Goal: Task Accomplishment & Management: Complete application form

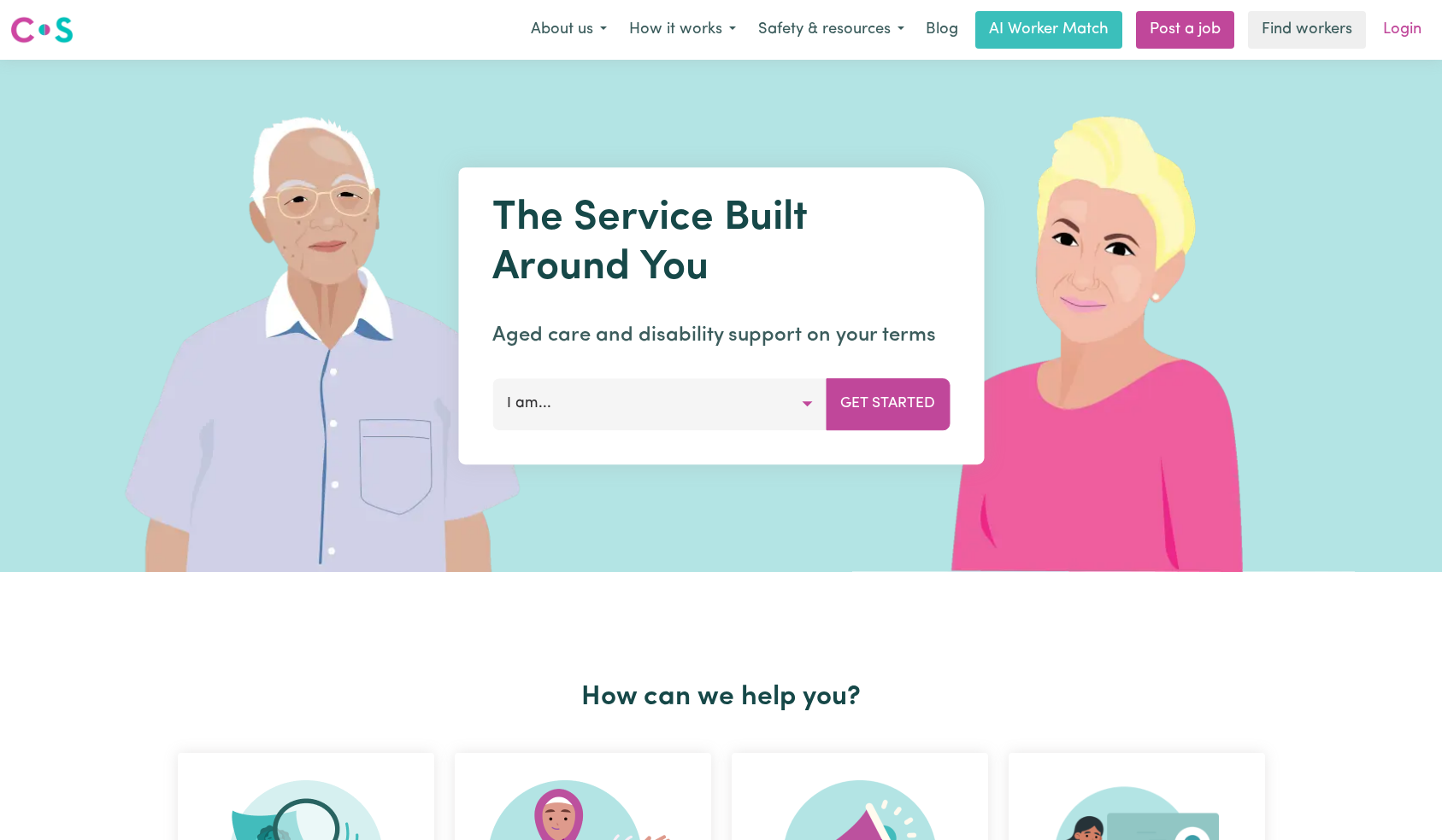
click at [1402, 25] on link "Login" at bounding box center [1402, 29] width 58 height 38
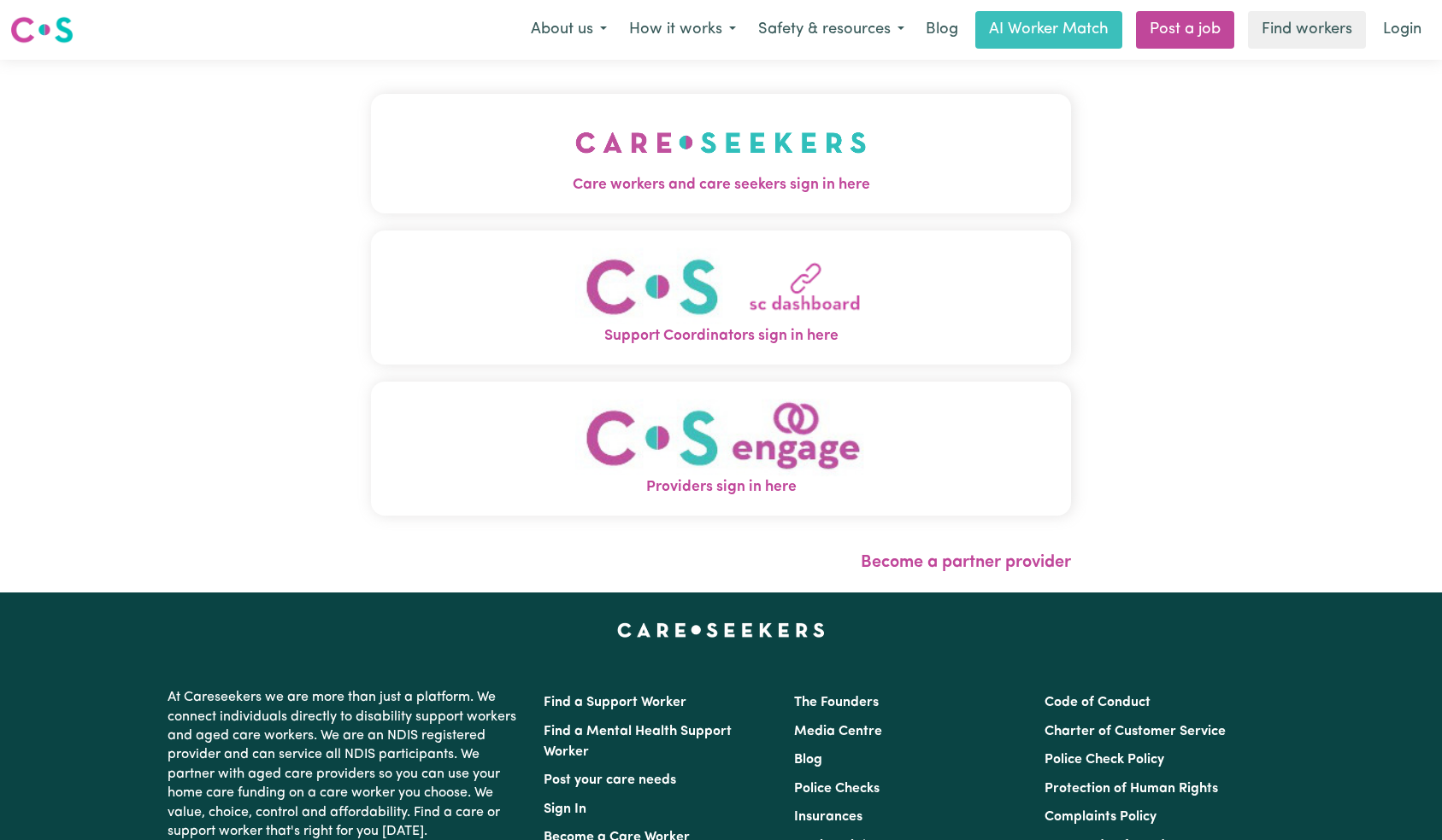
click at [370, 108] on button "Care workers and care seekers sign in here" at bounding box center [721, 153] width 701 height 120
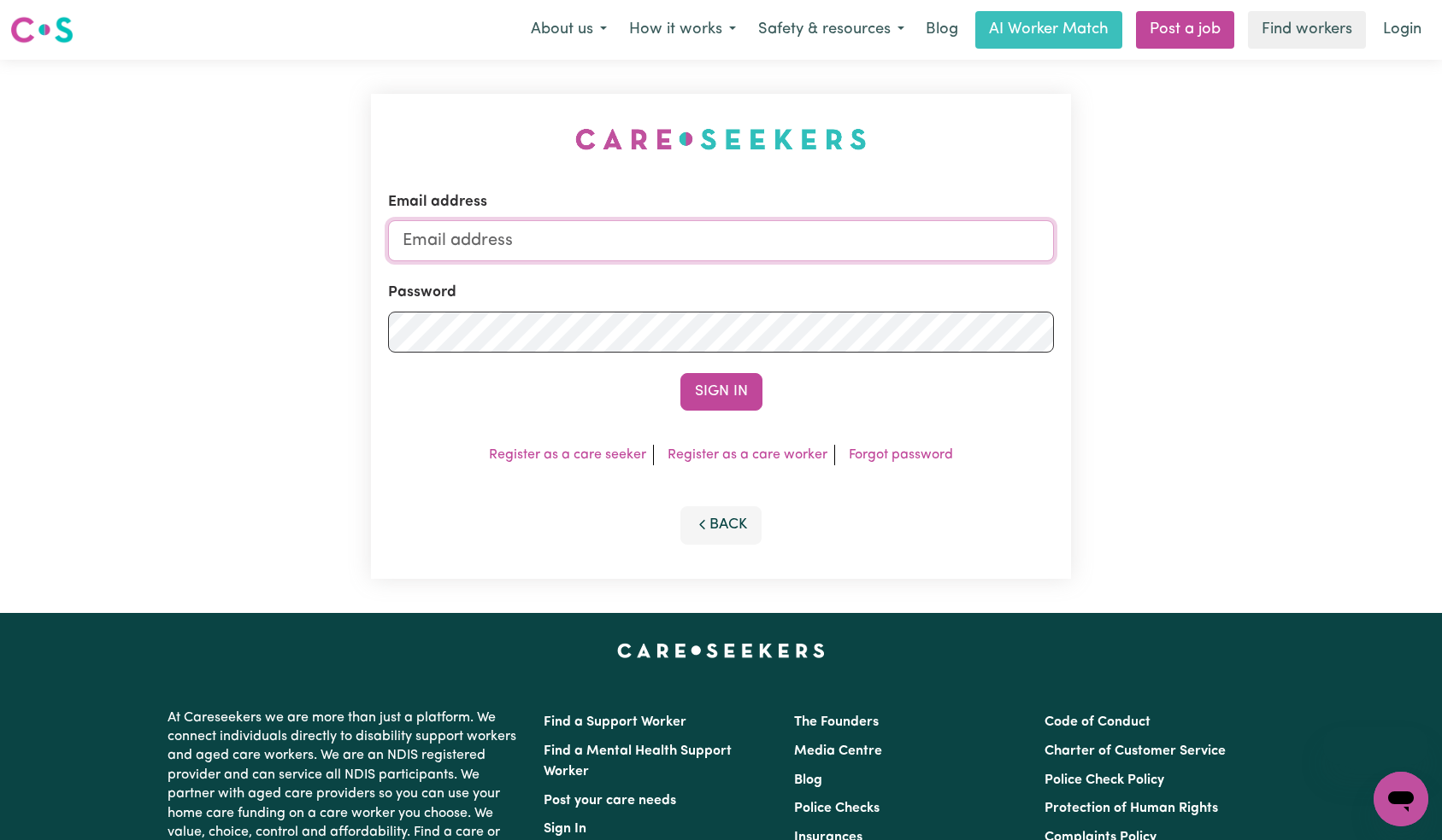
click at [749, 246] on input "Email address" at bounding box center [721, 241] width 667 height 41
type input "[EMAIL_ADDRESS][DOMAIN_NAME]"
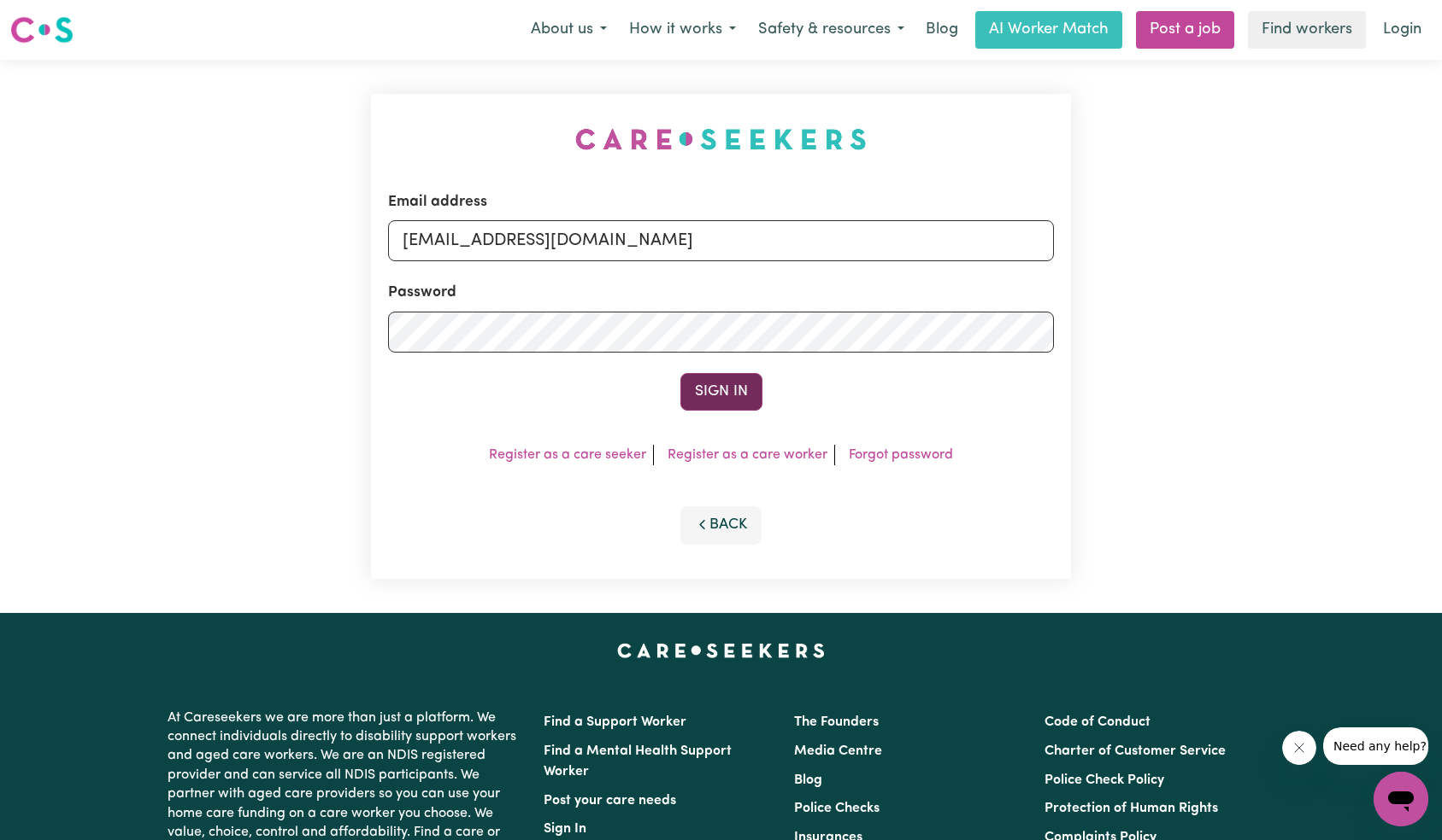
click at [701, 389] on button "Sign In" at bounding box center [721, 392] width 82 height 38
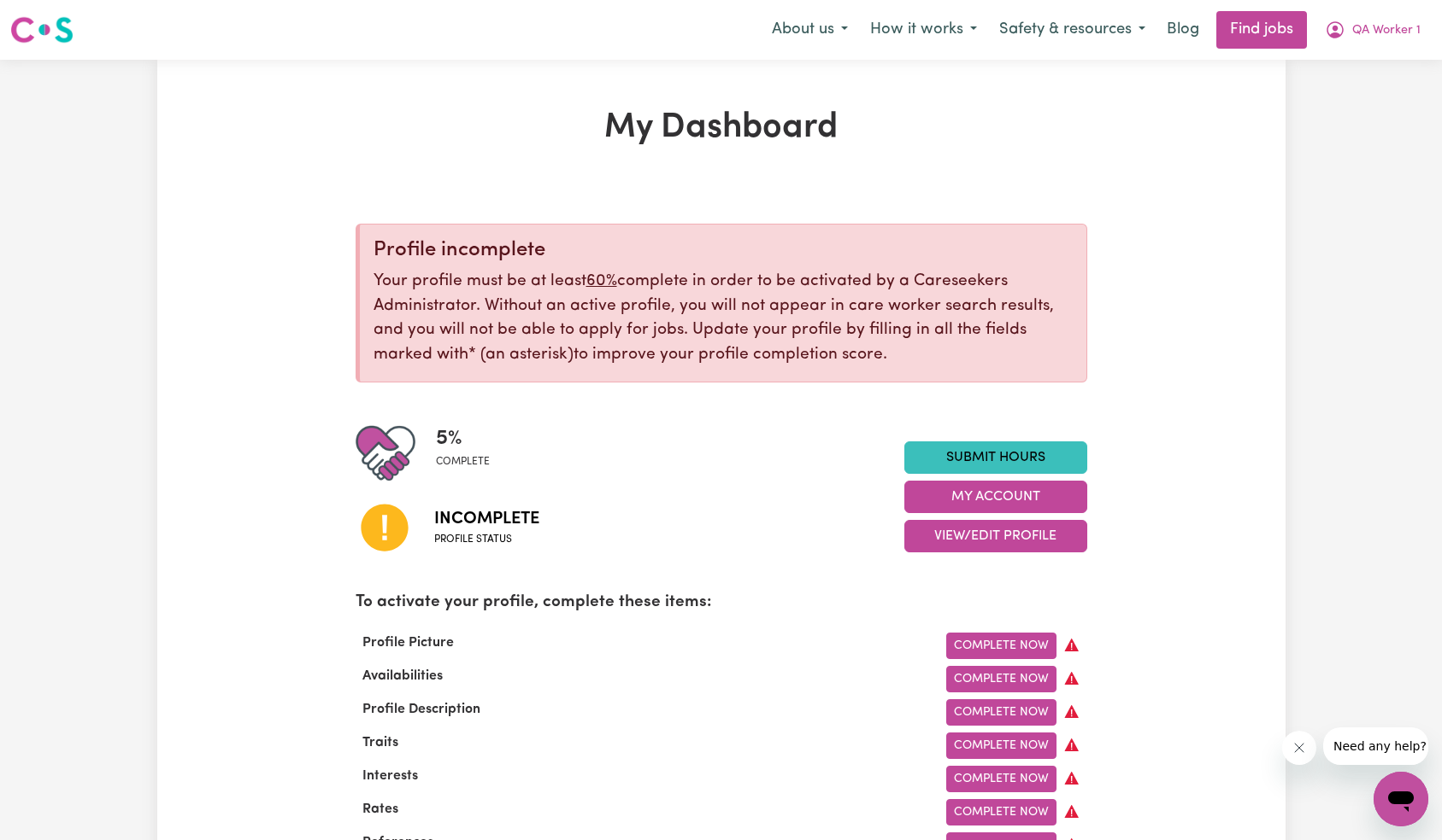
scroll to position [33, 0]
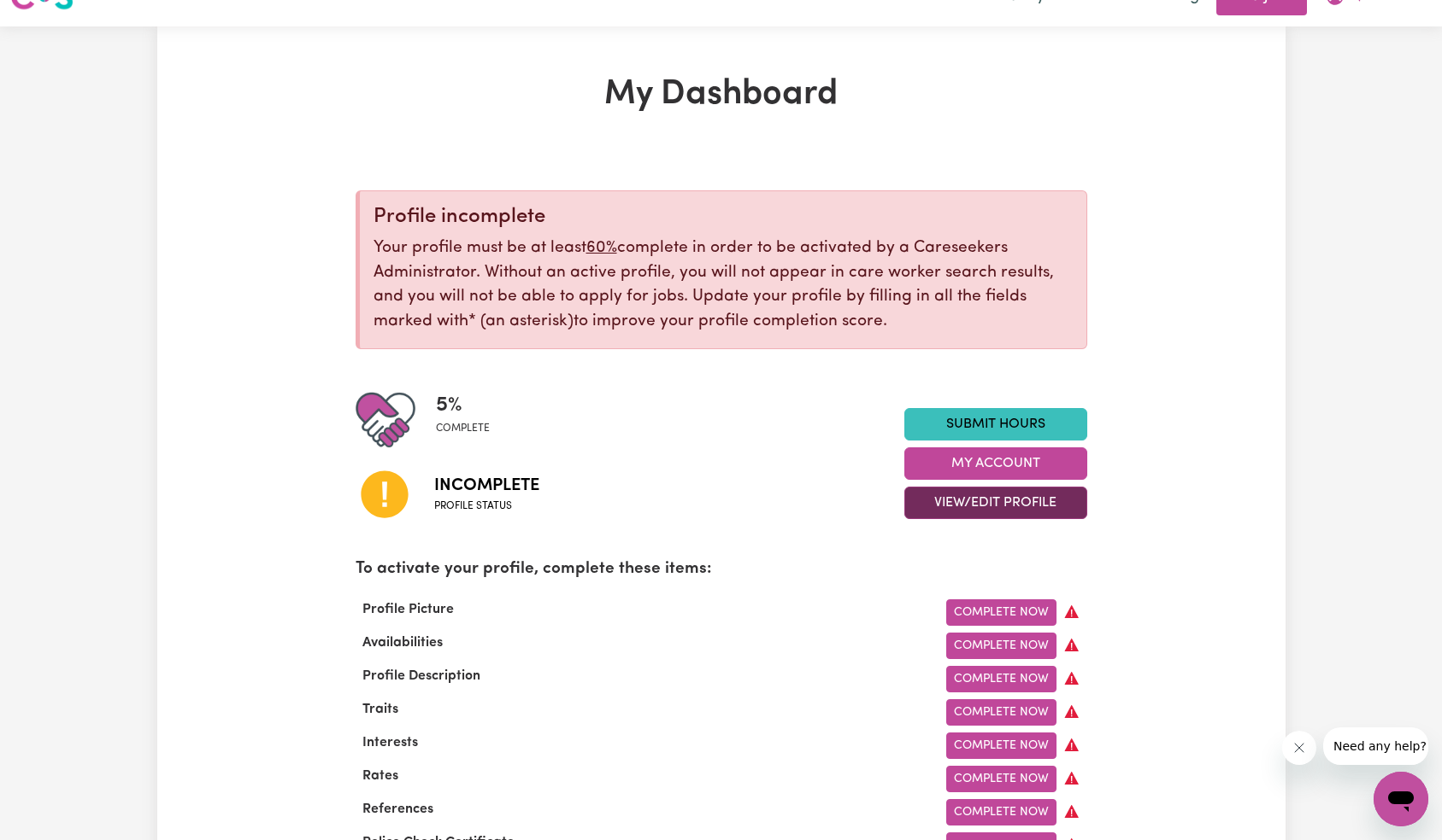
click at [994, 506] on button "View/Edit Profile" at bounding box center [995, 503] width 183 height 32
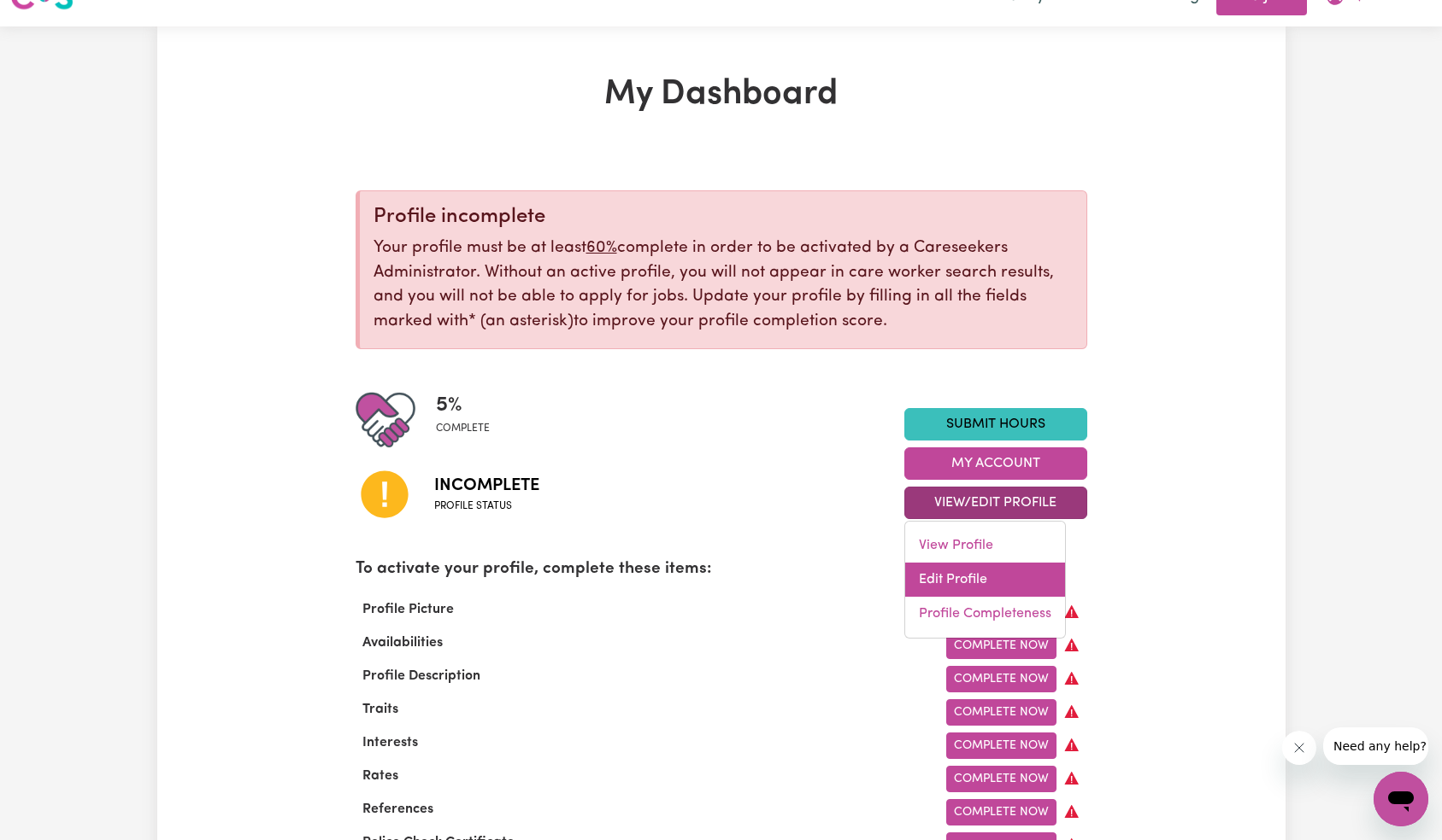
click at [986, 577] on link "Edit Profile" at bounding box center [985, 580] width 160 height 34
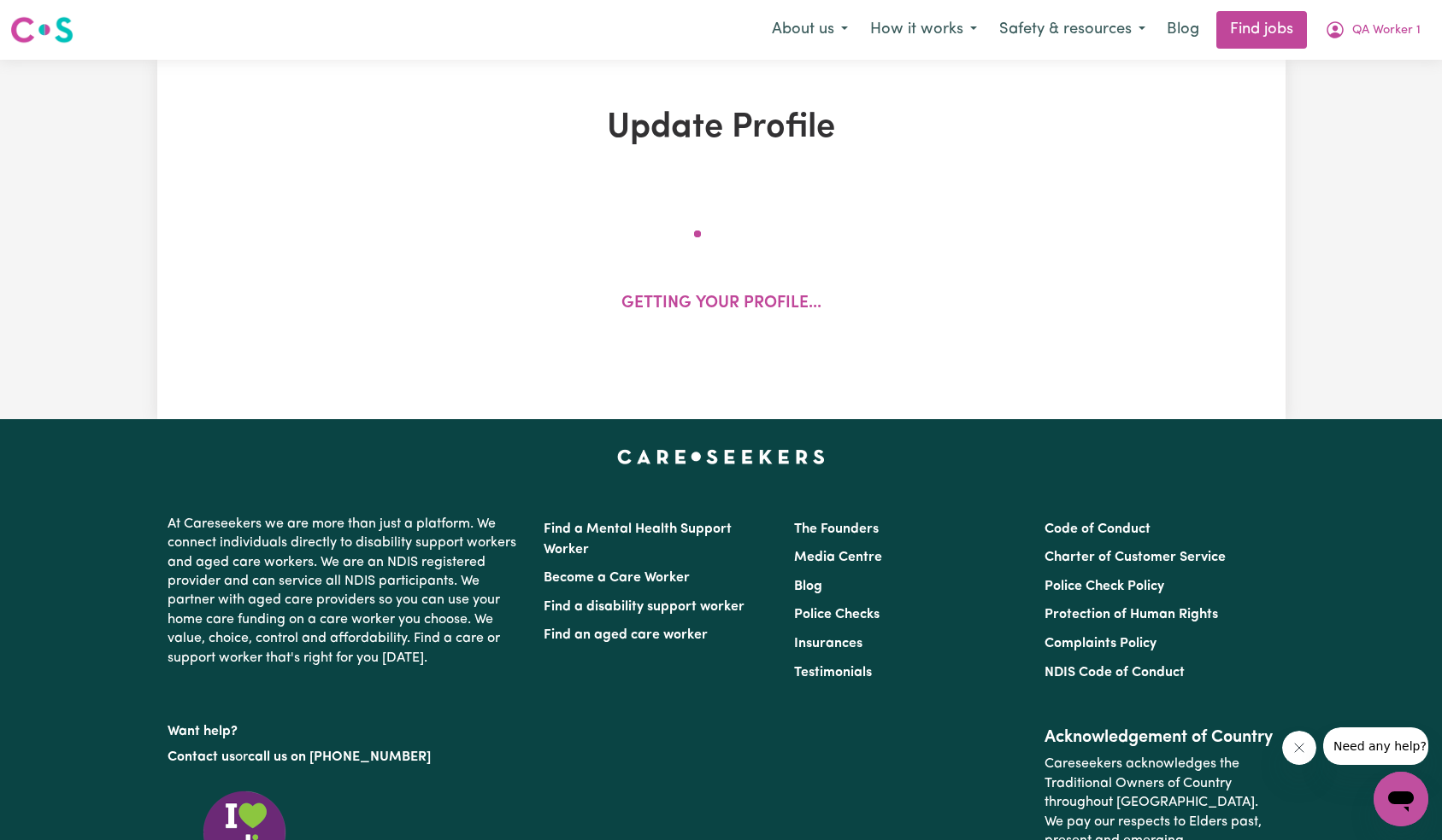
select select "[DEMOGRAPHIC_DATA]"
select select "[DEMOGRAPHIC_DATA] Citizen"
select select "Studying a healthcare related degree or qualification"
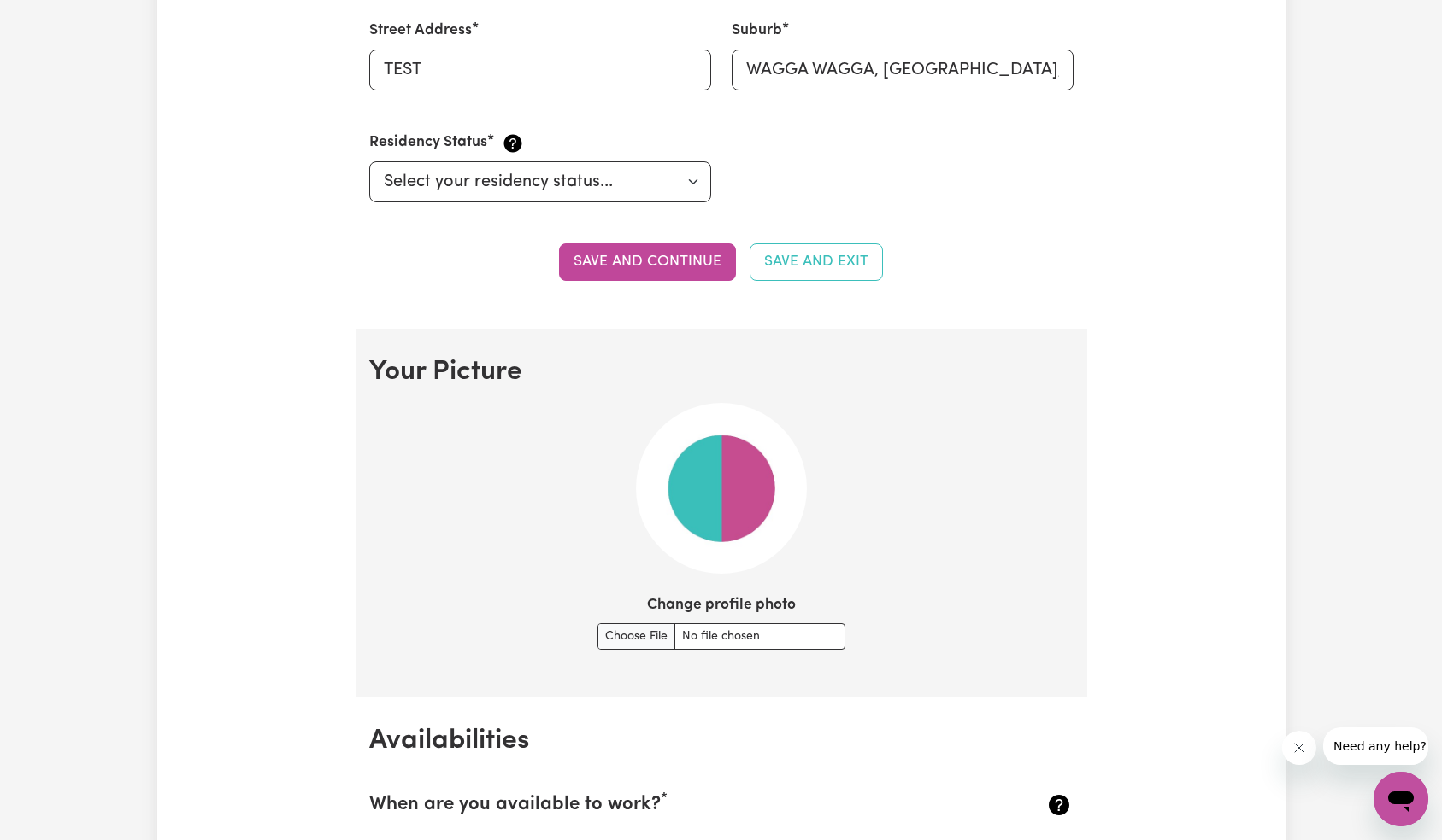
scroll to position [925, 0]
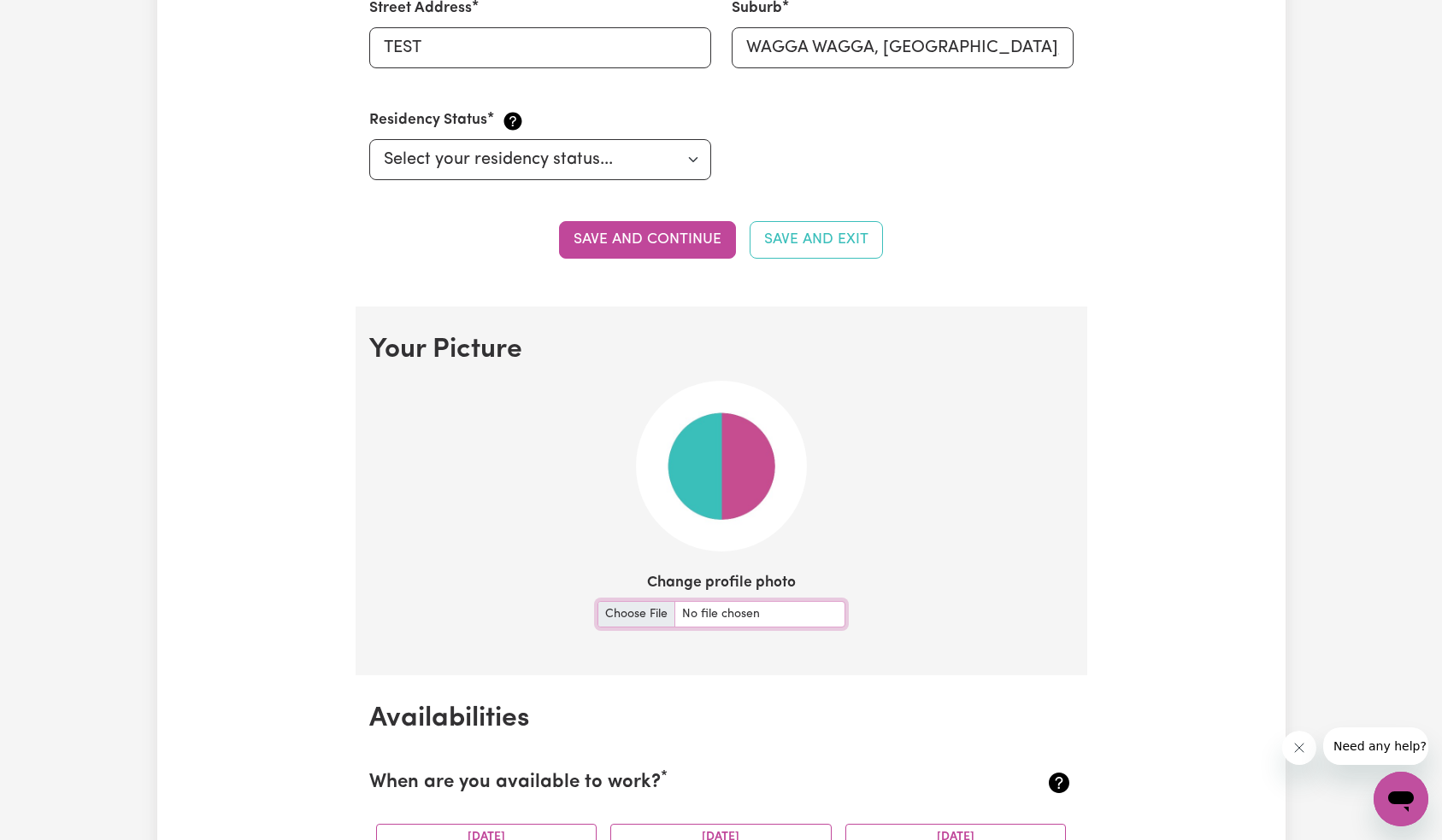
click at [753, 622] on input "Change profile photo" at bounding box center [721, 614] width 248 height 26
type input "C:\fakepath\ChatGPT Image [DATE], 02_43_06 PM.png"
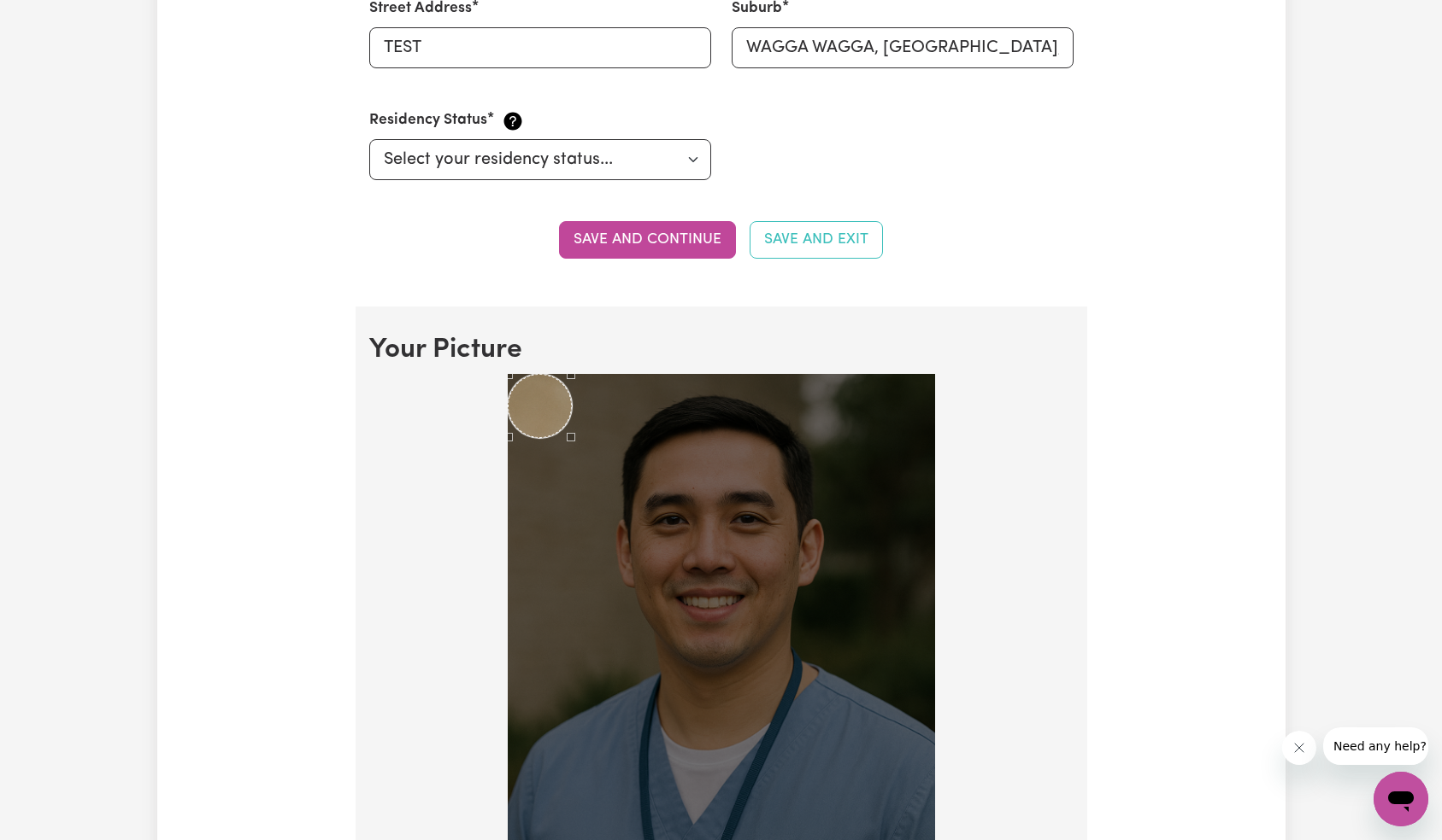
scroll to position [958, 0]
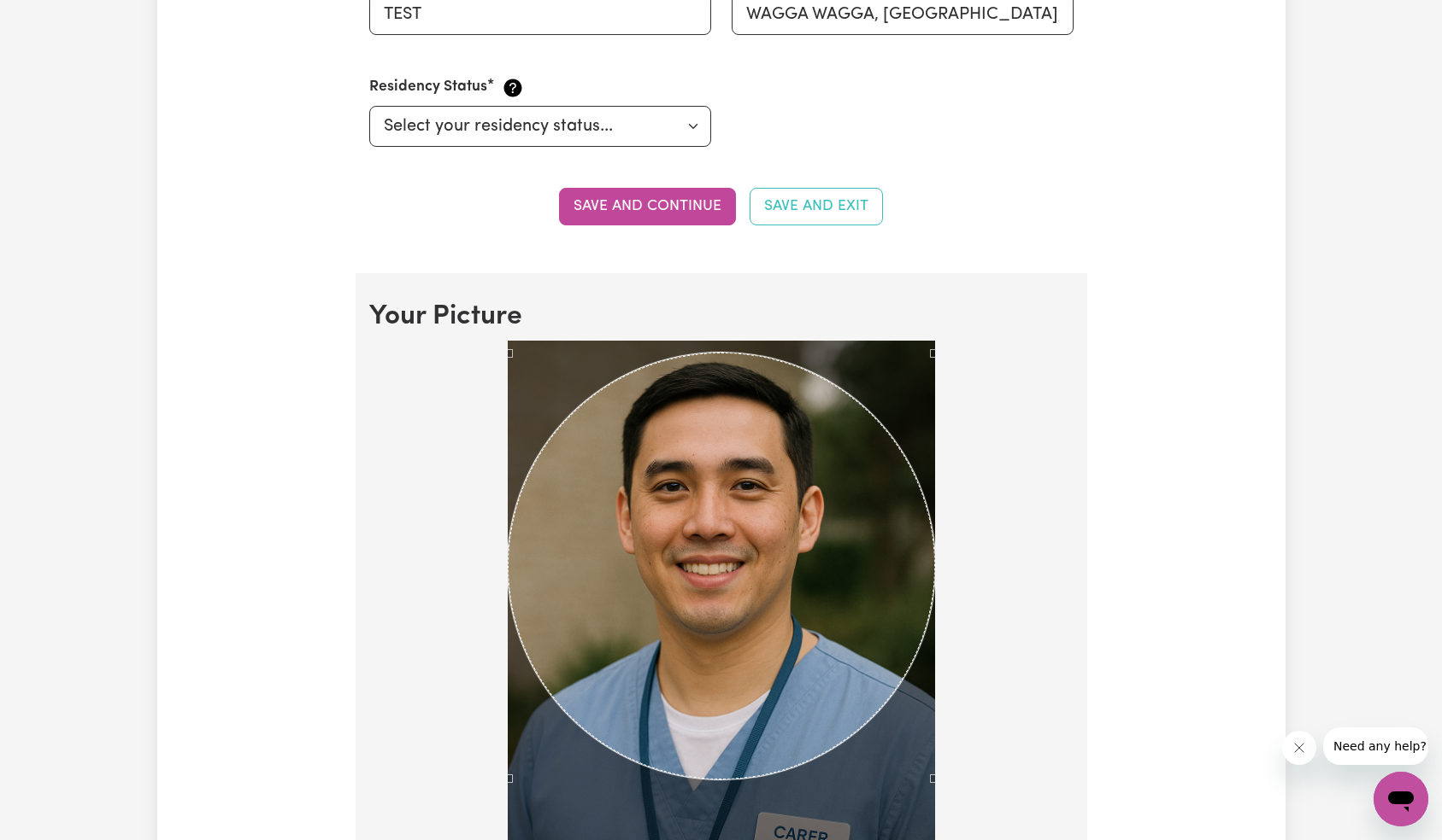
click at [832, 628] on div "Use the arrow keys to move the crop selection area" at bounding box center [721, 566] width 427 height 427
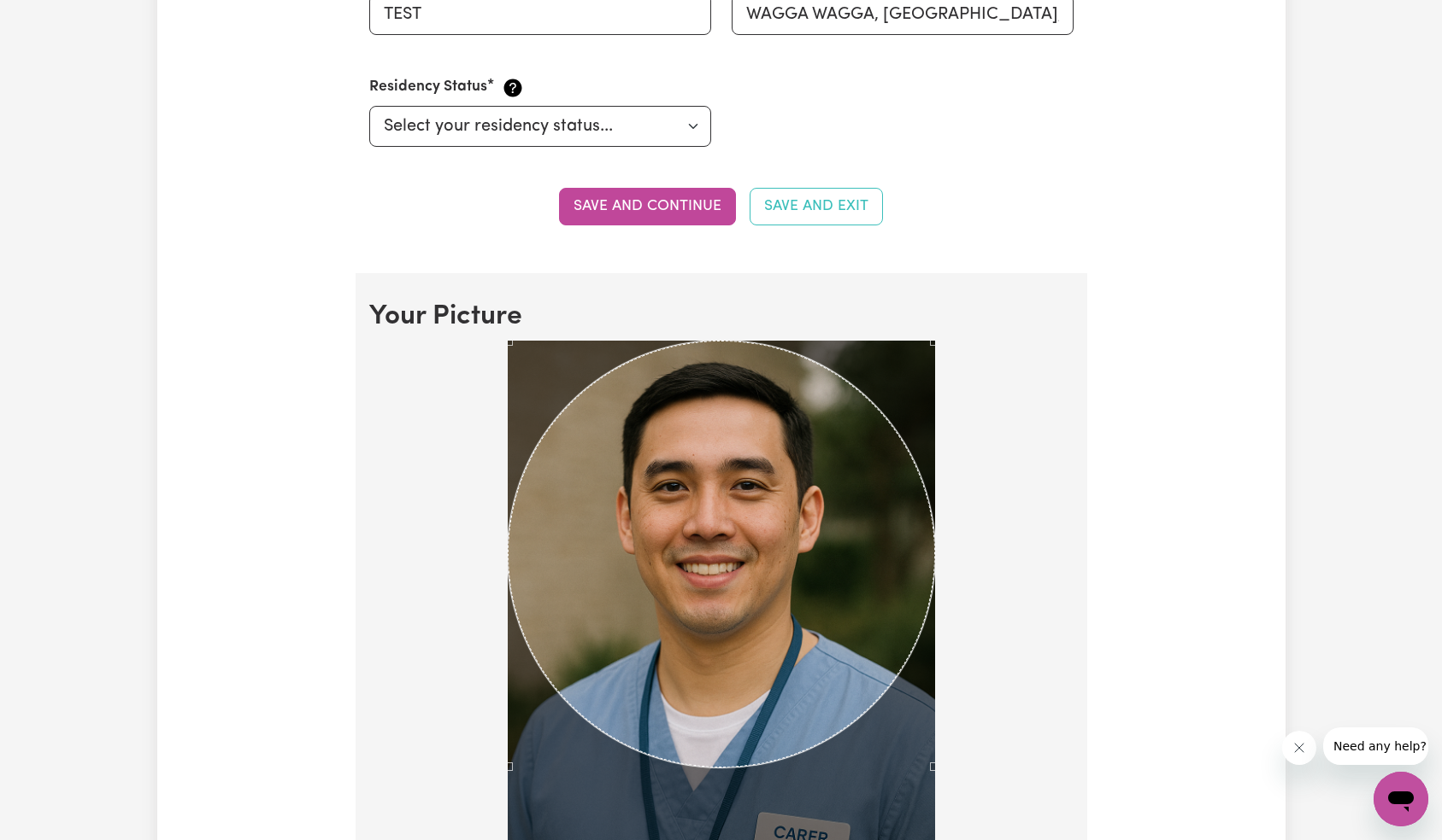
click at [803, 551] on div "Use the arrow keys to move the crop selection area" at bounding box center [721, 554] width 427 height 427
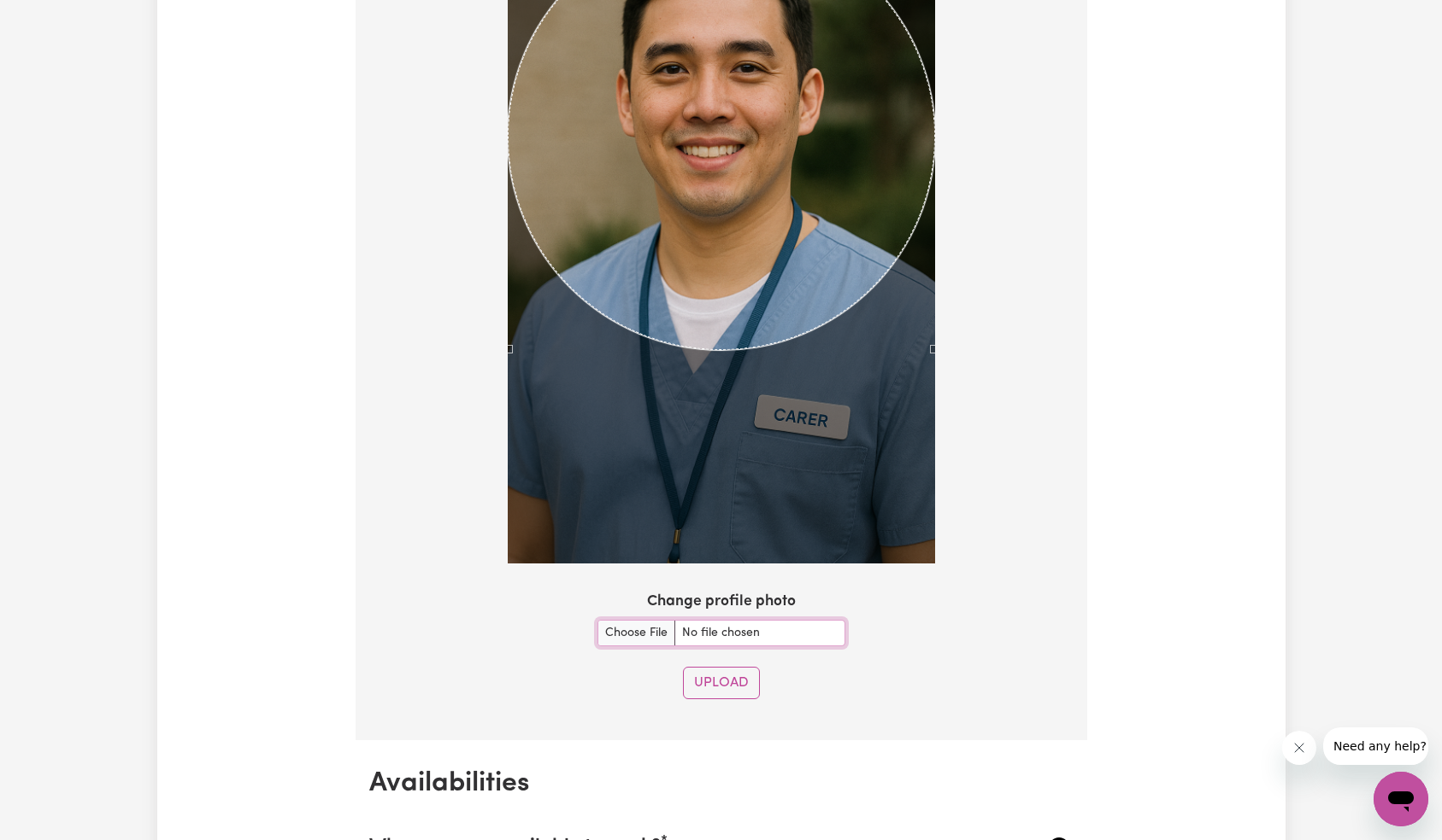
scroll to position [1330, 0]
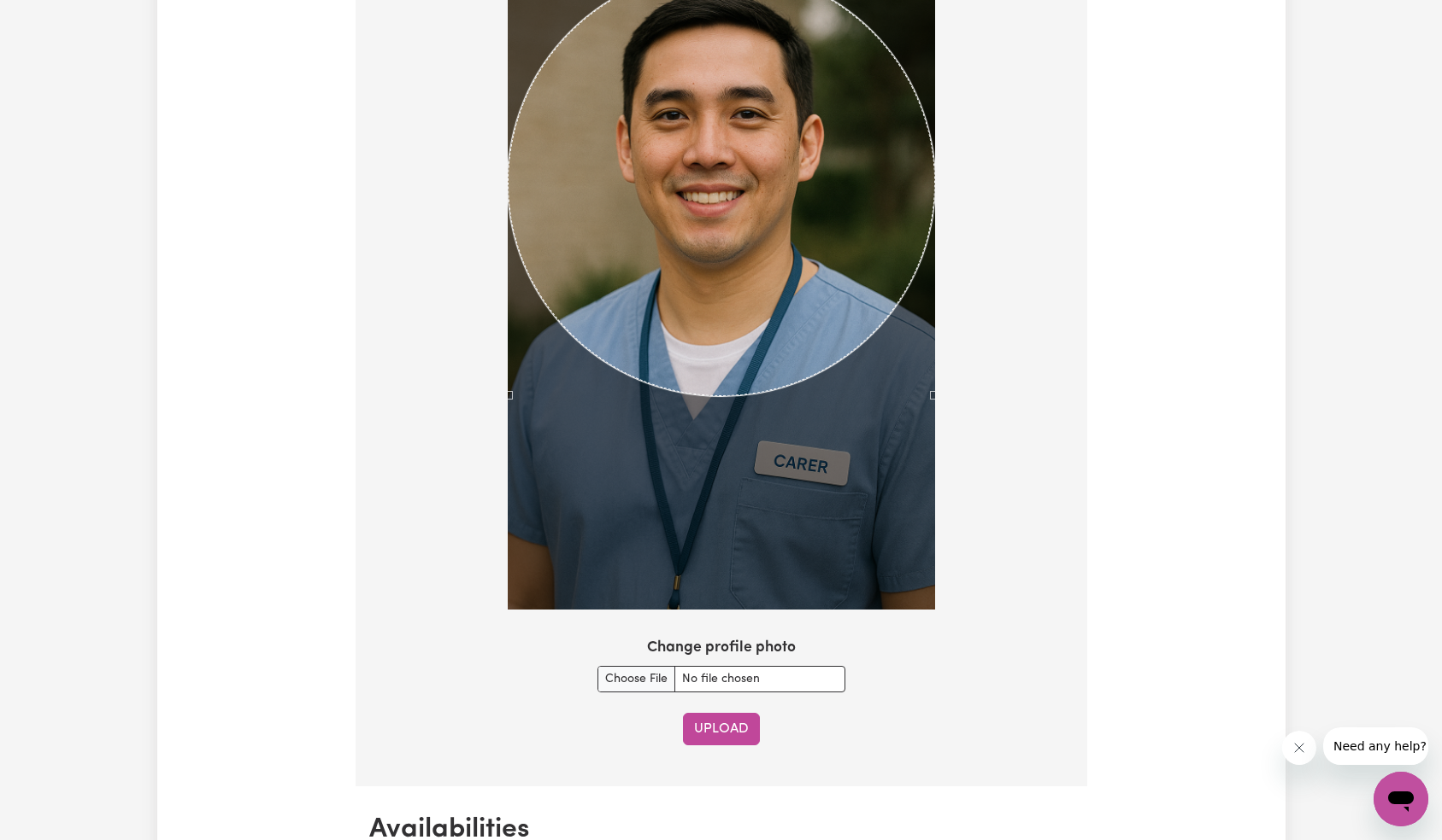
click at [713, 738] on button "Upload" at bounding box center [721, 729] width 77 height 32
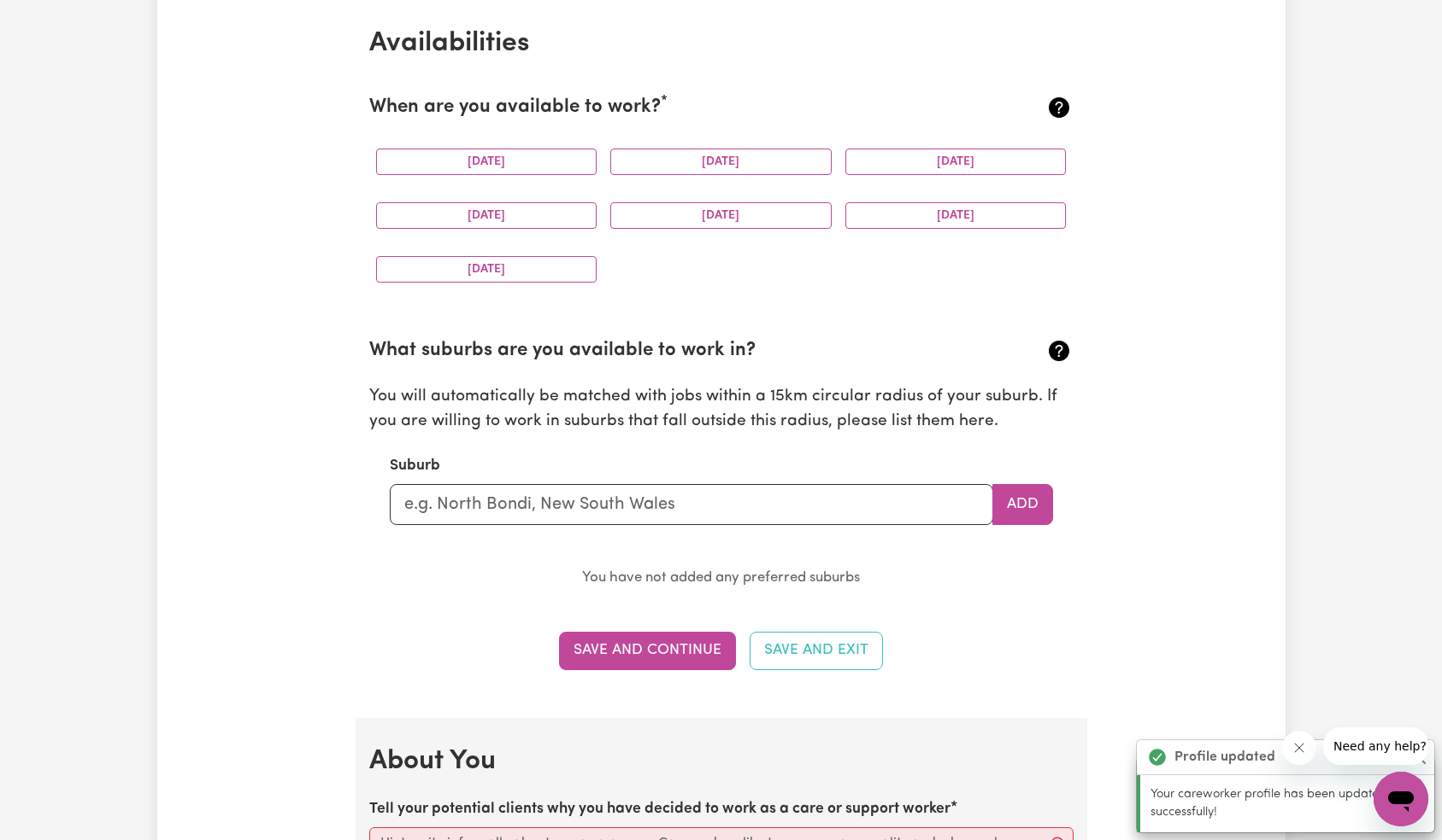
scroll to position [1579, 0]
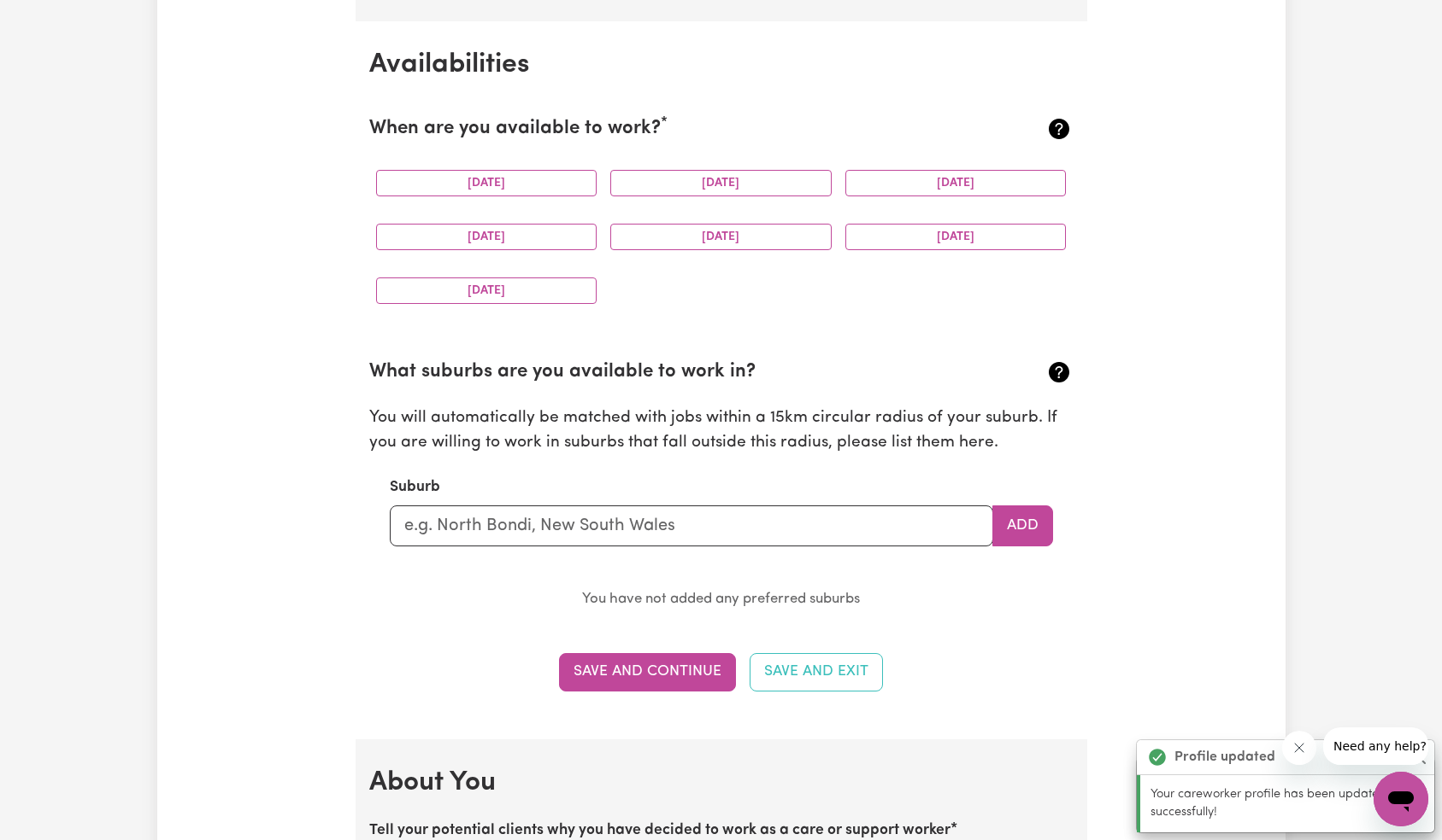
drag, startPoint x: 515, startPoint y: 183, endPoint x: 525, endPoint y: 221, distance: 39.3
click at [515, 183] on button "[DATE]" at bounding box center [487, 182] width 221 height 26
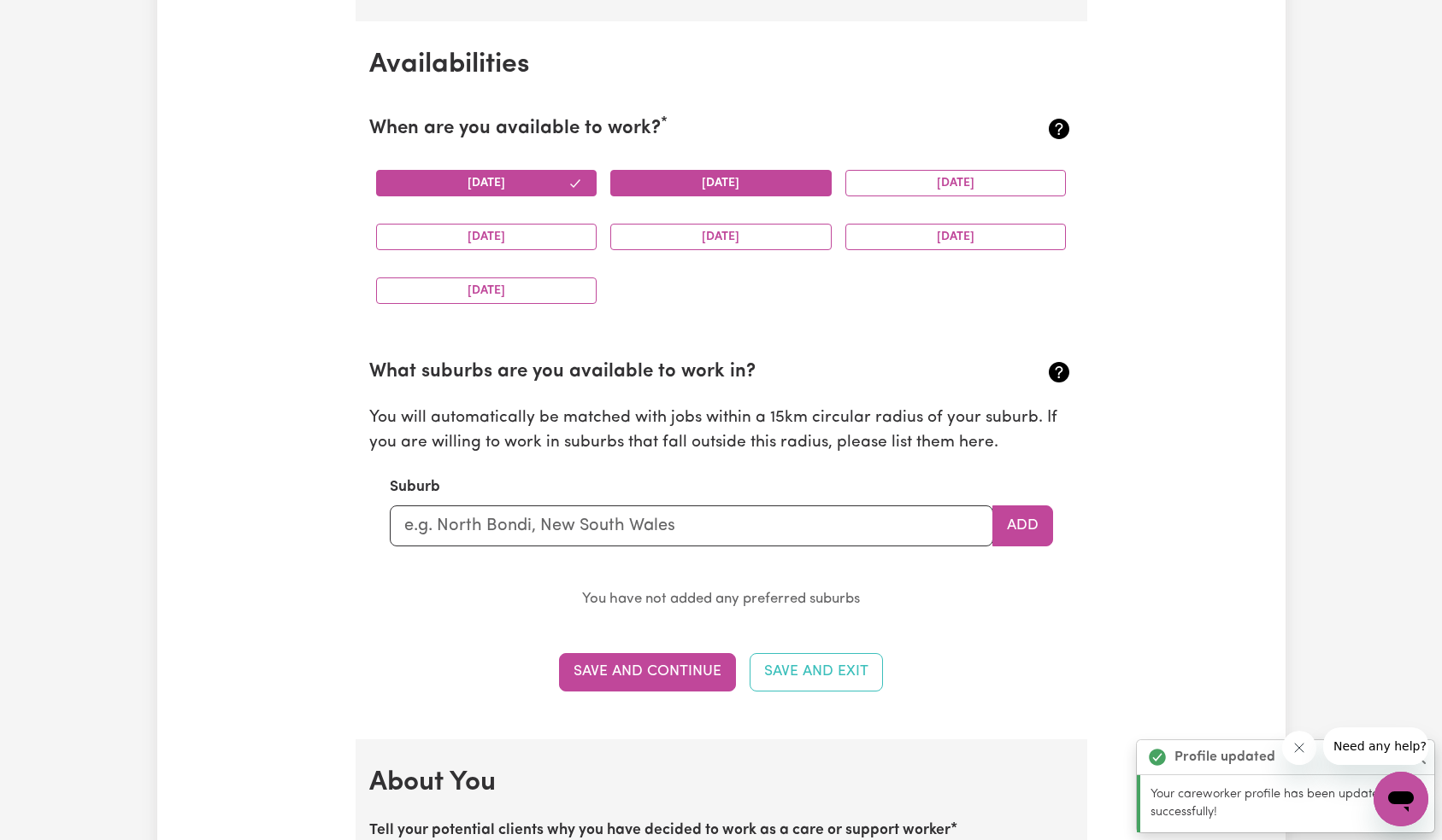
click at [686, 189] on button "[DATE]" at bounding box center [721, 182] width 221 height 26
click at [921, 190] on button "[DATE]" at bounding box center [955, 182] width 221 height 26
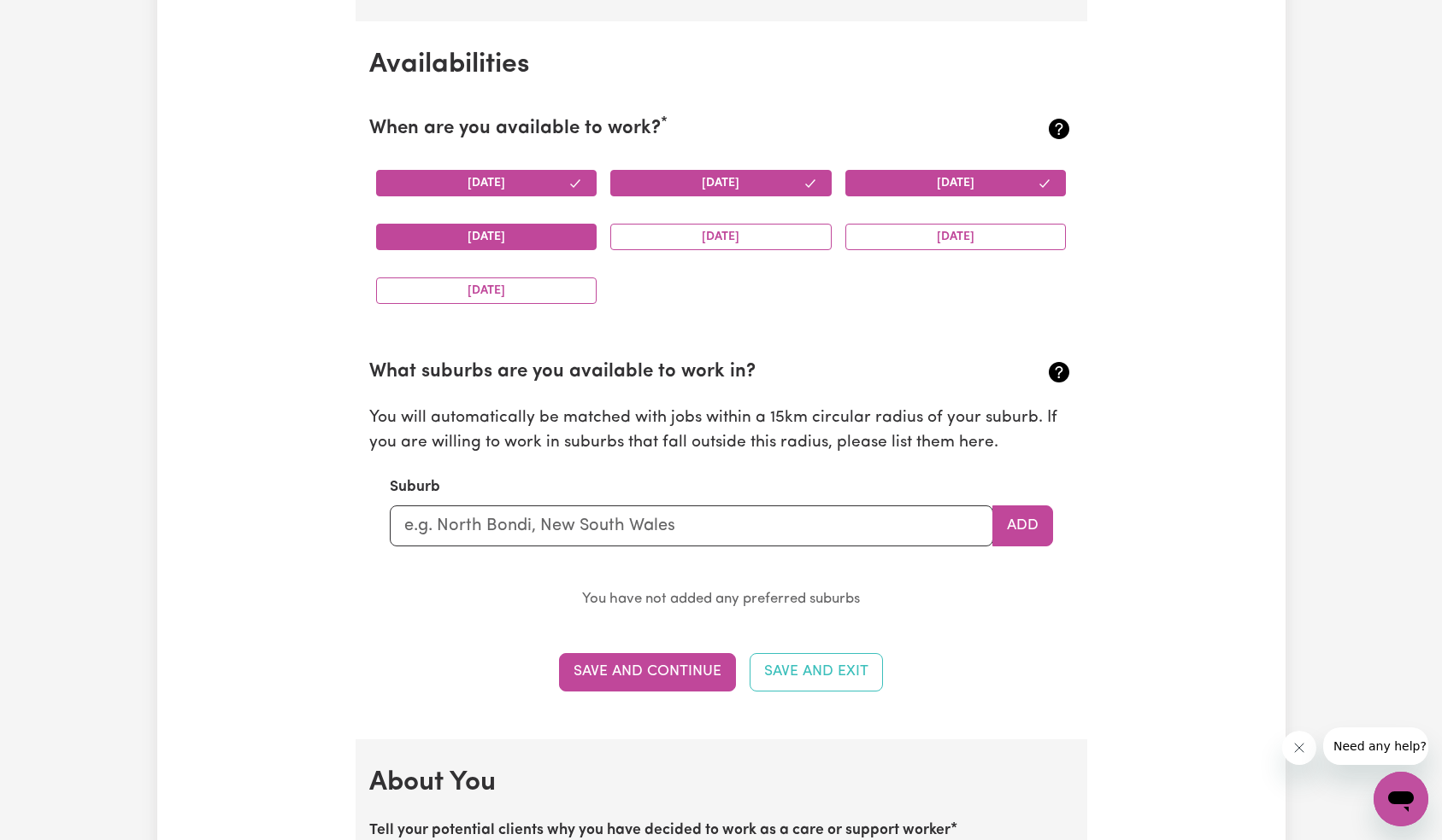
click at [469, 230] on button "[DATE]" at bounding box center [487, 237] width 221 height 26
click at [751, 231] on button "[DATE]" at bounding box center [721, 237] width 221 height 26
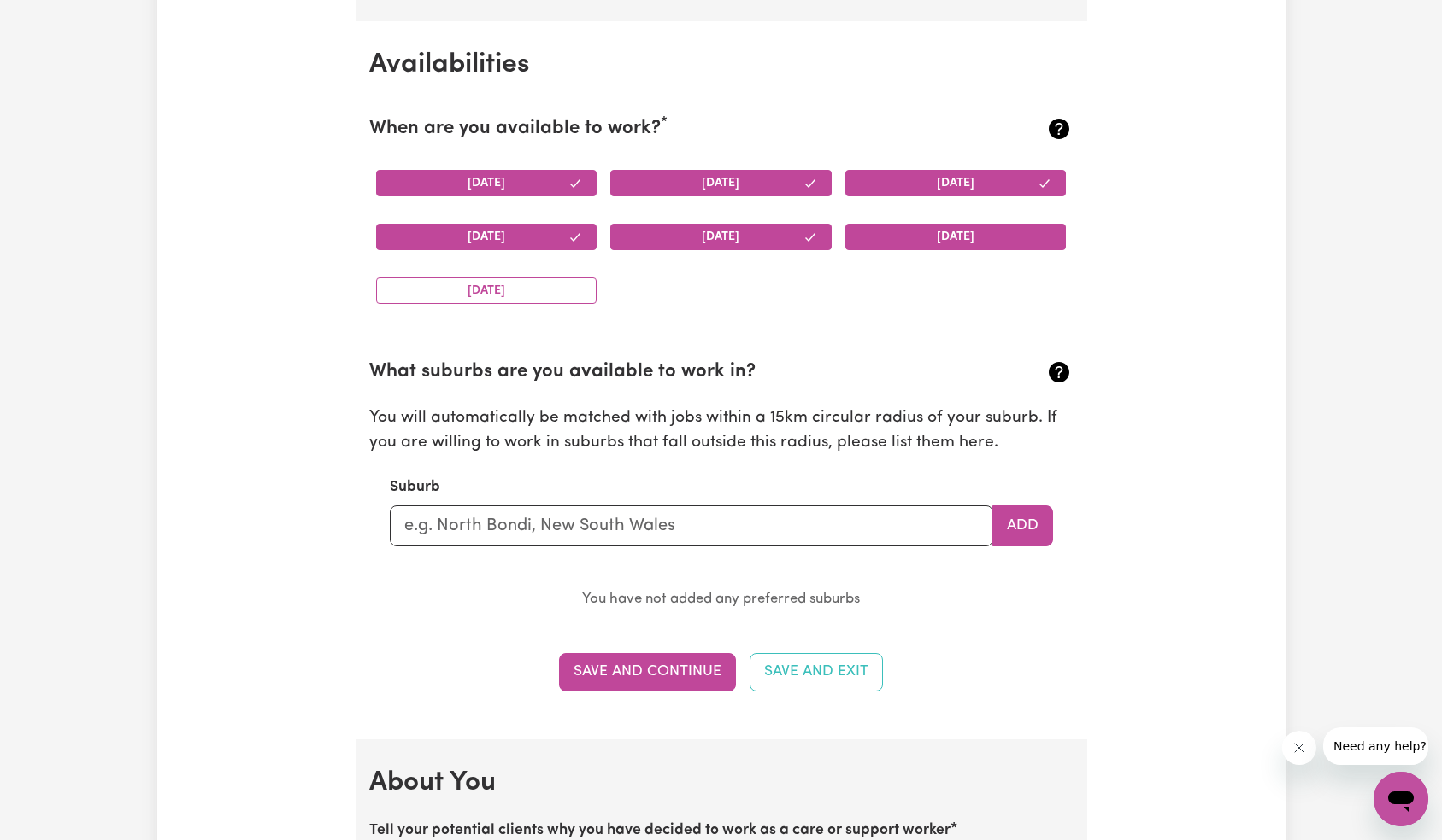
click at [900, 232] on button "[DATE]" at bounding box center [955, 237] width 221 height 26
click at [481, 281] on button "[DATE]" at bounding box center [487, 290] width 221 height 26
click at [566, 519] on input "text" at bounding box center [691, 526] width 604 height 41
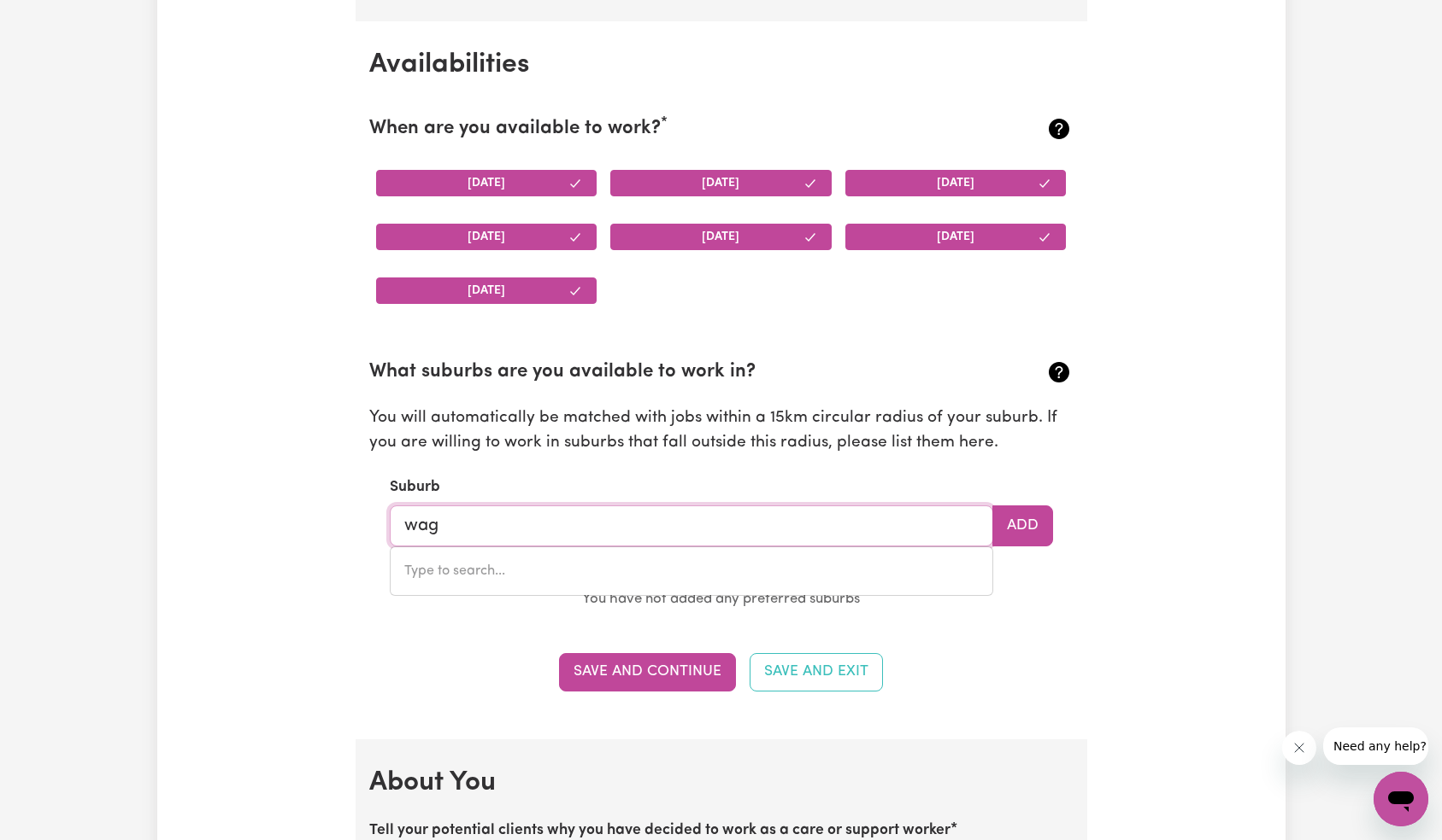
type input "[PERSON_NAME]"
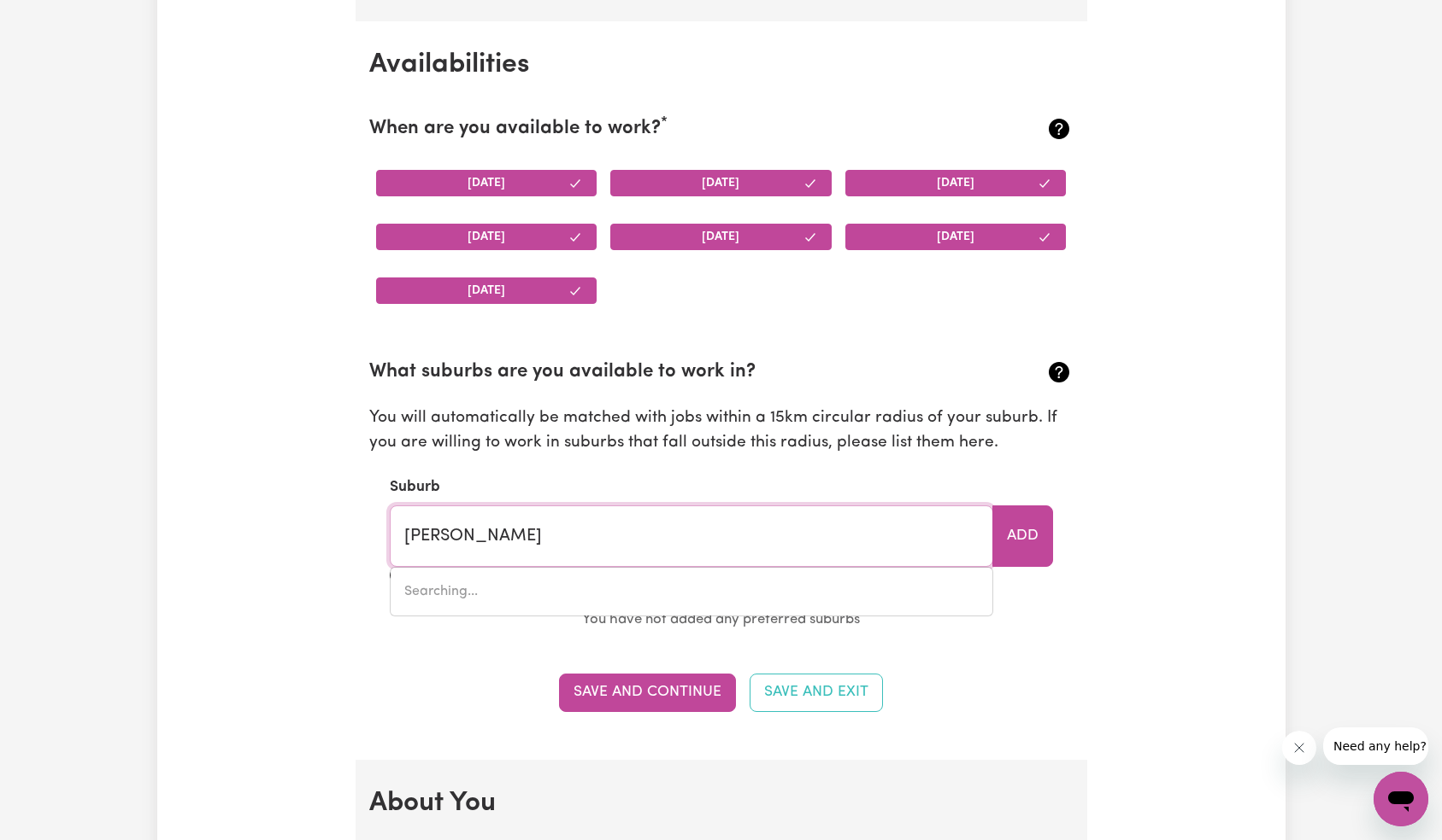
type input "waggA WAGGA, [GEOGRAPHIC_DATA], 2650"
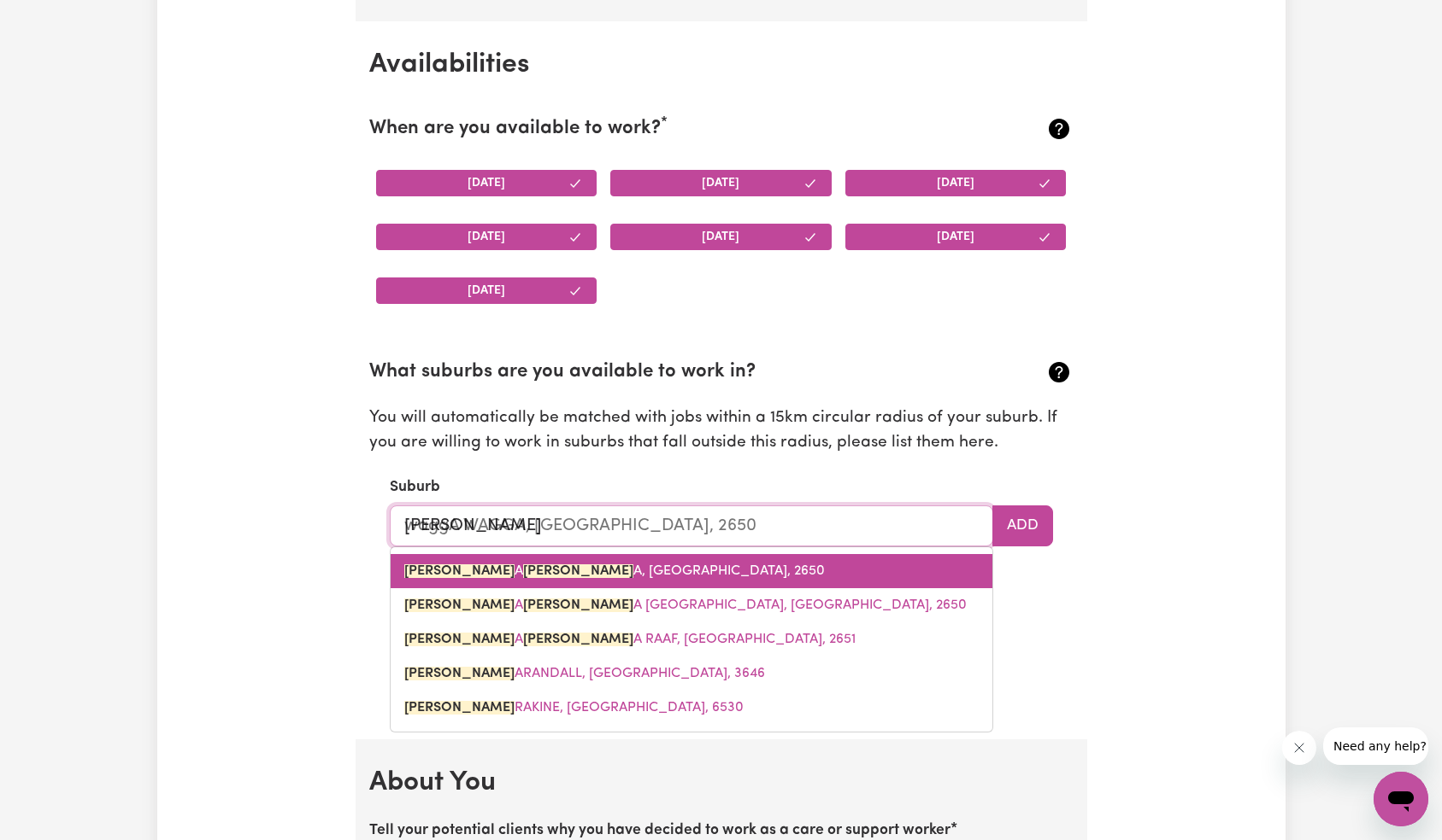
click at [582, 582] on link "[PERSON_NAME] A [PERSON_NAME] A, [GEOGRAPHIC_DATA], 2650" at bounding box center [691, 571] width 602 height 34
type input "WAGGA WAGGA, [GEOGRAPHIC_DATA], 2650"
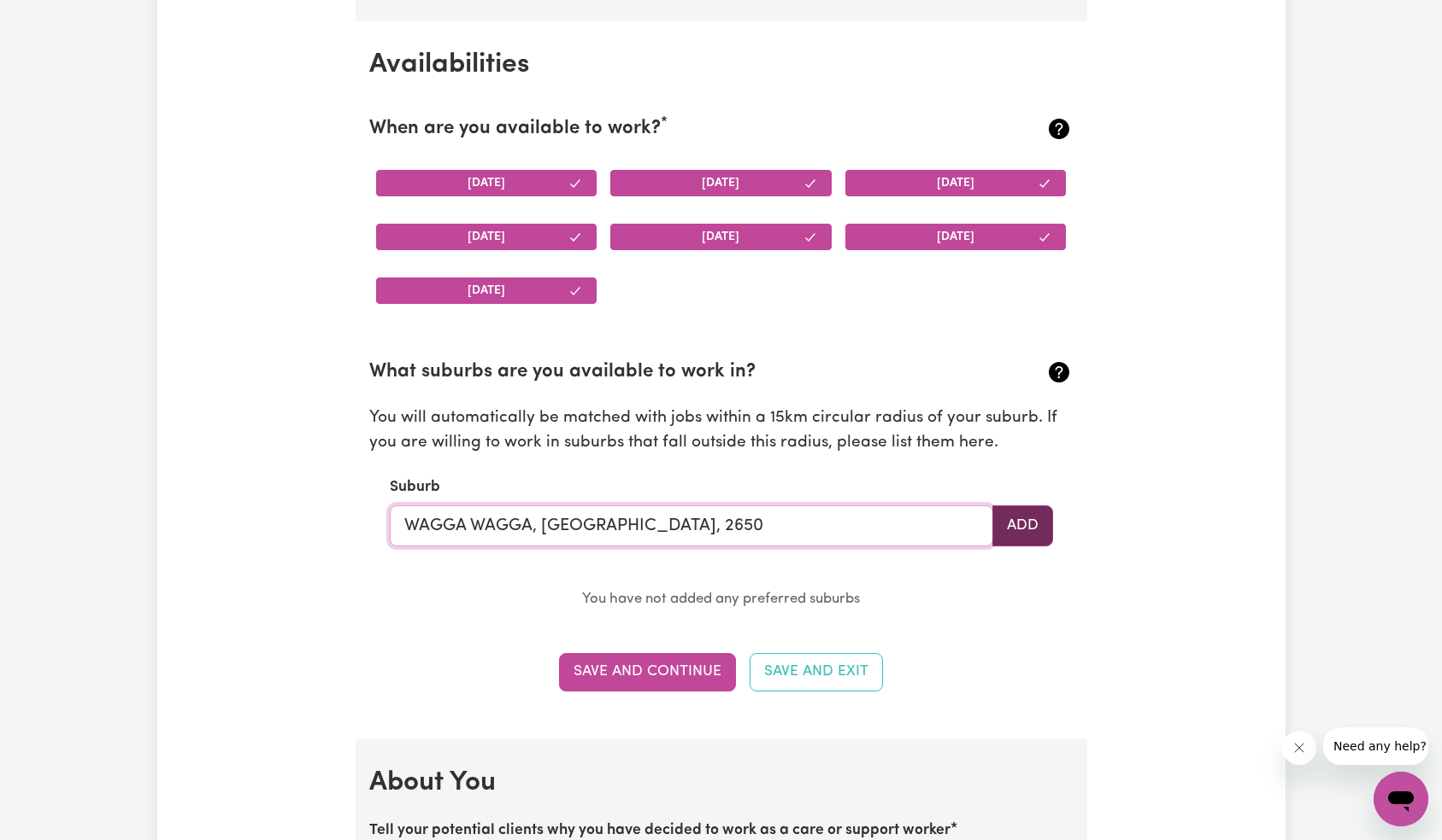
type input "WAGGA WAGGA, [GEOGRAPHIC_DATA], 2650"
click at [1027, 527] on button "Add" at bounding box center [1023, 526] width 60 height 41
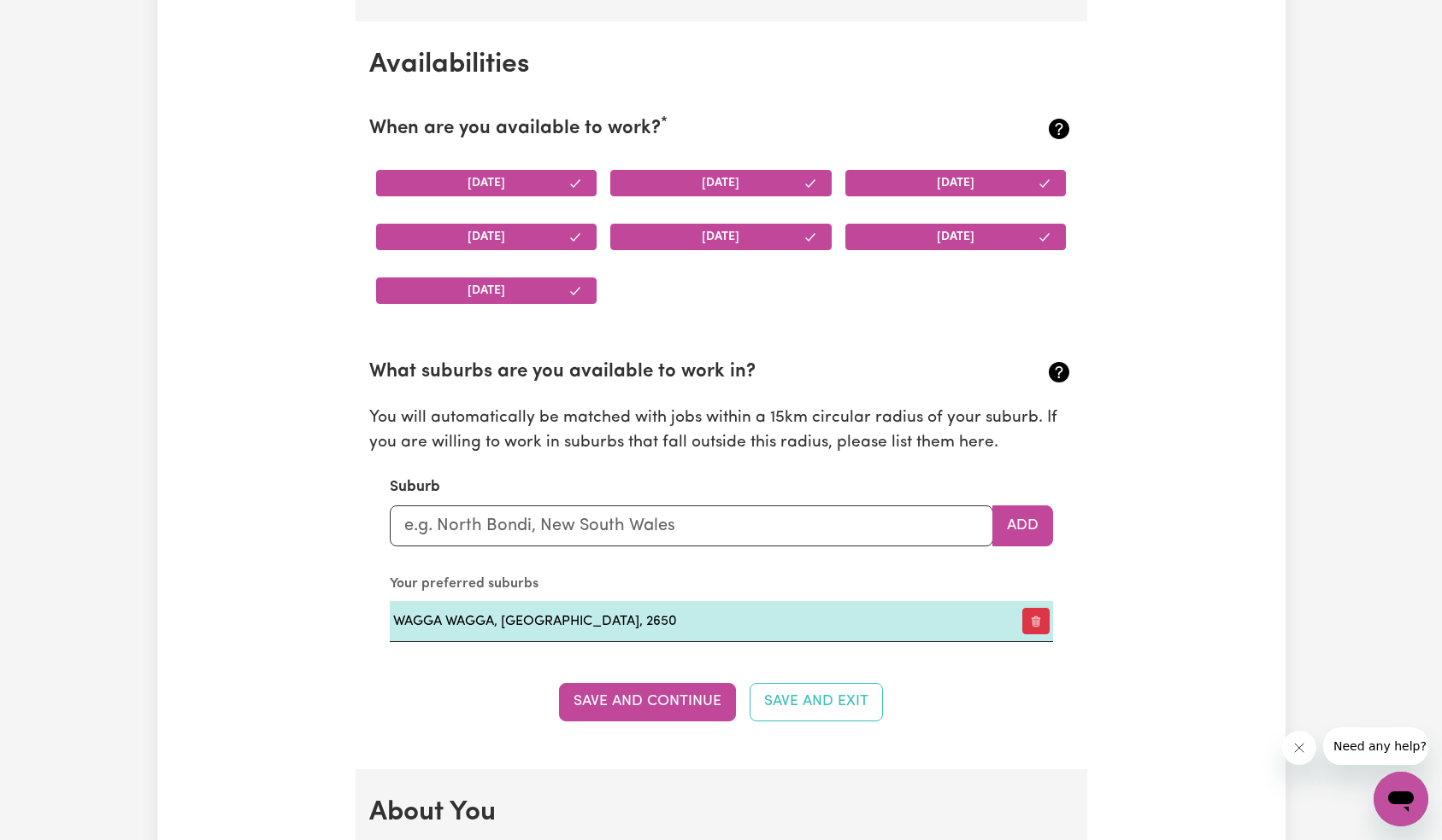
click at [697, 681] on section "Availabilities When are you available to work? * [DATE] [DATE] [DATE] [DATE] [D…" at bounding box center [721, 396] width 731 height 748
click at [705, 689] on button "Save and Continue" at bounding box center [646, 702] width 176 height 38
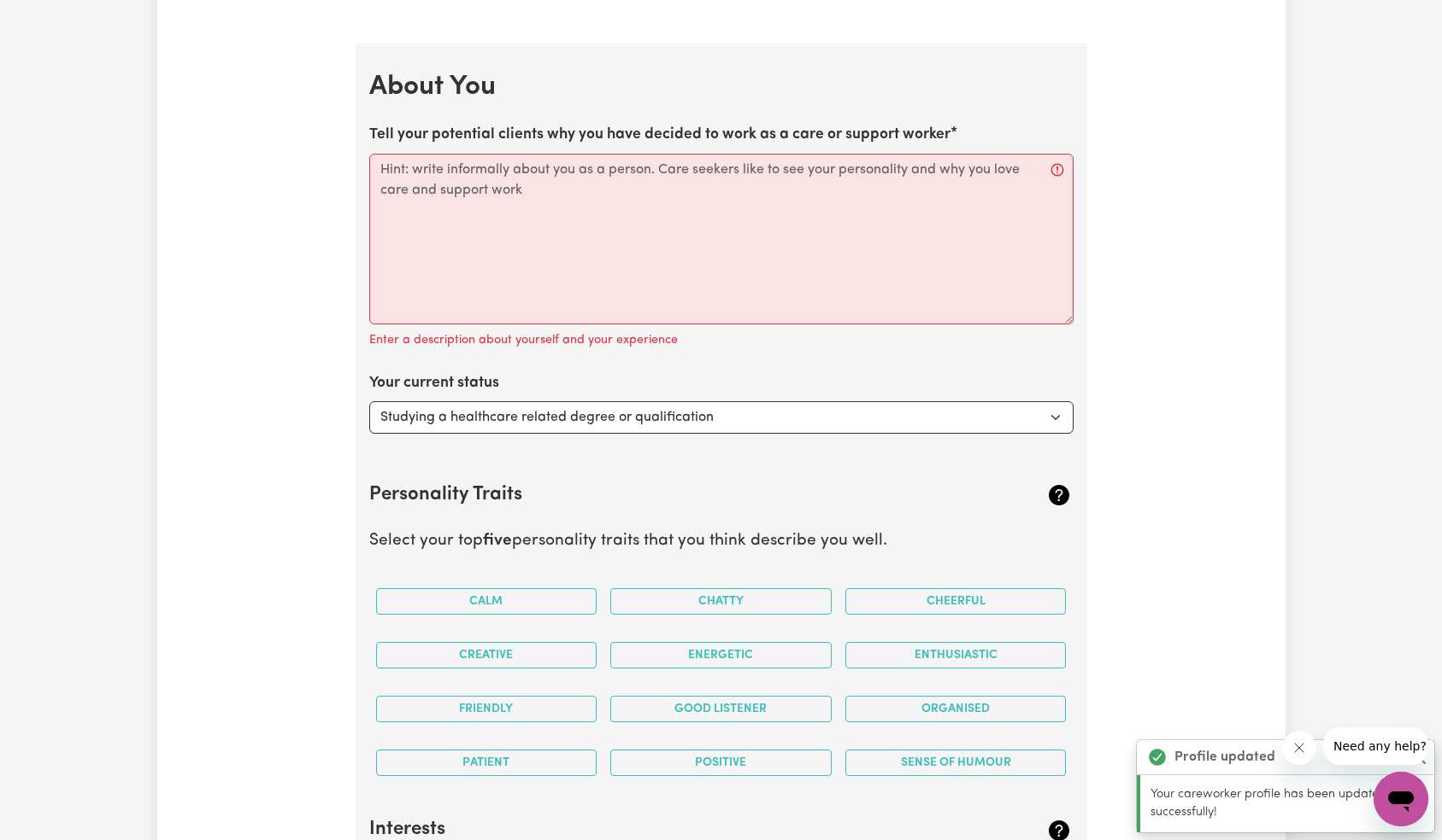
scroll to position [2348, 0]
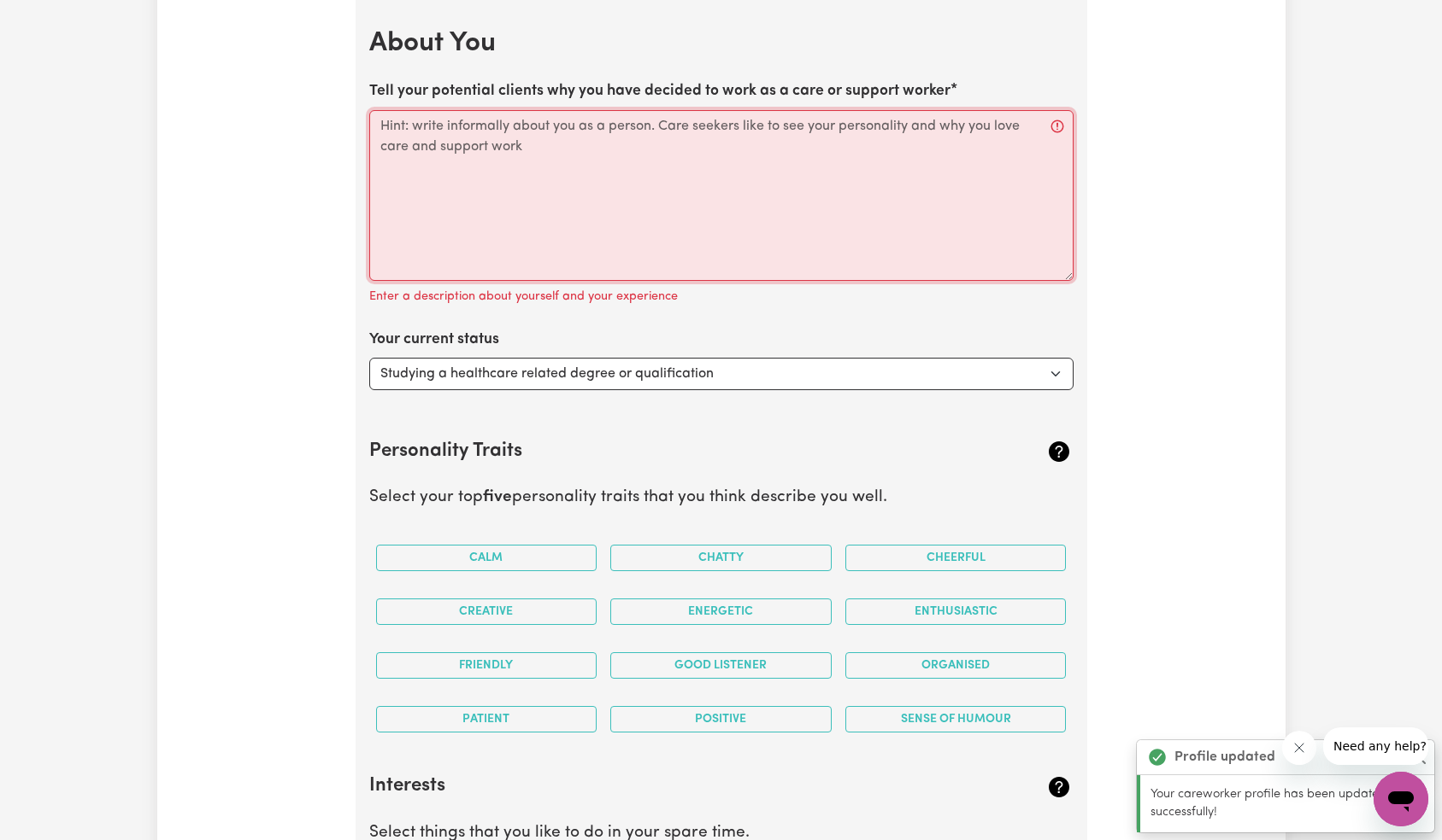
click at [673, 183] on textarea "Tell your potential clients why you have decided to work as a care or support w…" at bounding box center [721, 195] width 704 height 171
type textarea "T"
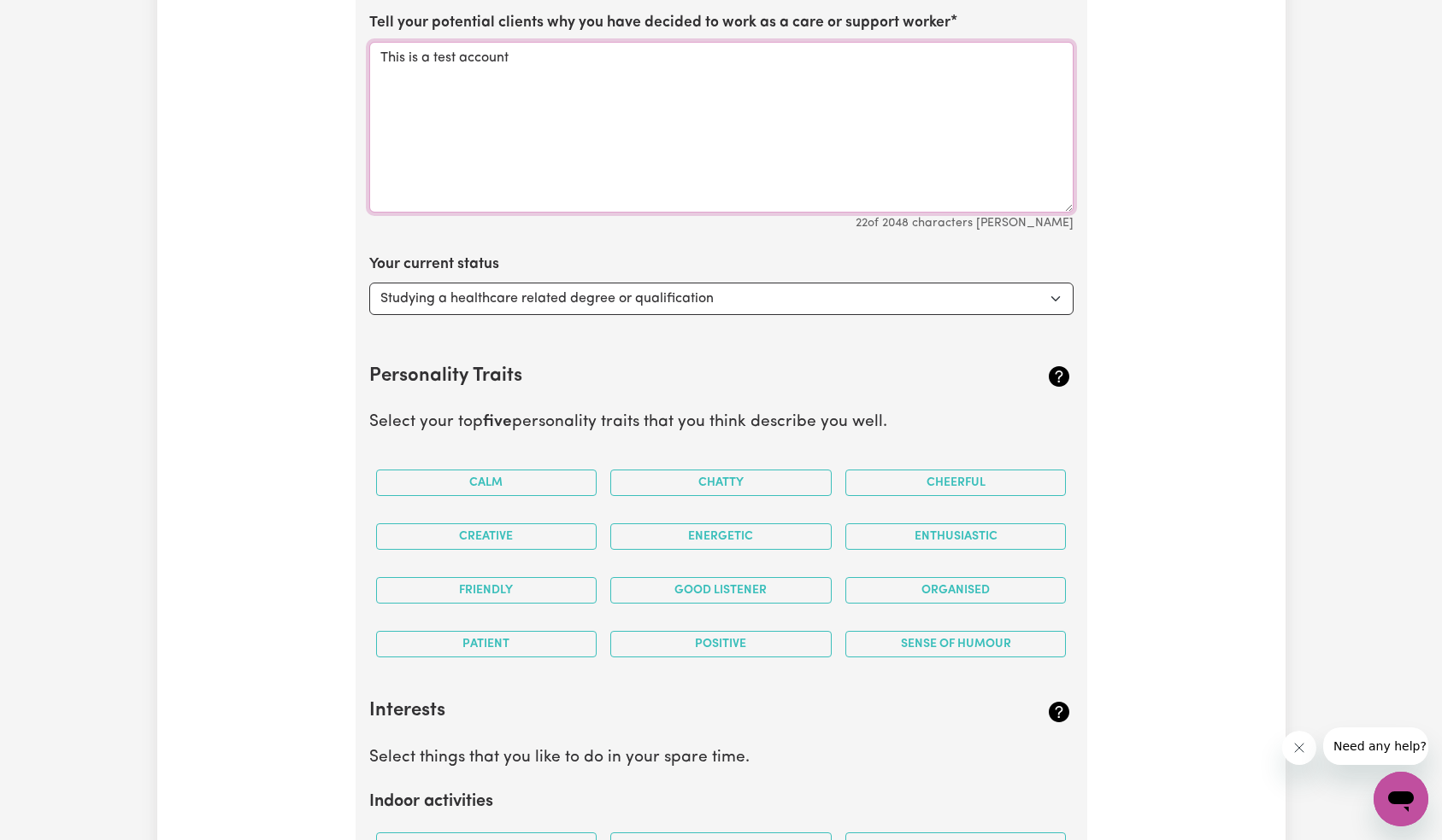
scroll to position [2438, 0]
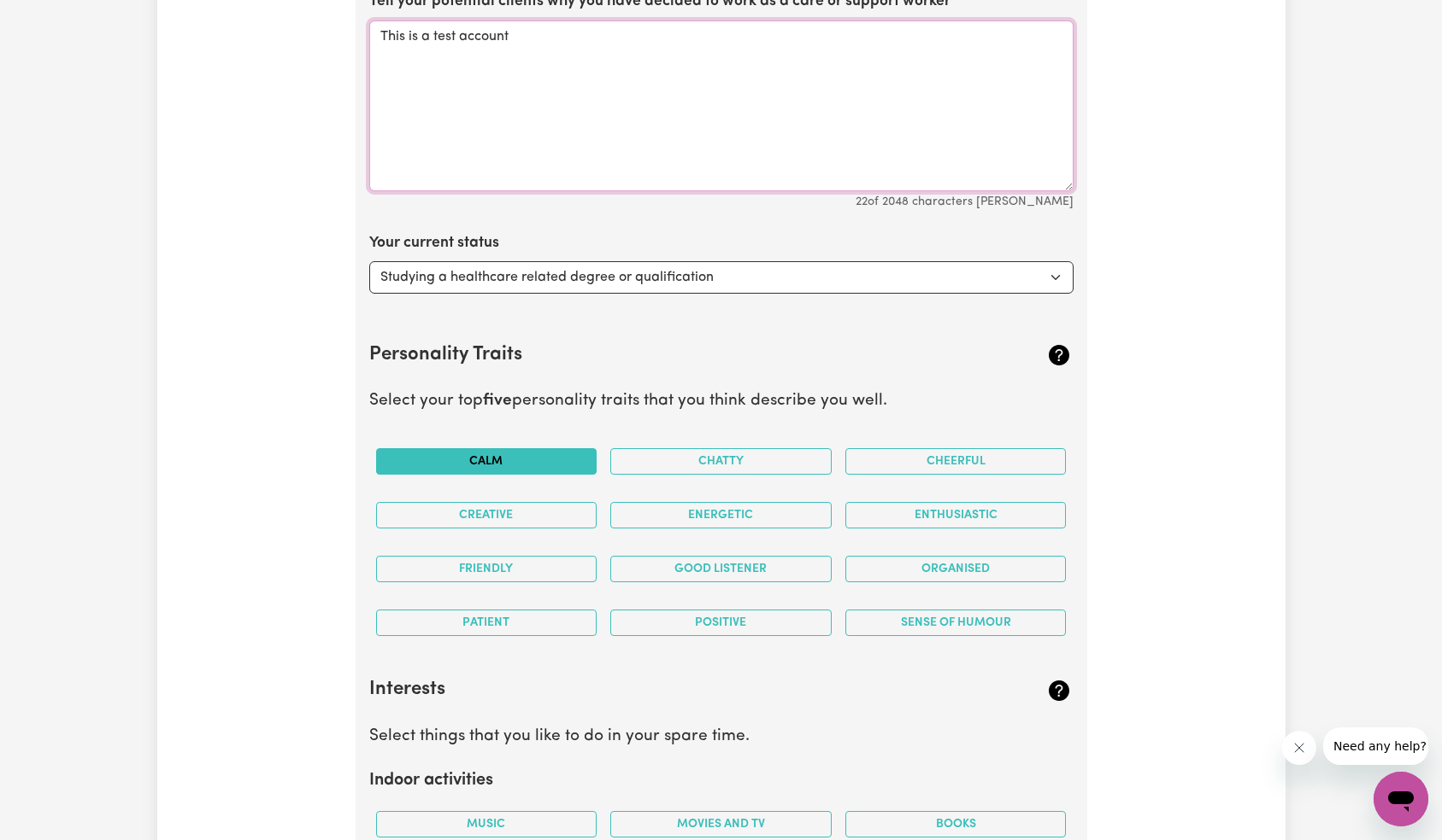
type textarea "This is a test account"
click at [526, 459] on button "Calm" at bounding box center [487, 461] width 221 height 26
click at [750, 468] on button "Chatty" at bounding box center [721, 461] width 221 height 26
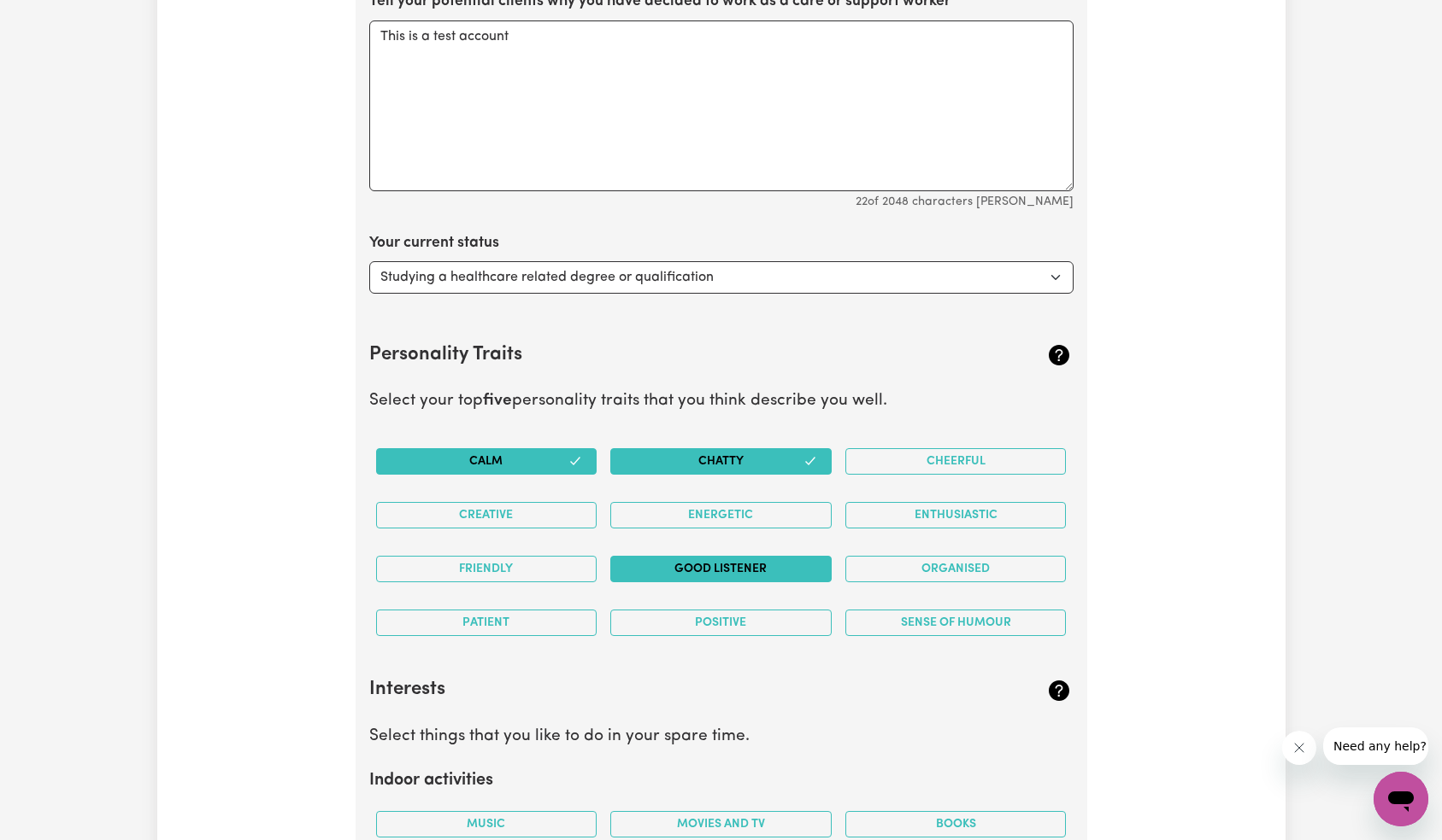
click at [733, 577] on button "Good Listener" at bounding box center [721, 569] width 221 height 26
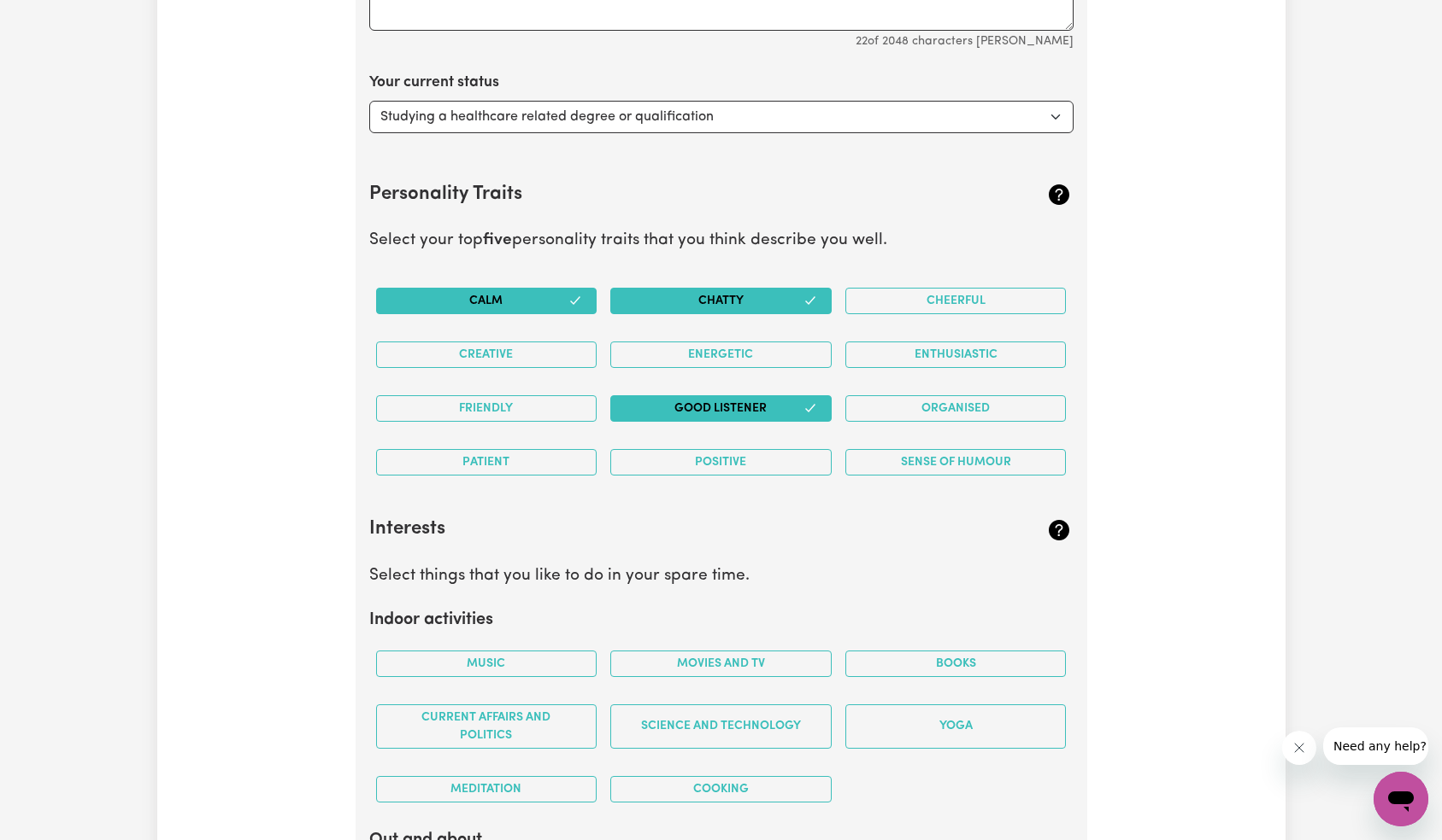
click at [496, 649] on div "Music" at bounding box center [487, 664] width 235 height 54
click at [504, 667] on button "Music" at bounding box center [487, 664] width 221 height 26
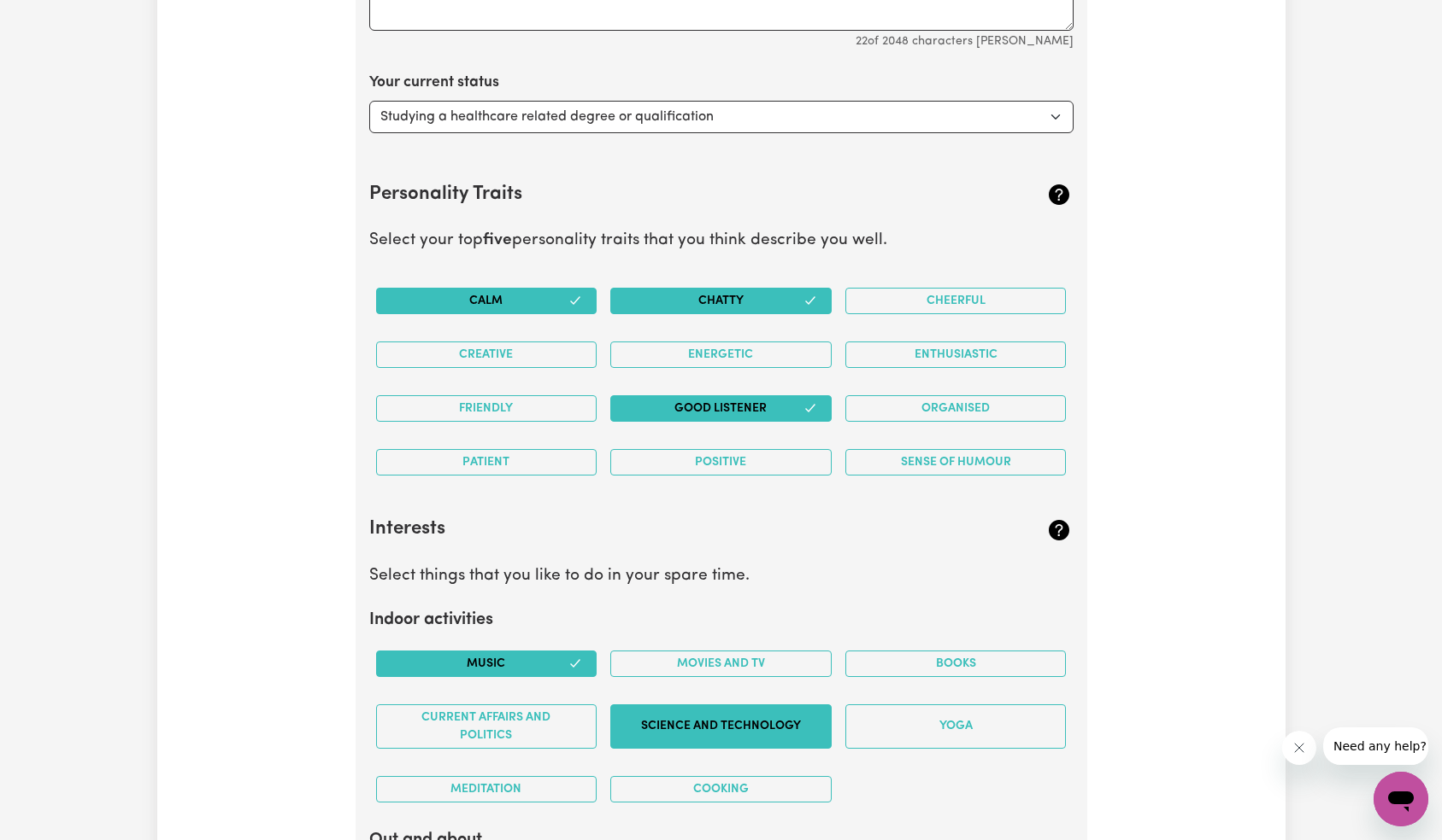
click at [685, 729] on button "Science and Technology" at bounding box center [721, 727] width 221 height 45
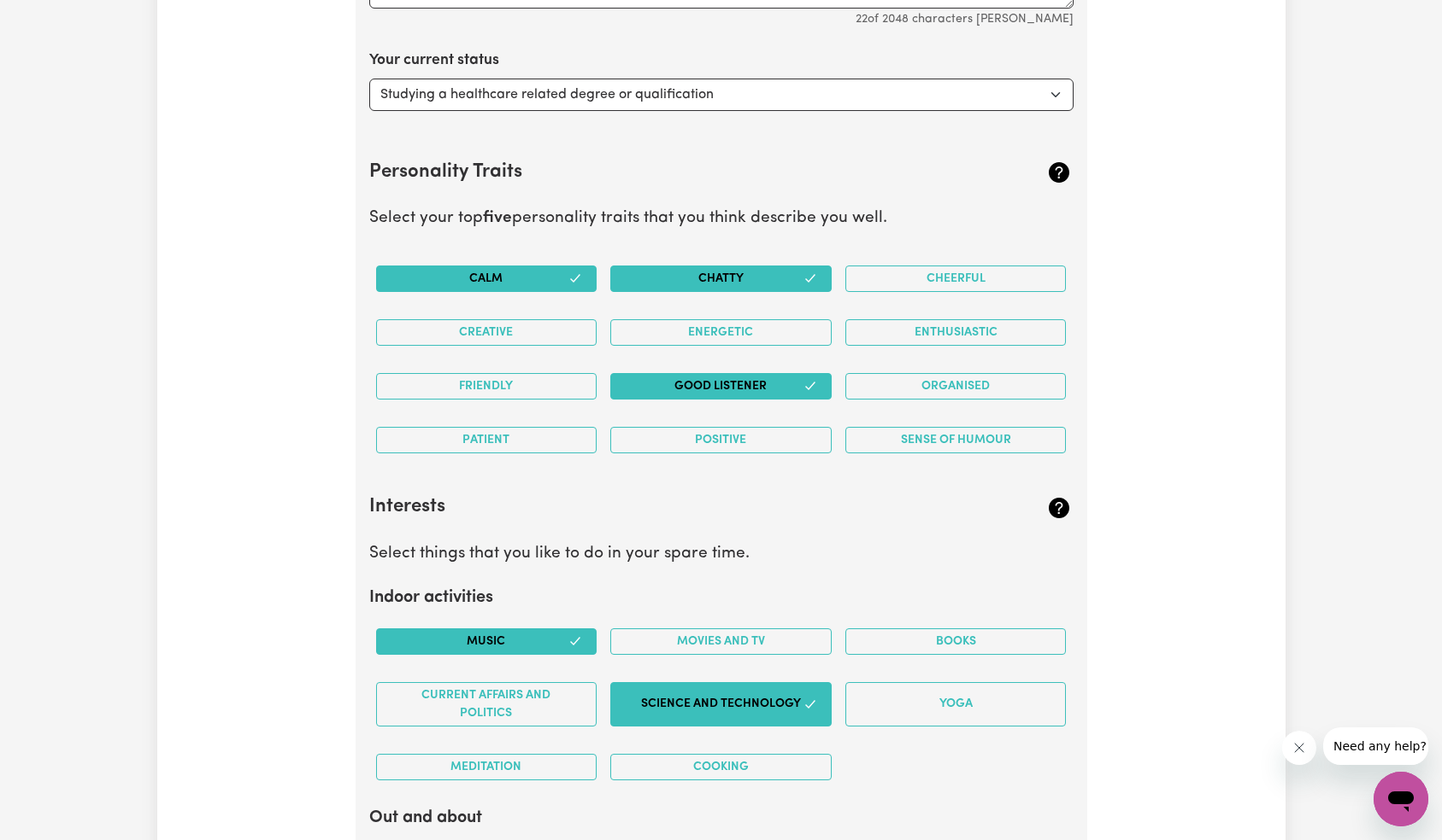
scroll to position [3060, 0]
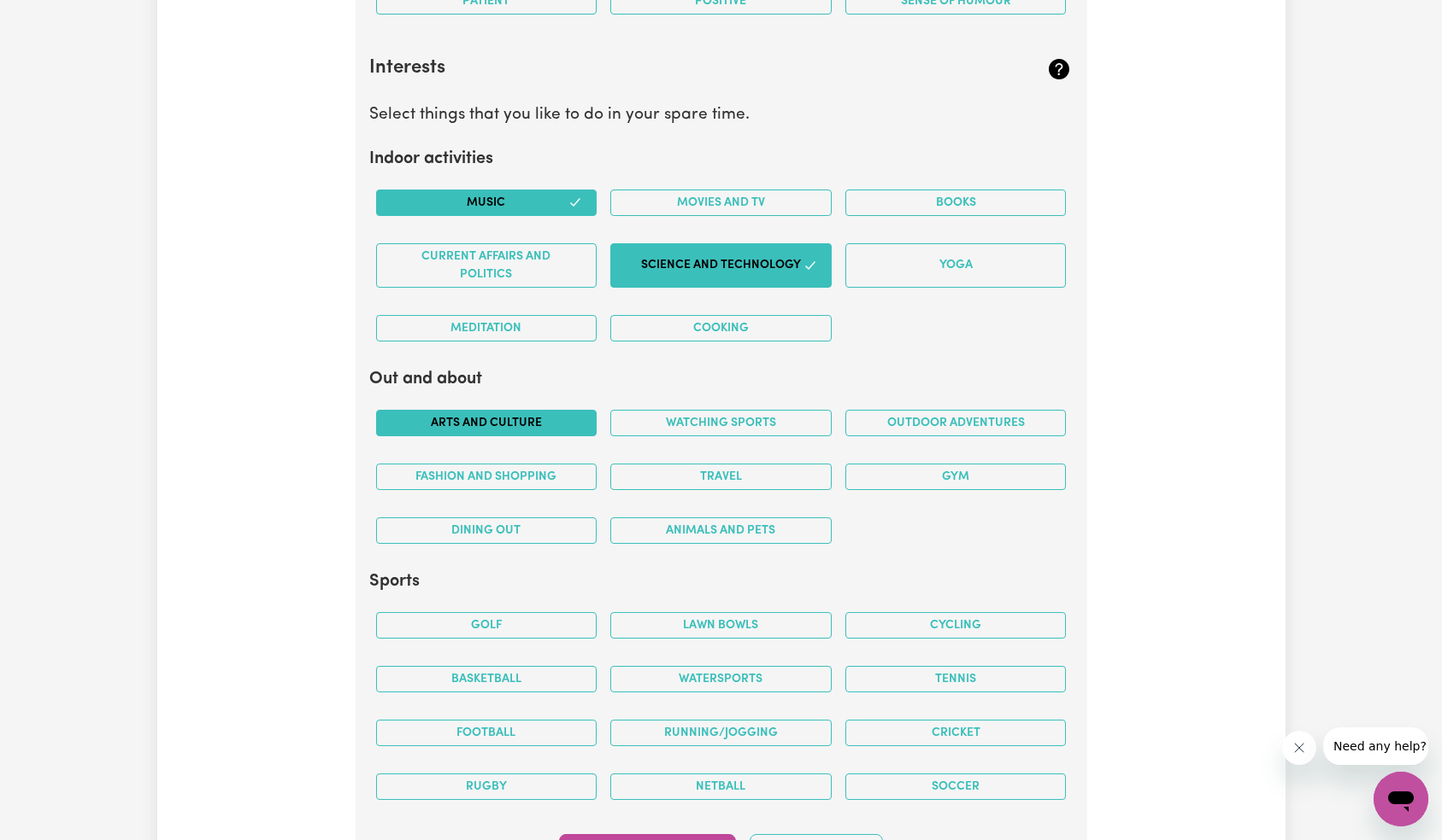
click at [515, 418] on button "Arts and Culture" at bounding box center [487, 423] width 221 height 26
click at [543, 632] on button "Golf" at bounding box center [487, 625] width 221 height 26
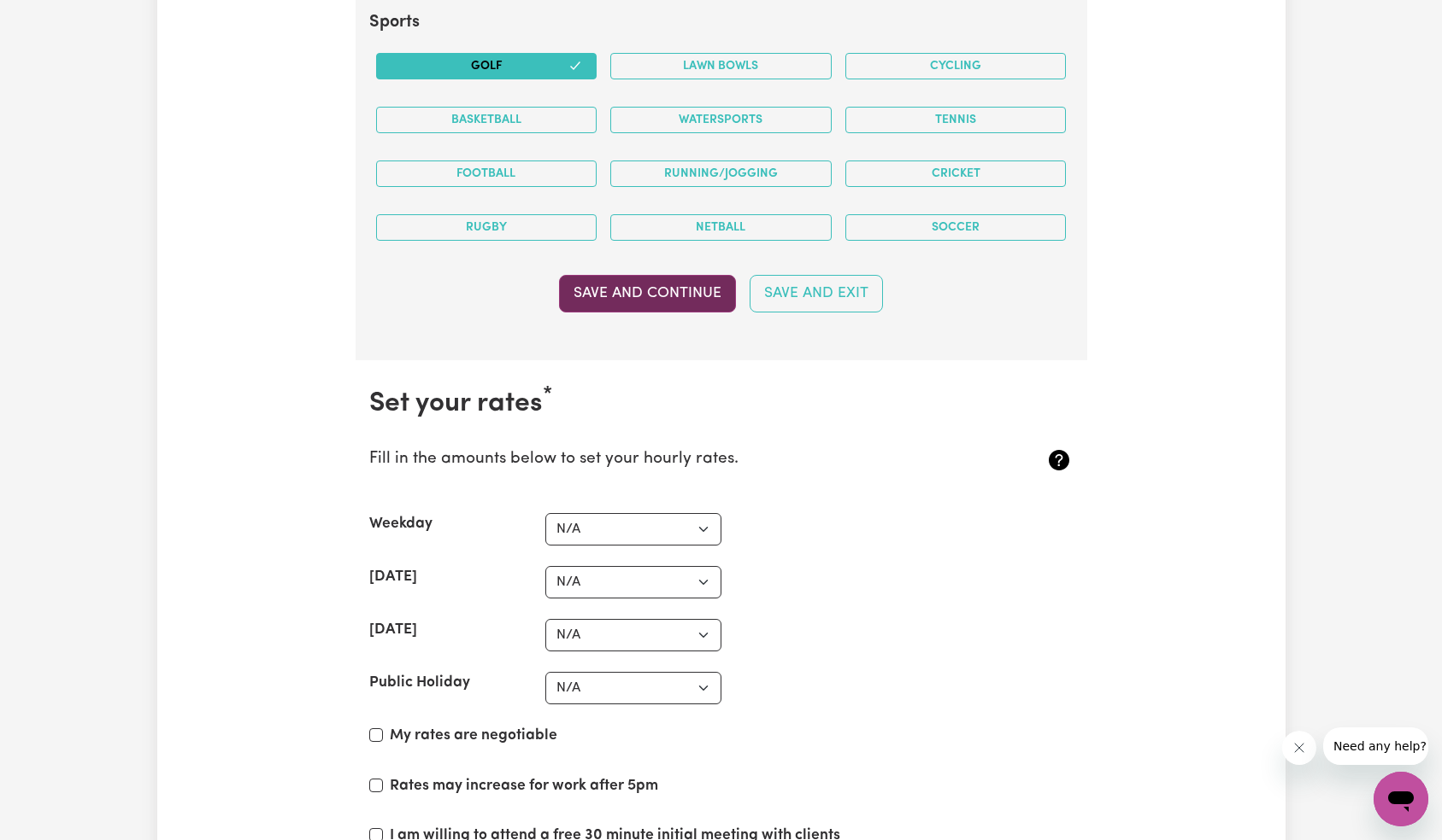
click at [642, 289] on button "Save and Continue" at bounding box center [646, 293] width 176 height 38
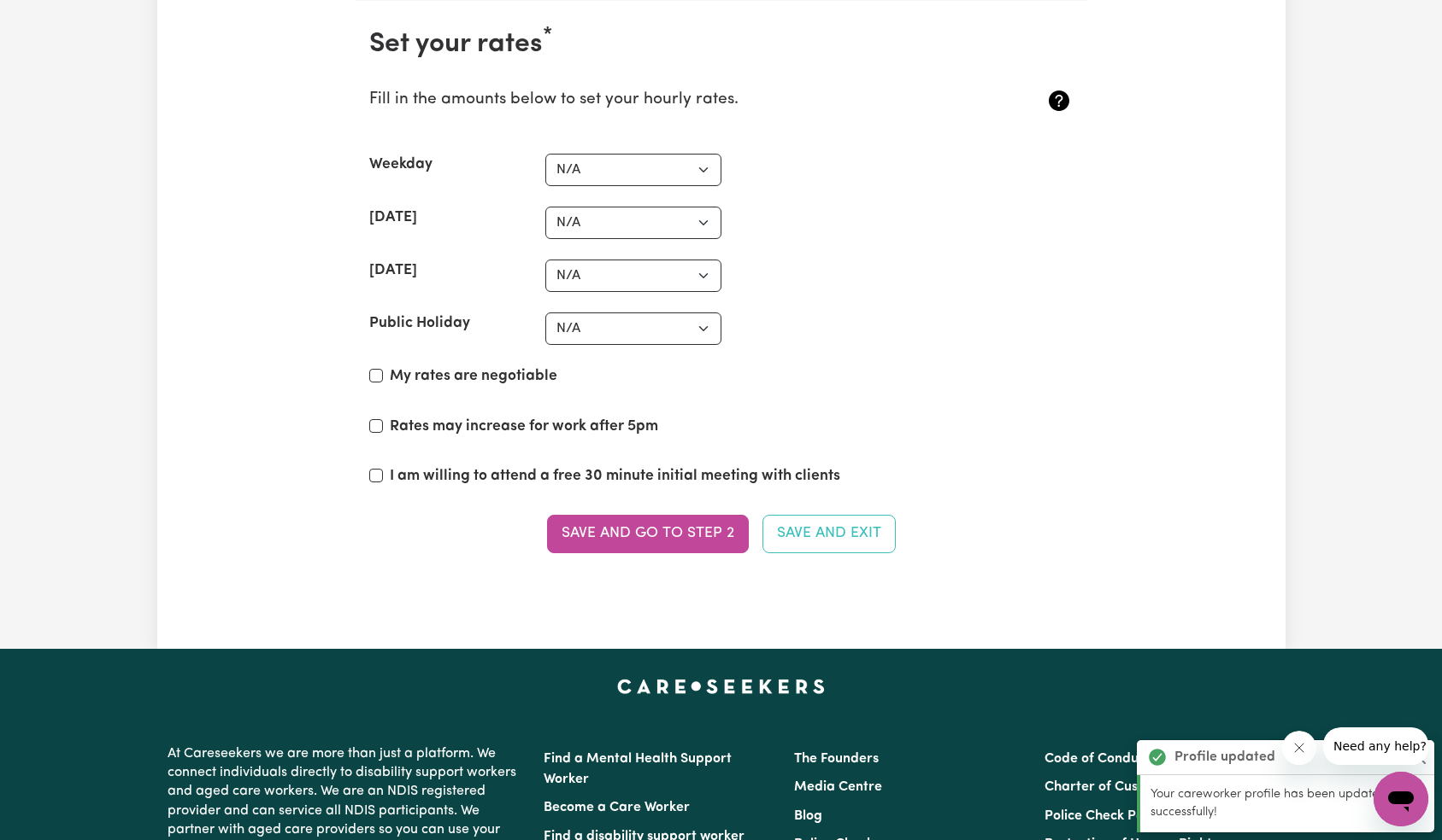
scroll to position [3980, 0]
click at [614, 164] on select "N/A $37 $38 $39 $40 $41 $42 $43 $44 $45 $46 $47 $48 $49 $50 $51 $52 $53 $54 $55…" at bounding box center [633, 169] width 176 height 32
select select "38"
click at [605, 223] on select "N/A $37 $38 $39 $40 $41 $42 $43 $44 $45 $46 $47 $48 $49 $50 $51 $52 $53 $54 $55…" at bounding box center [633, 221] width 176 height 32
select select "42"
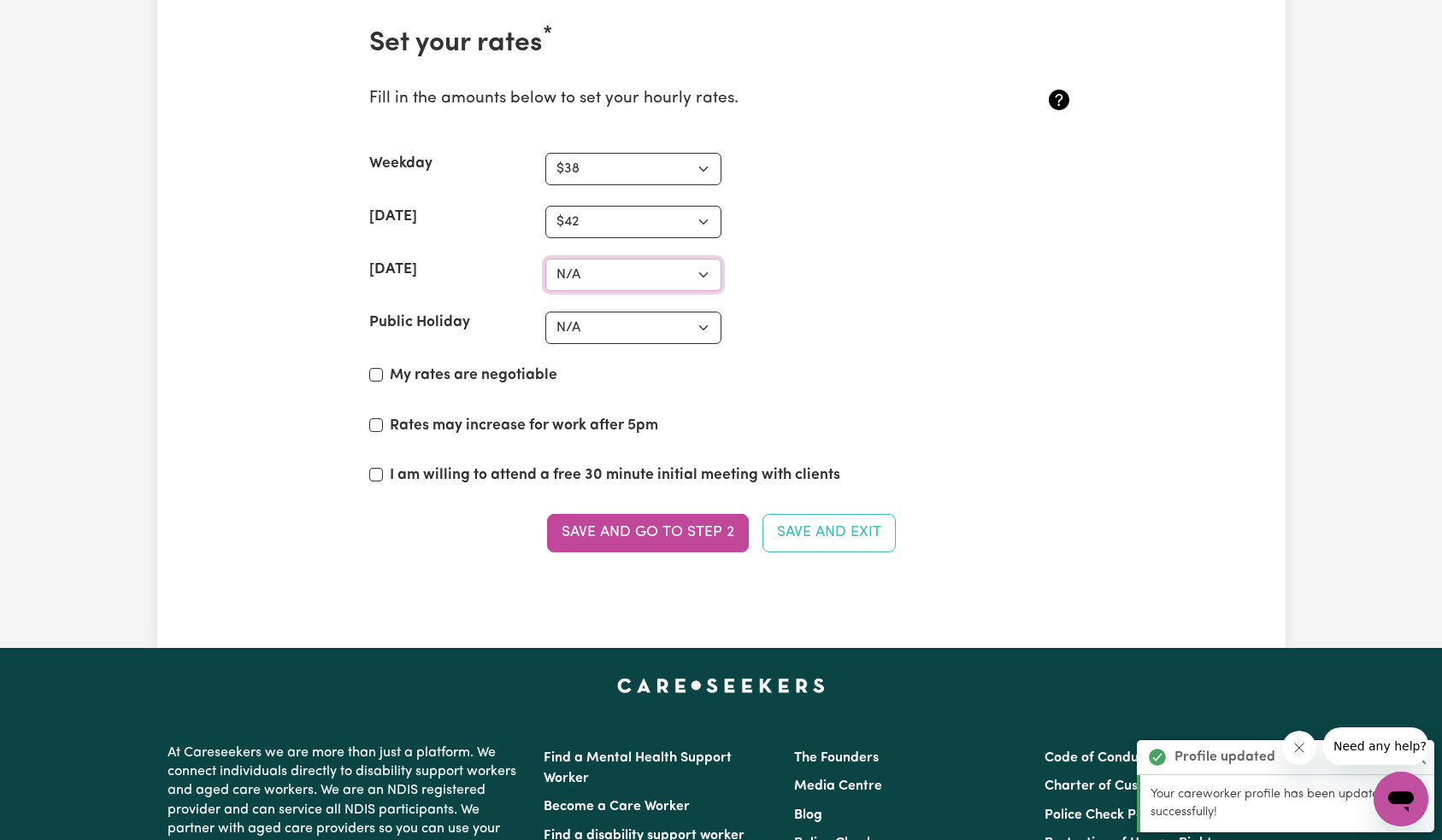
click at [616, 266] on select "N/A $37 $38 $39 $40 $41 $42 $43 $44 $45 $46 $47 $48 $49 $50 $51 $52 $53 $54 $55…" at bounding box center [633, 275] width 176 height 32
select select "44"
click at [611, 321] on select "N/A $37 $38 $39 $40 $41 $42 $43 $44 $45 $46 $47 $48 $49 $50 $51 $52 $53 $54 $55…" at bounding box center [633, 327] width 176 height 32
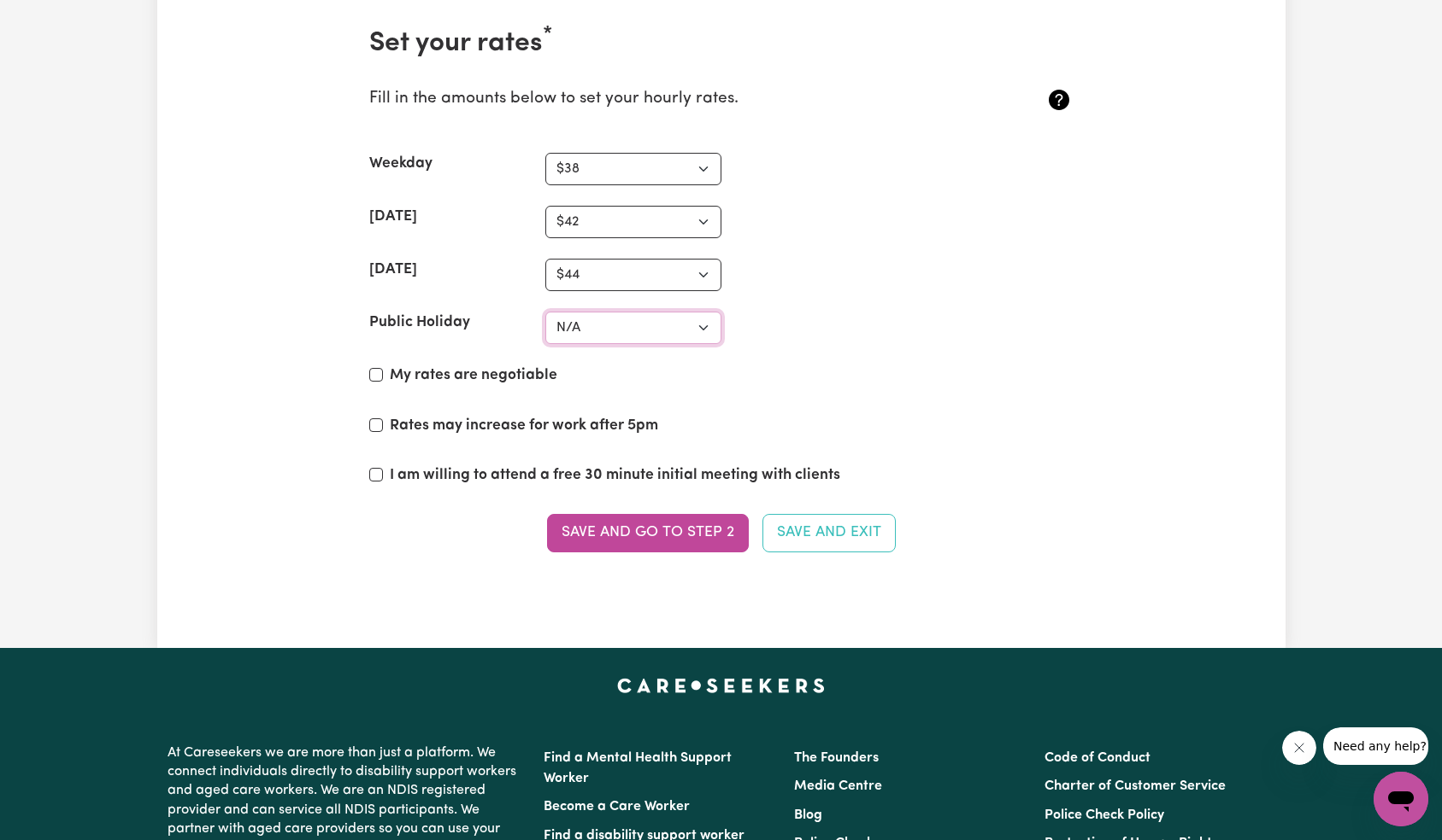
select select "48"
click at [473, 376] on label "My rates are negotiable" at bounding box center [474, 375] width 168 height 22
click at [383, 376] on input "My rates are negotiable" at bounding box center [376, 375] width 14 height 14
checkbox input "true"
click at [479, 421] on label "Rates may increase for work after 5pm" at bounding box center [524, 426] width 268 height 22
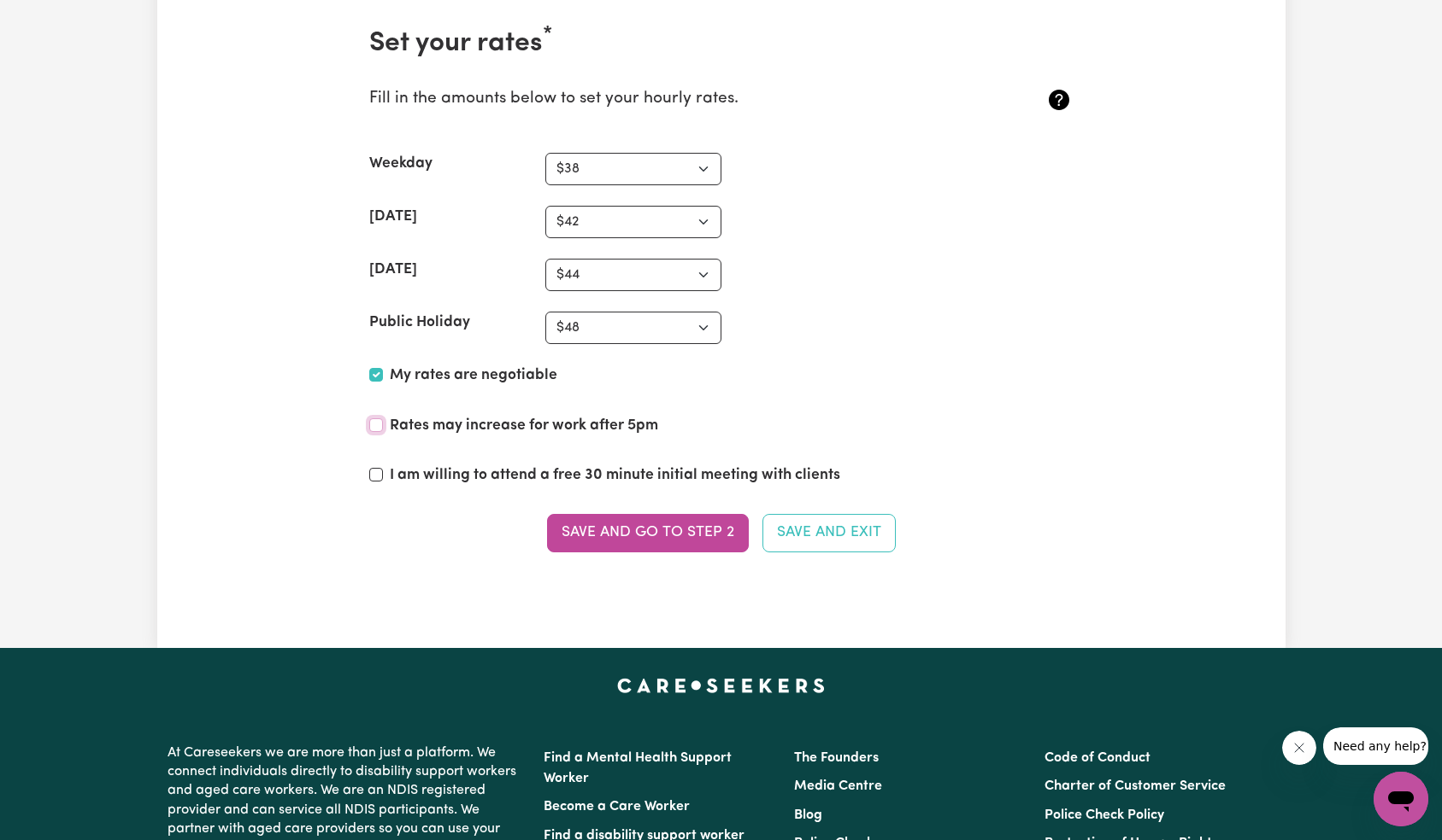
click at [383, 421] on input "Rates may increase for work after 5pm" at bounding box center [376, 425] width 14 height 14
checkbox input "true"
drag, startPoint x: 534, startPoint y: 476, endPoint x: 596, endPoint y: 485, distance: 62.6
click at [534, 476] on label "I am willing to attend a free 30 minute initial meeting with clients" at bounding box center [615, 476] width 450 height 22
click at [383, 476] on input "I am willing to attend a free 30 minute initial meeting with clients" at bounding box center [376, 475] width 14 height 14
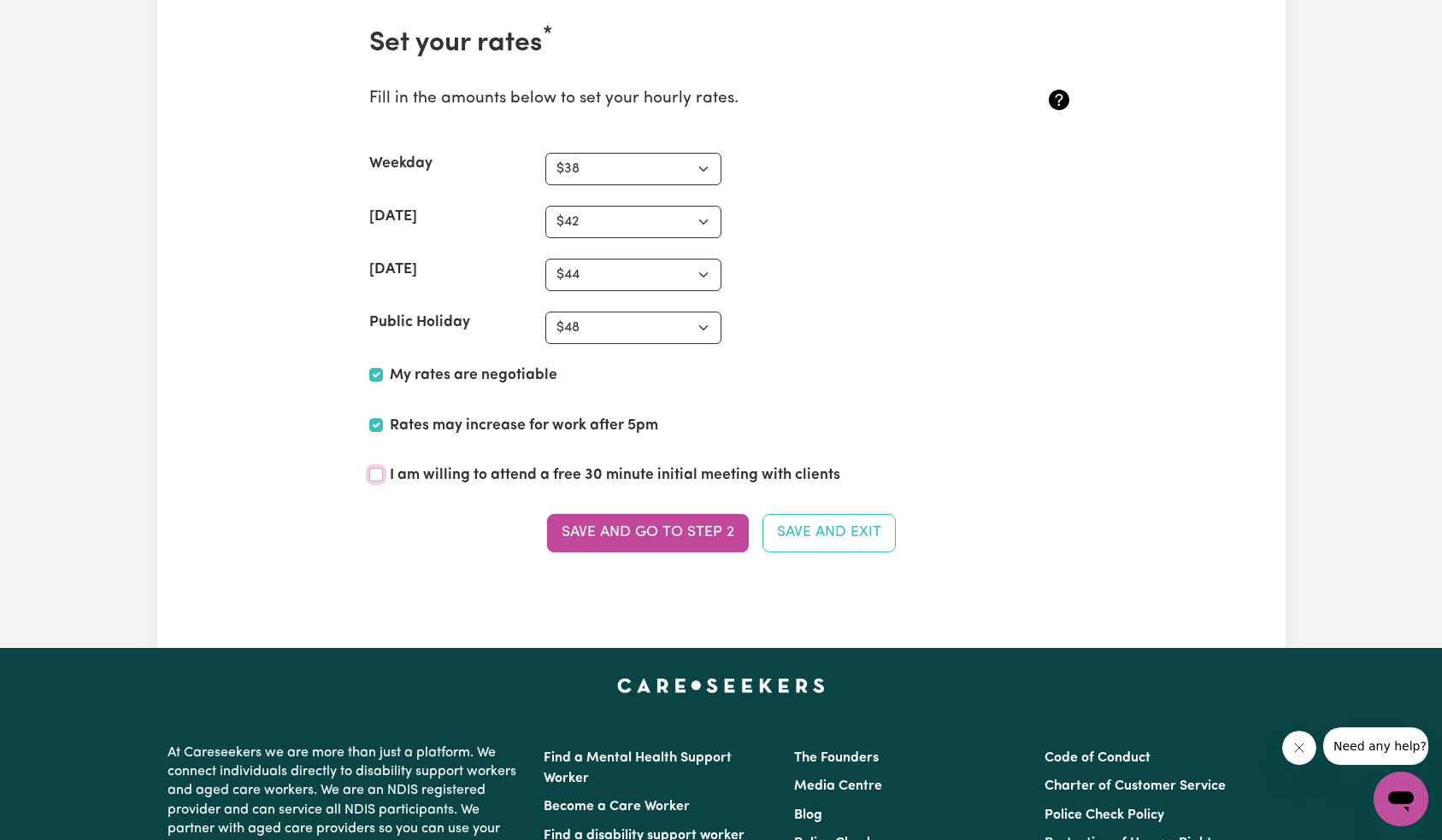
checkbox input "true"
click at [687, 518] on button "Save and go to Step 2" at bounding box center [647, 533] width 202 height 38
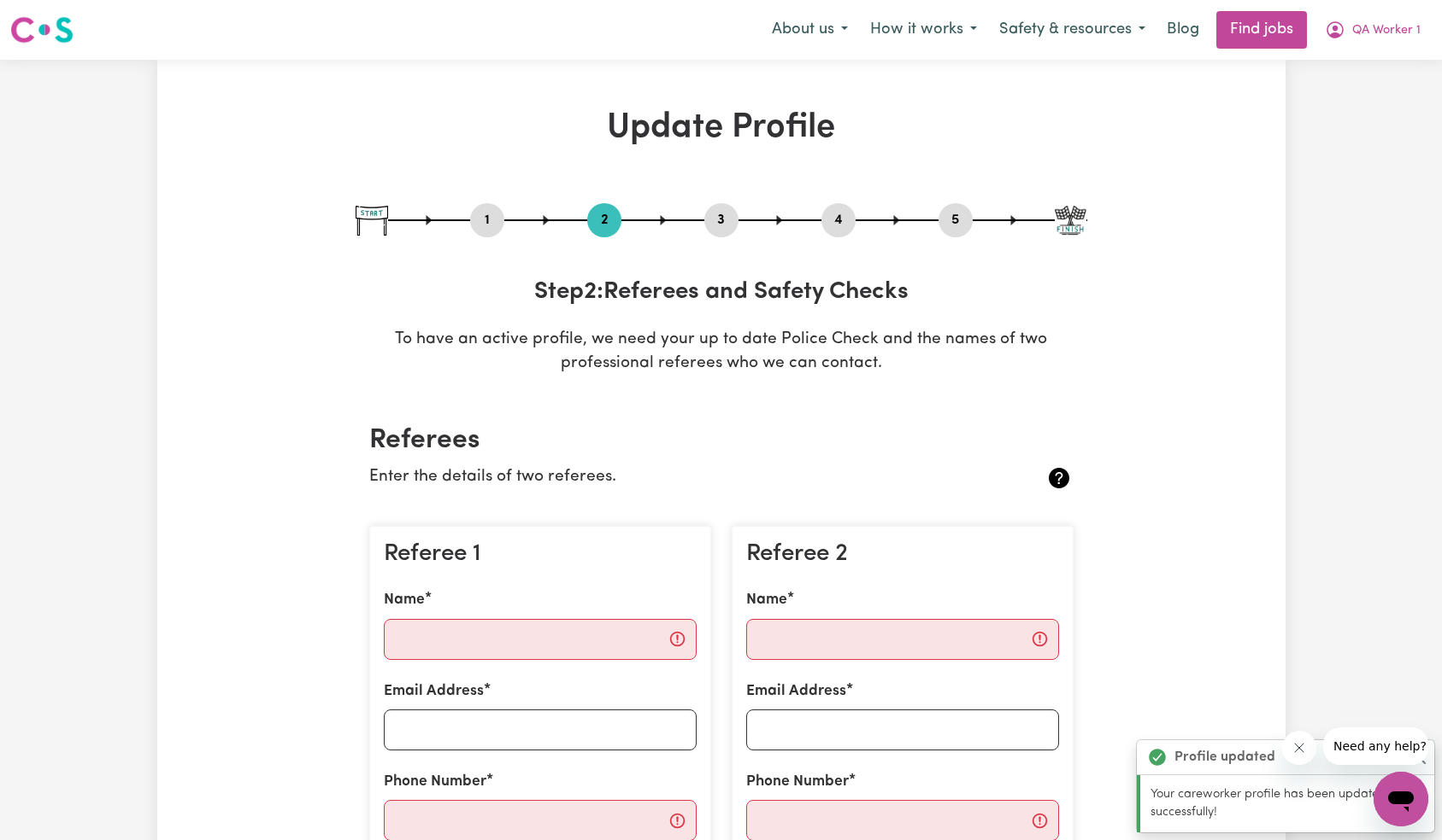
scroll to position [434, 0]
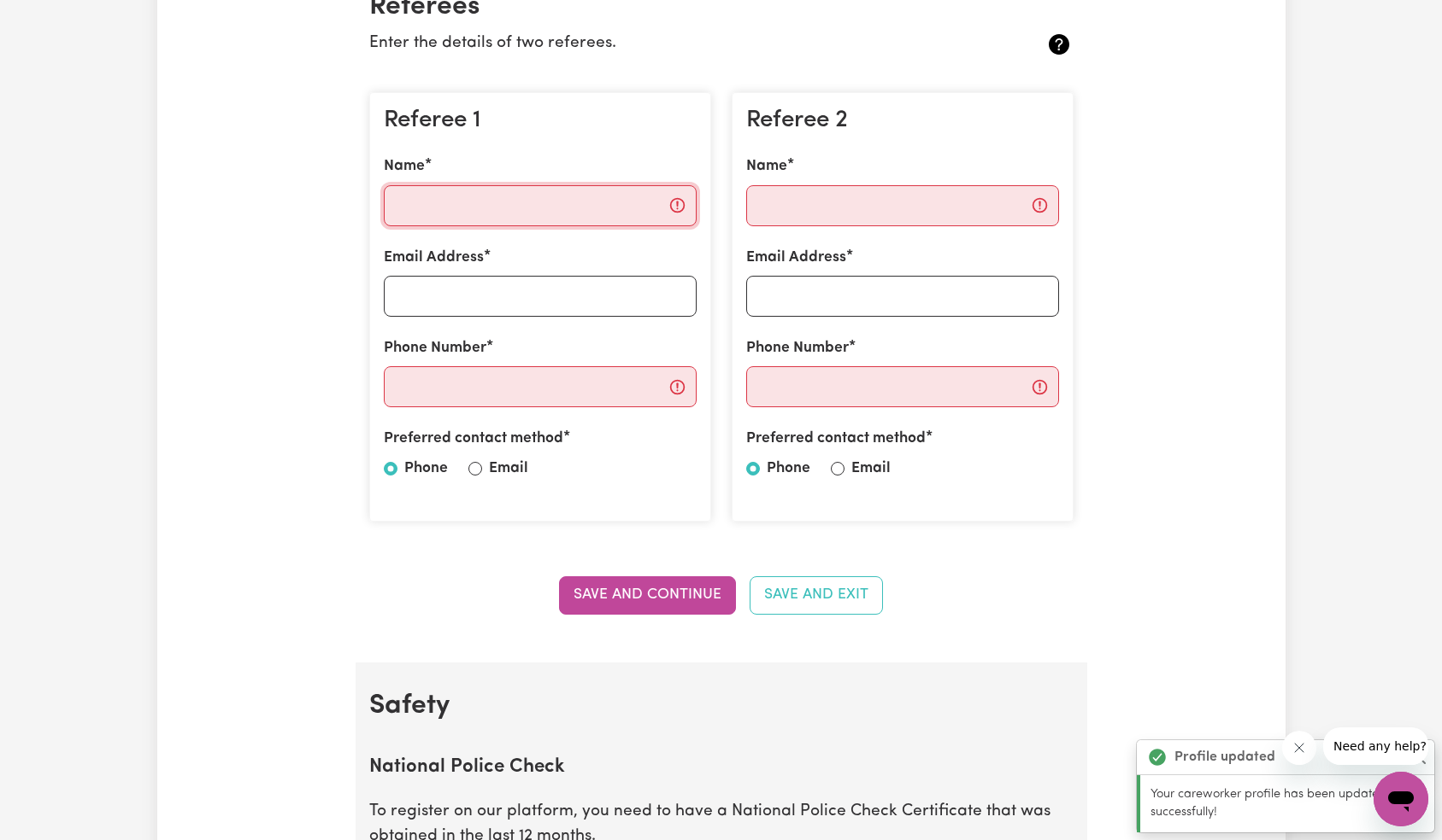
click at [526, 214] on input "Name" at bounding box center [540, 206] width 313 height 41
type input "Careseekers Tech Support"
type input "[EMAIL_ADDRESS][DOMAIN_NAME]"
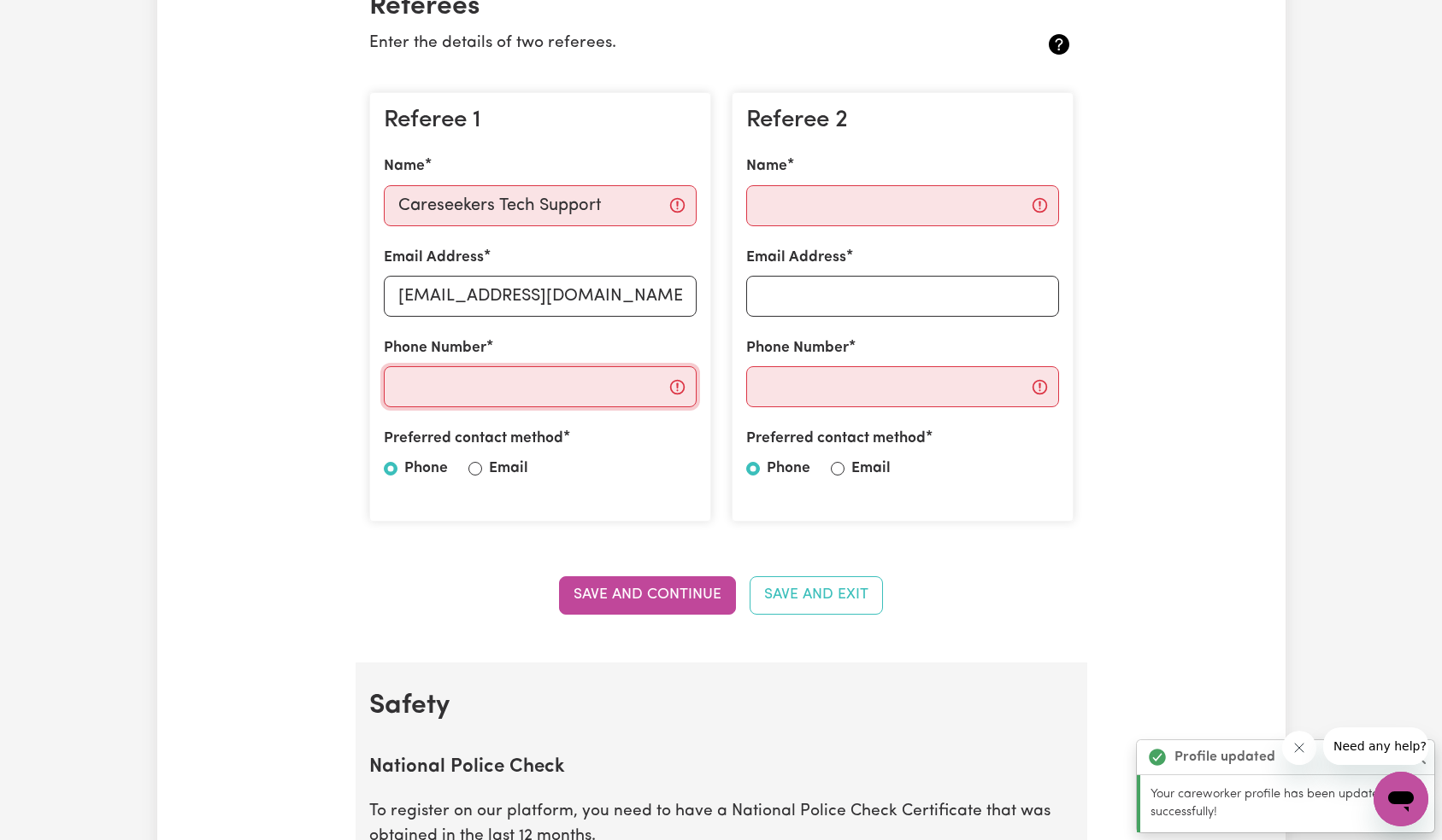
type input "09778129271"
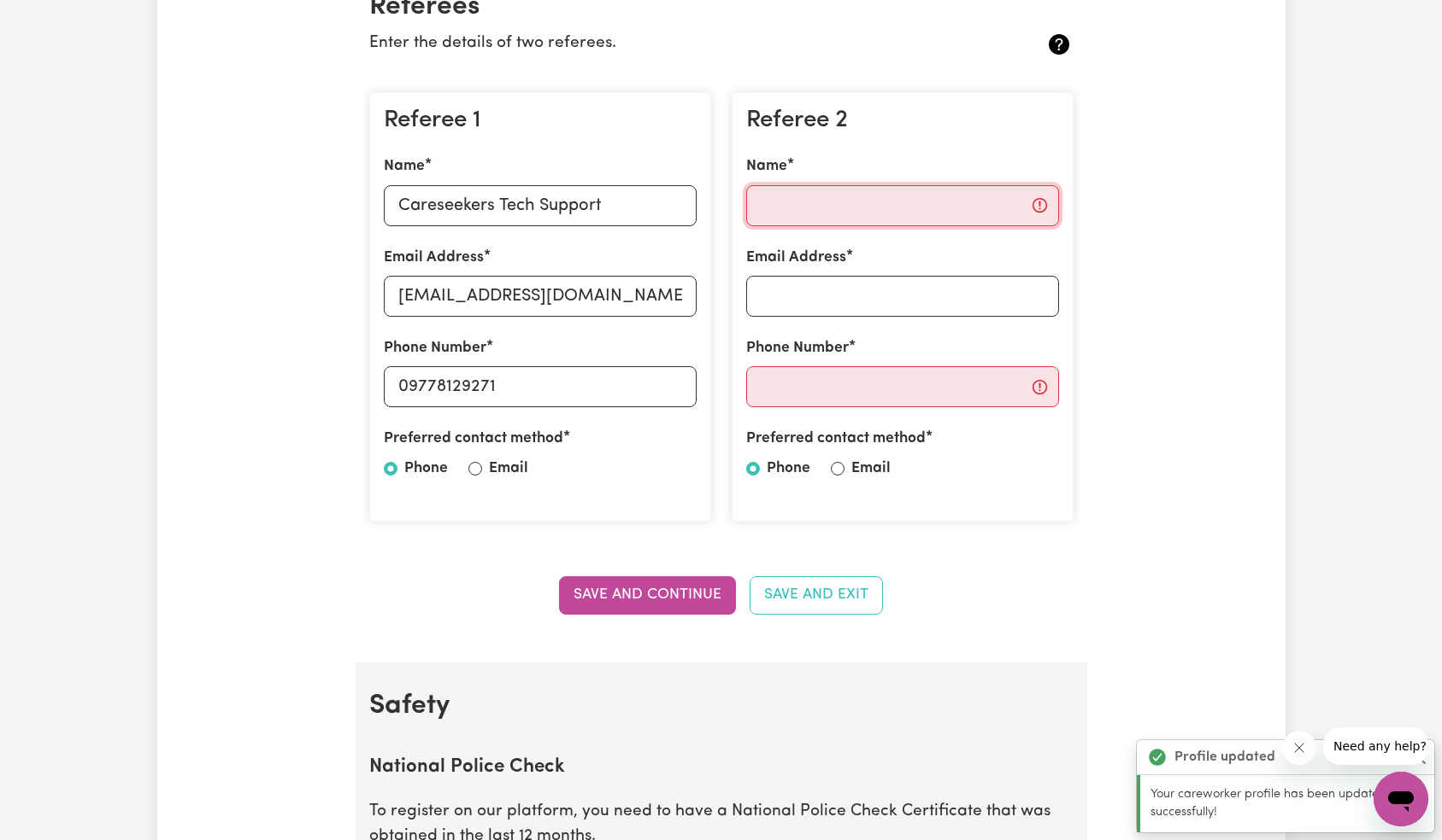
click at [845, 210] on input "Name" at bounding box center [902, 206] width 313 height 41
type input "Careseekers Tech Support"
type input "[EMAIL_ADDRESS][DOMAIN_NAME]"
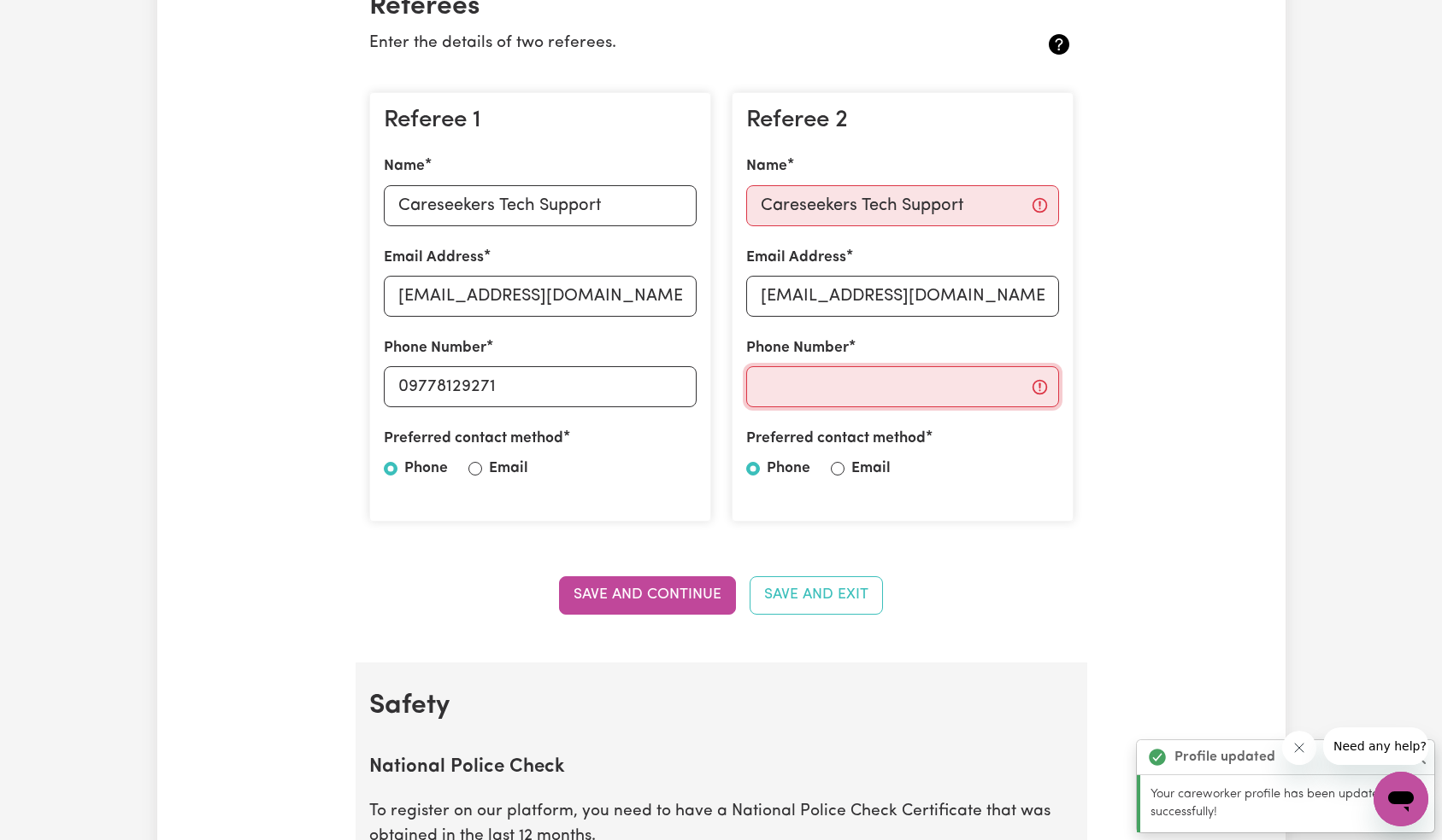
type input "09778129271"
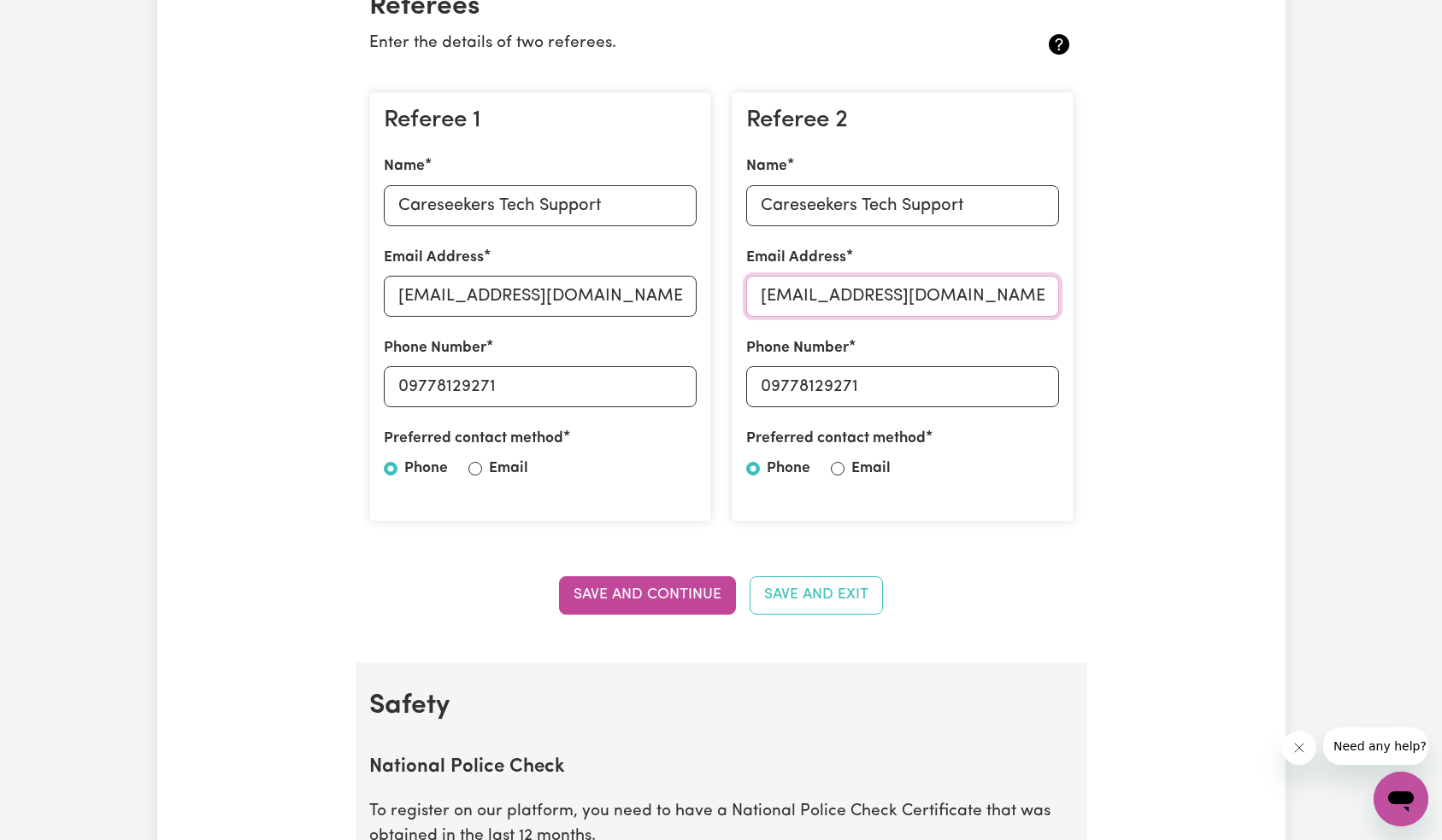
click at [847, 296] on input "[EMAIL_ADDRESS][DOMAIN_NAME]" at bounding box center [902, 296] width 313 height 41
click at [1006, 210] on input "Careseekers Tech Support" at bounding box center [902, 206] width 313 height 41
type input "Careseekers Tech Support 2"
click at [851, 298] on input "[EMAIL_ADDRESS][DOMAIN_NAME]" at bounding box center [902, 296] width 313 height 41
type input "[EMAIL_ADDRESS][DOMAIN_NAME]"
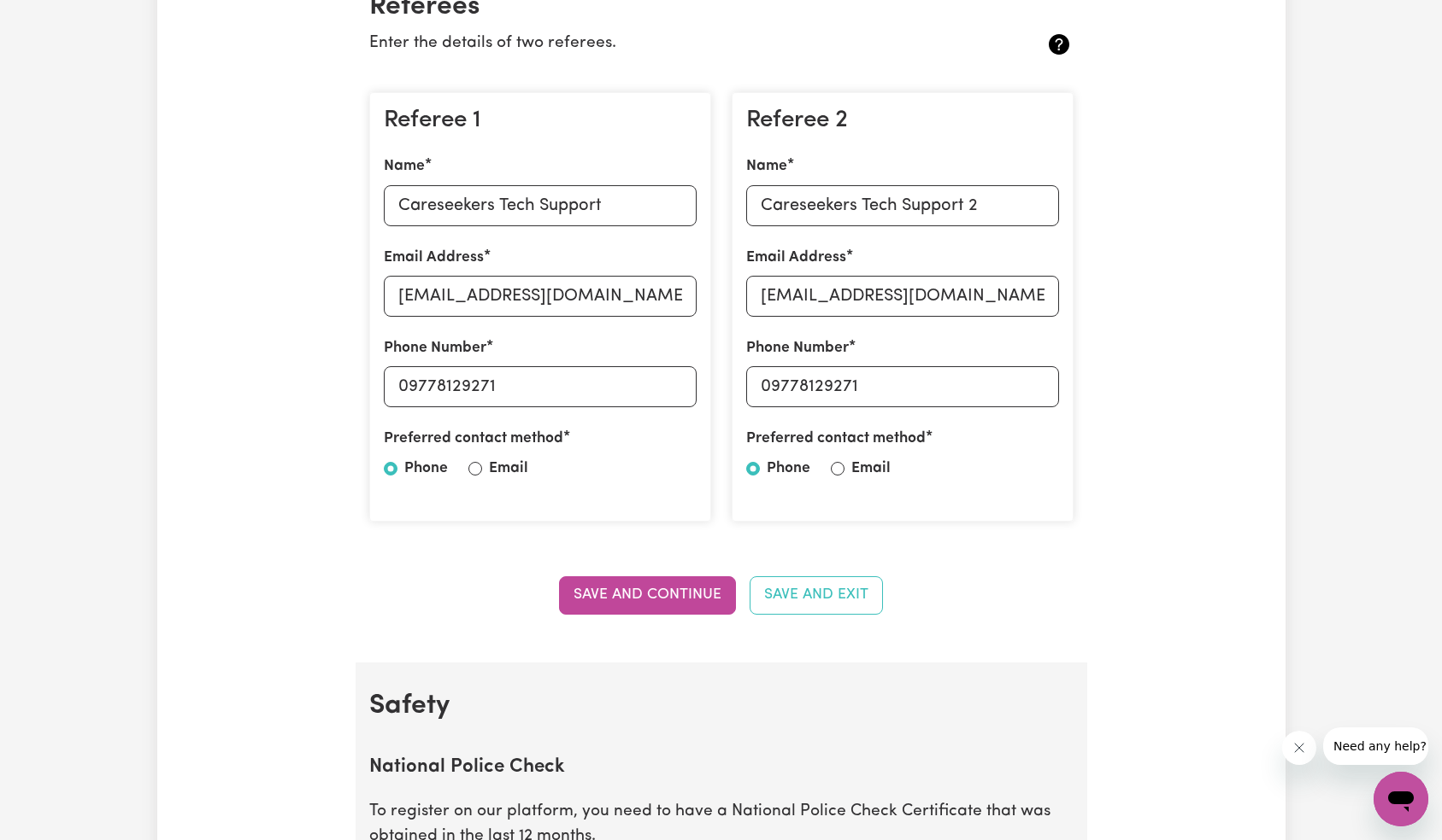
click at [517, 474] on label "Email" at bounding box center [508, 469] width 39 height 22
click at [482, 474] on input "Email" at bounding box center [475, 469] width 14 height 14
radio input "true"
click at [848, 469] on div "Preferred contact method Phone Email" at bounding box center [902, 457] width 313 height 58
click at [840, 469] on input "Email" at bounding box center [838, 469] width 14 height 14
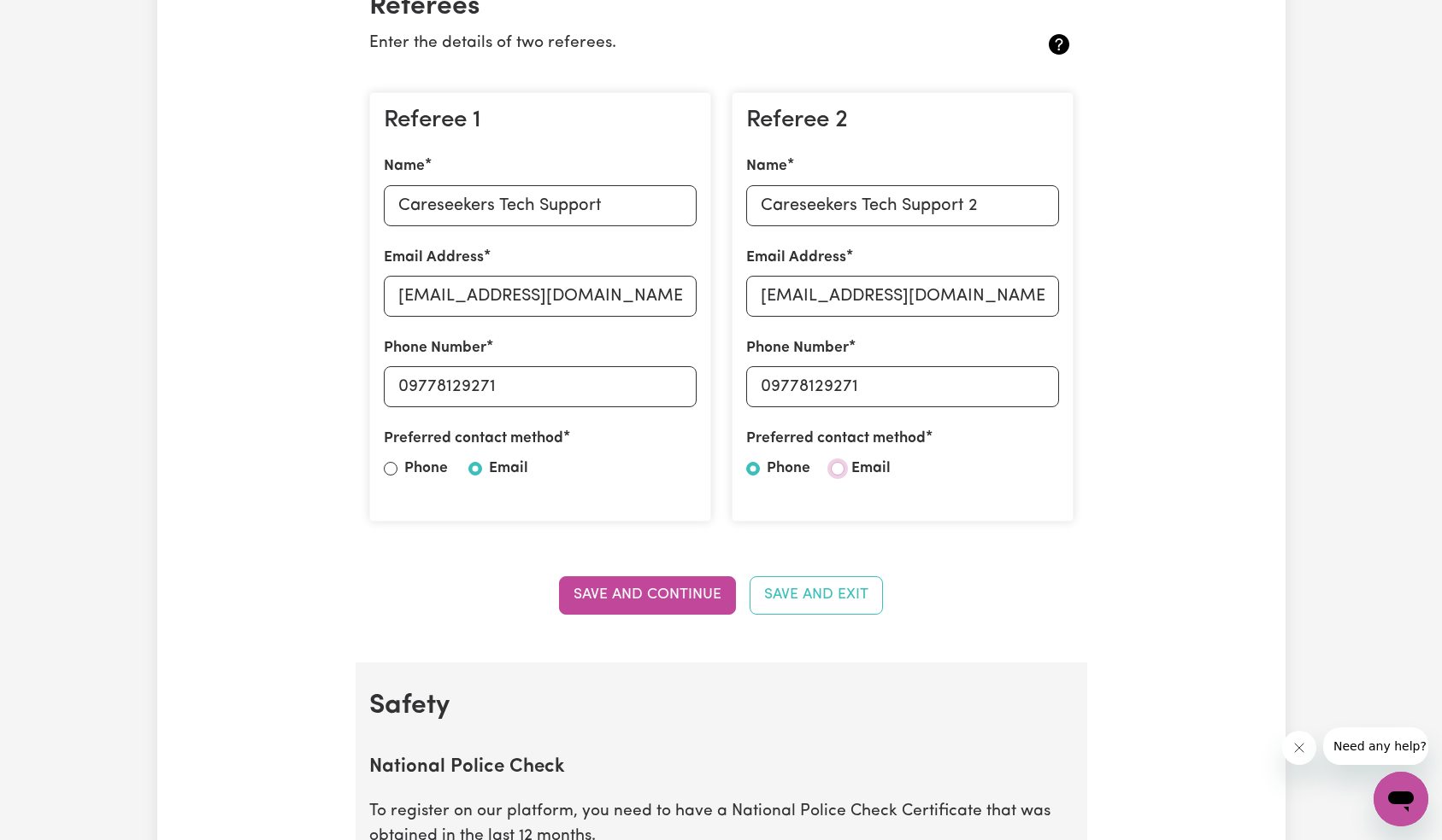
radio input "true"
click at [708, 584] on button "Save and Continue" at bounding box center [646, 595] width 176 height 38
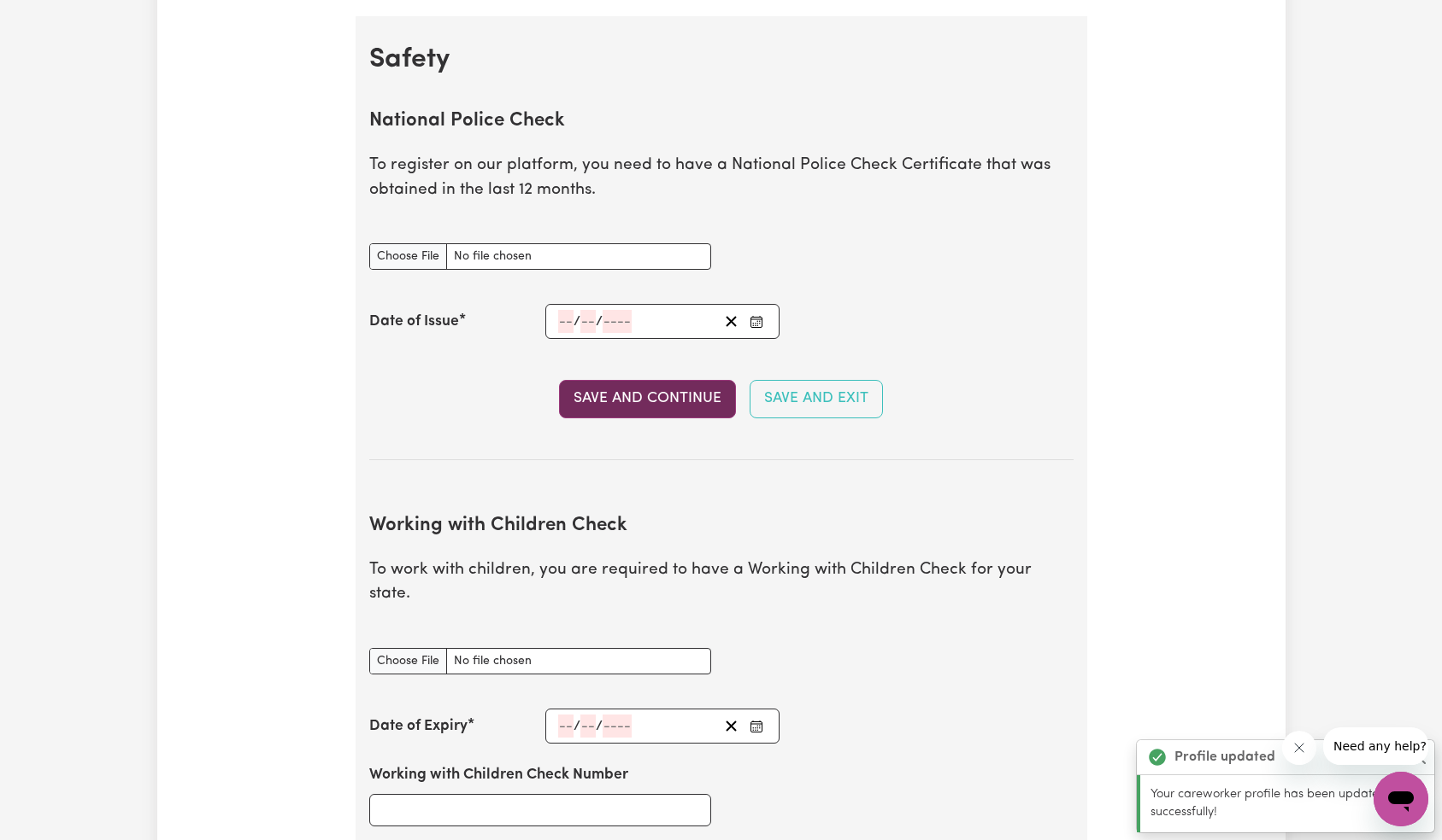
scroll to position [1096, 0]
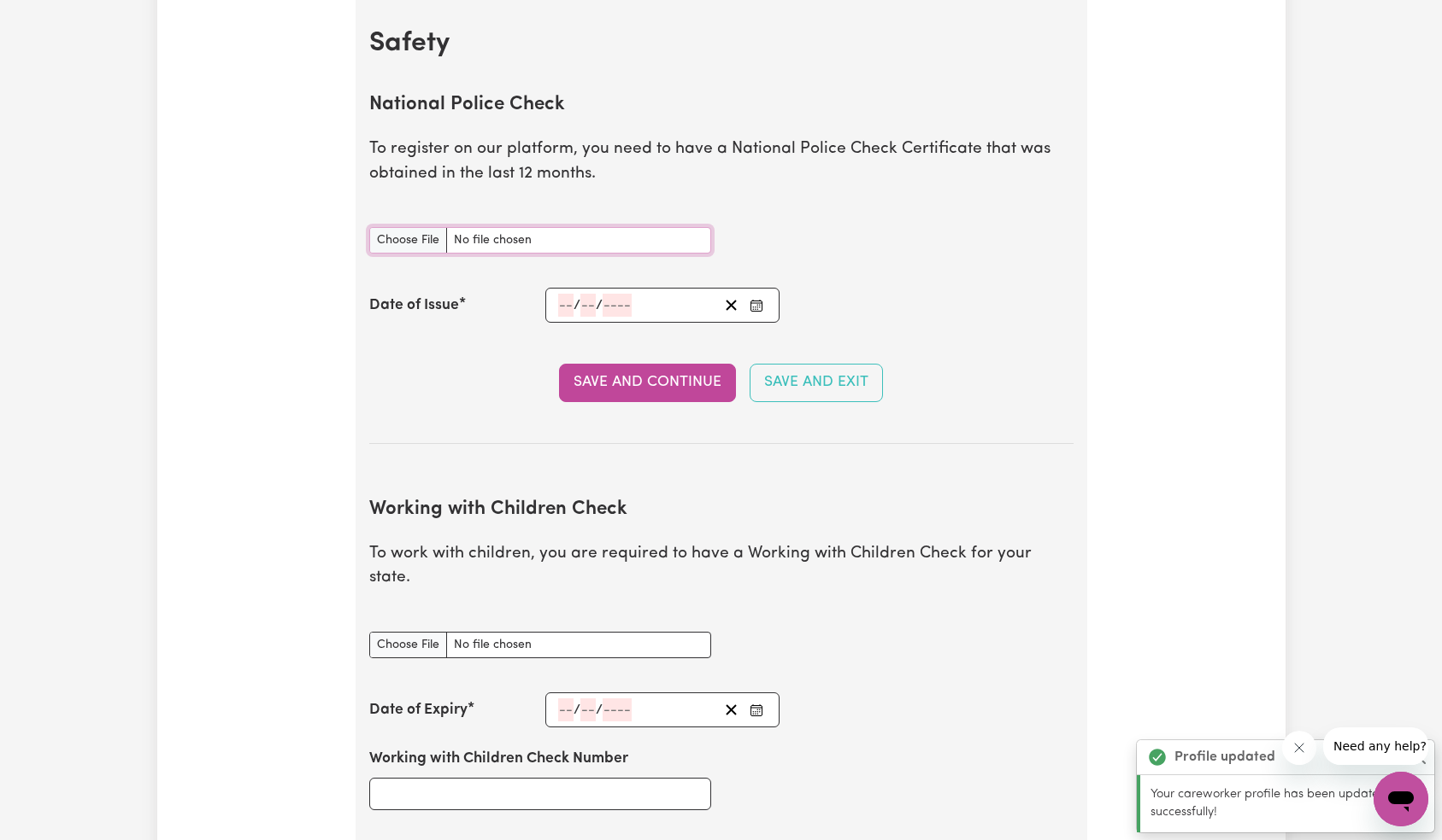
click at [514, 245] on input "National Police Check document" at bounding box center [540, 240] width 342 height 26
type input "C:\fakepath\motorcycle-profile.jpg"
click at [610, 290] on div "/ /" at bounding box center [662, 305] width 235 height 35
click at [612, 300] on input "number" at bounding box center [617, 305] width 29 height 23
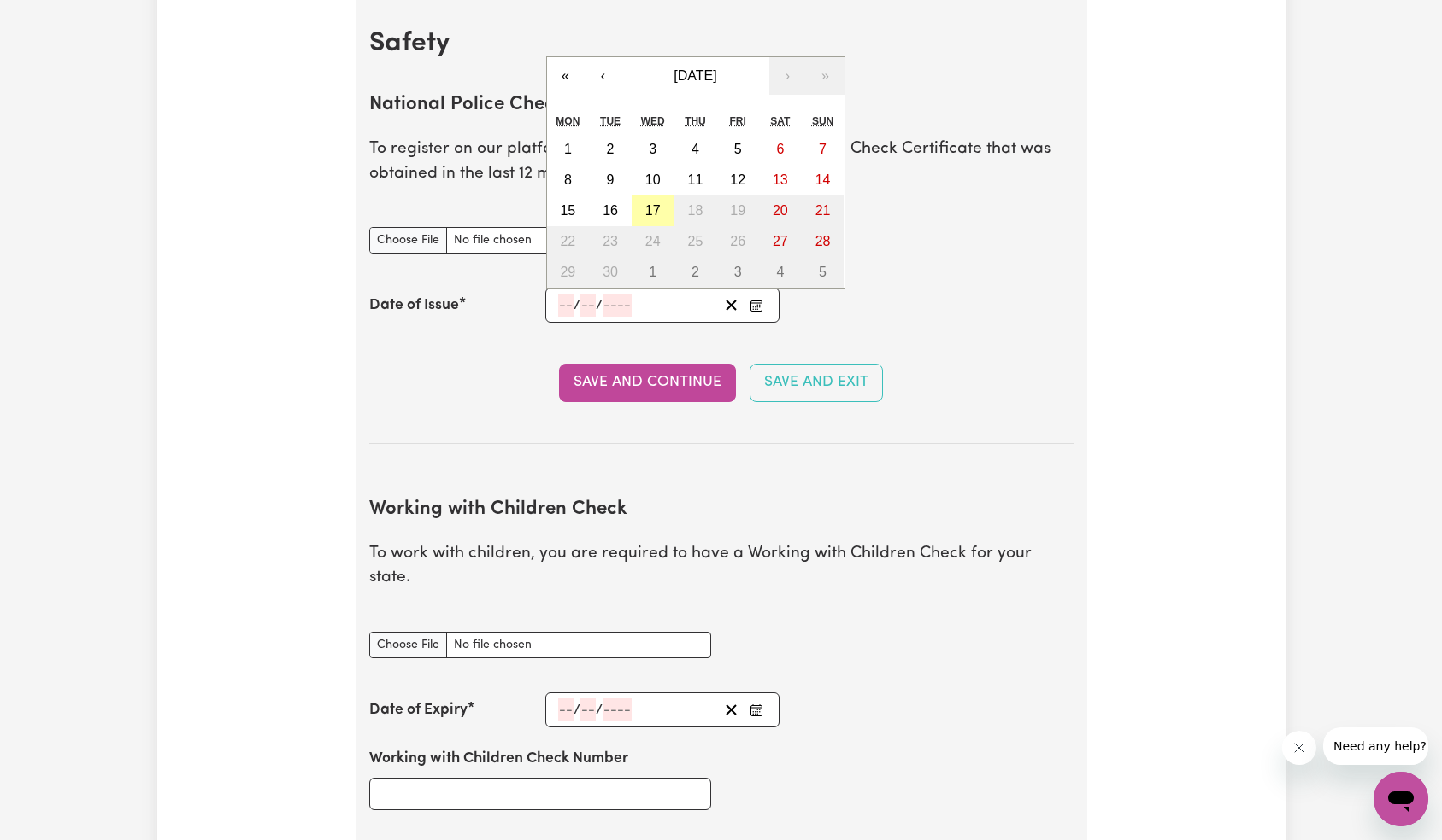
click at [653, 205] on abbr "17" at bounding box center [653, 210] width 16 height 15
type input "[DATE]"
type input "17"
type input "9"
type input "2025"
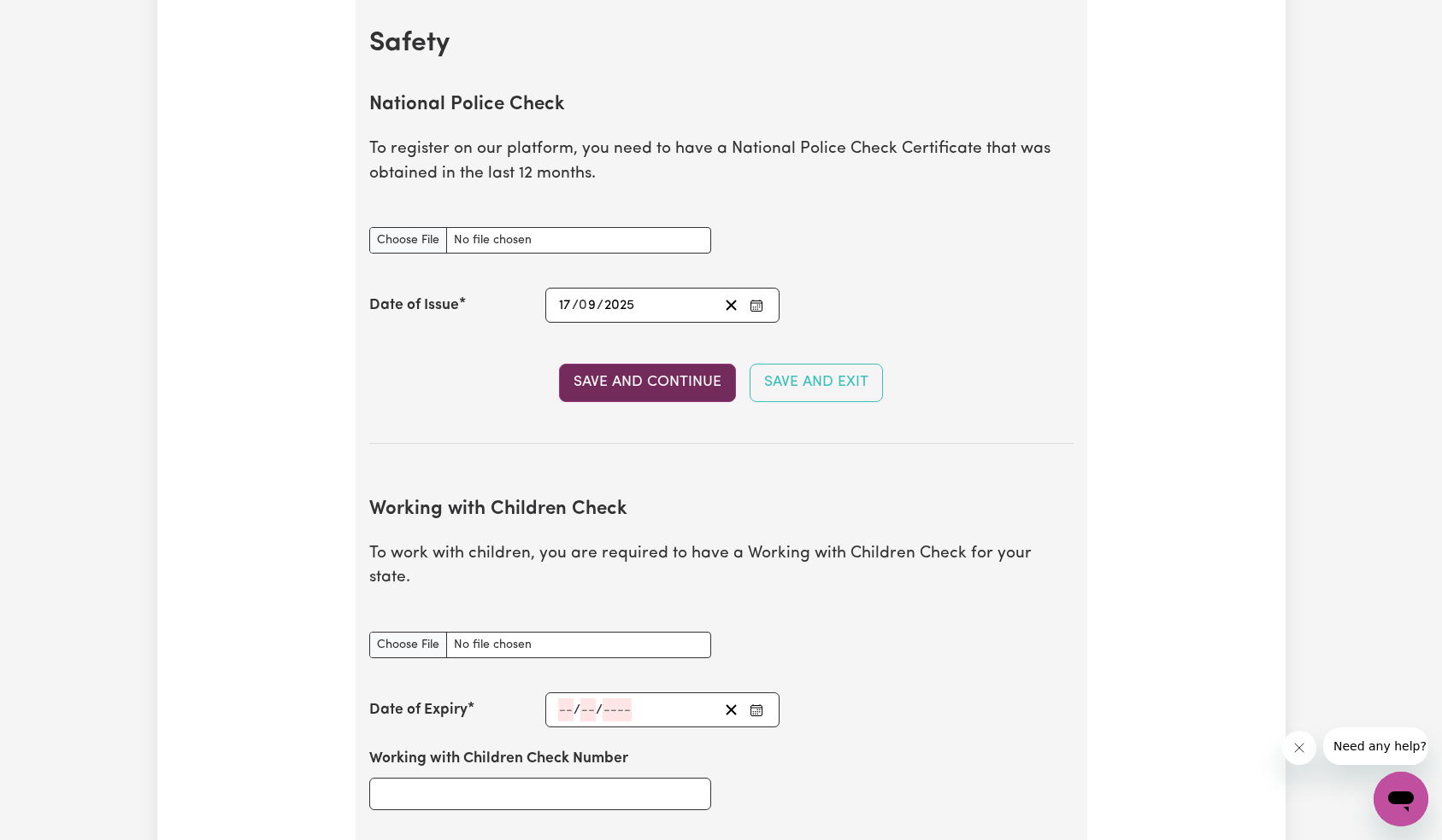
click at [633, 370] on button "Save and Continue" at bounding box center [646, 382] width 176 height 38
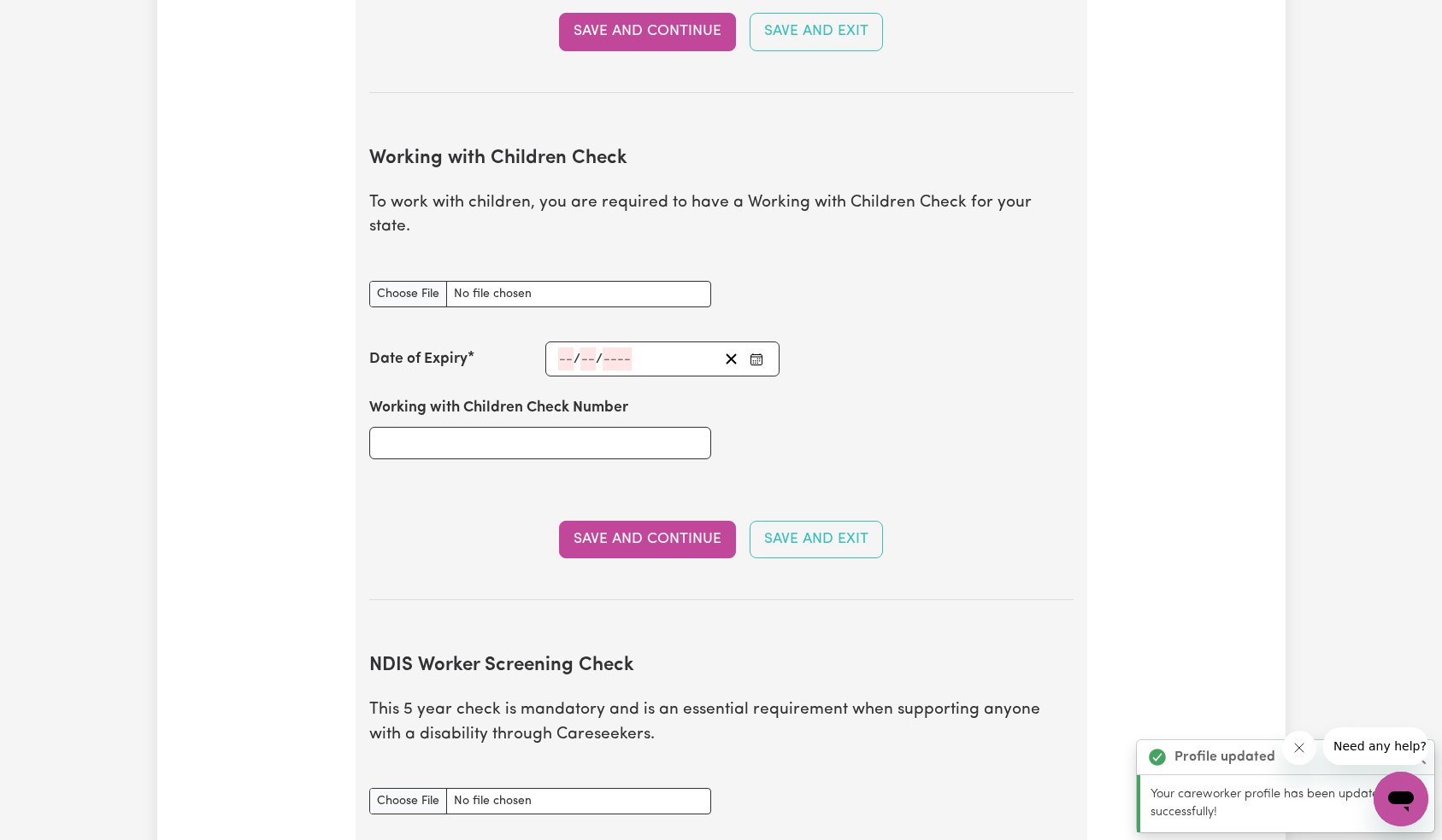
scroll to position [1568, 0]
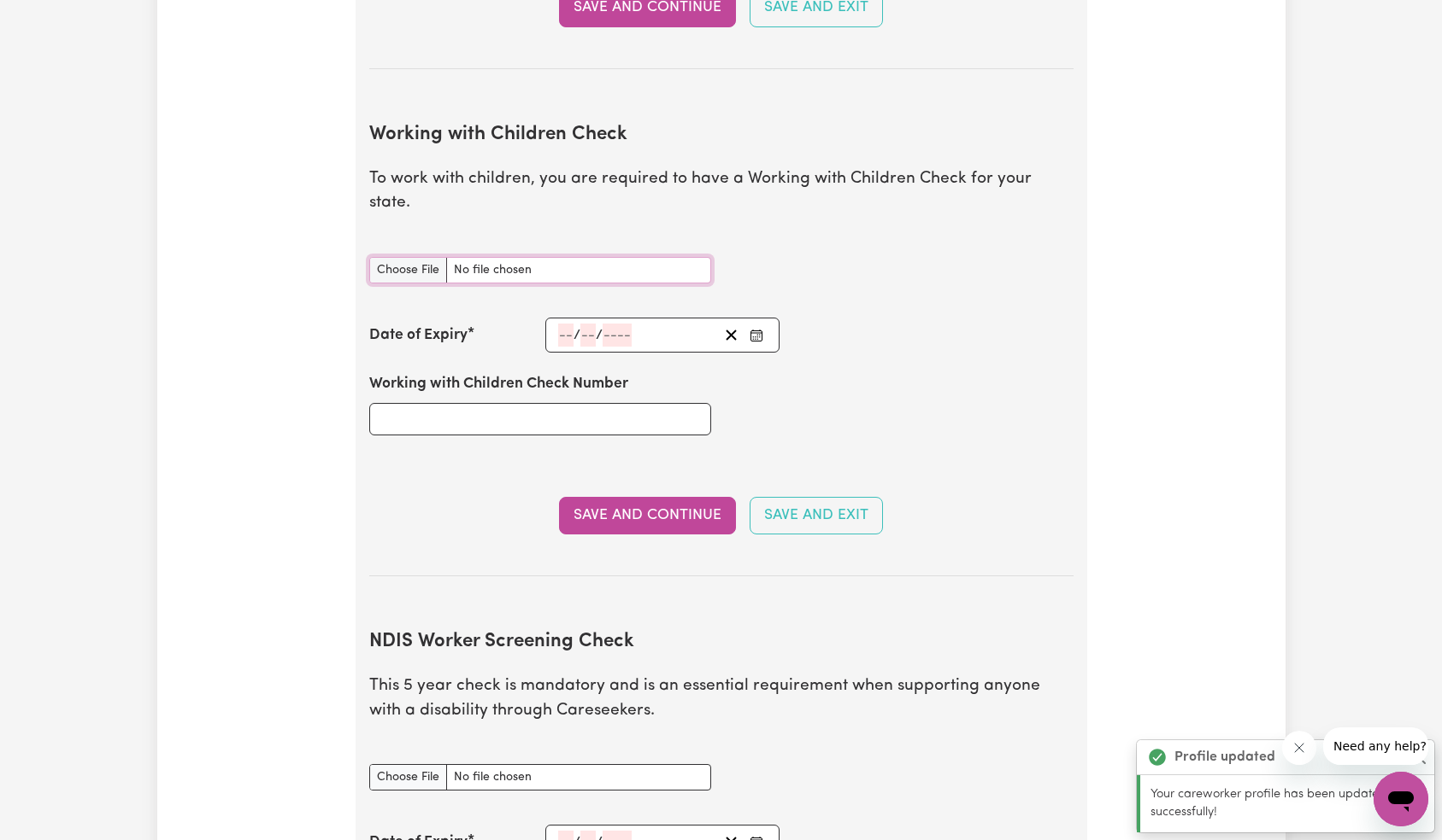
click at [563, 257] on input "Working with Children Check document" at bounding box center [540, 270] width 342 height 26
type input "C:\fakepath\motorcycle-profile.jpg"
click at [596, 324] on div "/ /" at bounding box center [638, 335] width 163 height 23
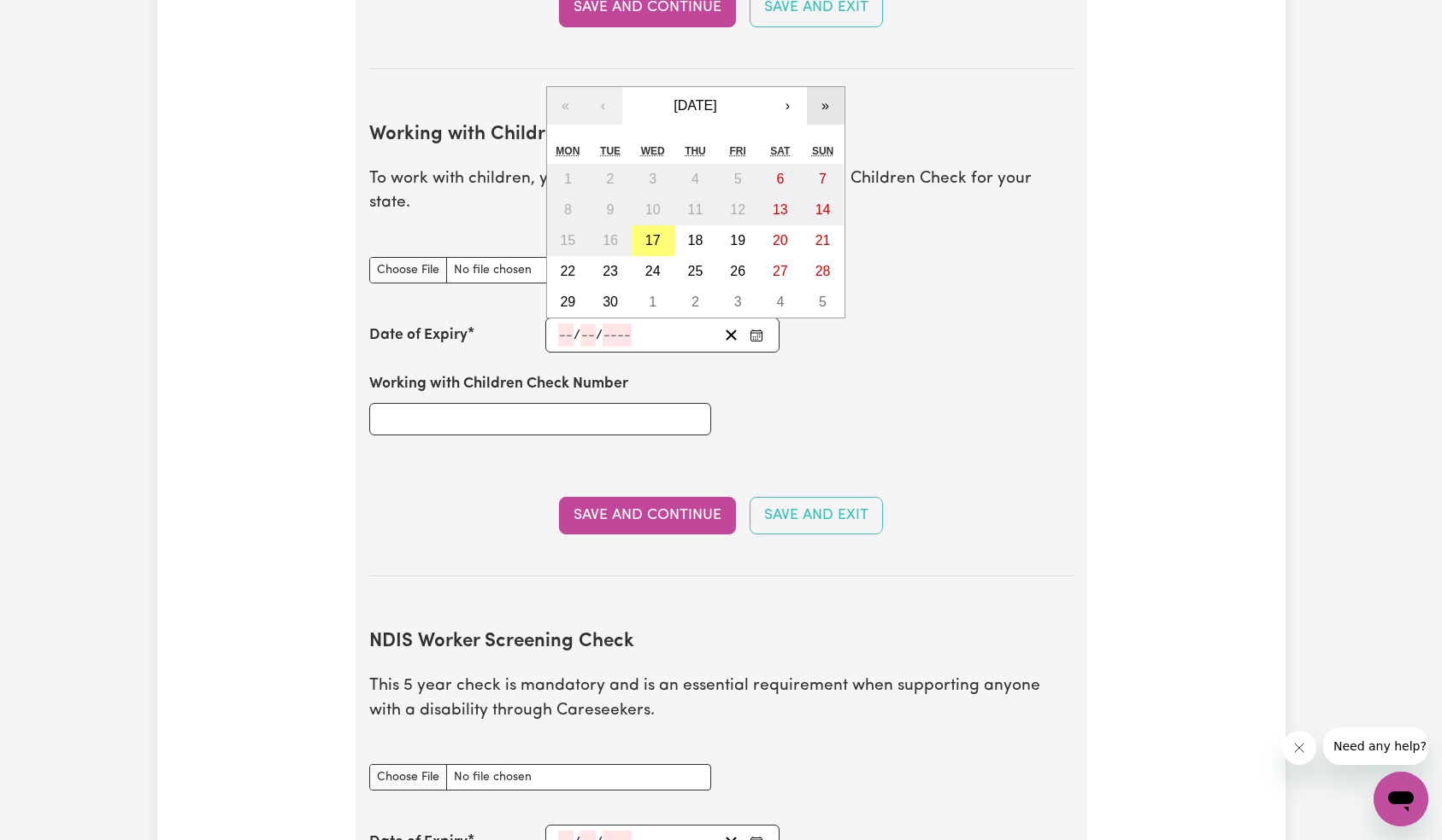
click at [826, 87] on button "»" at bounding box center [825, 105] width 38 height 38
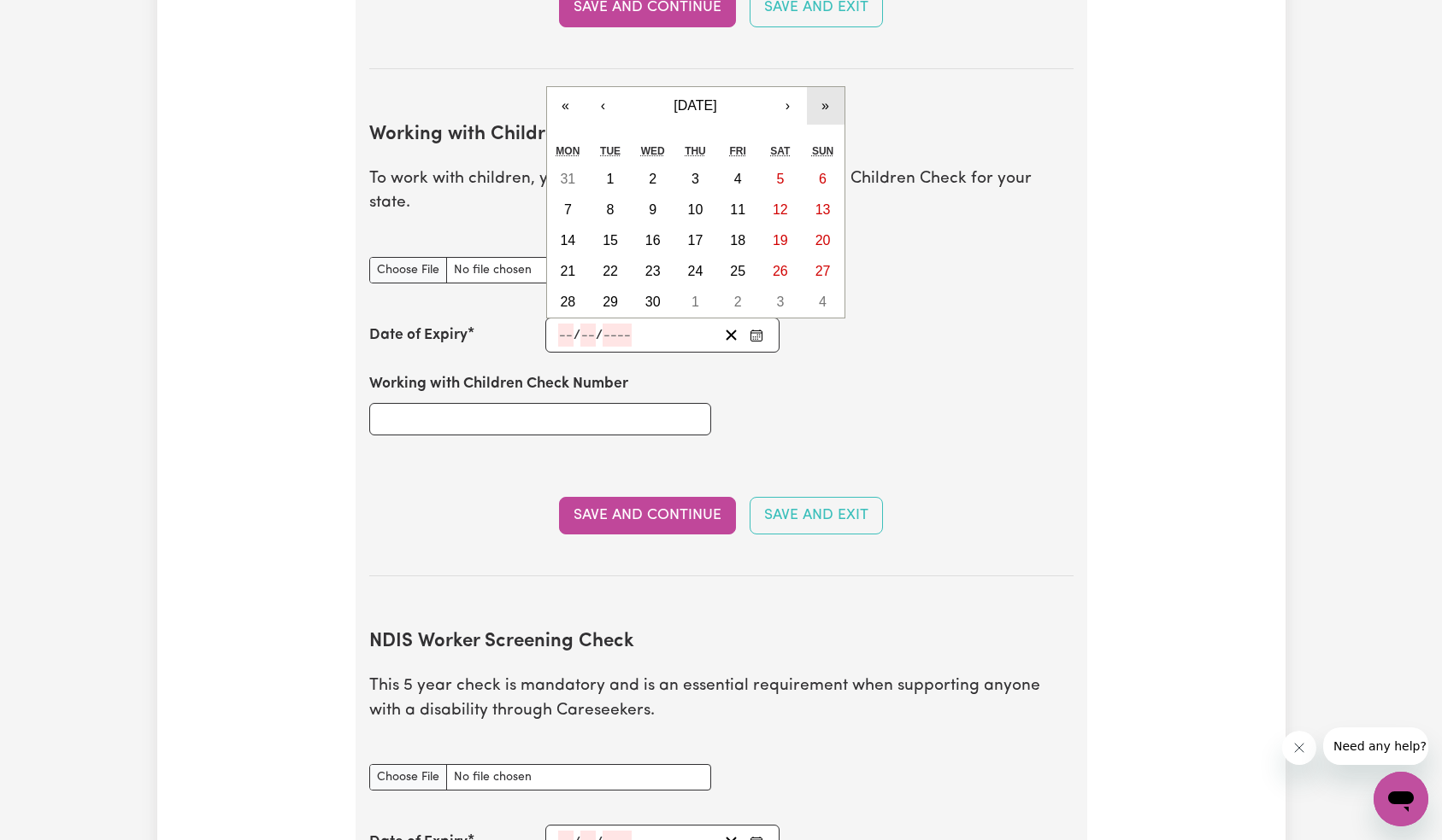
click at [824, 96] on button "»" at bounding box center [825, 105] width 38 height 38
click at [728, 256] on button "24" at bounding box center [737, 272] width 43 height 31
type input "[DATE]"
type input "24"
type input "9"
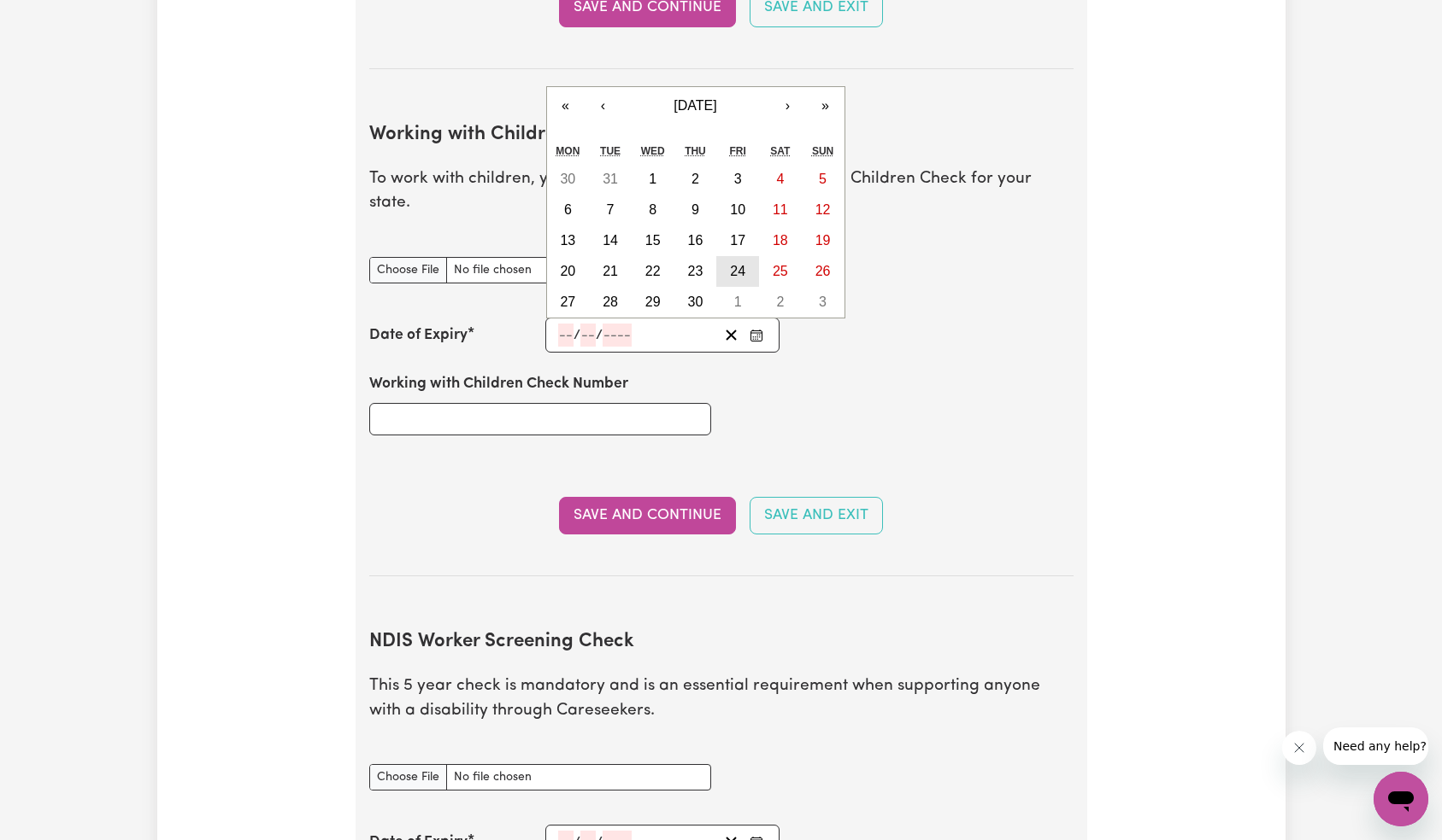
type input "2027"
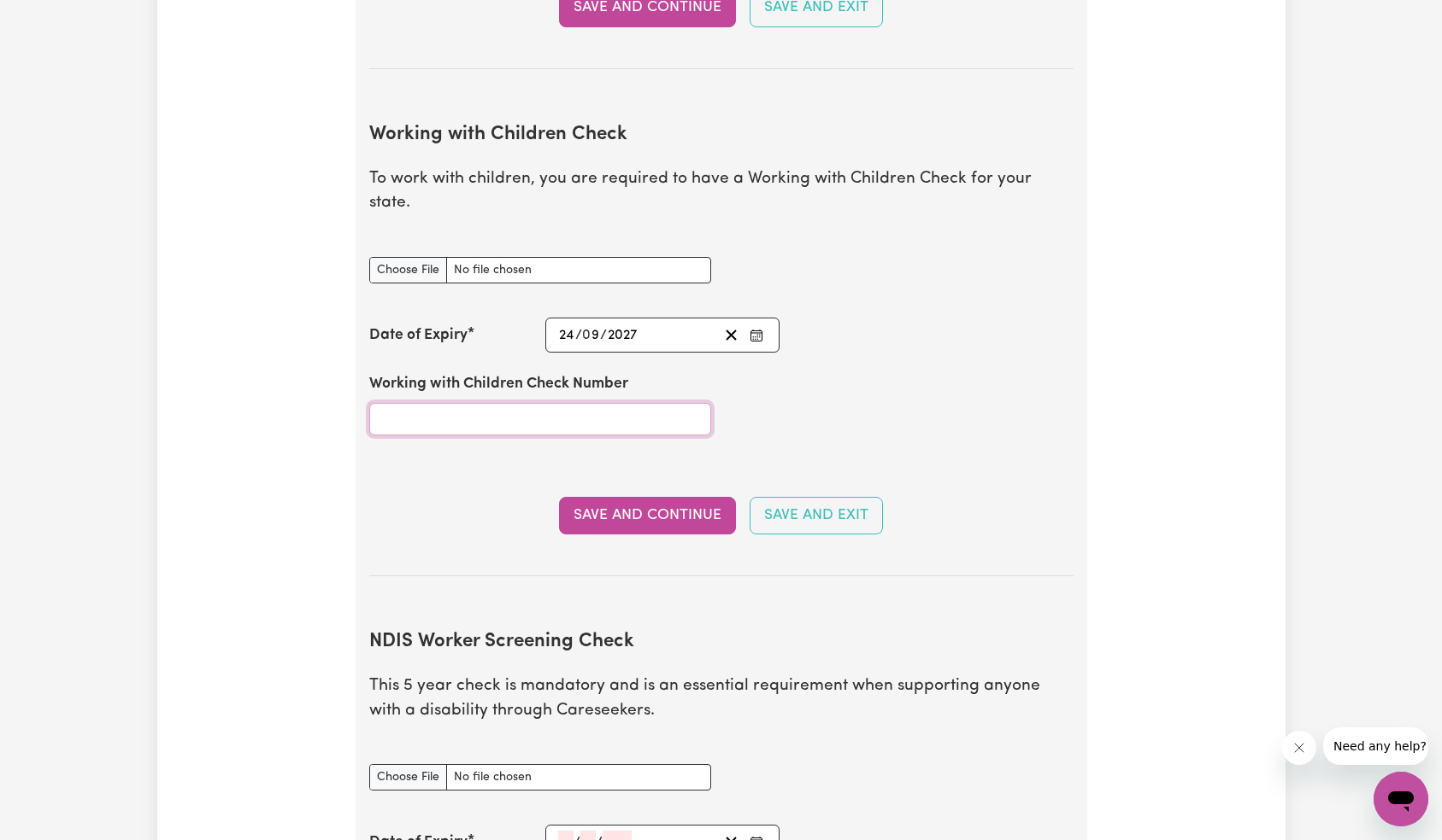
click at [570, 403] on input "Working with Children Check Number" at bounding box center [540, 419] width 342 height 32
type input "1234556"
click at [608, 497] on button "Save and Continue" at bounding box center [646, 515] width 176 height 38
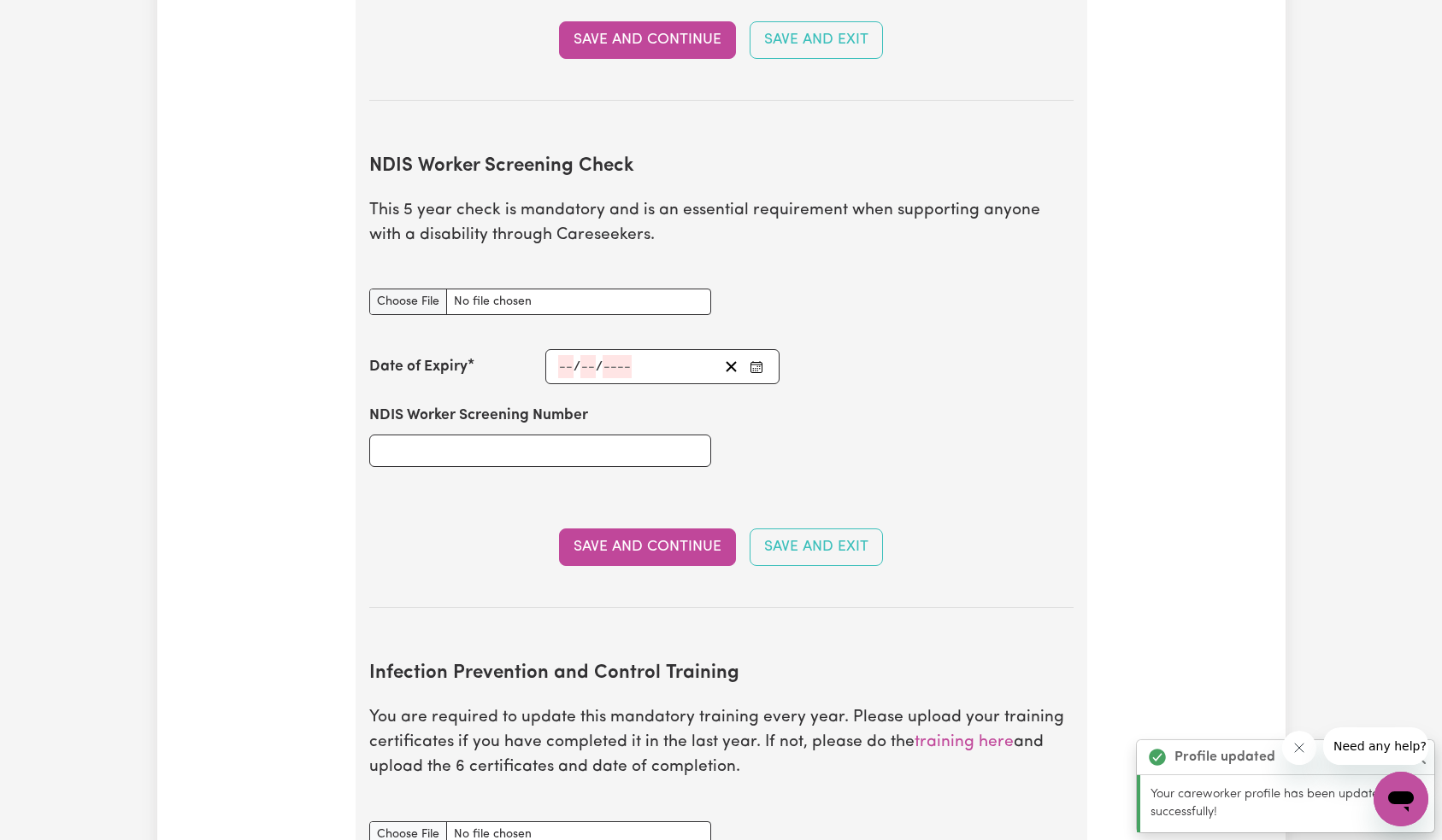
scroll to position [2147, 0]
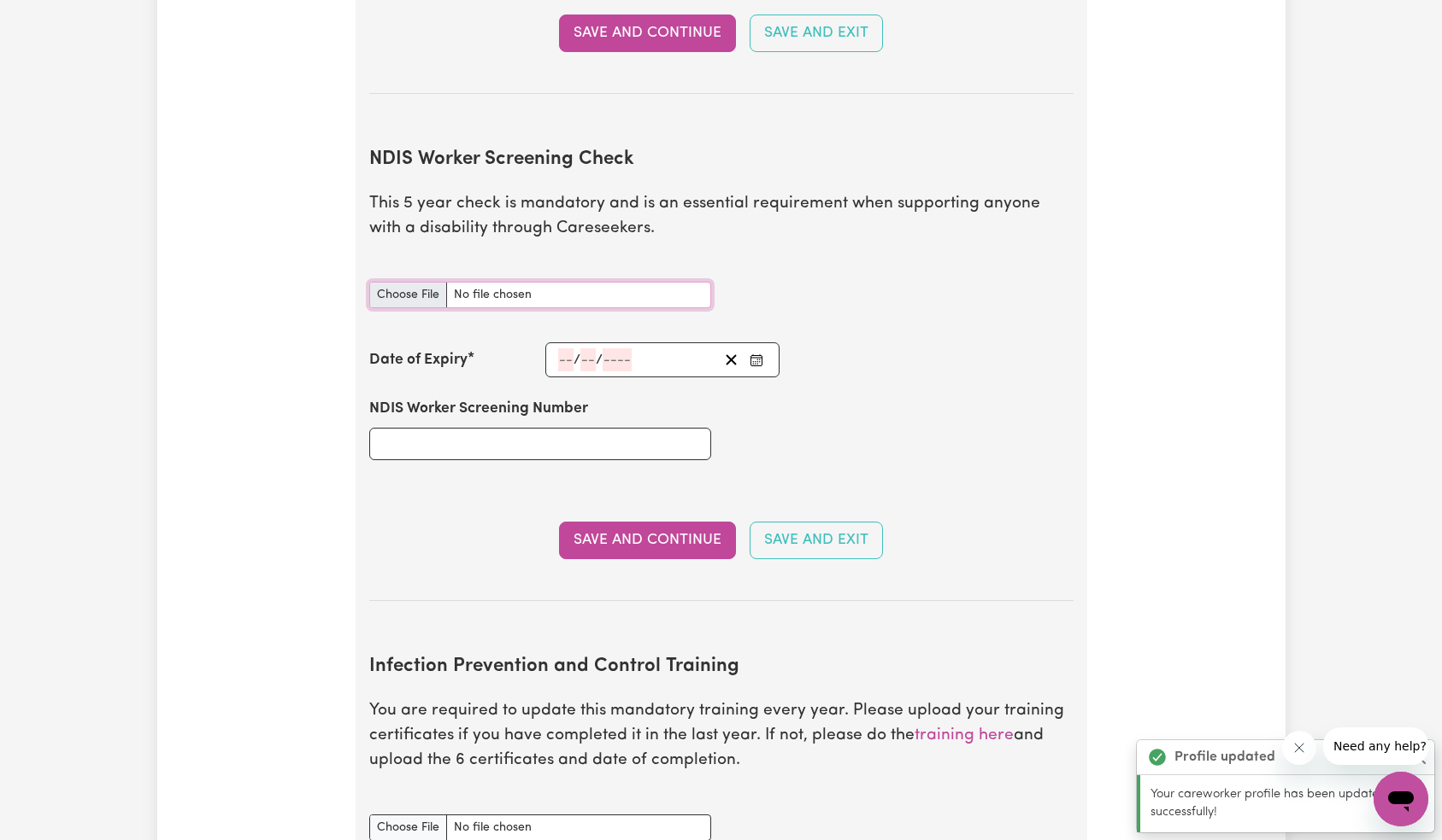
click at [566, 282] on input "NDIS Worker Screening Check document" at bounding box center [540, 294] width 342 height 26
type input "C:\fakepath\motorcycle-profile.jpg"
click at [633, 349] on div "/ /" at bounding box center [638, 361] width 163 height 23
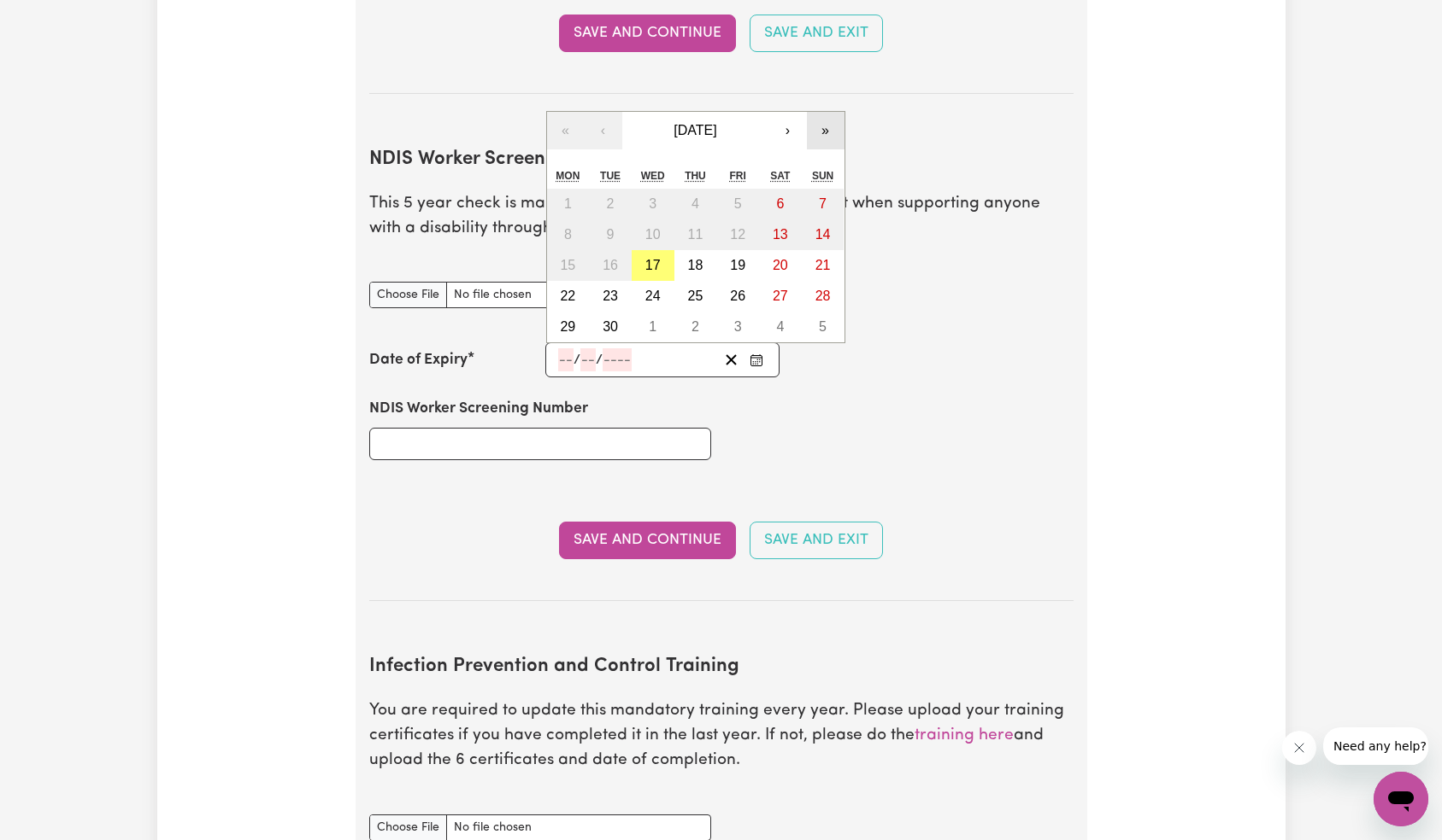
click at [818, 114] on button "»" at bounding box center [825, 131] width 38 height 38
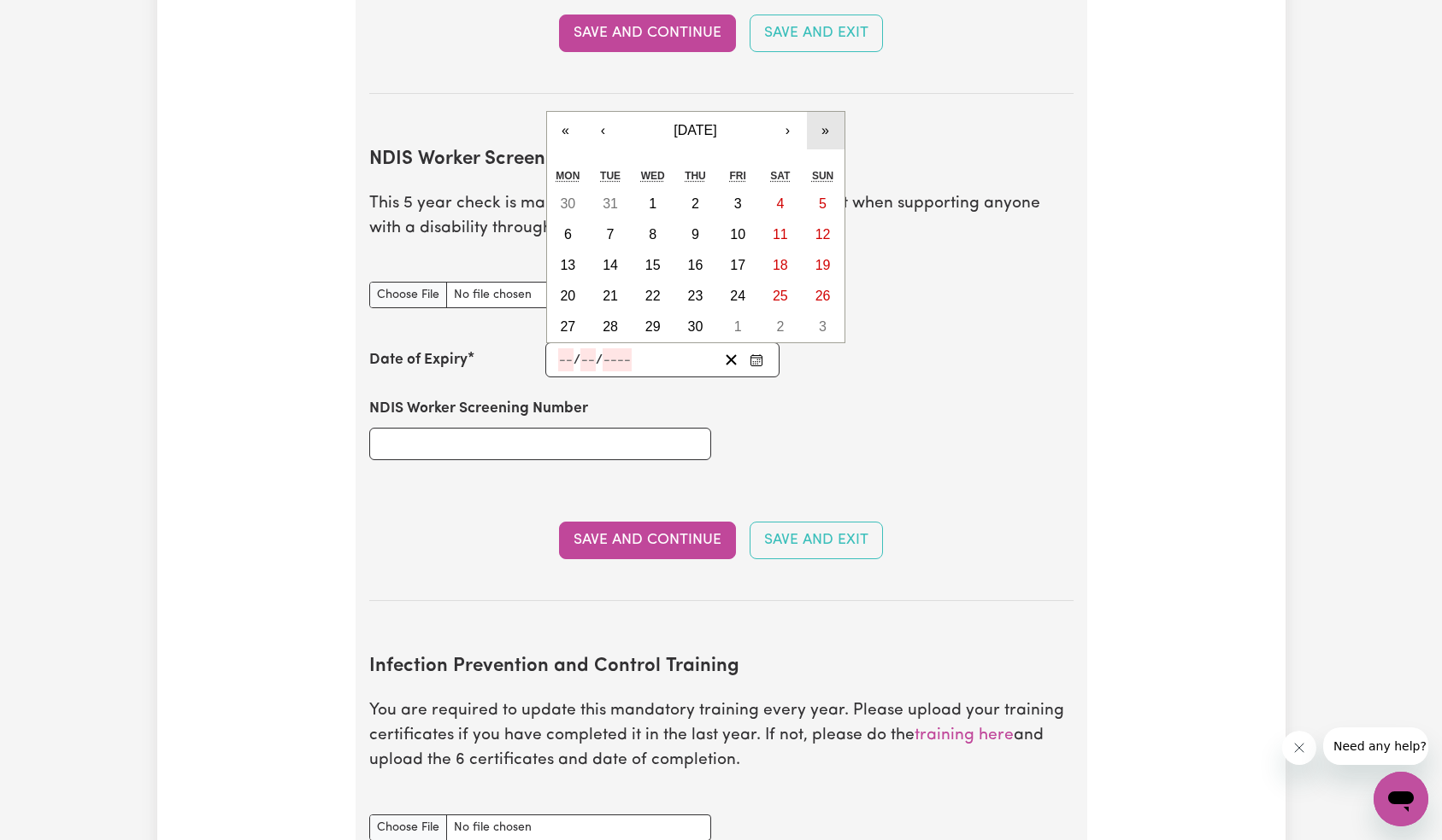
click at [818, 114] on button "»" at bounding box center [825, 131] width 38 height 38
click at [771, 250] on button "16" at bounding box center [780, 266] width 43 height 31
type input "[DATE]"
type input "16"
type input "9"
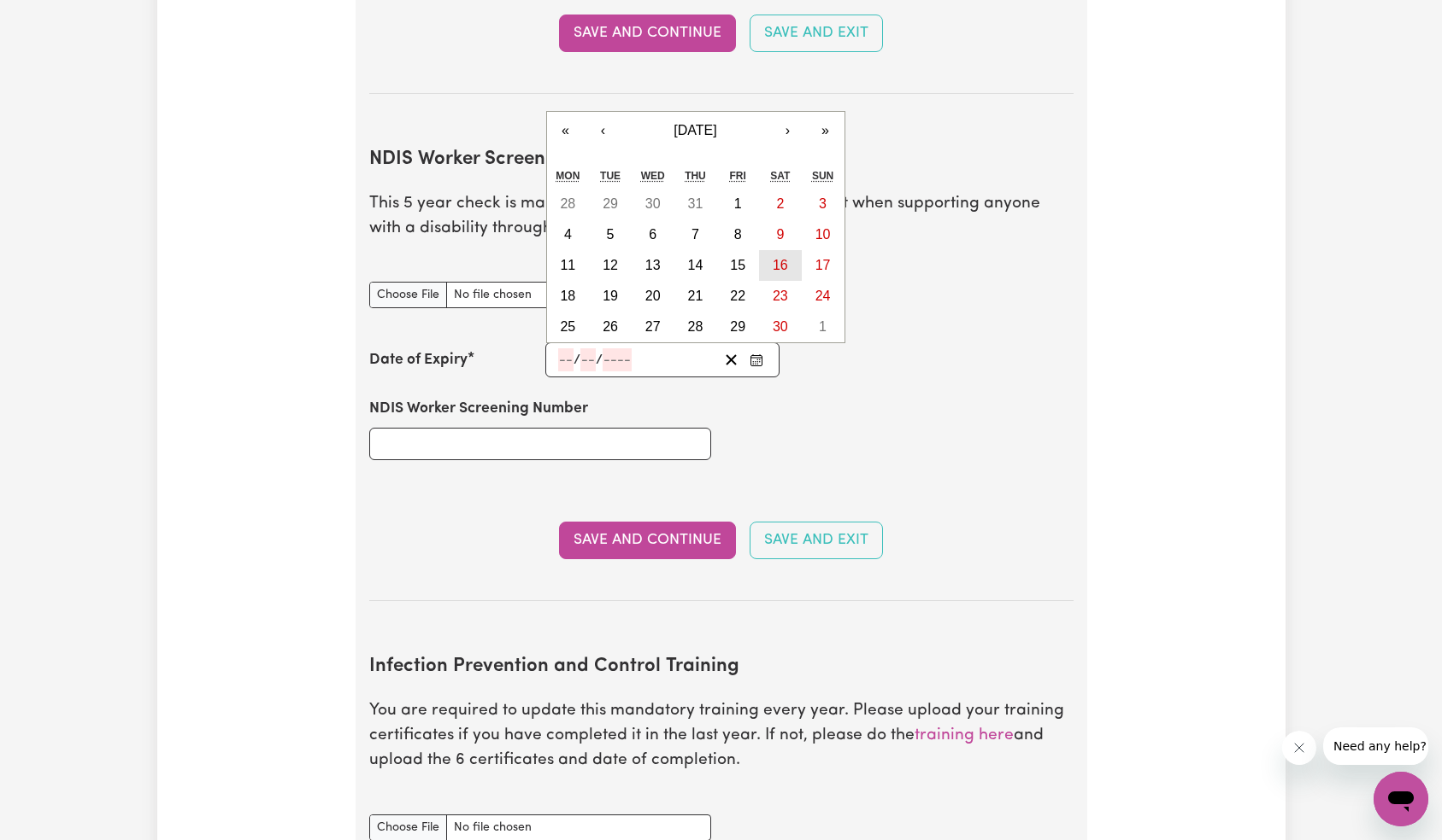
type input "2028"
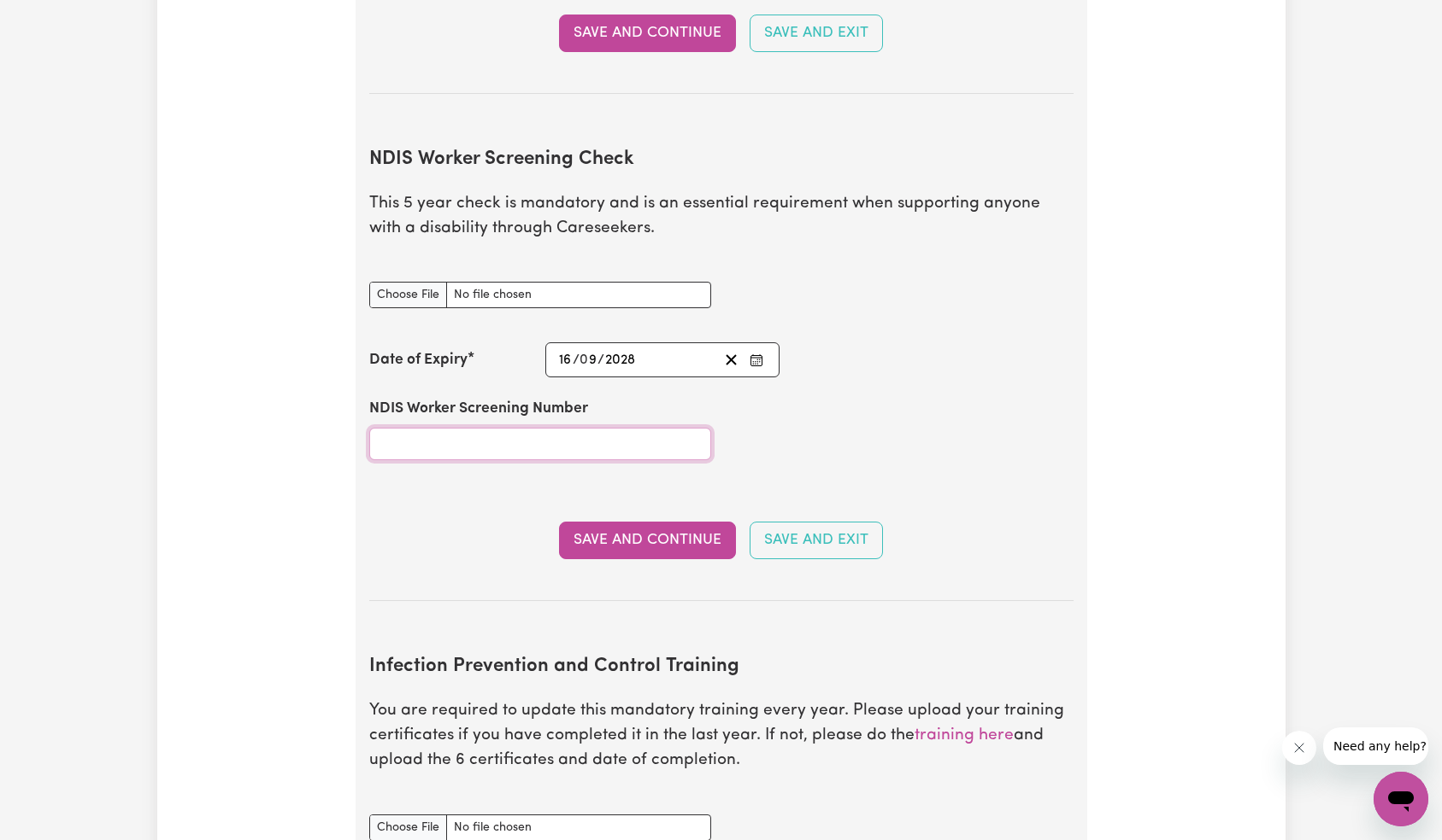
click at [568, 428] on input "NDIS Worker Screening Number" at bounding box center [540, 443] width 342 height 32
type input "dsadasd121111"
click at [644, 521] on button "Save and Continue" at bounding box center [646, 540] width 176 height 38
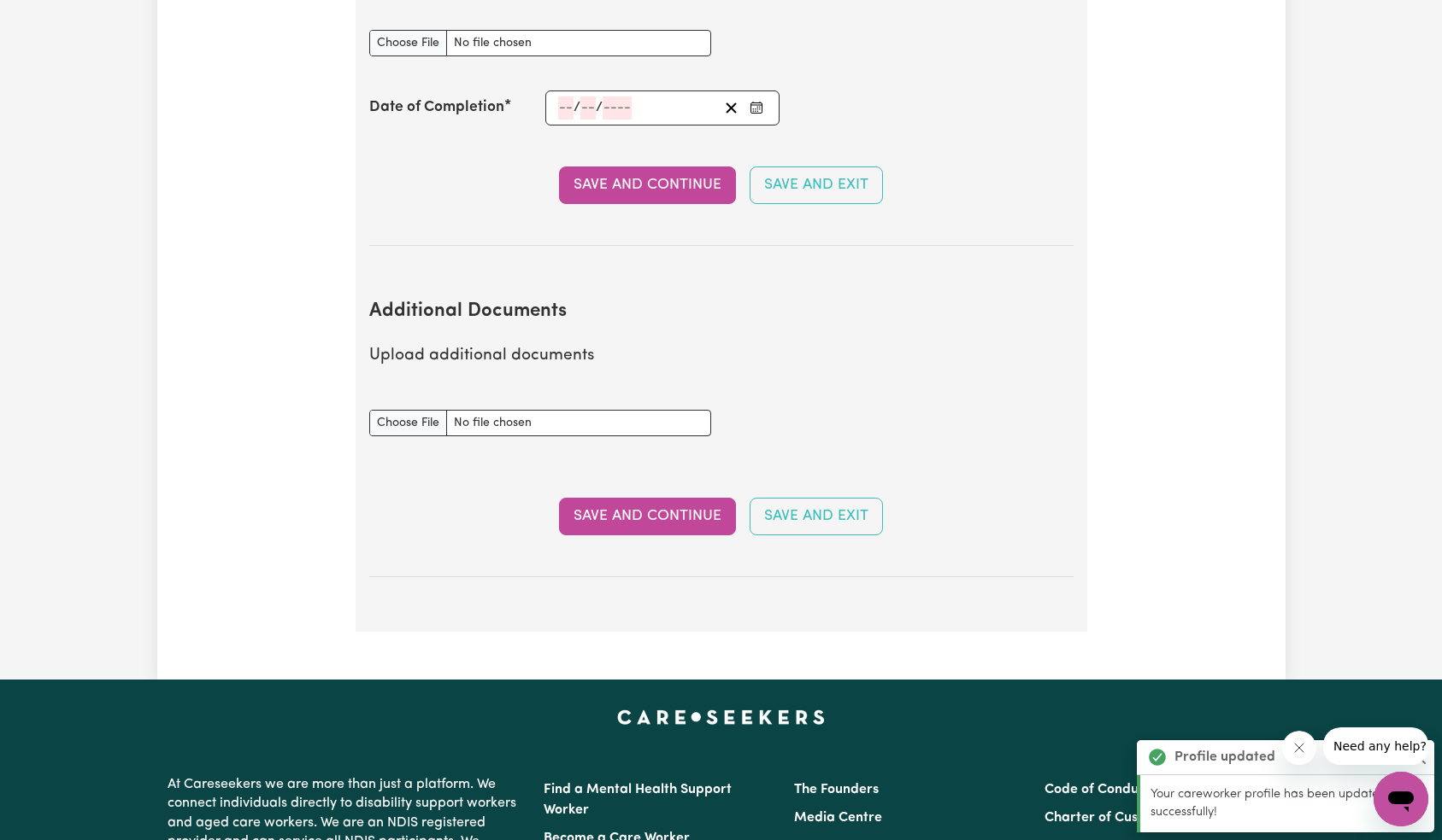
scroll to position [2781, 0]
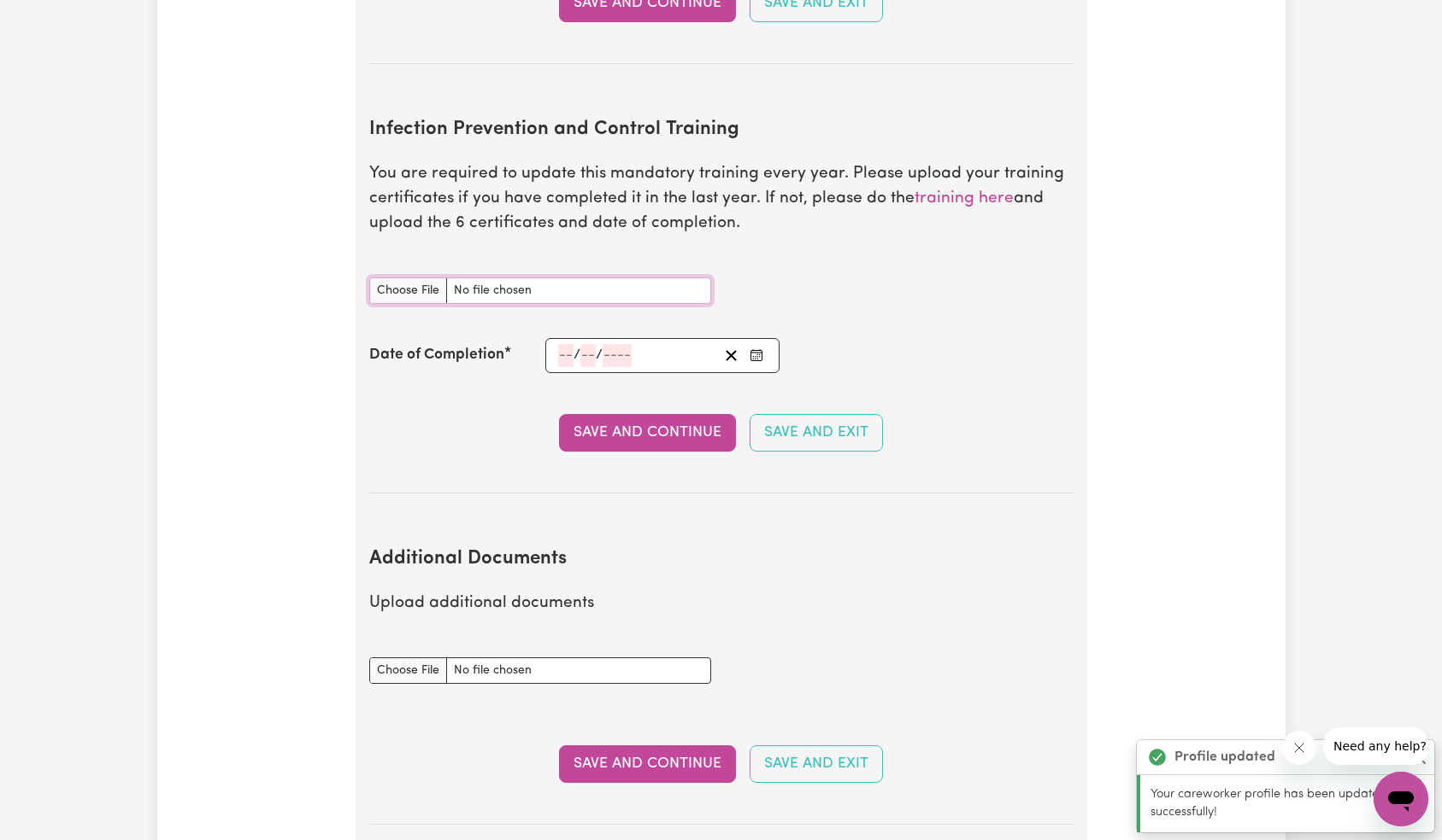
click at [558, 278] on input "Infection Prevention and Control Training document" at bounding box center [540, 290] width 342 height 26
type input "C:\fakepath\motorcycle-profile.jpg"
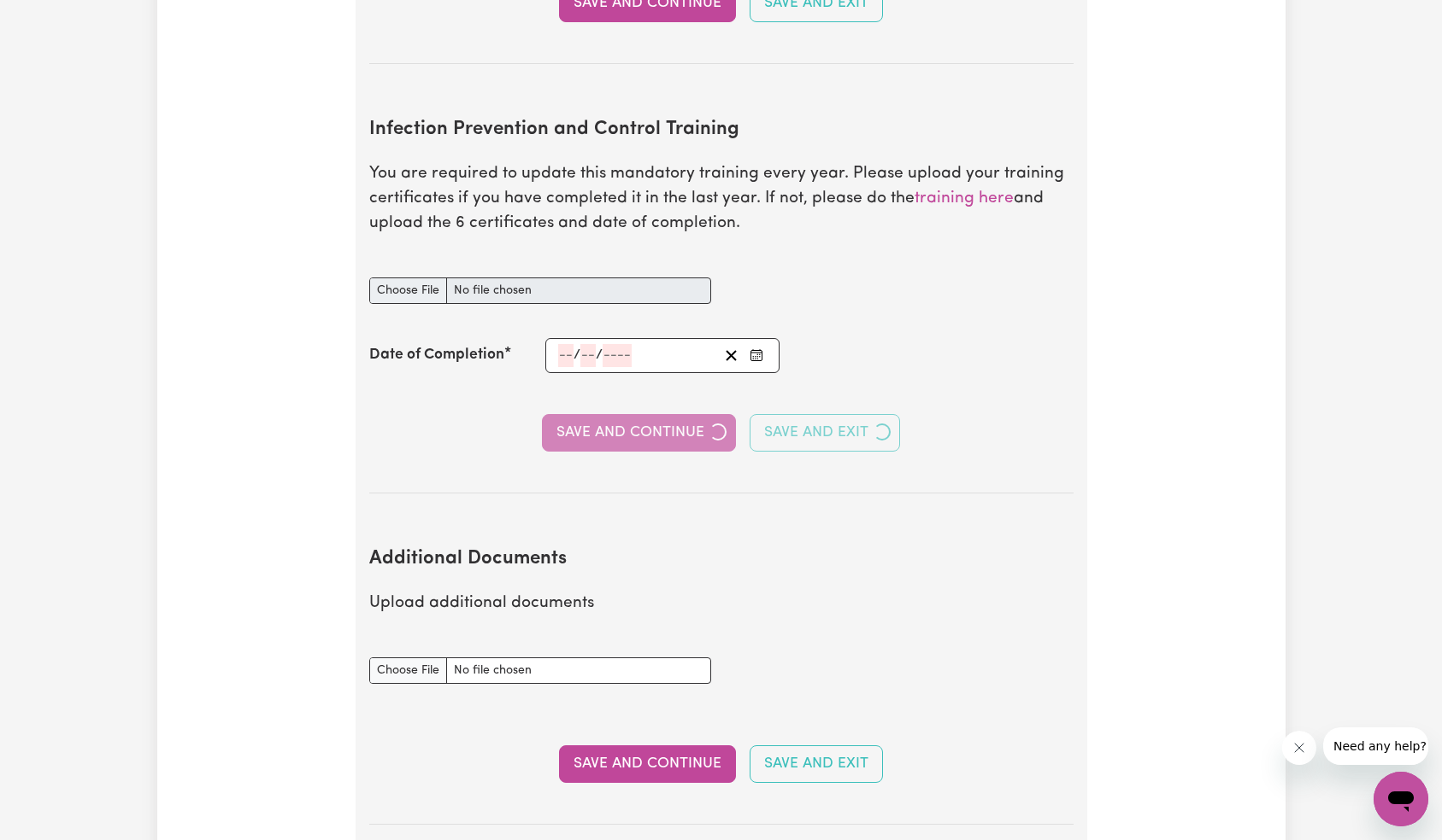
click at [613, 344] on input "number" at bounding box center [617, 356] width 29 height 23
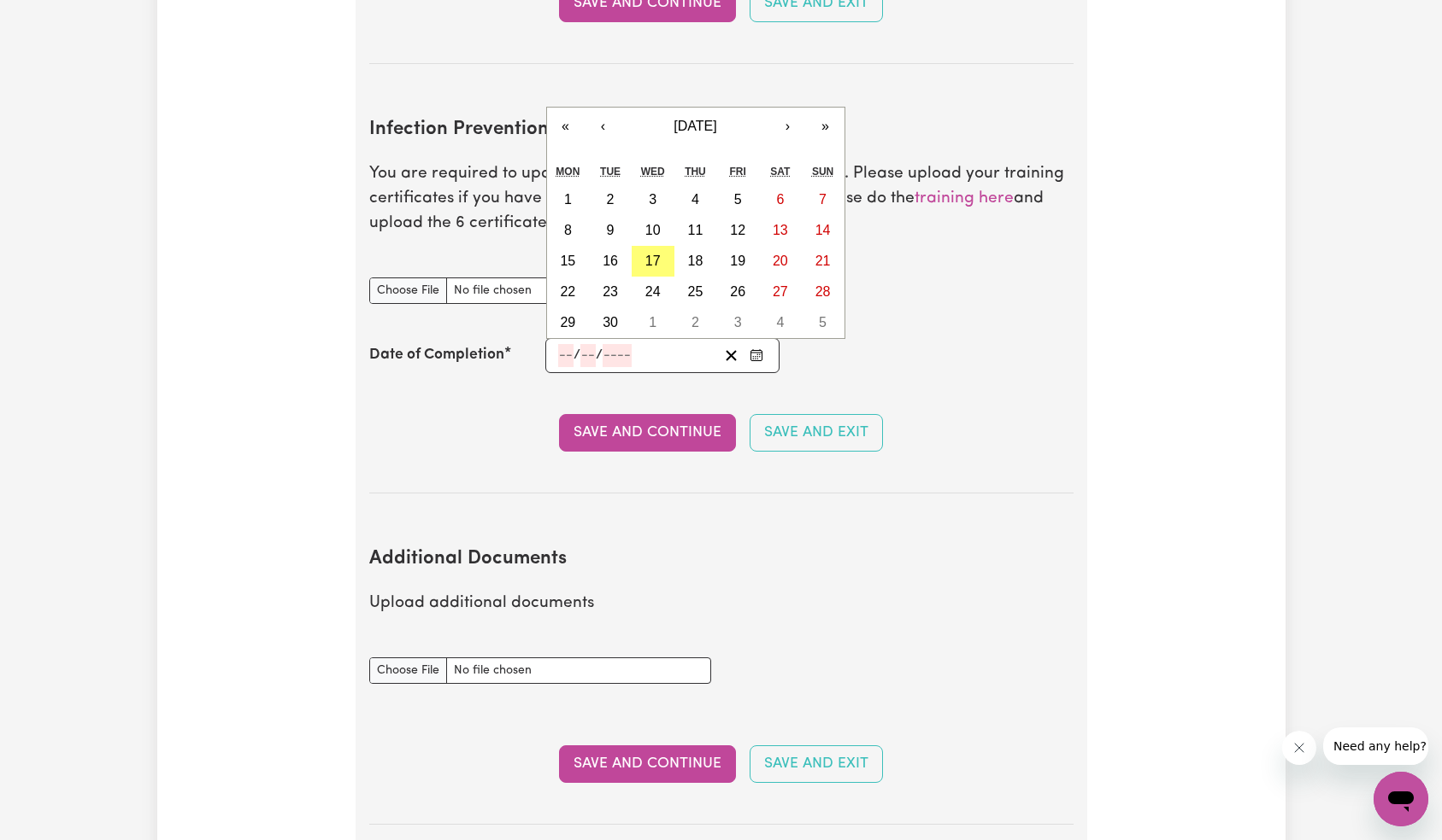
click at [647, 184] on div "Wed" at bounding box center [653, 172] width 43 height 25
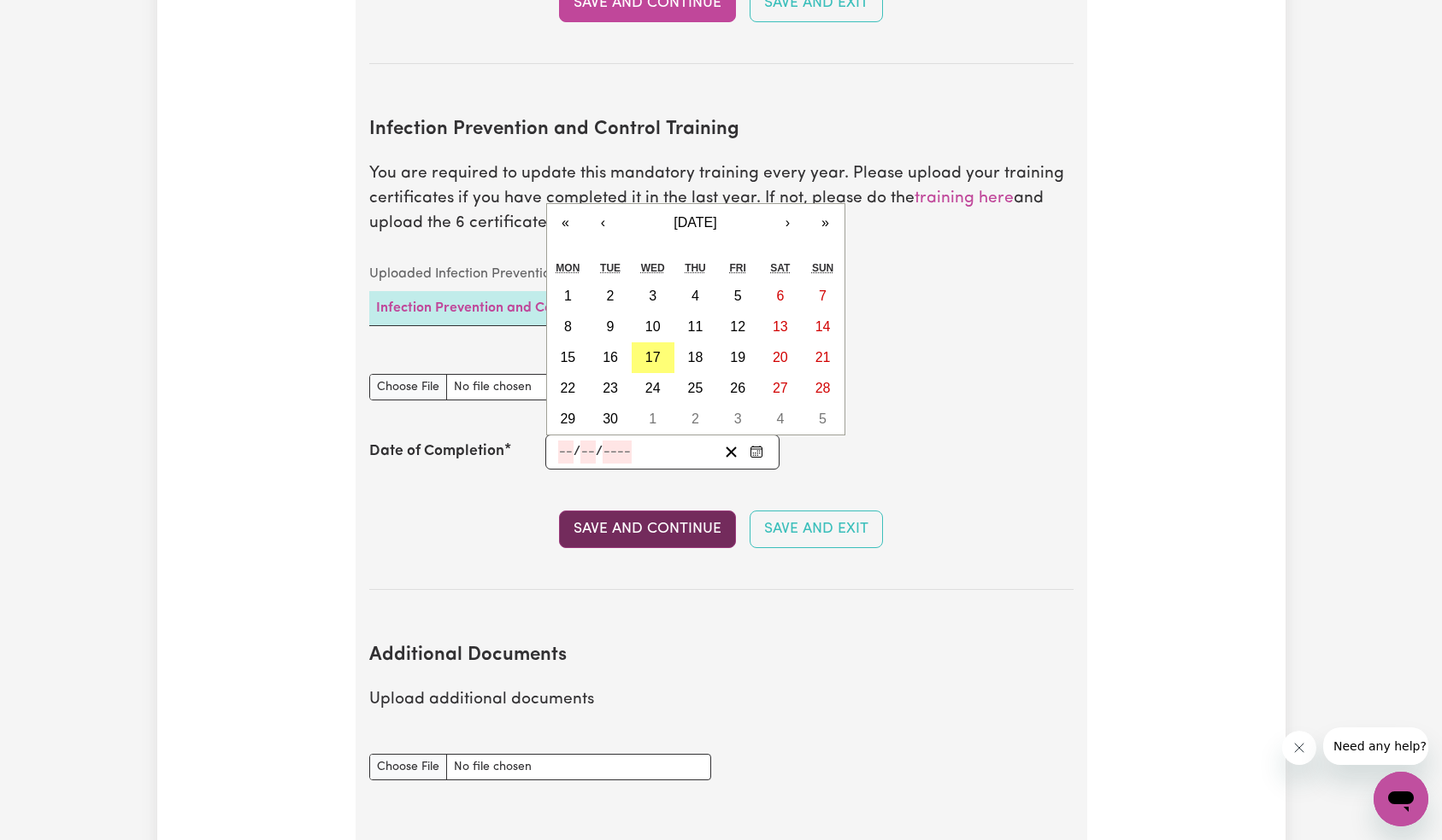
click at [637, 511] on button "Save and Continue" at bounding box center [646, 529] width 176 height 38
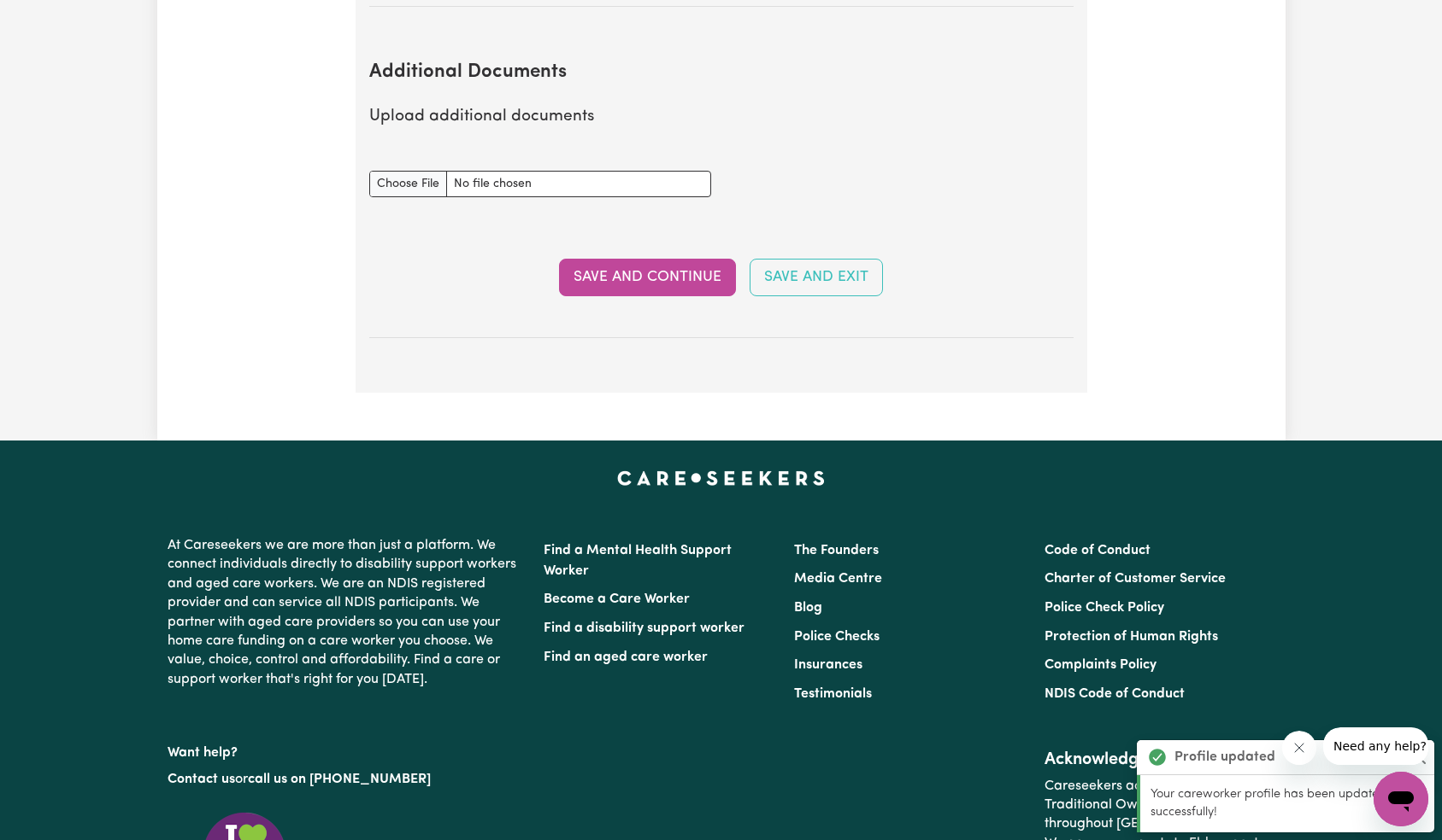
scroll to position [3374, 0]
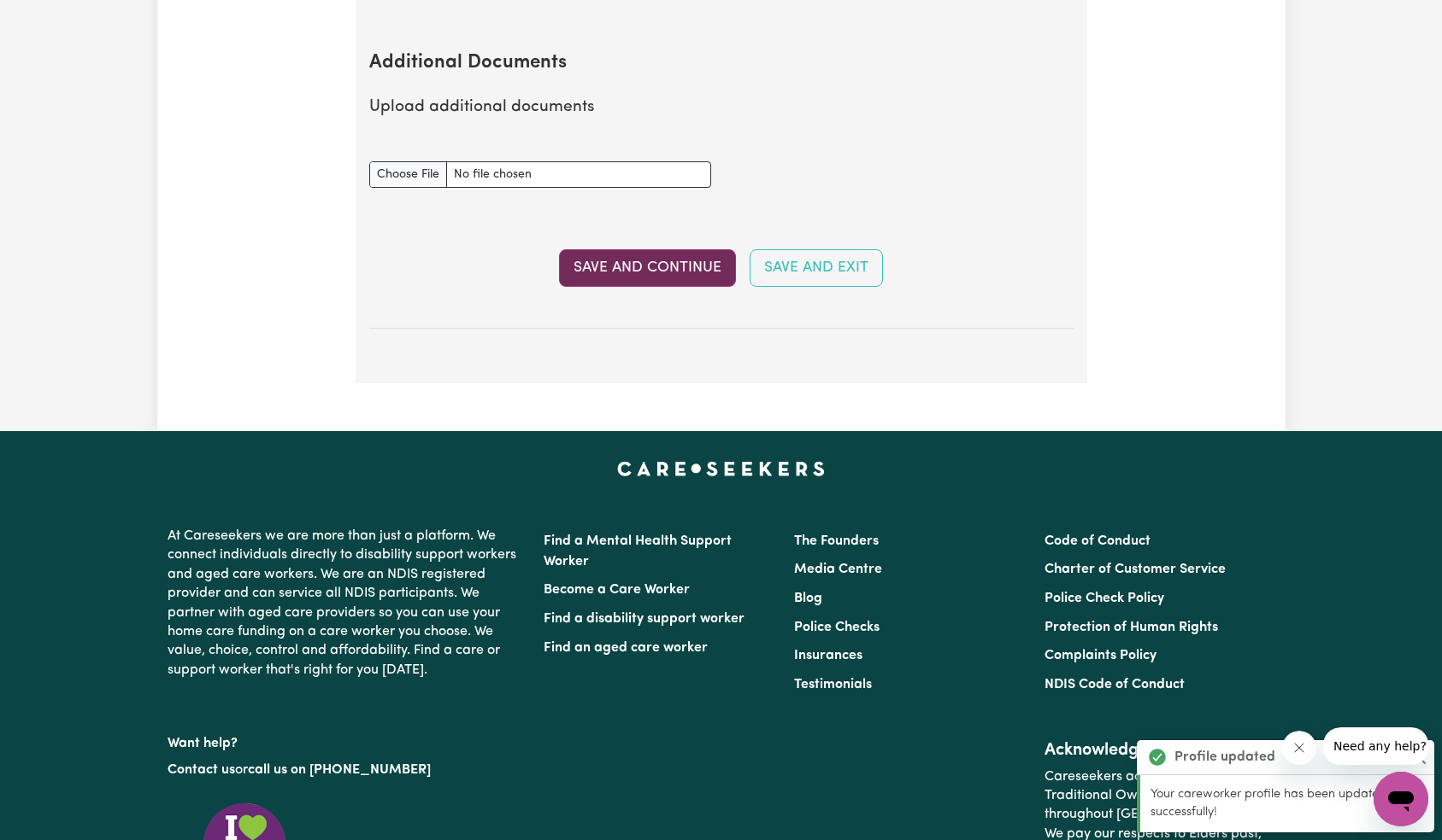
click at [678, 249] on button "Save and Continue" at bounding box center [646, 268] width 176 height 38
select select "Certificate III (Individual Support)"
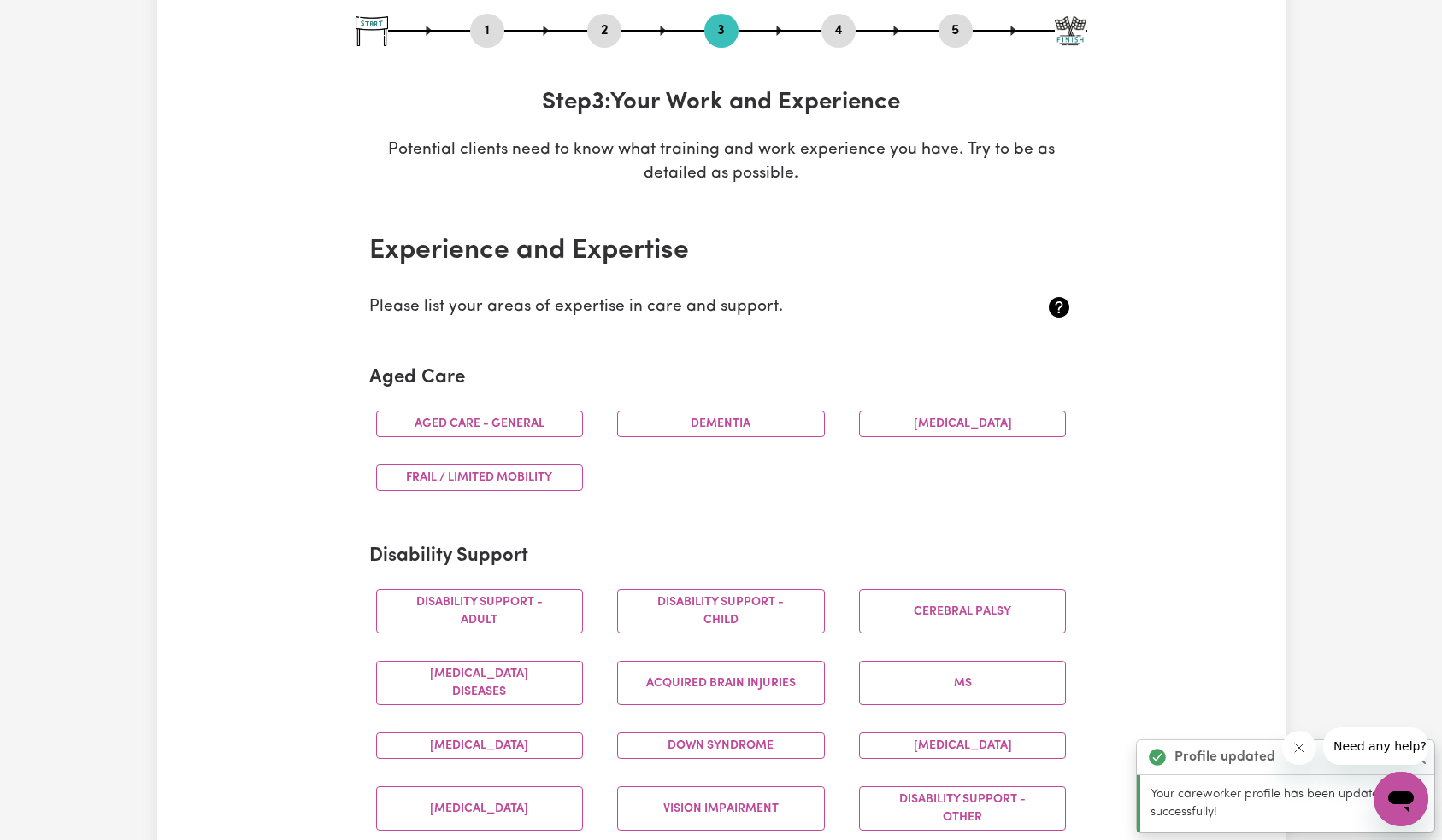
scroll to position [0, 0]
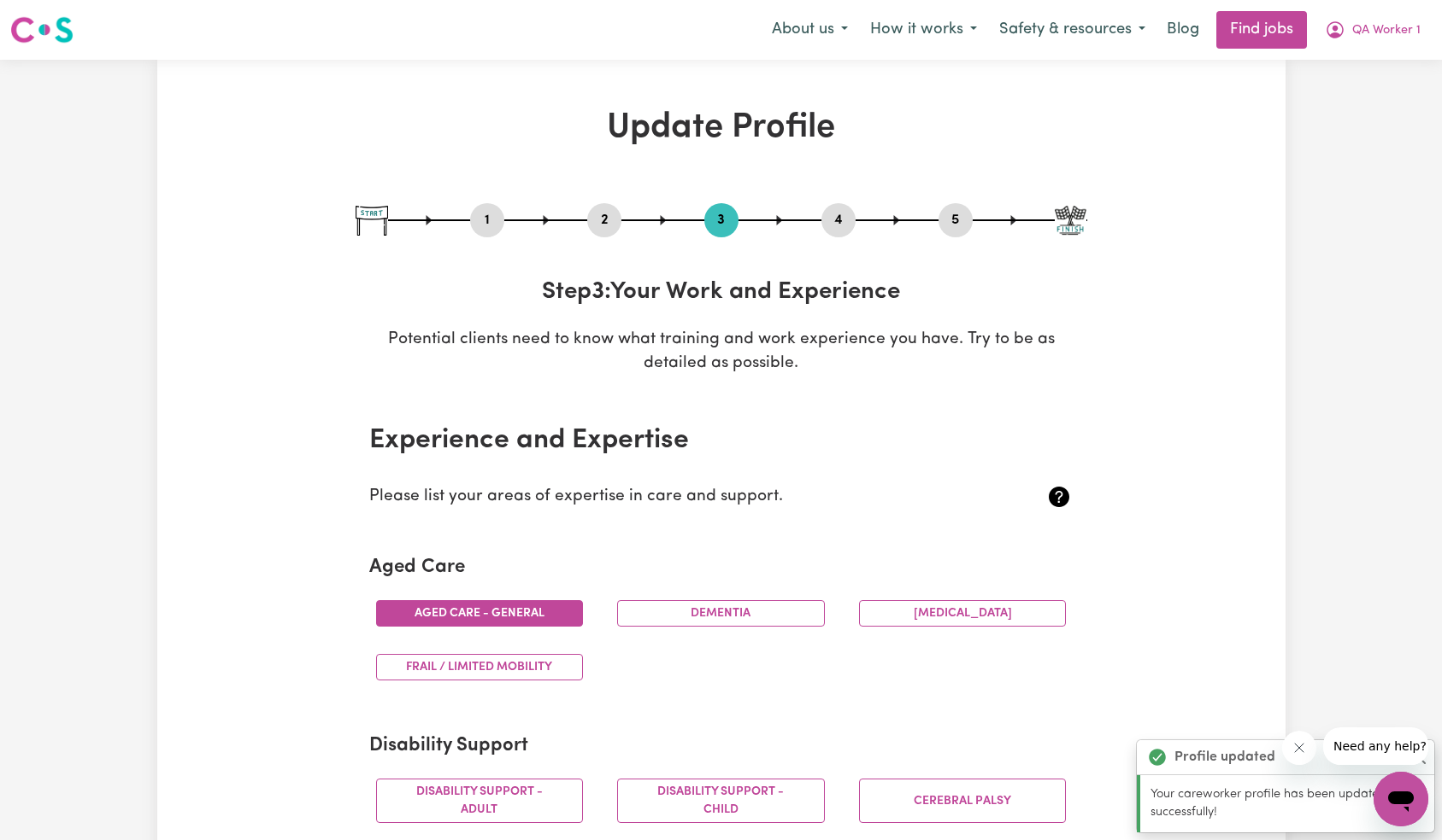
click at [493, 619] on button "Aged care - General" at bounding box center [480, 613] width 208 height 26
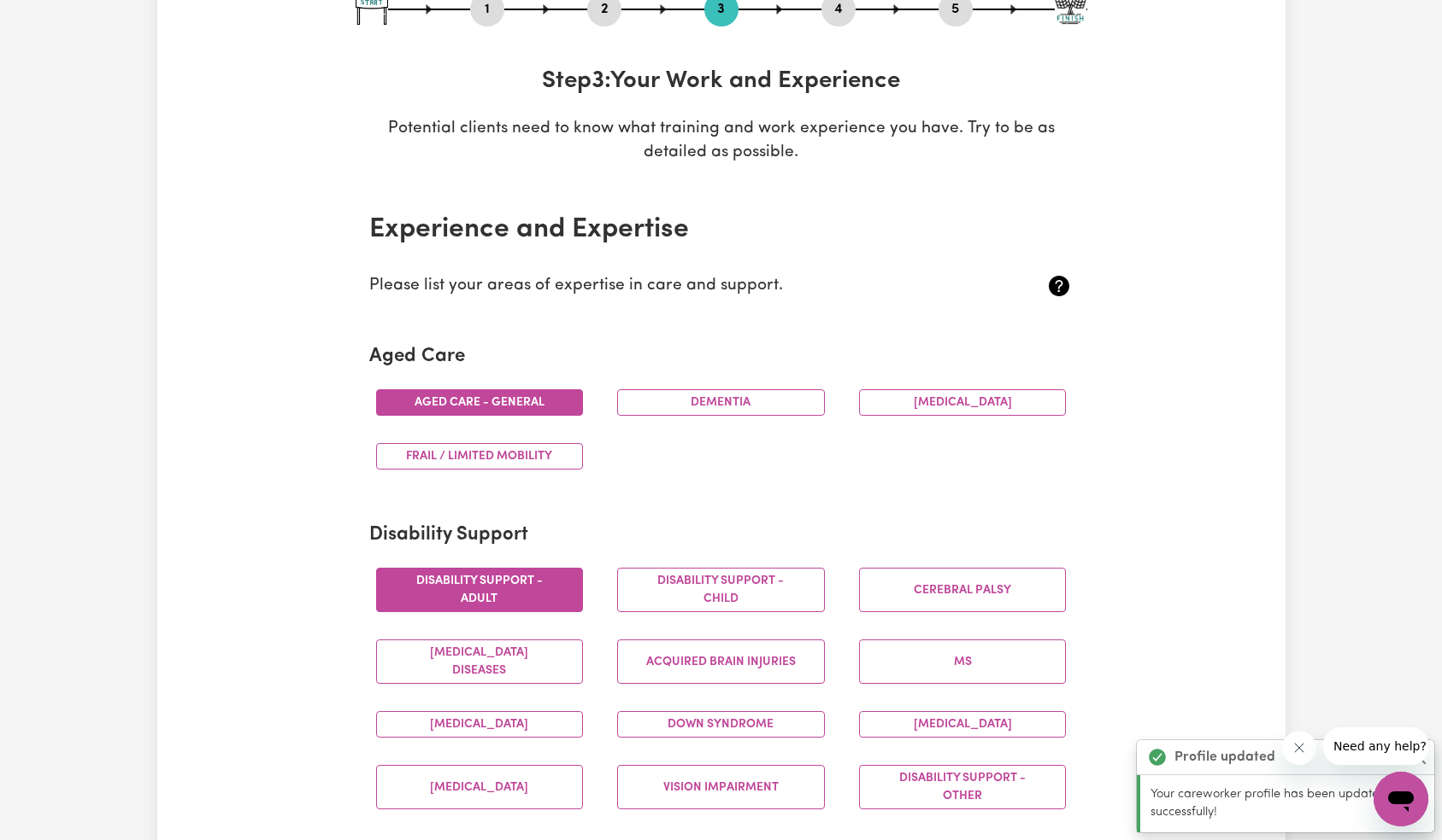
click at [522, 596] on button "Disability support - Adult" at bounding box center [480, 591] width 208 height 45
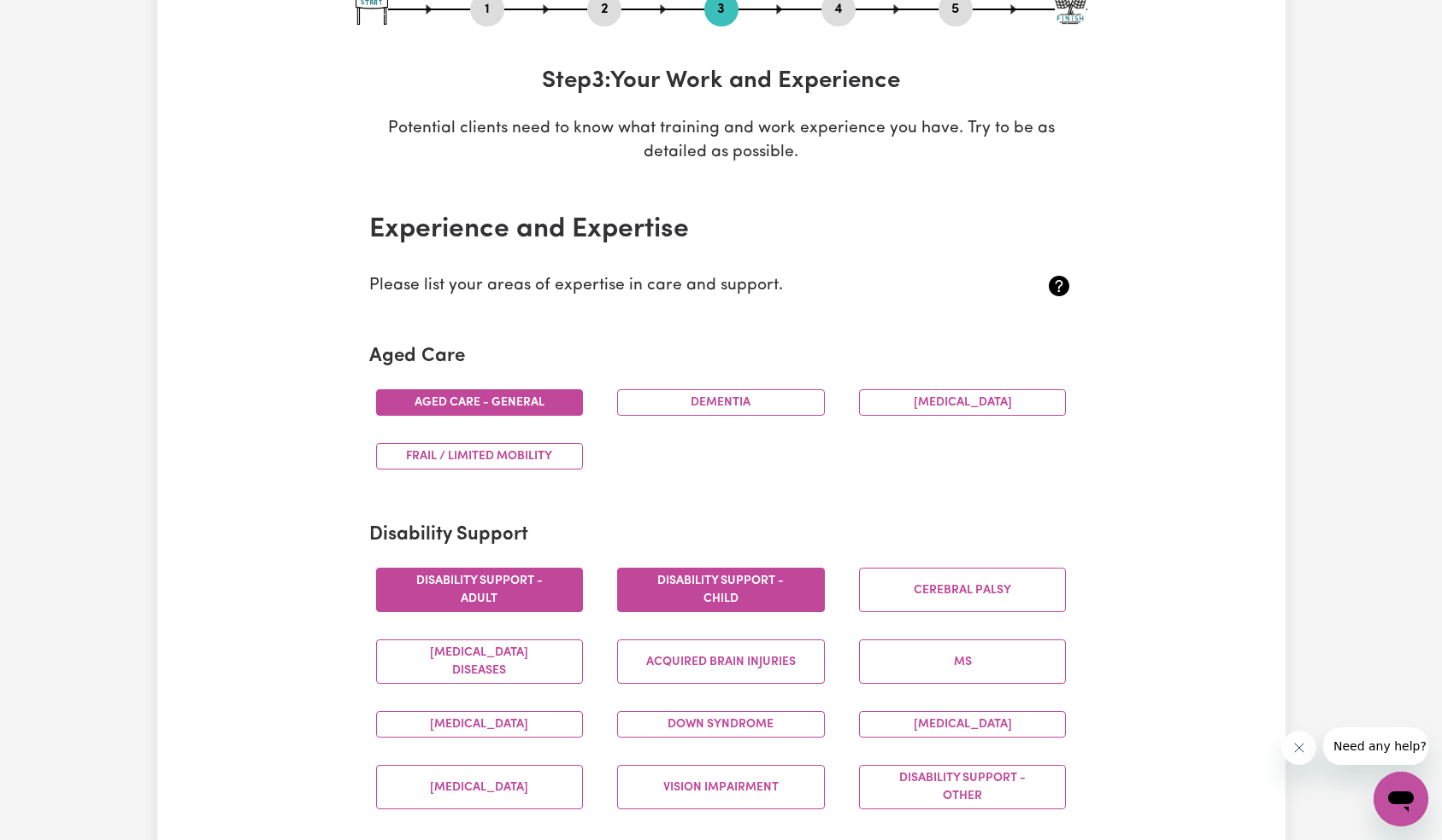
click at [682, 600] on button "Disability support - Child" at bounding box center [721, 591] width 208 height 45
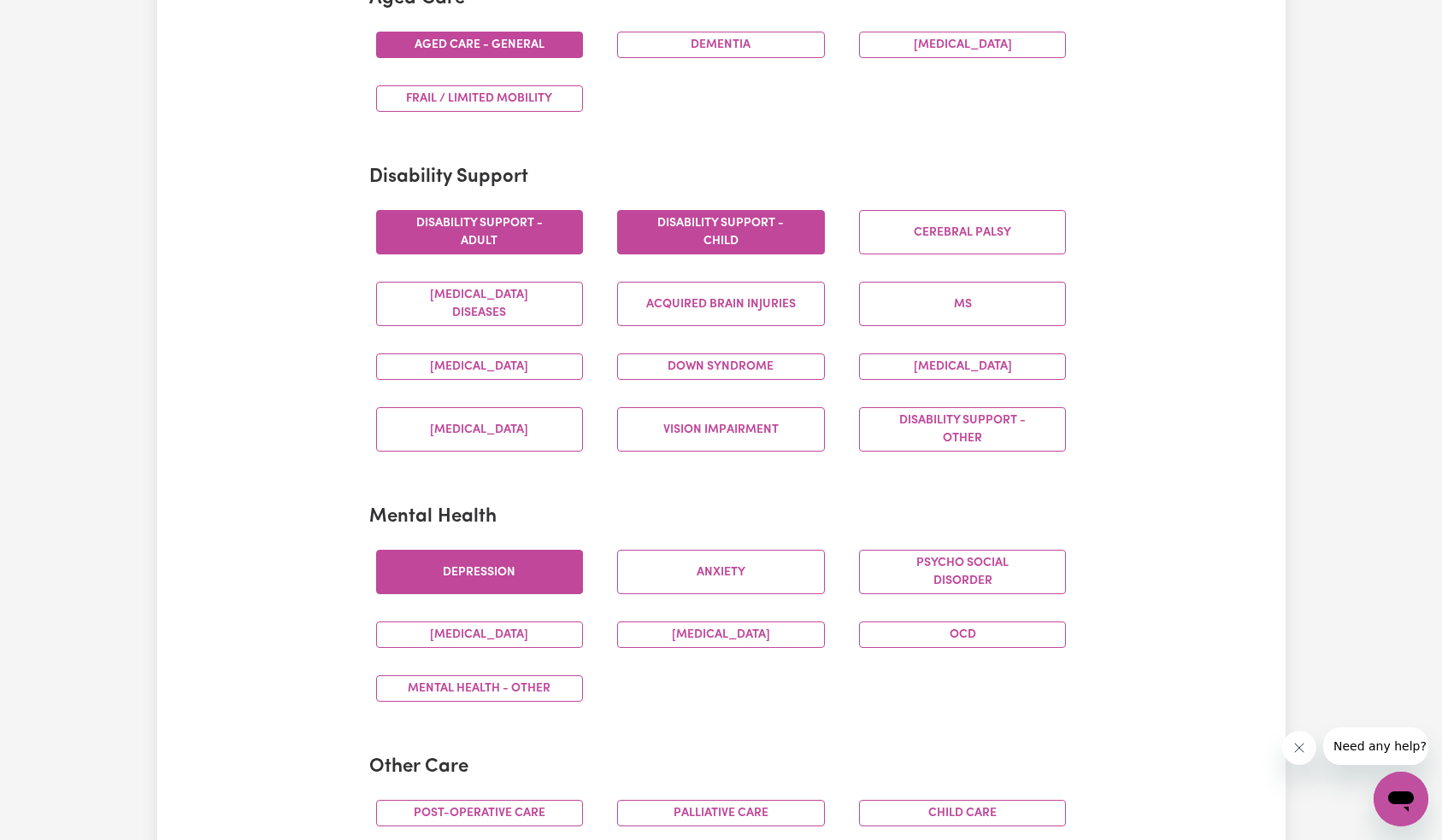
click at [526, 577] on button "Depression" at bounding box center [480, 572] width 208 height 45
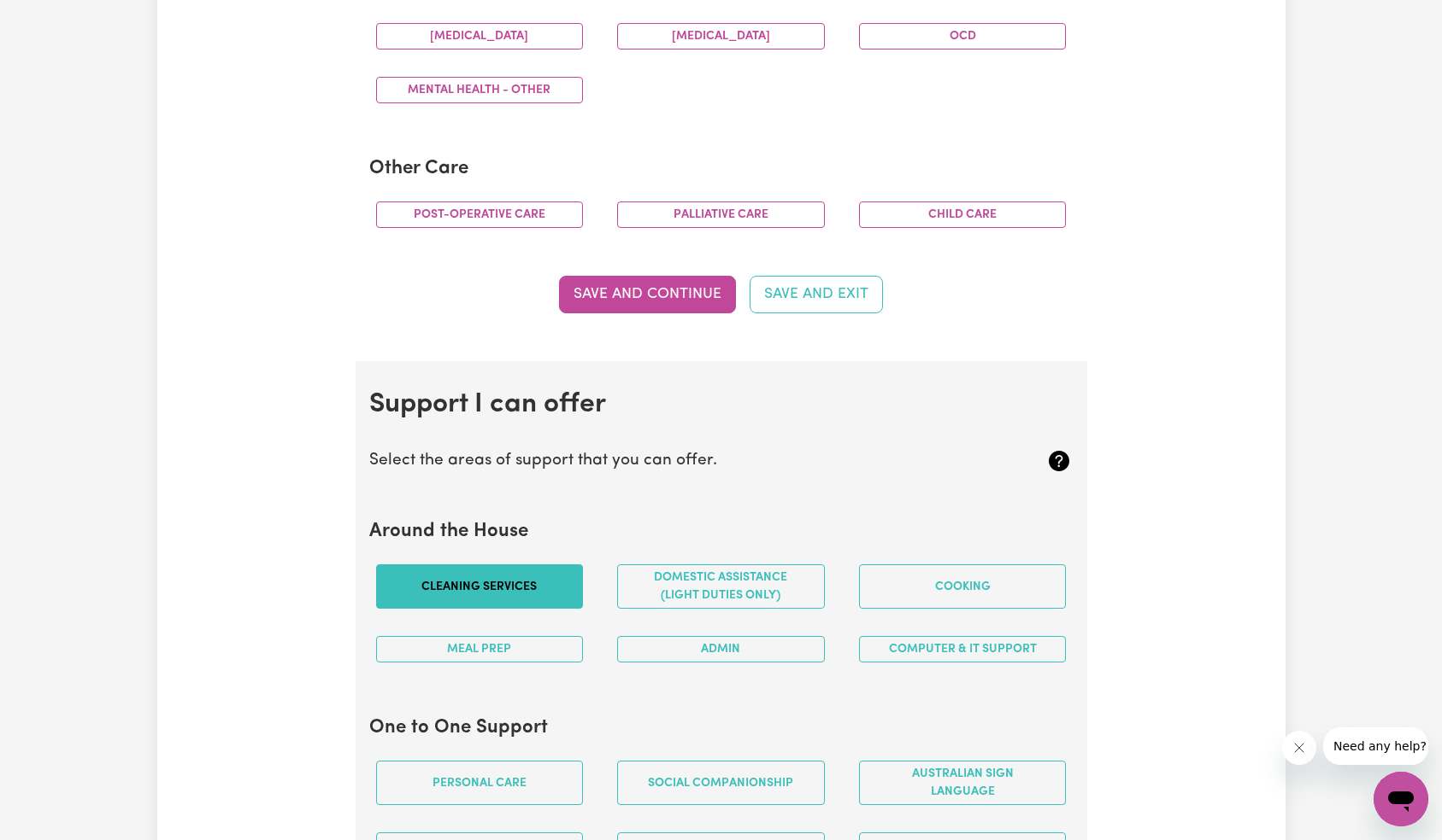
scroll to position [1178, 0]
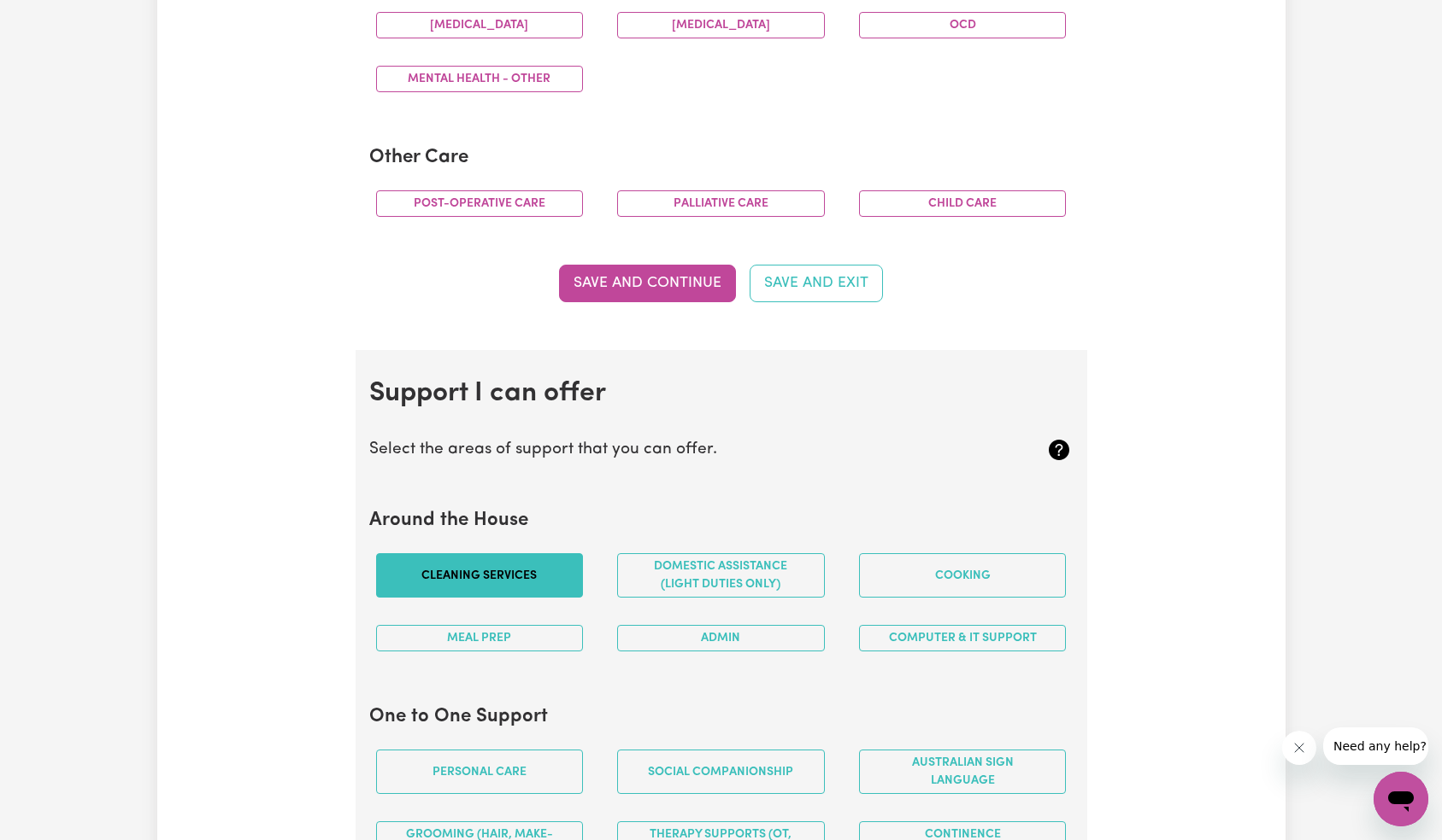
click at [542, 582] on button "Cleaning services" at bounding box center [480, 576] width 208 height 45
click at [506, 753] on button "Personal care" at bounding box center [480, 772] width 208 height 45
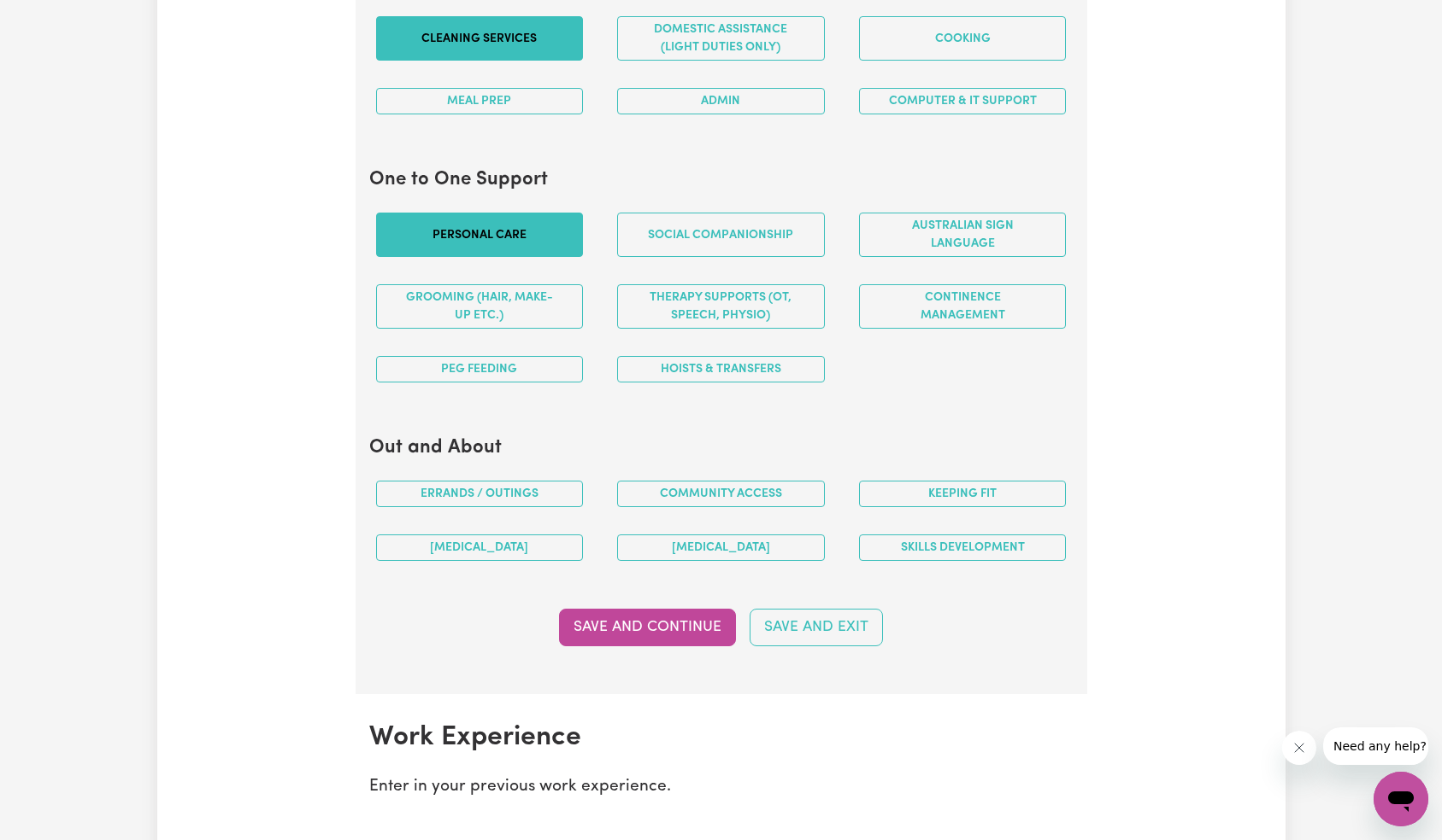
click at [654, 629] on button "Save and Continue" at bounding box center [646, 628] width 176 height 38
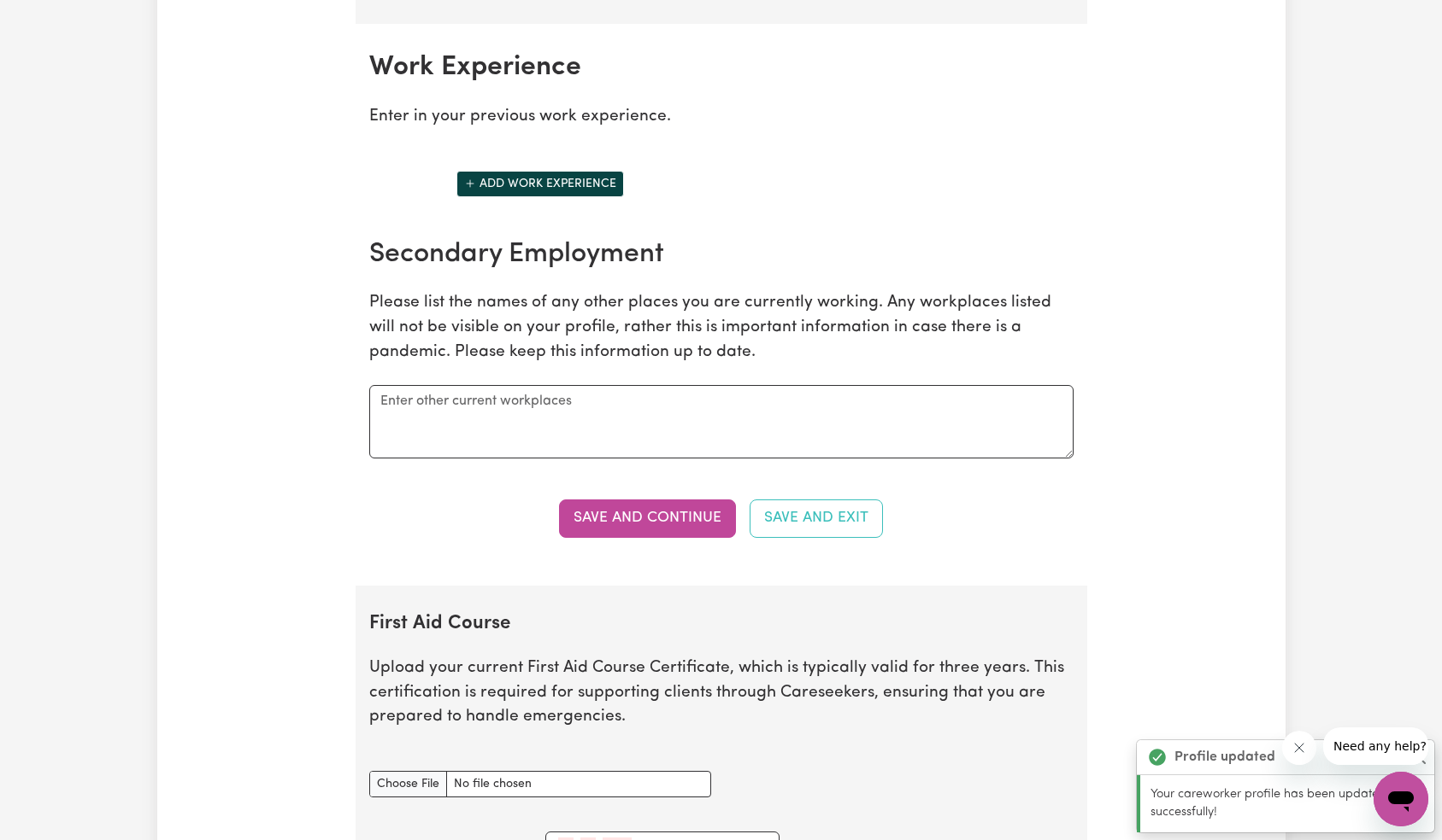
scroll to position [2411, 0]
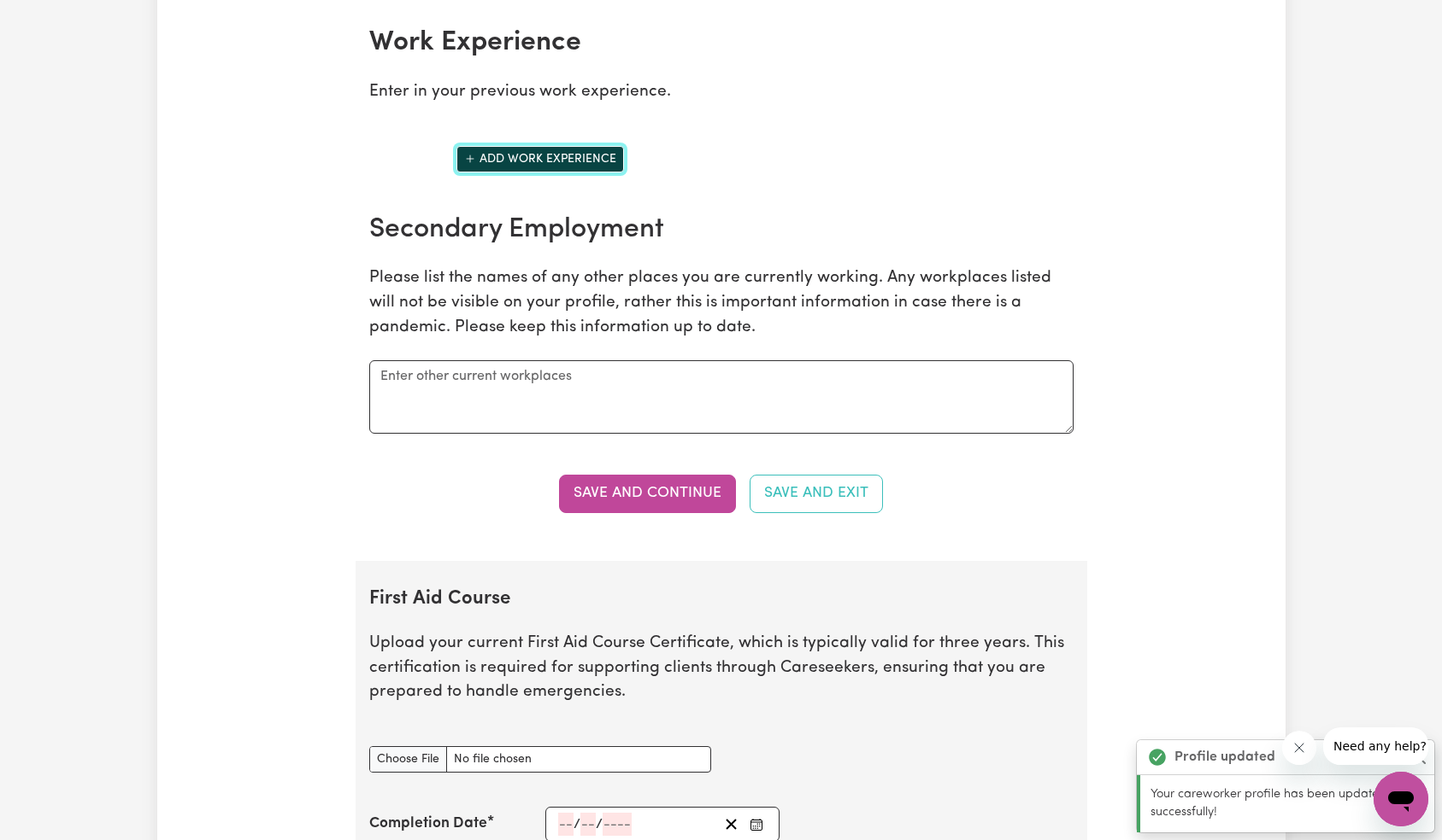
click at [556, 154] on button "Add work experience" at bounding box center [540, 159] width 168 height 26
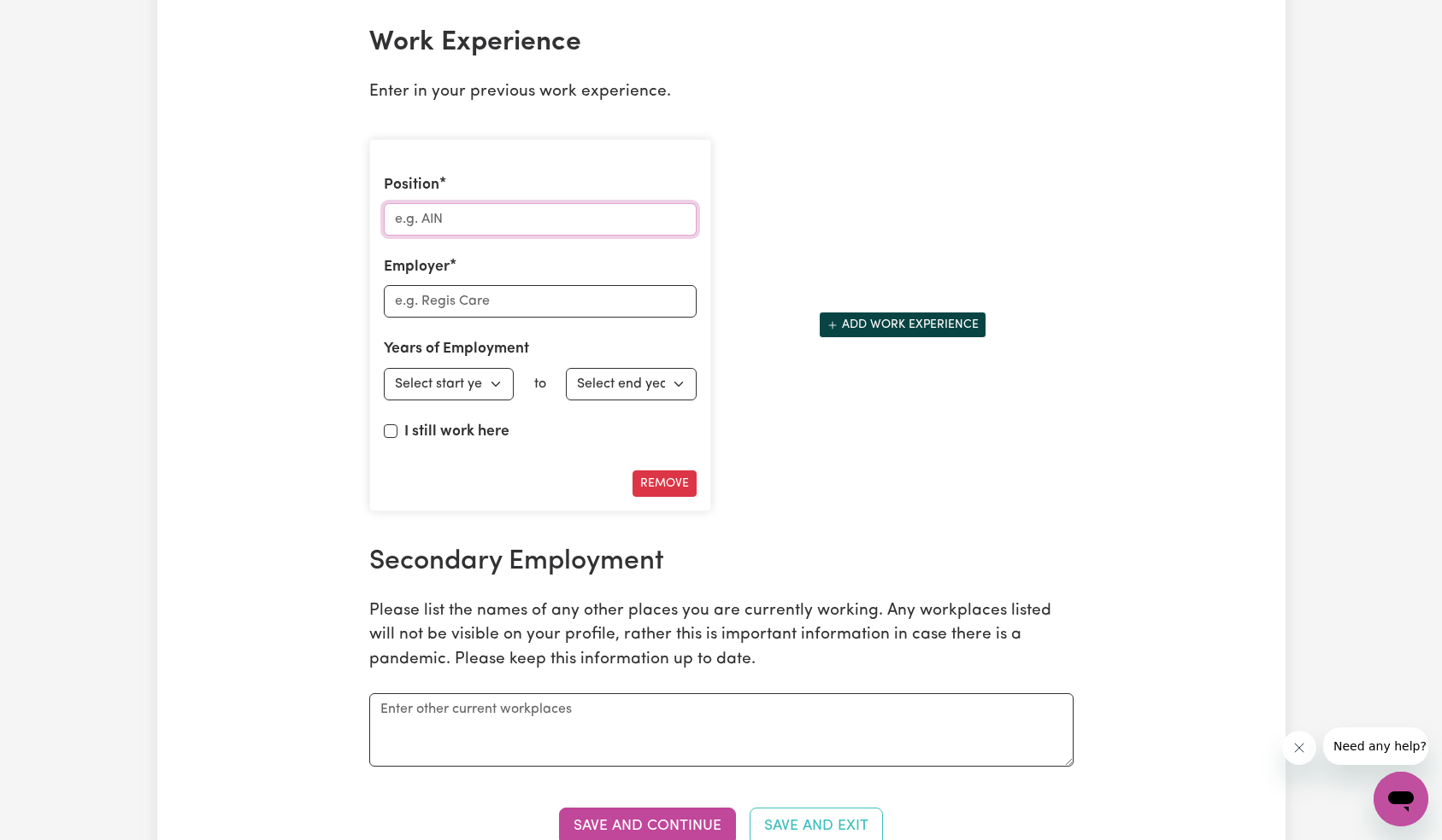
click at [528, 221] on input "Position" at bounding box center [540, 219] width 313 height 32
type input "Customer Service"
click at [507, 305] on input "Employer" at bounding box center [540, 301] width 313 height 32
type input "Ceo"
click at [470, 379] on select "Select start year [DATE] 1952 1953 1954 1955 1956 1957 1958 1959 1960 1961 1962…" at bounding box center [449, 384] width 131 height 32
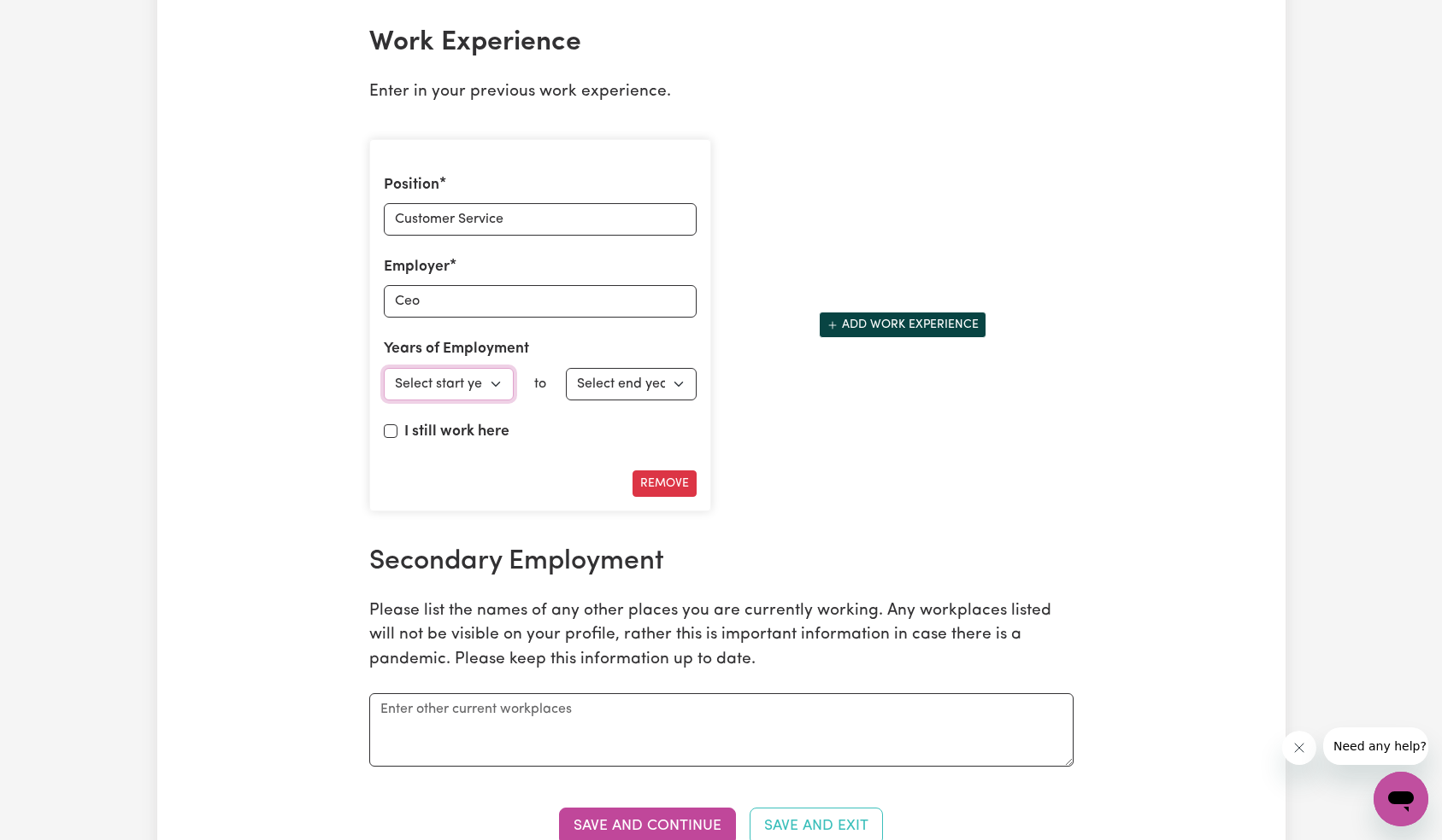
select select "2011"
click at [635, 393] on select "Select end year [DATE] 1952 1953 1954 1955 1956 1957 1958 1959 1960 1961 1962 1…" at bounding box center [631, 384] width 131 height 32
select select "2019"
click at [868, 334] on button "Add work experience" at bounding box center [903, 325] width 168 height 26
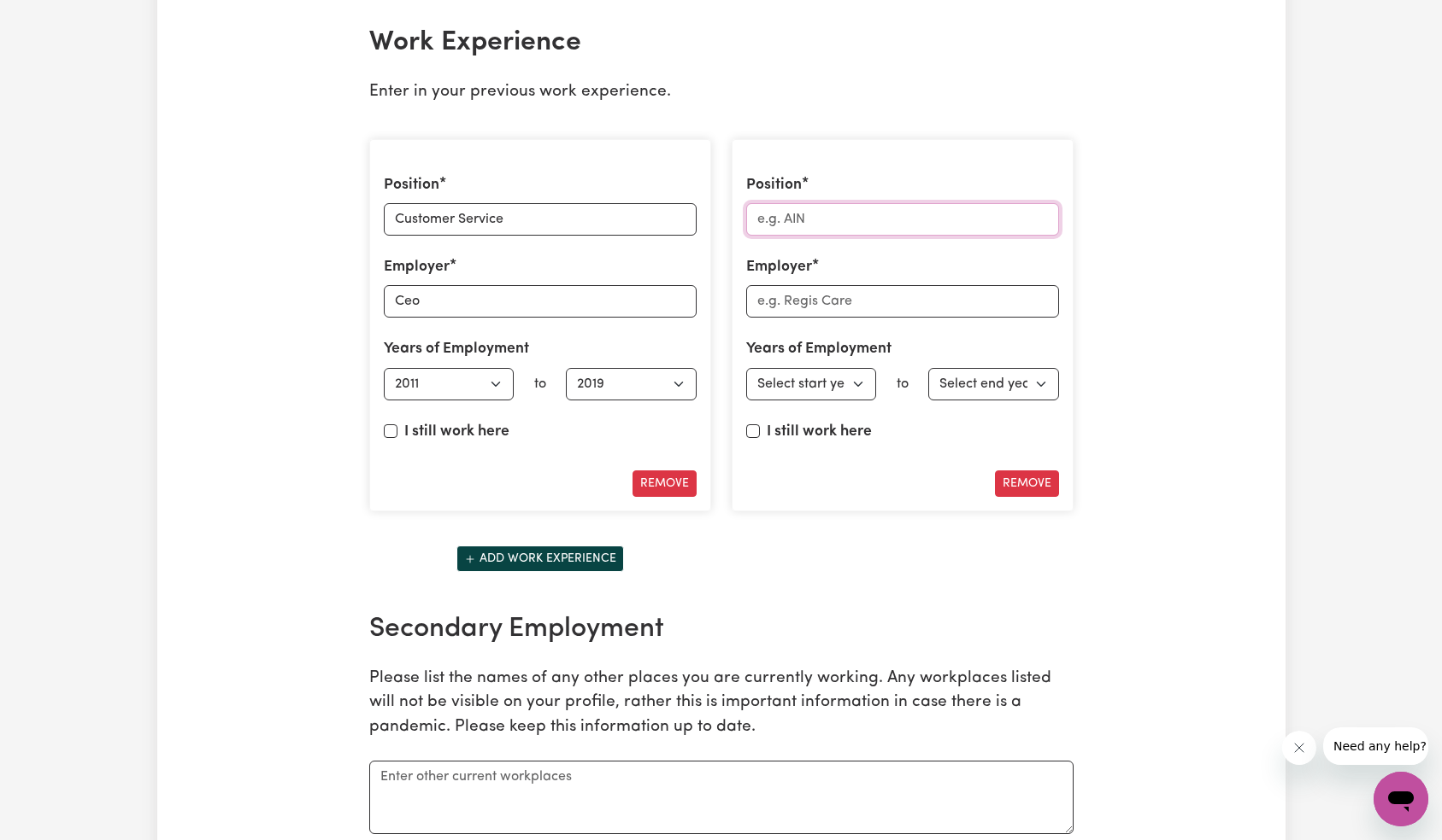
click at [860, 226] on input "Position" at bounding box center [902, 219] width 313 height 32
type input "Care Worker"
click at [832, 309] on input "Employer" at bounding box center [902, 301] width 313 height 32
type input "Careseekers"
click at [845, 380] on select "Select start year [DATE] 1952 1953 1954 1955 1956 1957 1958 1959 1960 1961 1962…" at bounding box center [811, 384] width 131 height 32
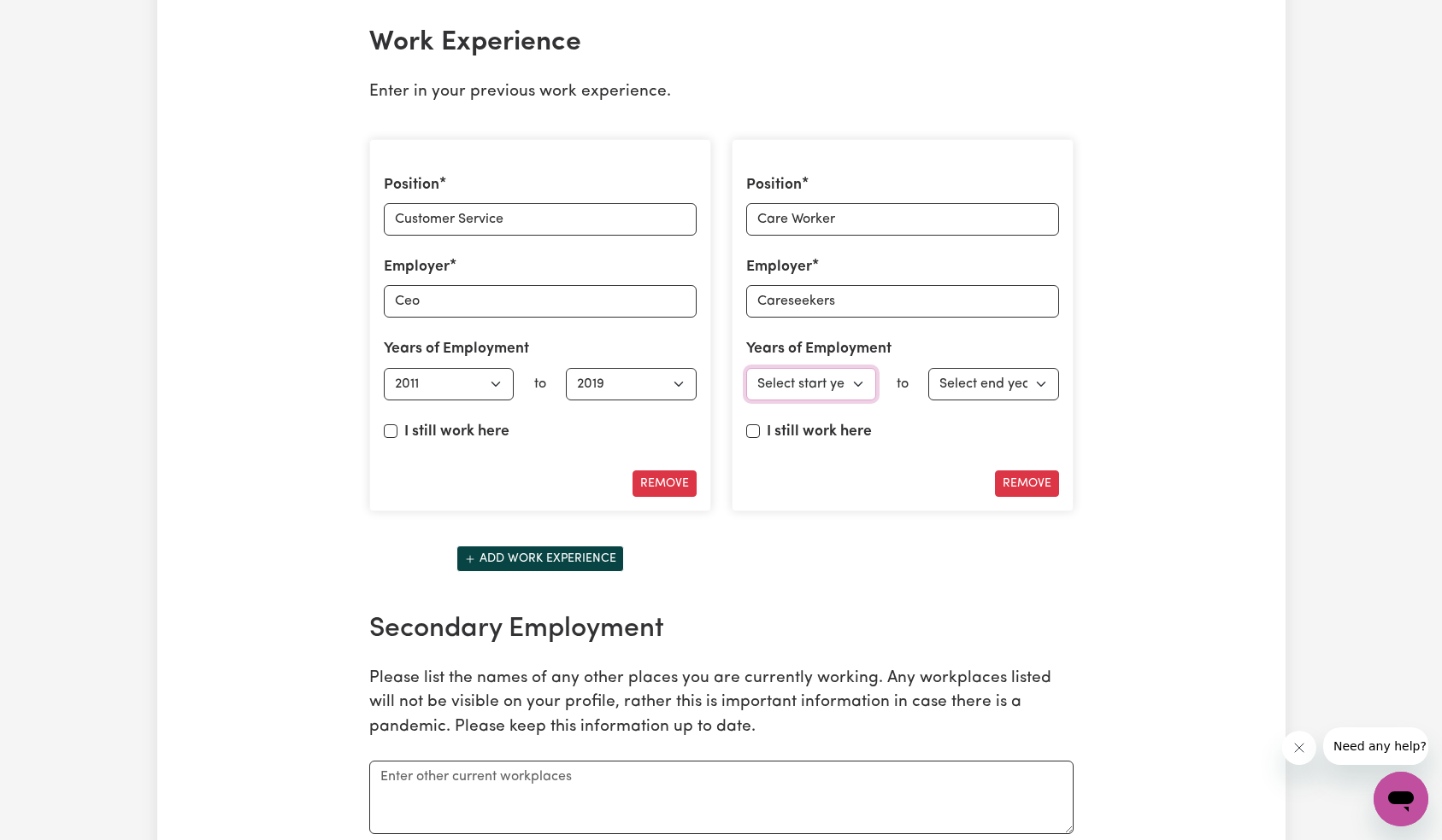
select select "2019"
click at [793, 432] on label "I still work here" at bounding box center [819, 432] width 105 height 22
click at [760, 432] on input "I still work here" at bounding box center [753, 432] width 14 height 14
checkbox input "true"
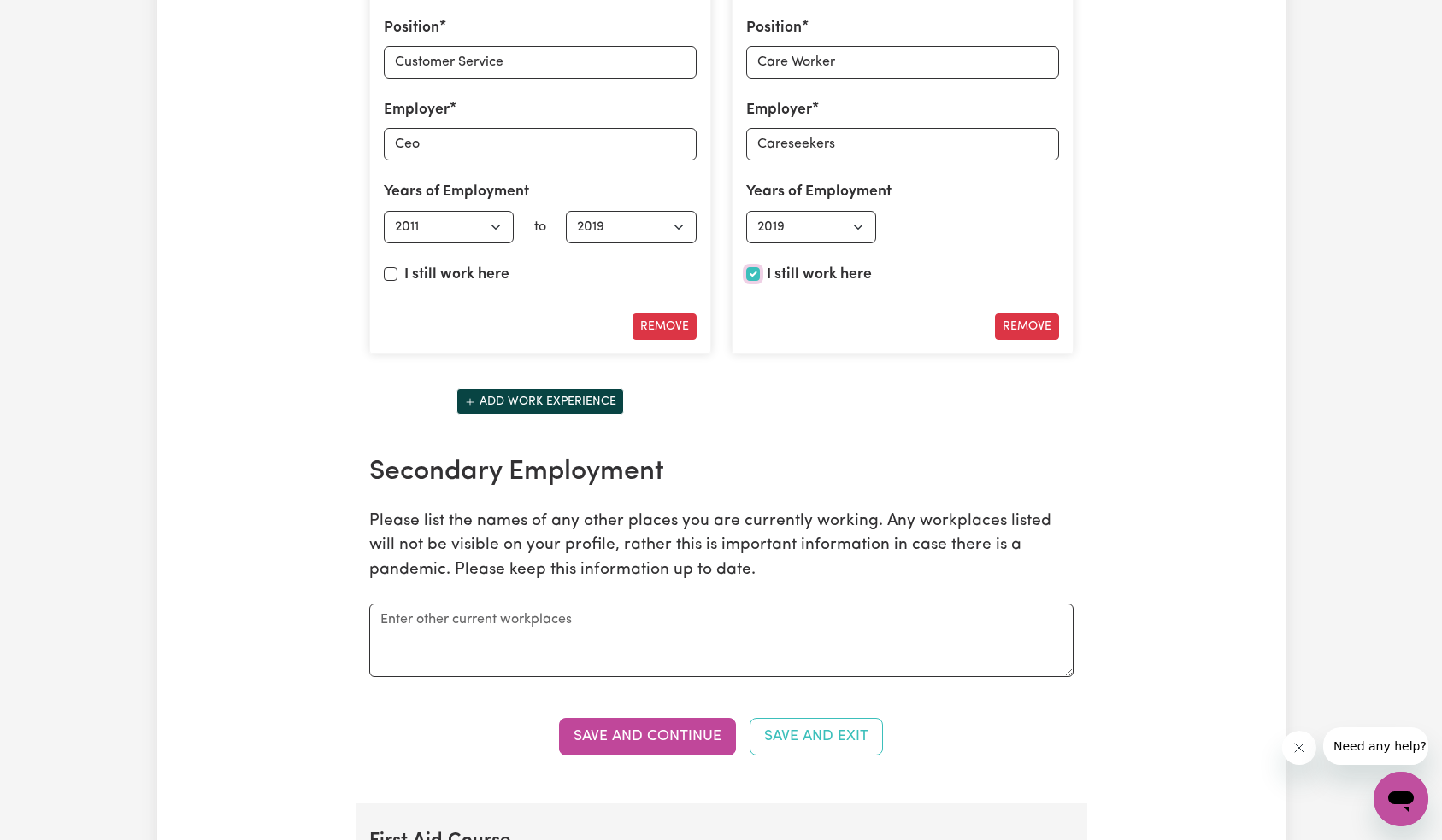
scroll to position [2777, 0]
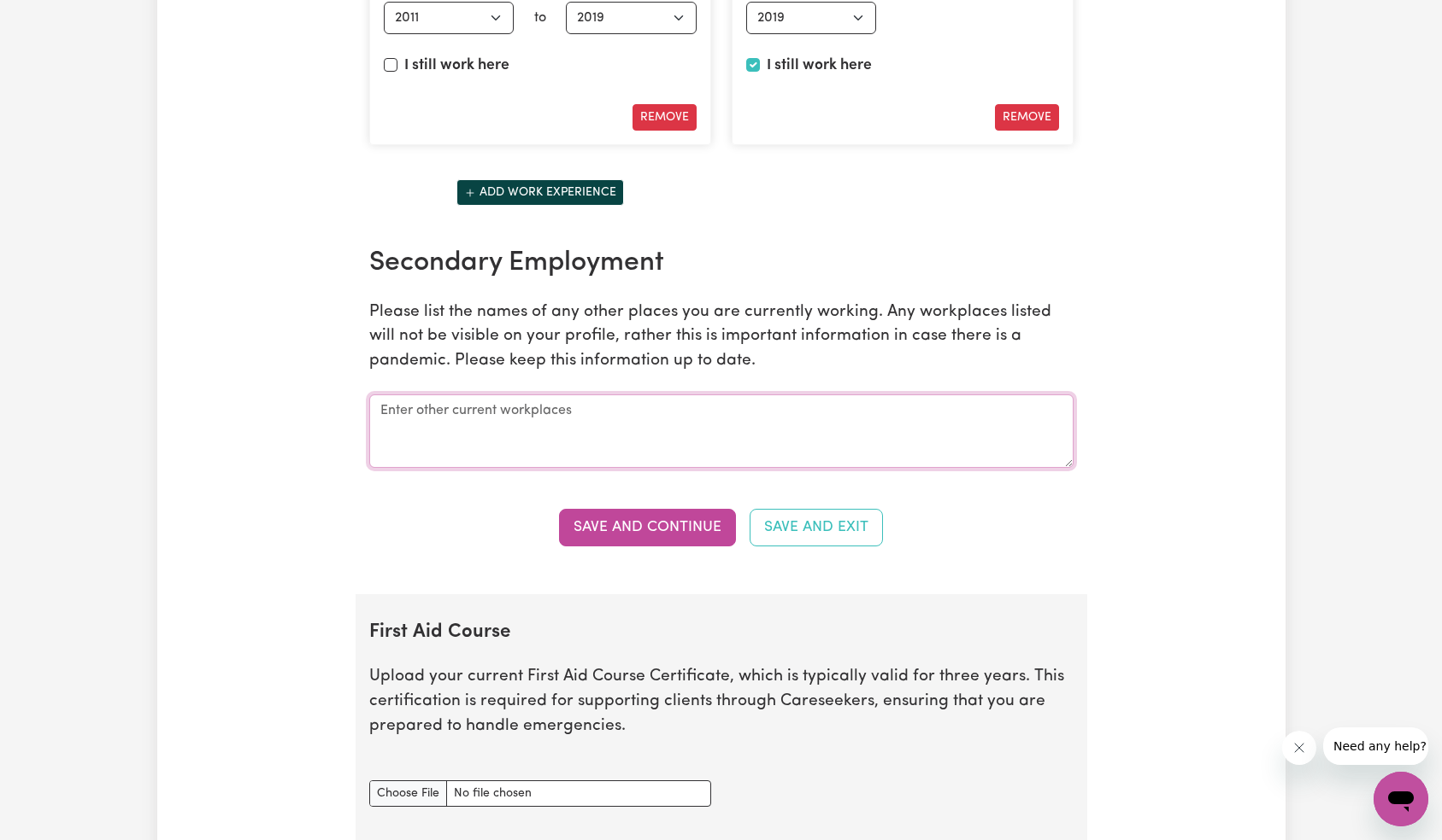
click at [631, 411] on textarea at bounding box center [721, 431] width 704 height 73
click at [481, 410] on textarea "Sample Seconday Employment" at bounding box center [721, 431] width 704 height 73
click at [486, 411] on textarea "Sample Seconday Employment" at bounding box center [721, 431] width 704 height 73
type textarea "Sample Secondary Employment"
click at [645, 539] on button "Save and Continue" at bounding box center [646, 527] width 176 height 38
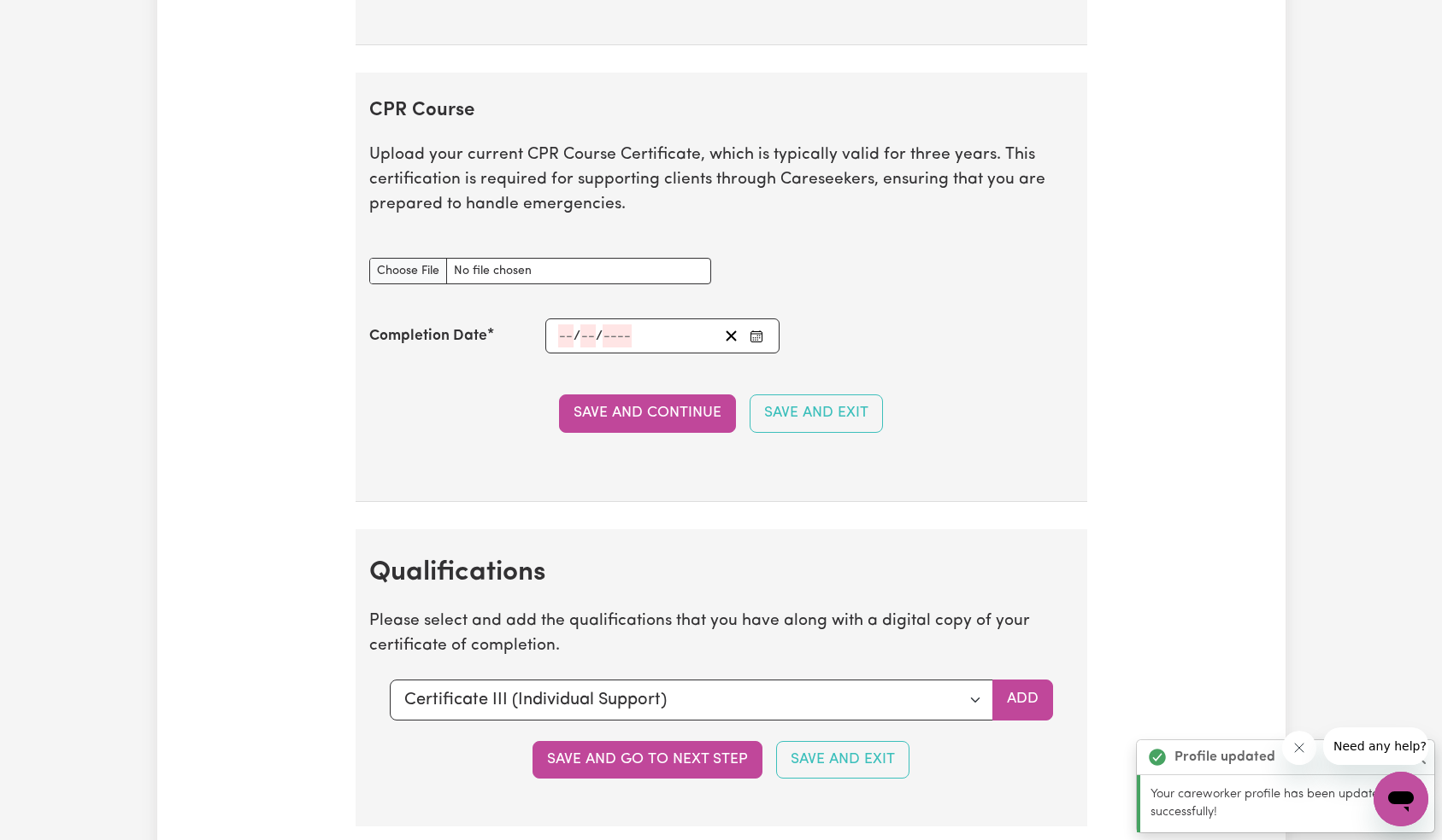
scroll to position [4053, 0]
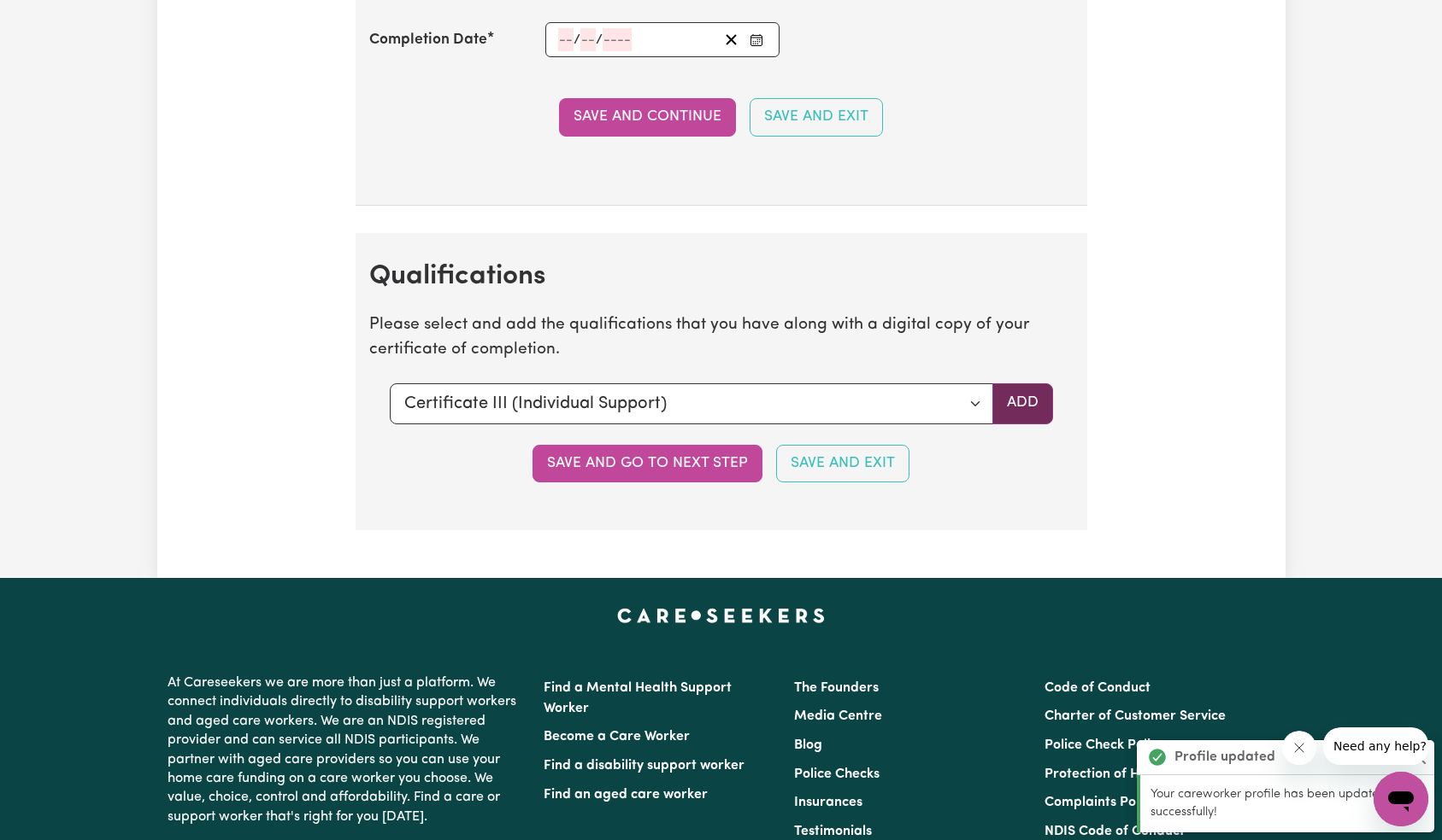
click at [1038, 398] on button "Add" at bounding box center [1023, 404] width 60 height 41
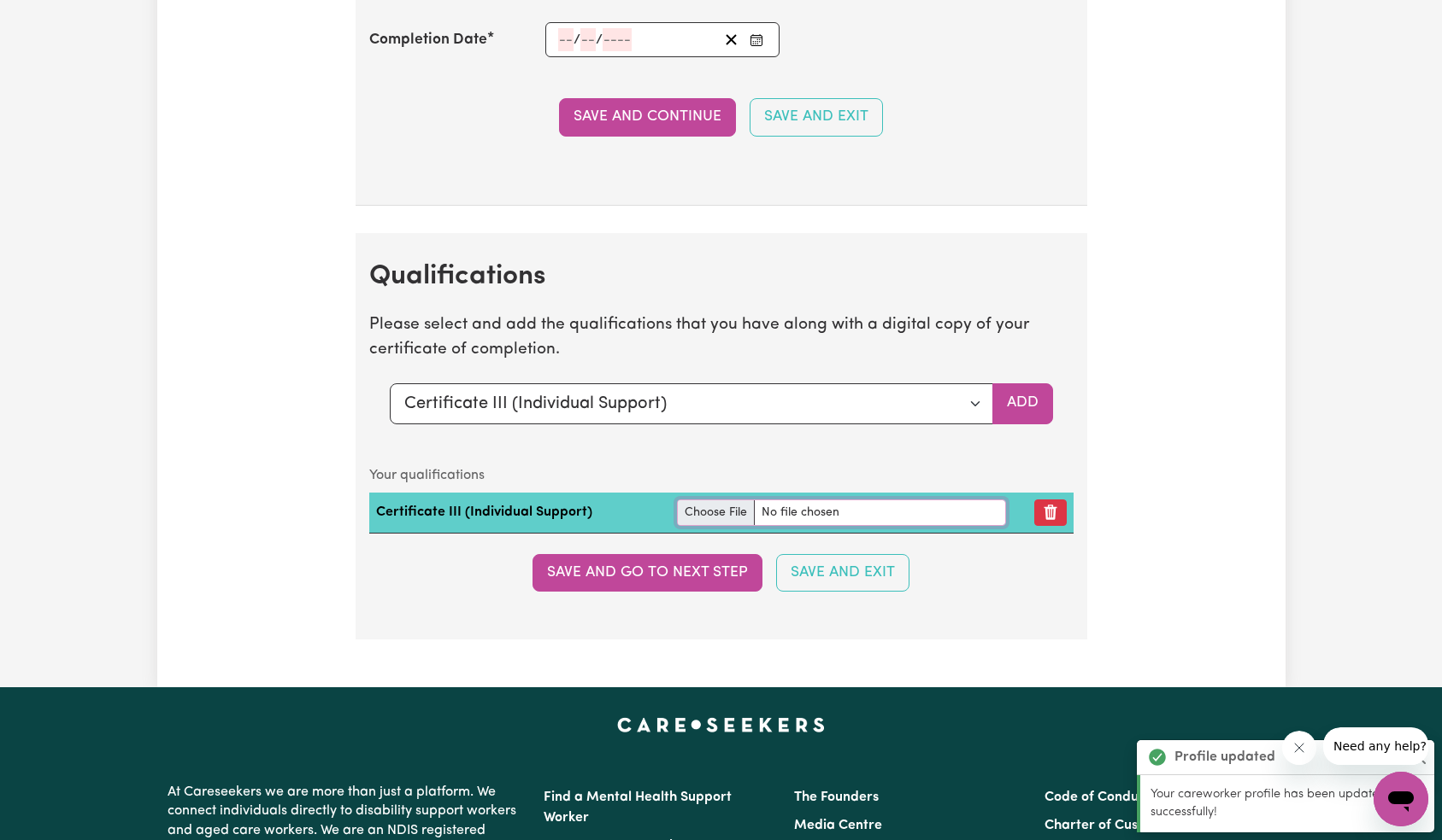
click at [790, 521] on input "file" at bounding box center [840, 513] width 329 height 26
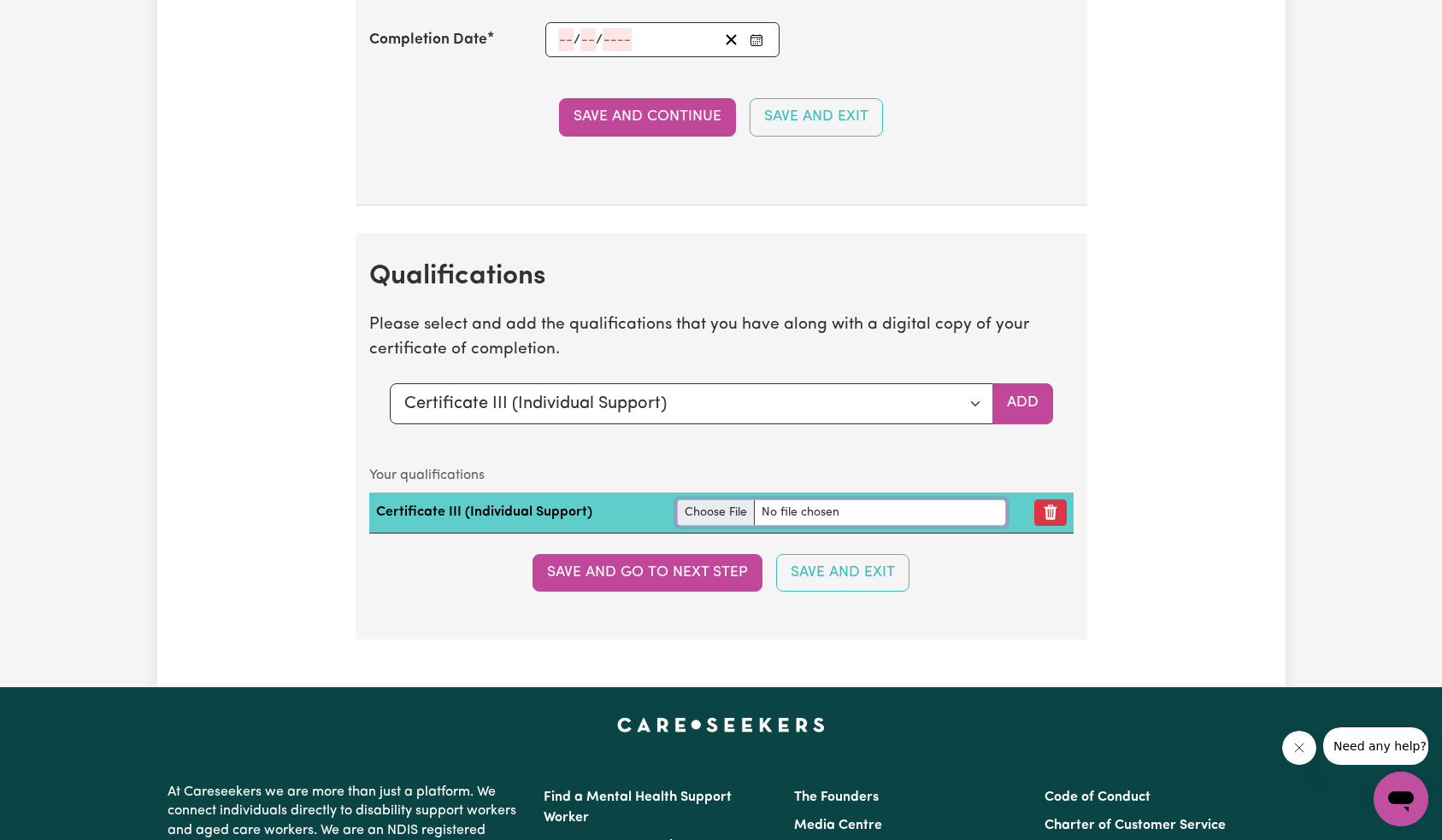
type input "C:\fakepath\motorcycle-profile.jpg"
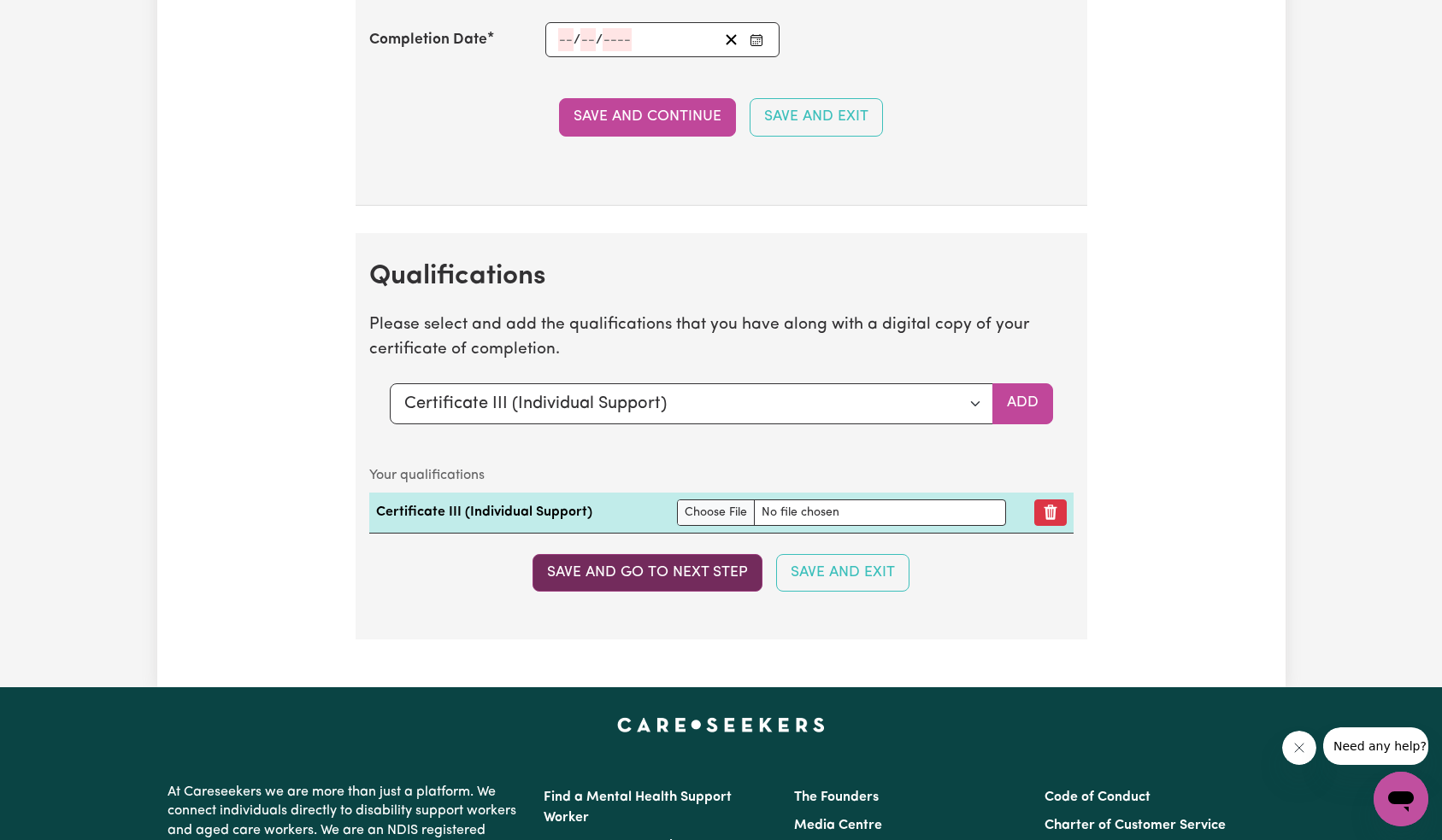
click at [712, 574] on button "Save and go to next step" at bounding box center [647, 573] width 230 height 38
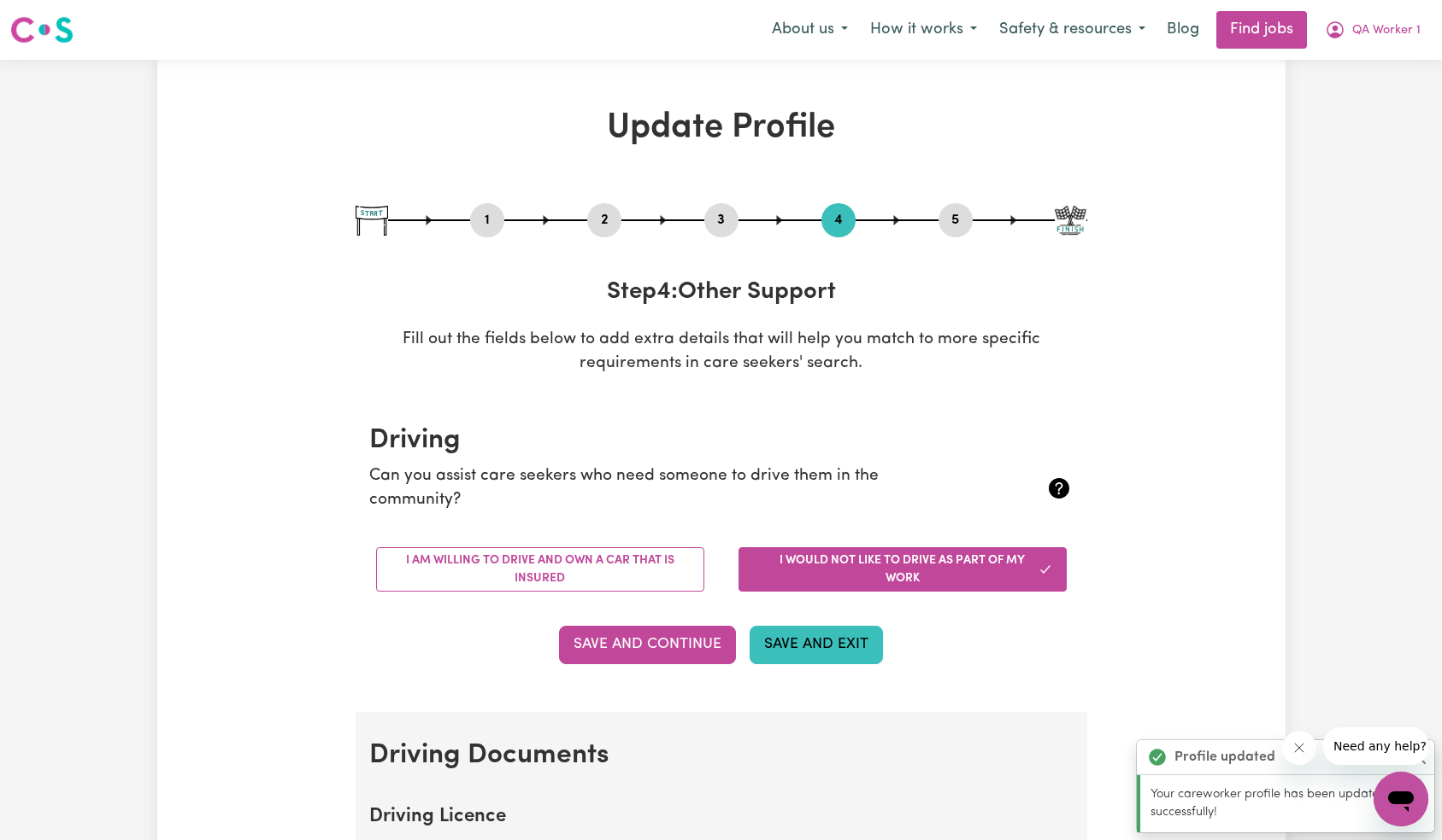
scroll to position [197, 0]
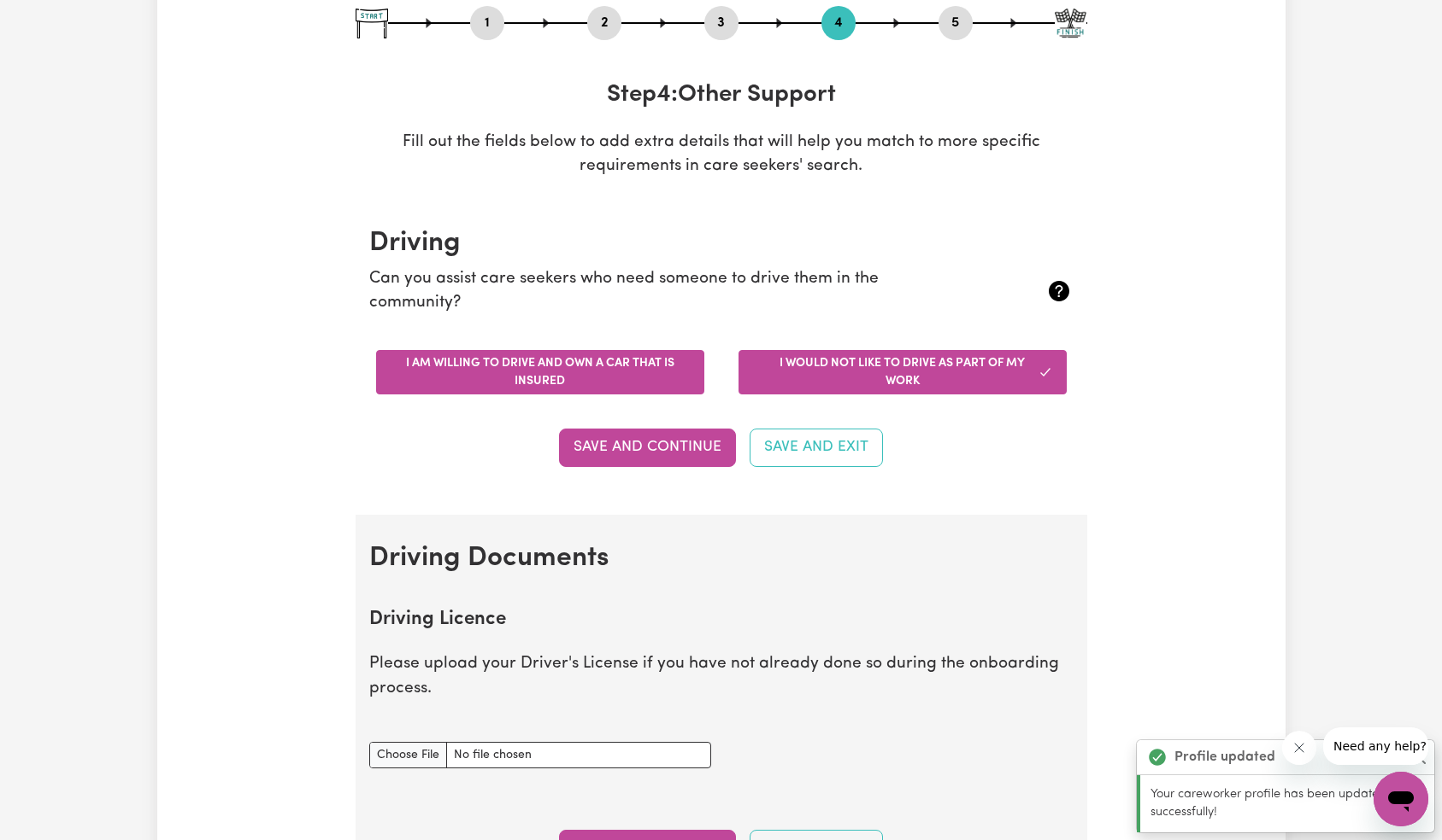
click at [651, 373] on button "I am willing to drive and own a car that is insured" at bounding box center [540, 372] width 329 height 45
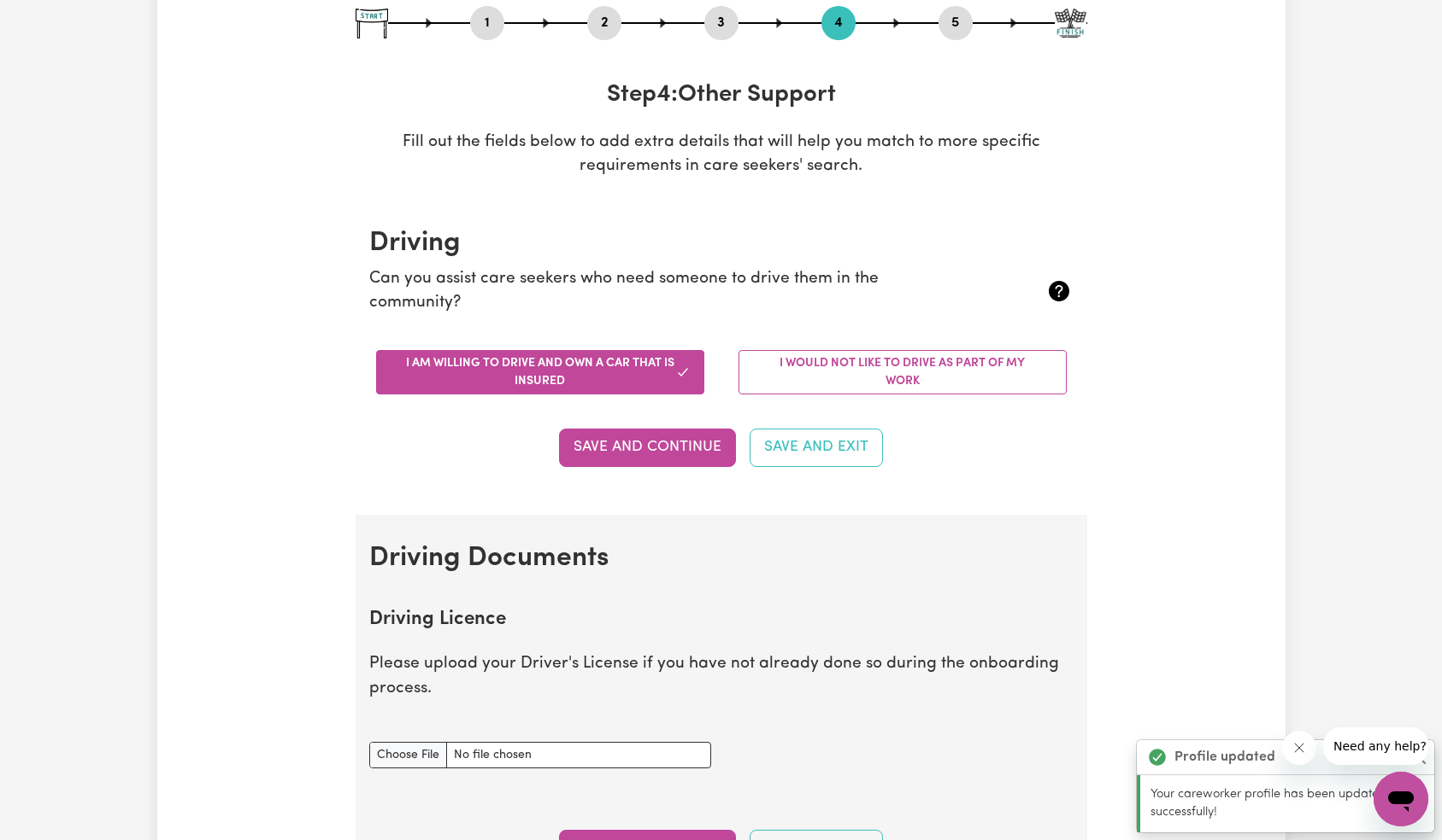
click at [685, 444] on button "Save and Continue" at bounding box center [646, 447] width 176 height 38
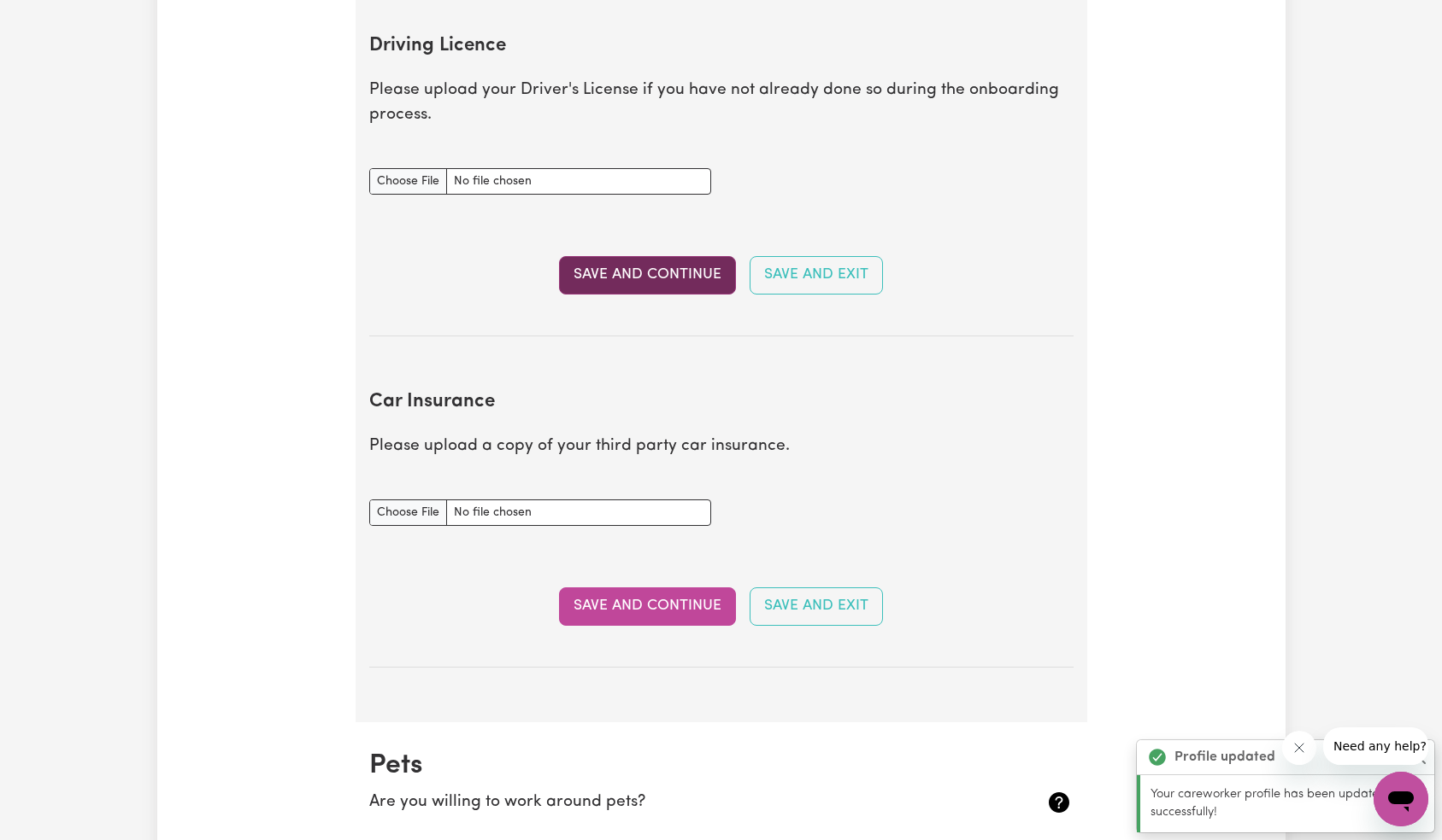
scroll to position [779, 0]
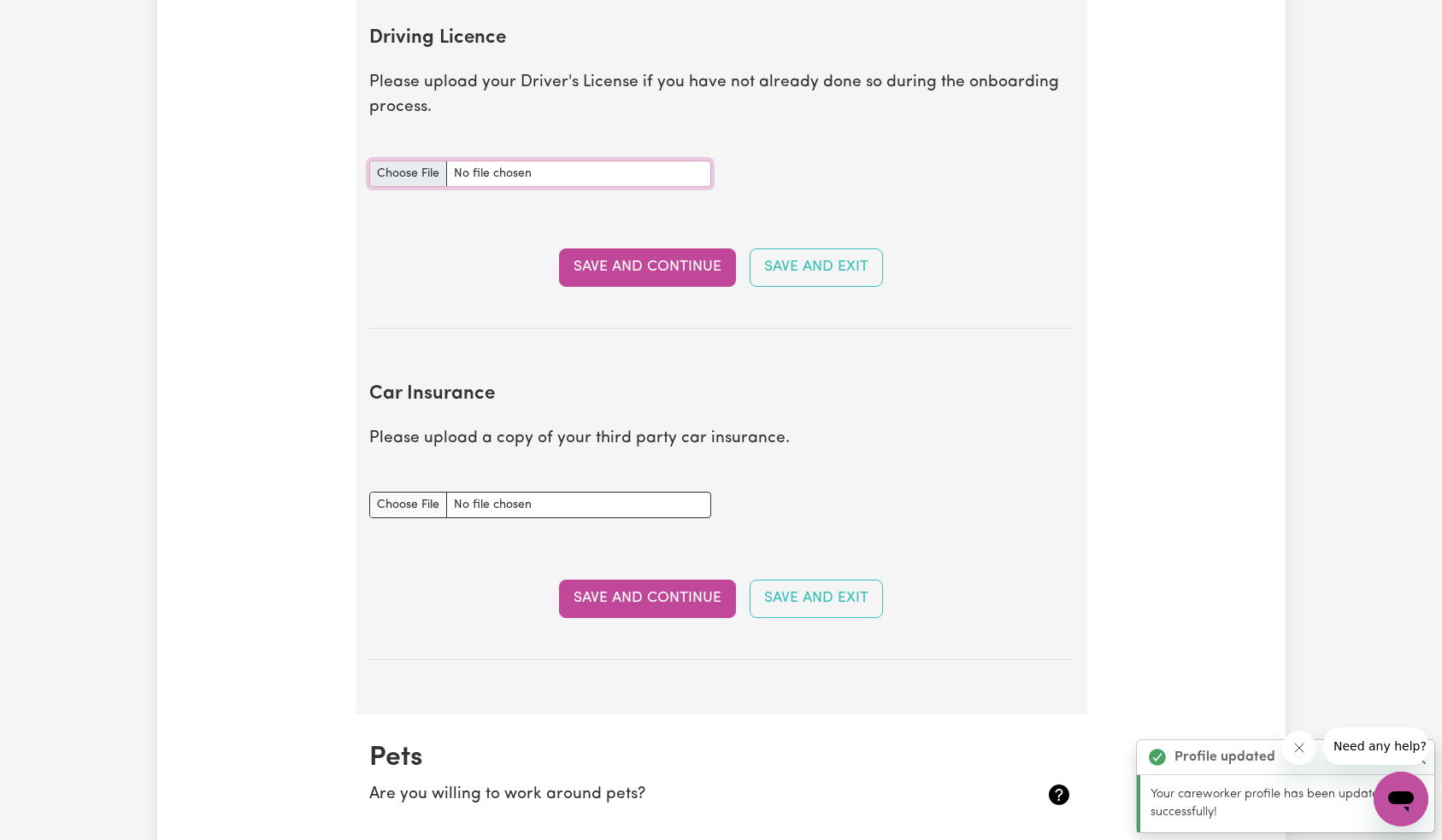
click at [546, 168] on input "Driving Licence document" at bounding box center [540, 173] width 342 height 26
type input "C:\fakepath\motorcycle-profile.jpg"
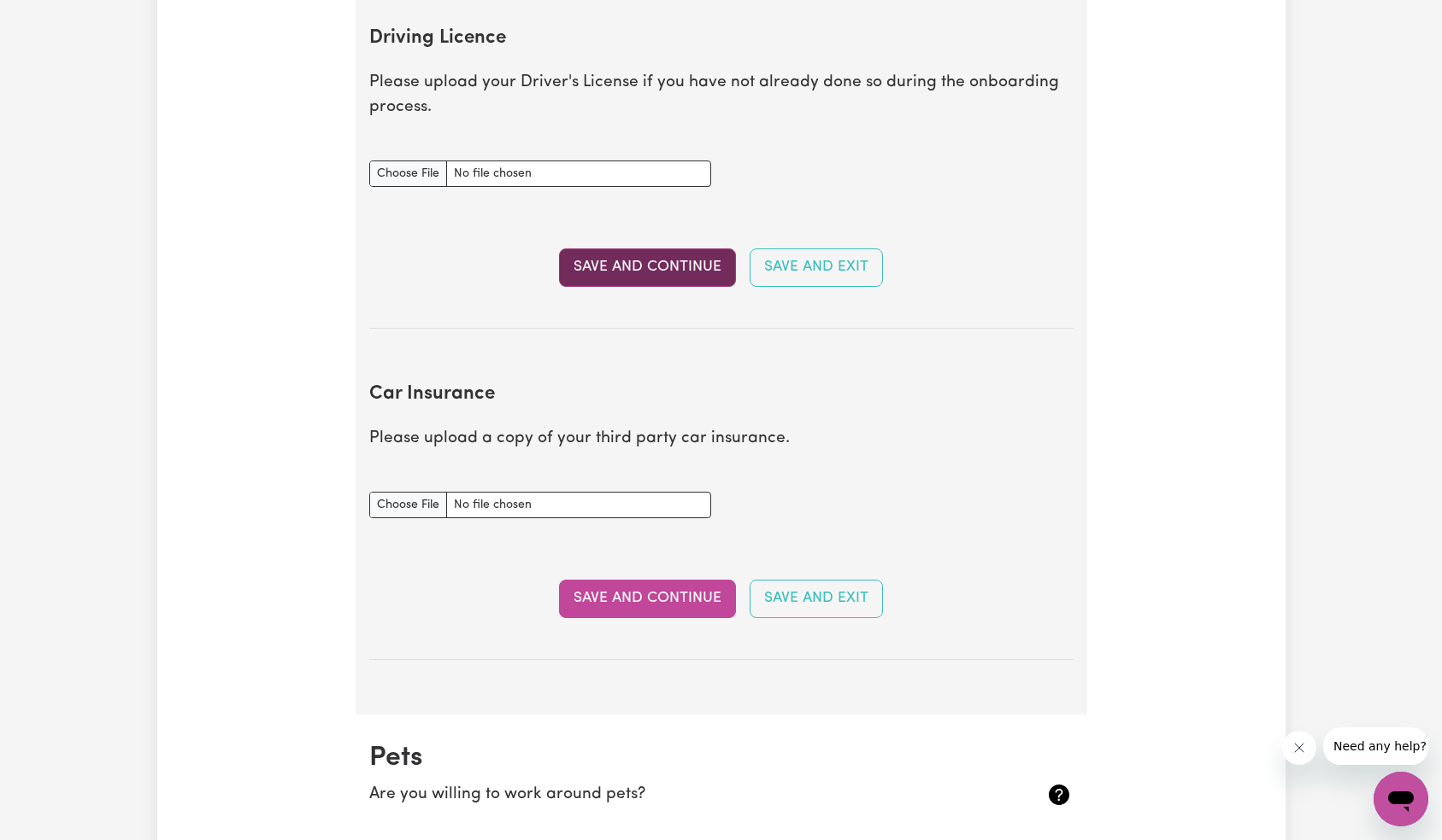
click at [632, 275] on button "Save and Continue" at bounding box center [646, 267] width 176 height 38
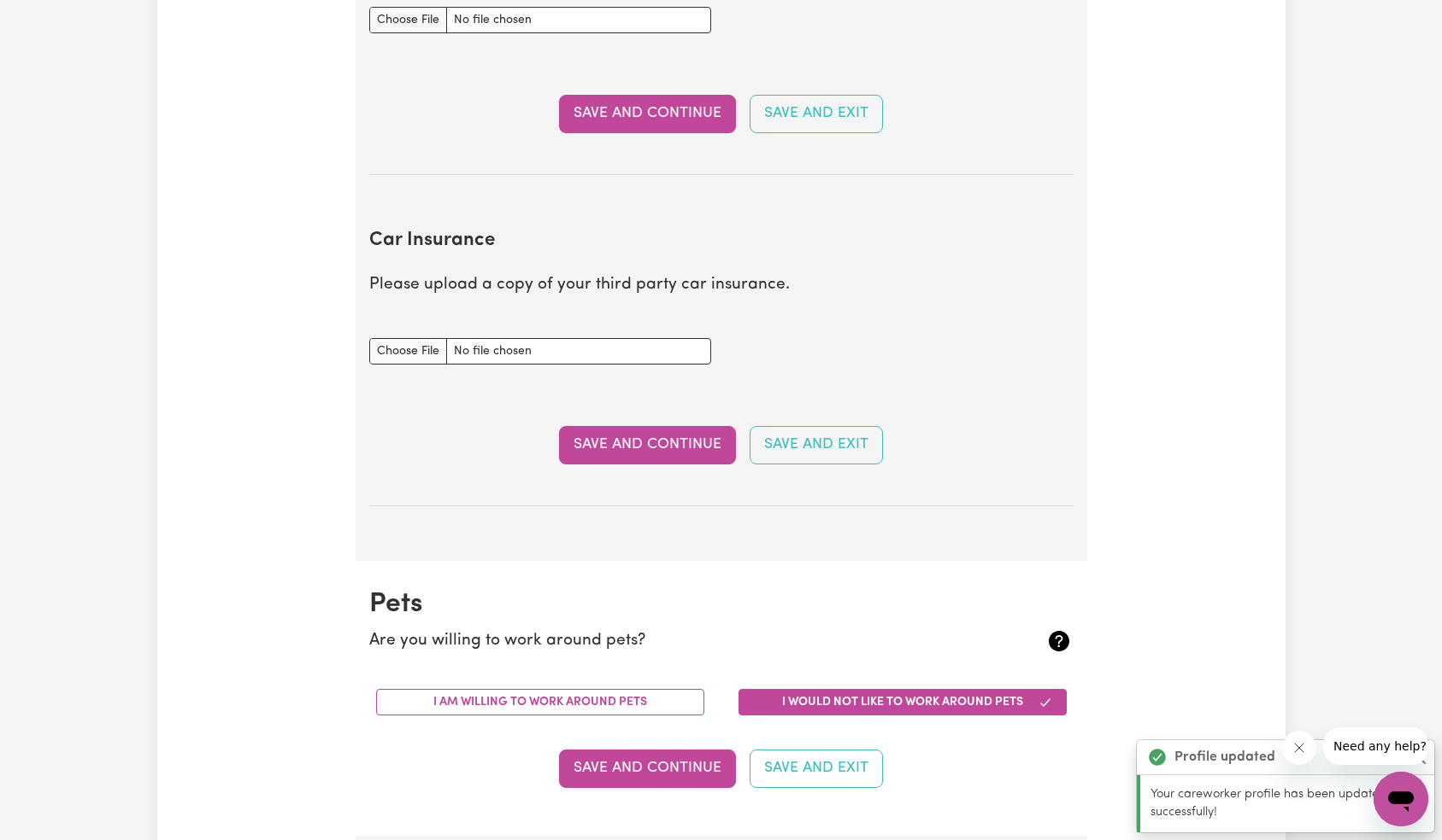
scroll to position [1135, 0]
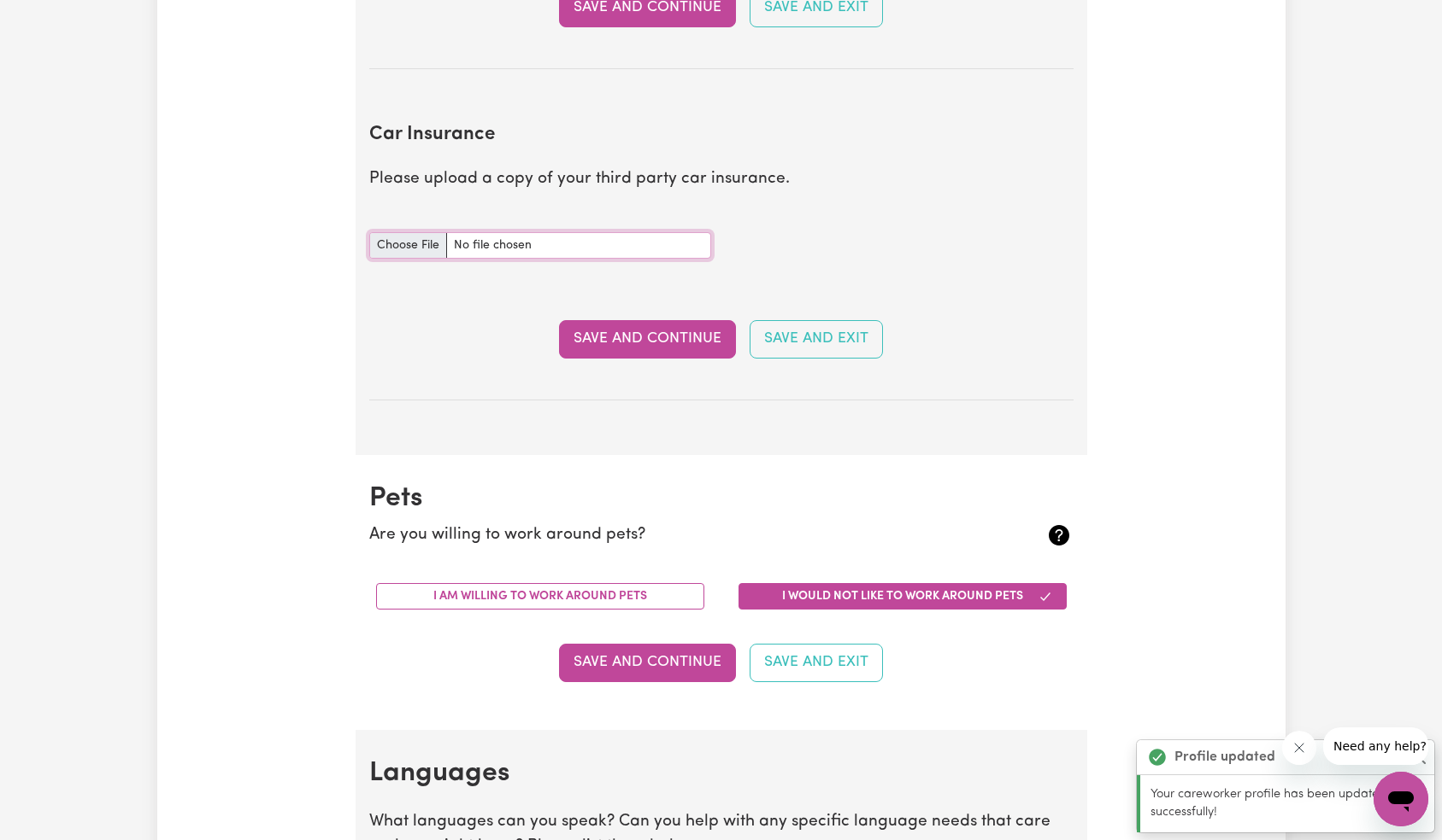
click at [528, 242] on input "Car Insurance document" at bounding box center [540, 245] width 342 height 26
type input "C:\fakepath\motorcycle-profile.jpg"
click at [606, 327] on button "Save and Continue" at bounding box center [646, 339] width 176 height 38
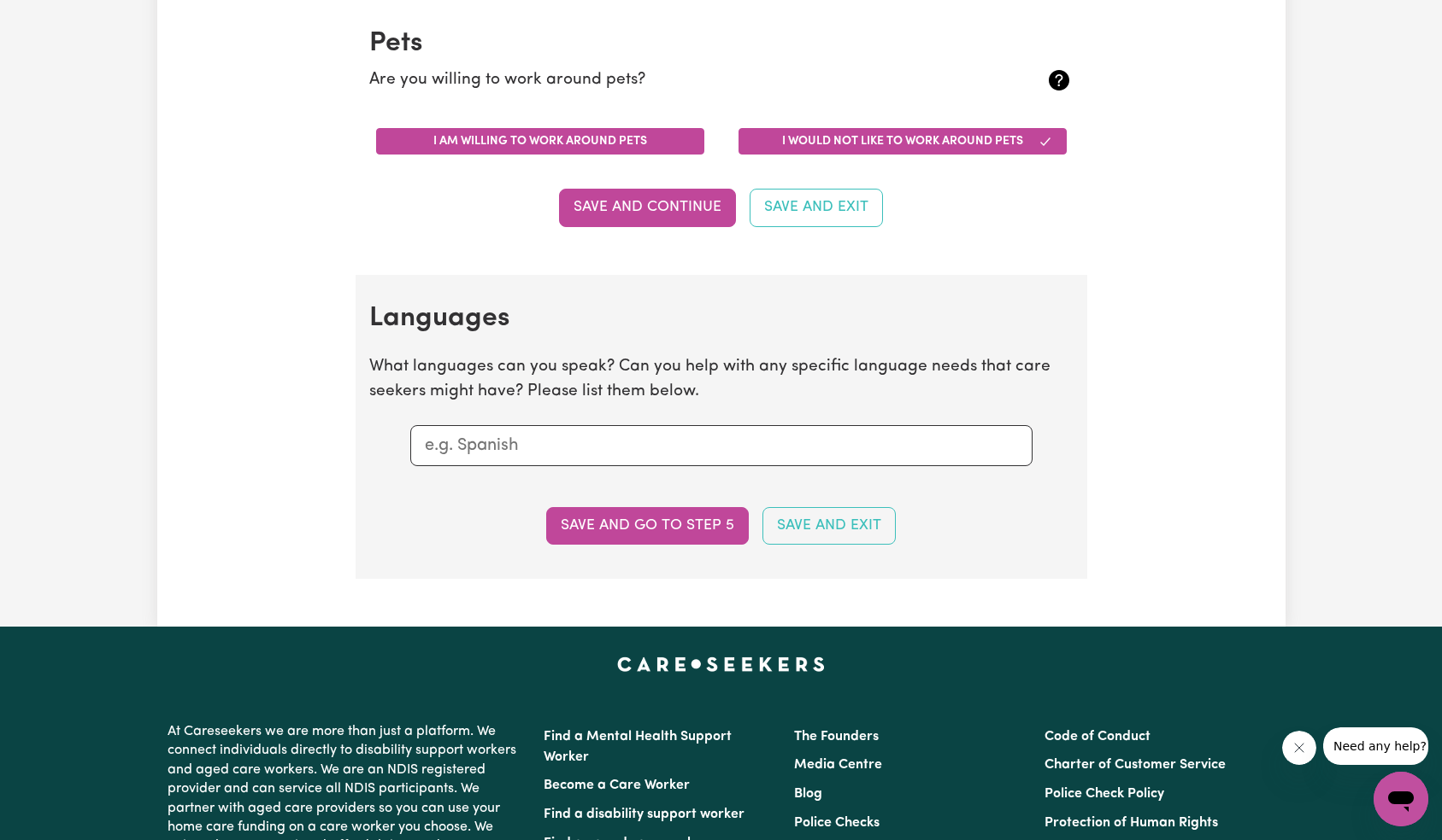
scroll to position [1687, 0]
click at [535, 139] on button "I am willing to work around pets" at bounding box center [540, 140] width 329 height 26
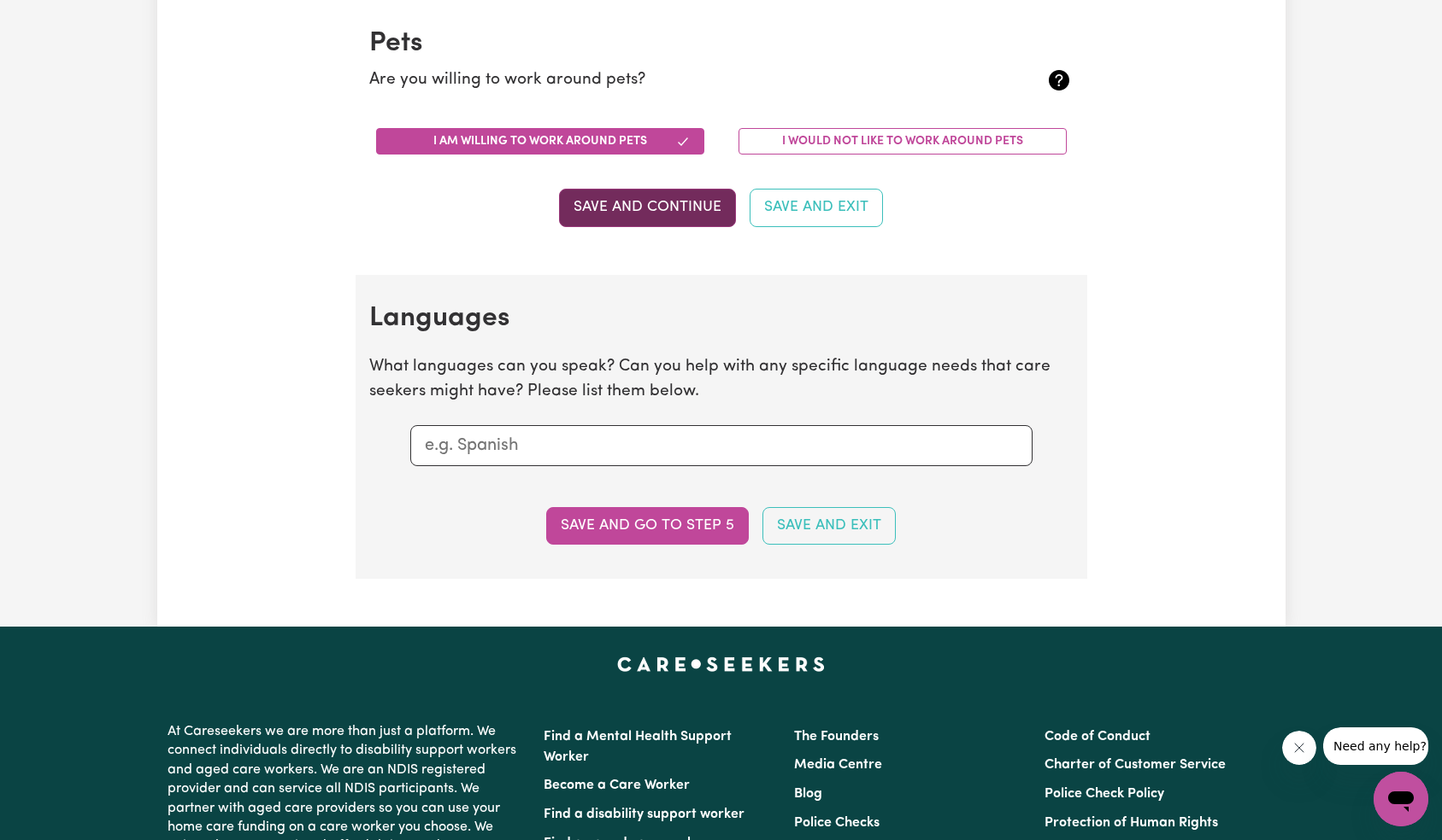
click at [636, 224] on button "Save and Continue" at bounding box center [646, 208] width 176 height 38
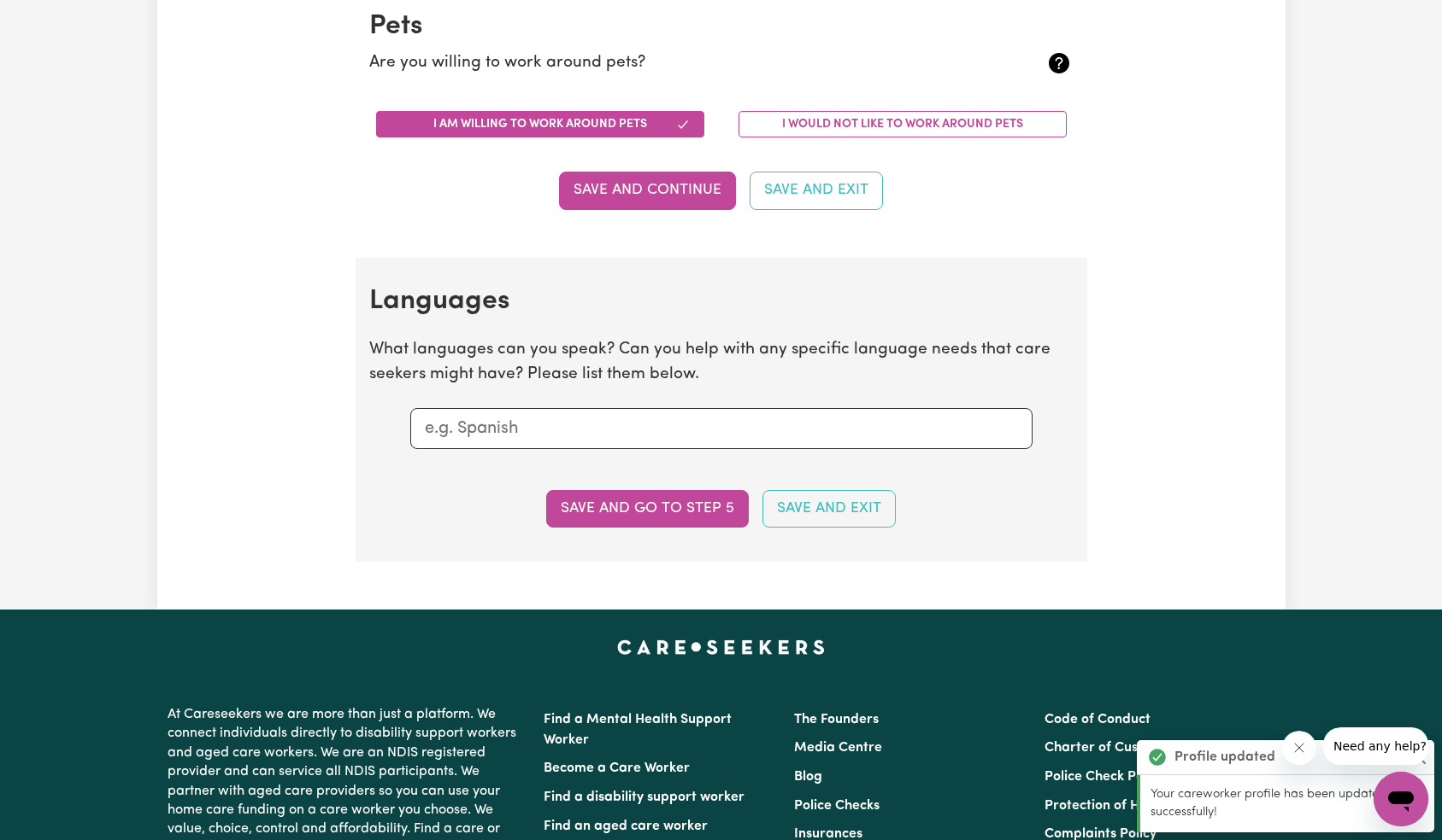
click at [619, 445] on div at bounding box center [721, 429] width 622 height 41
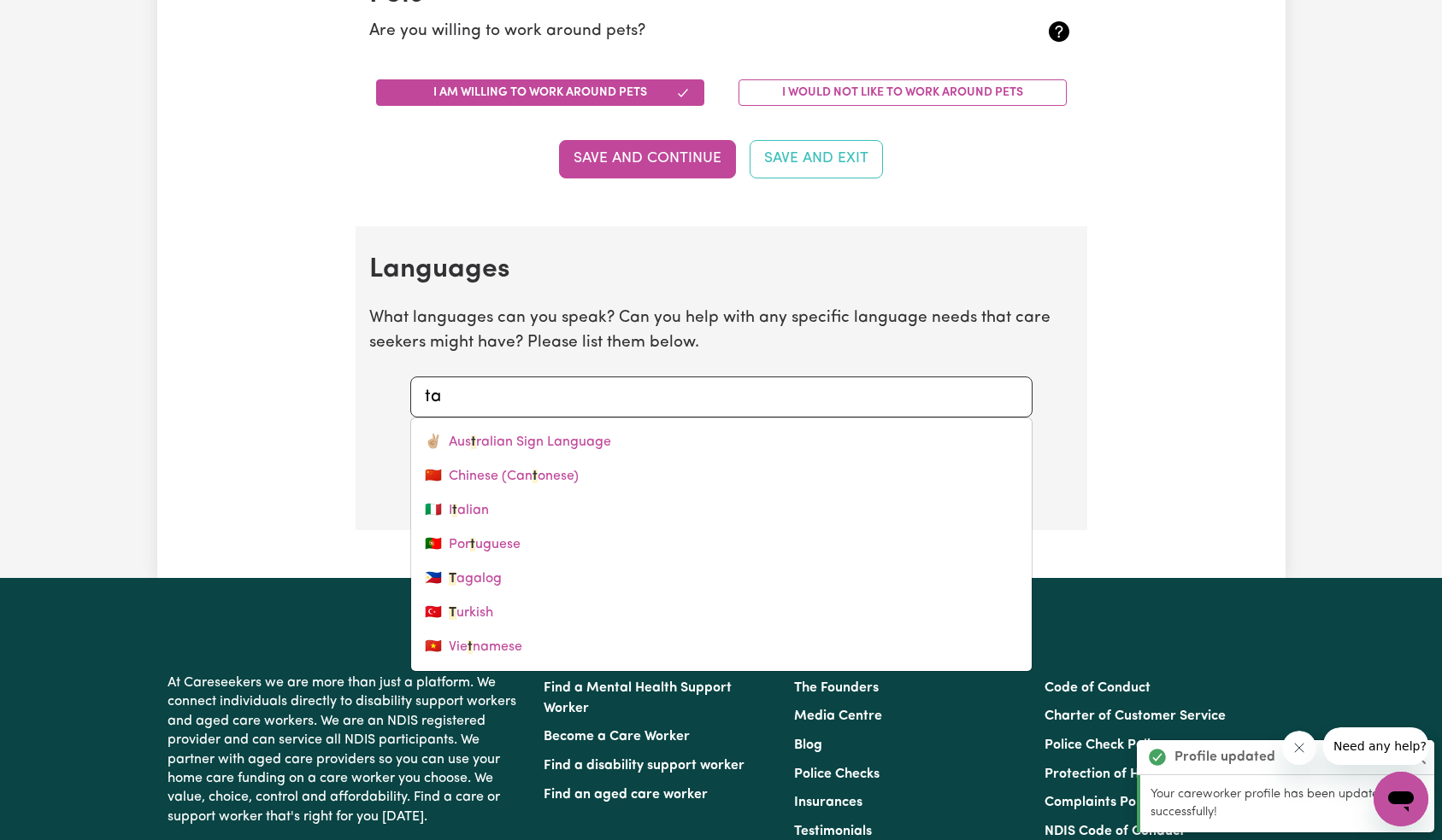
type input "tag"
type input "tagalog"
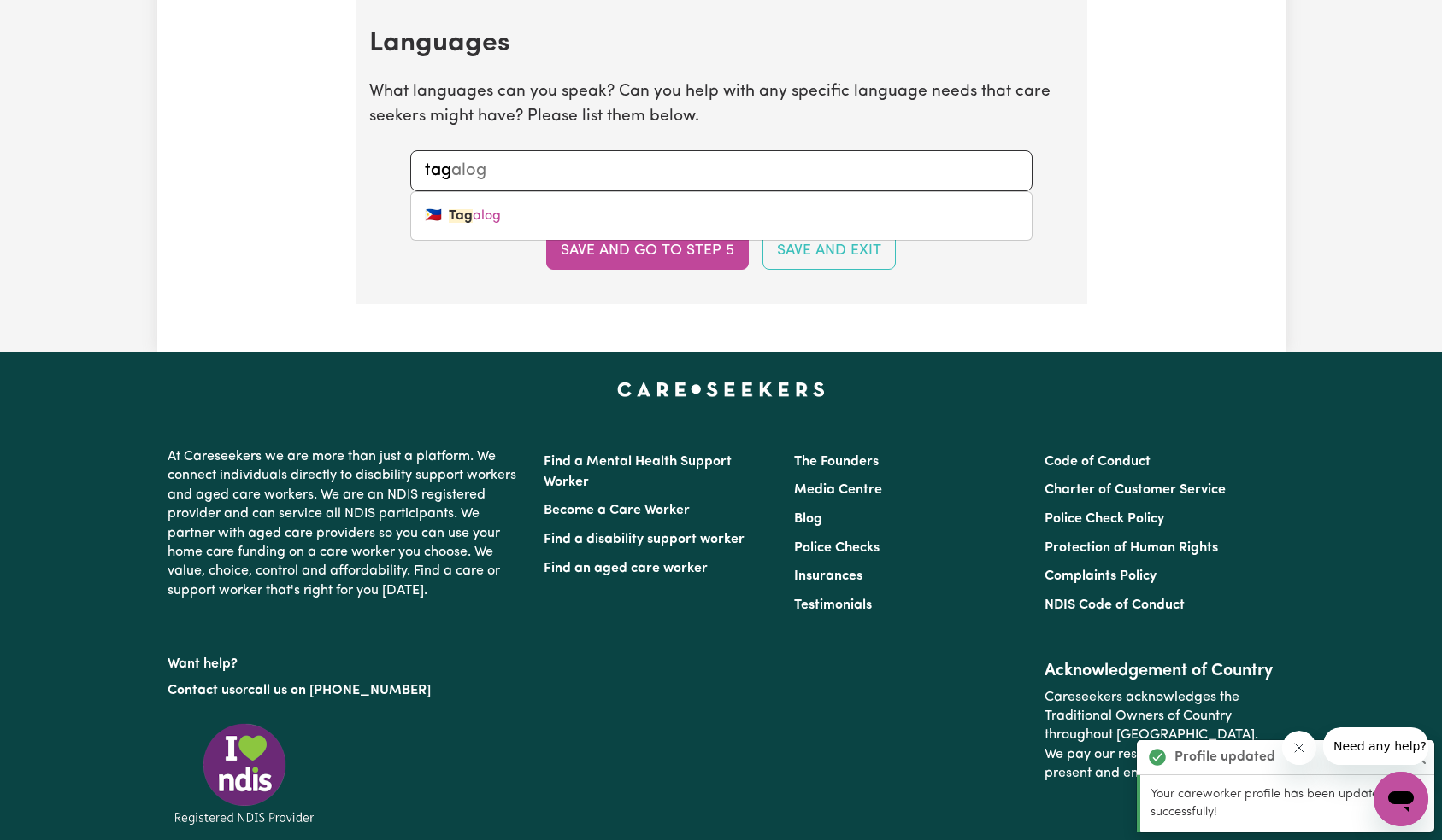
click at [527, 224] on link "🇵🇭 Tag alog" at bounding box center [721, 215] width 620 height 34
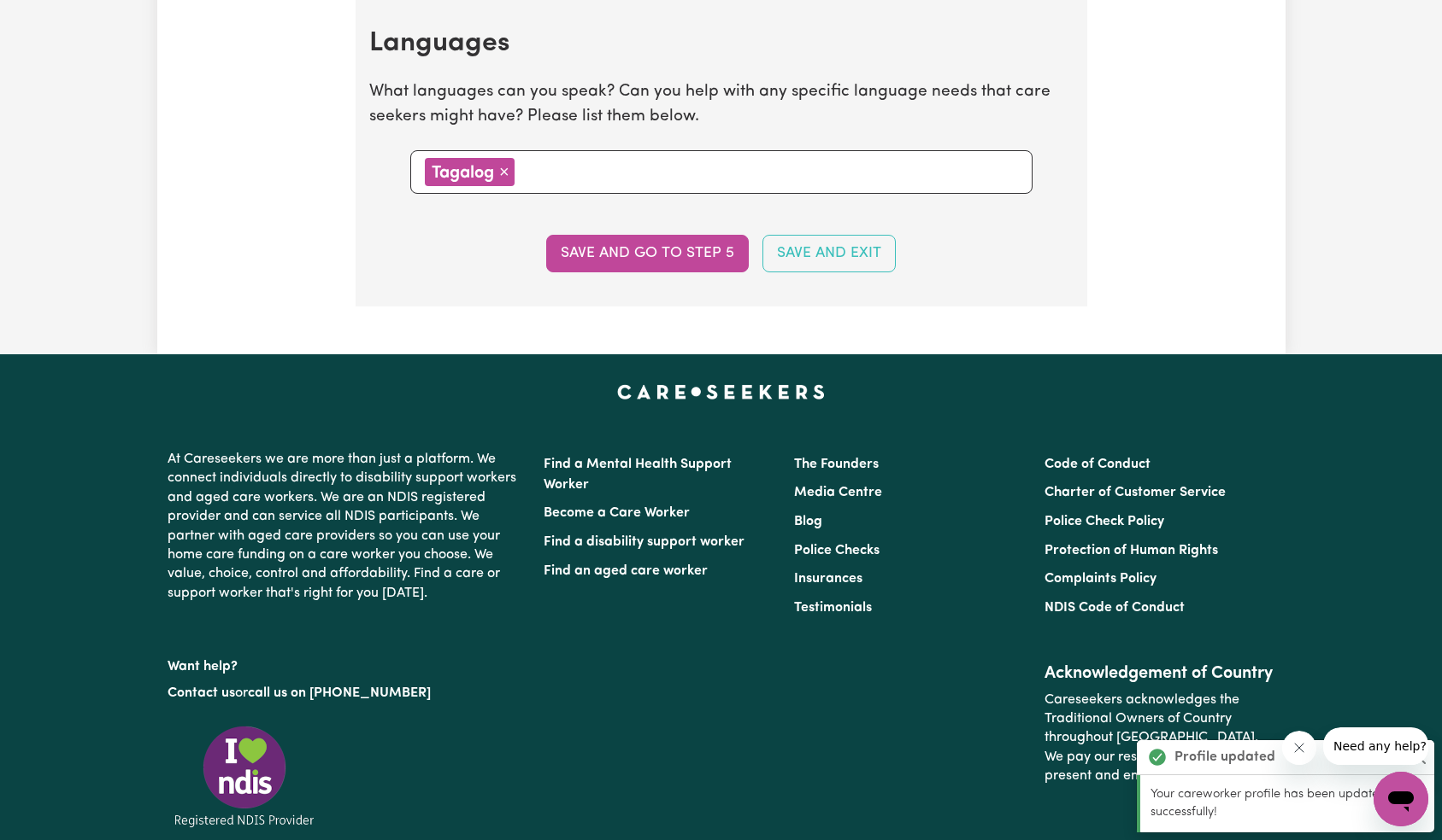
click at [633, 250] on button "Save and go to step 5" at bounding box center [647, 253] width 203 height 38
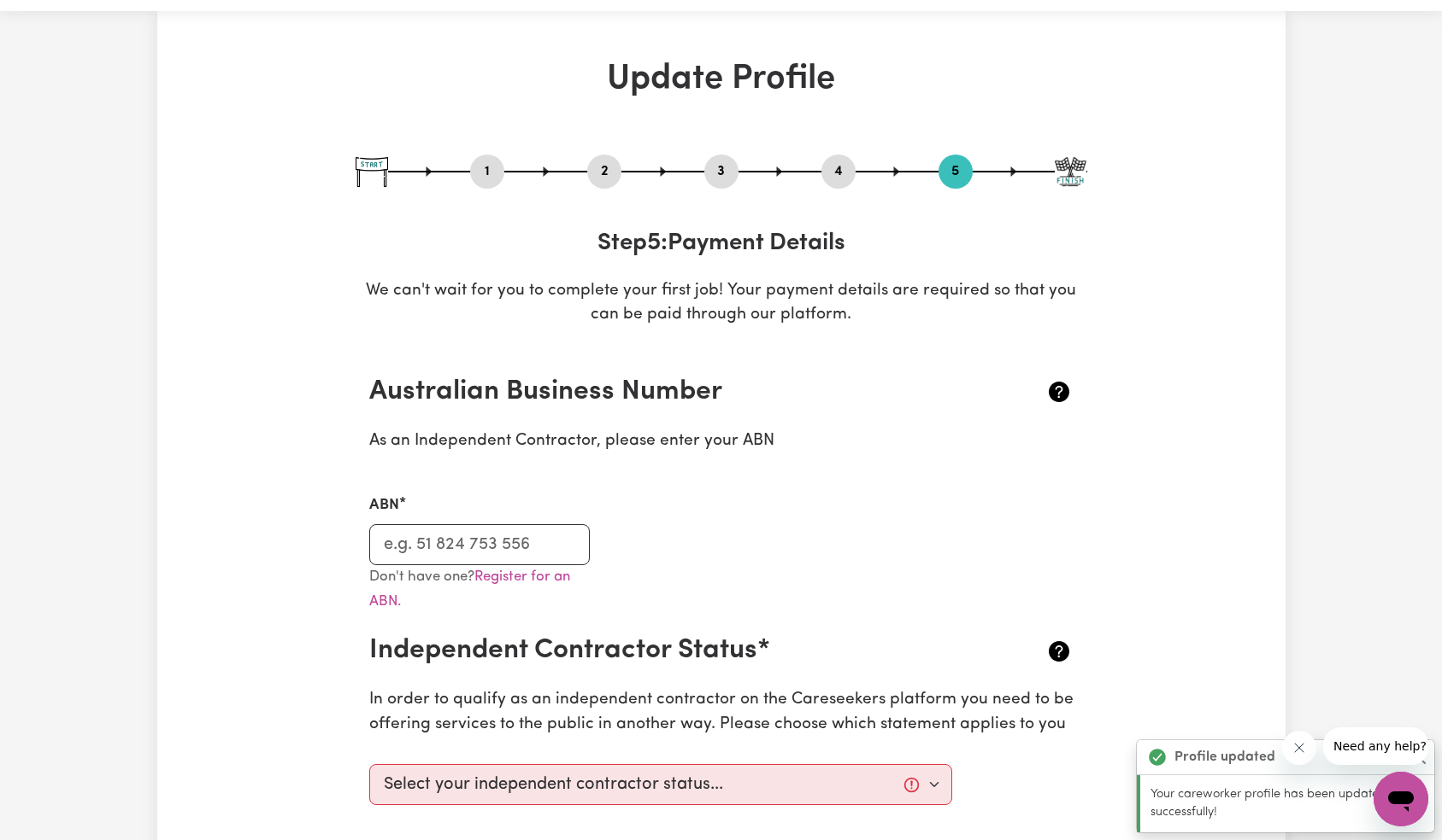
scroll to position [0, 0]
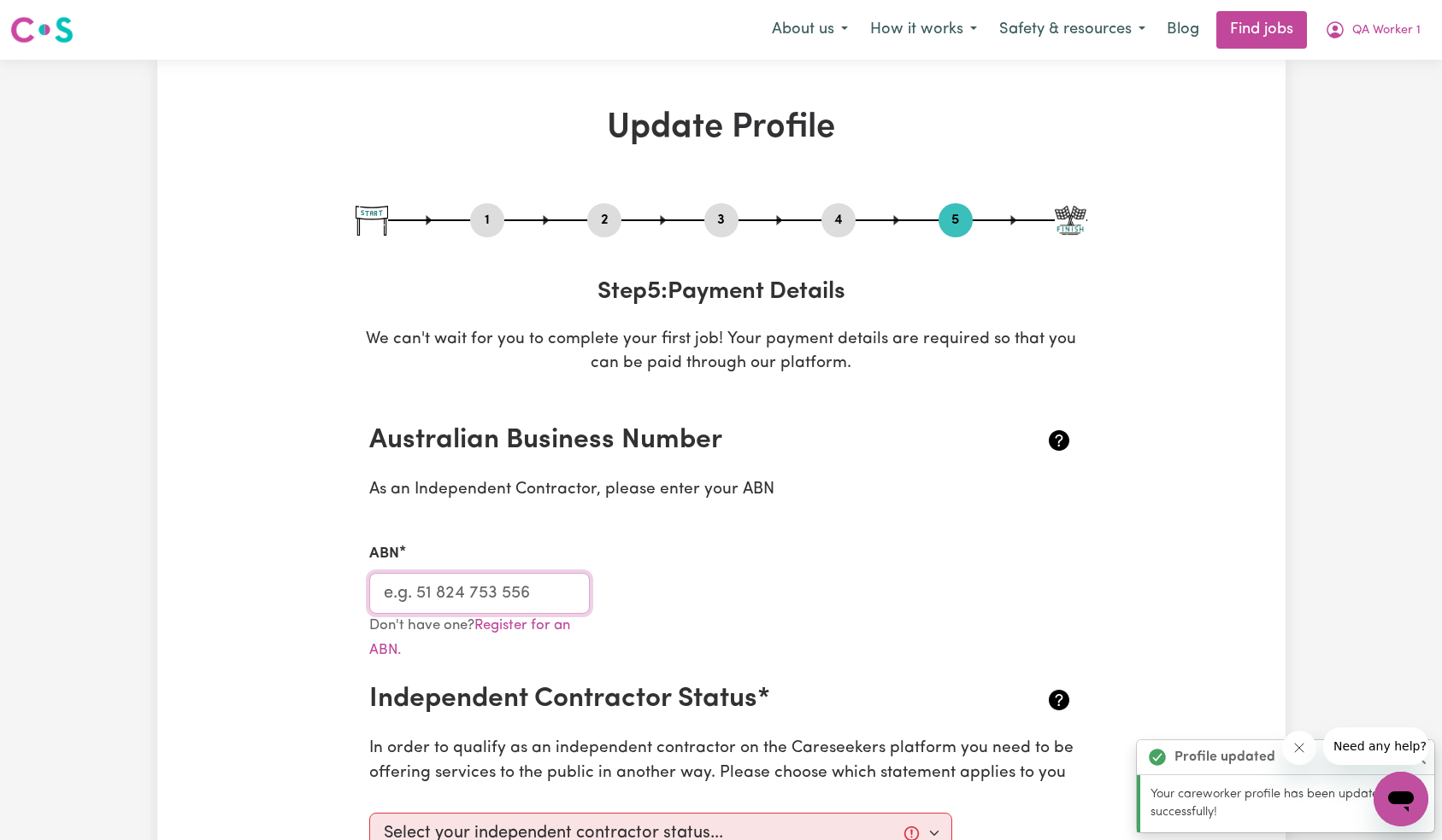
click at [486, 584] on input "ABN" at bounding box center [480, 593] width 221 height 41
type input "12365464569"
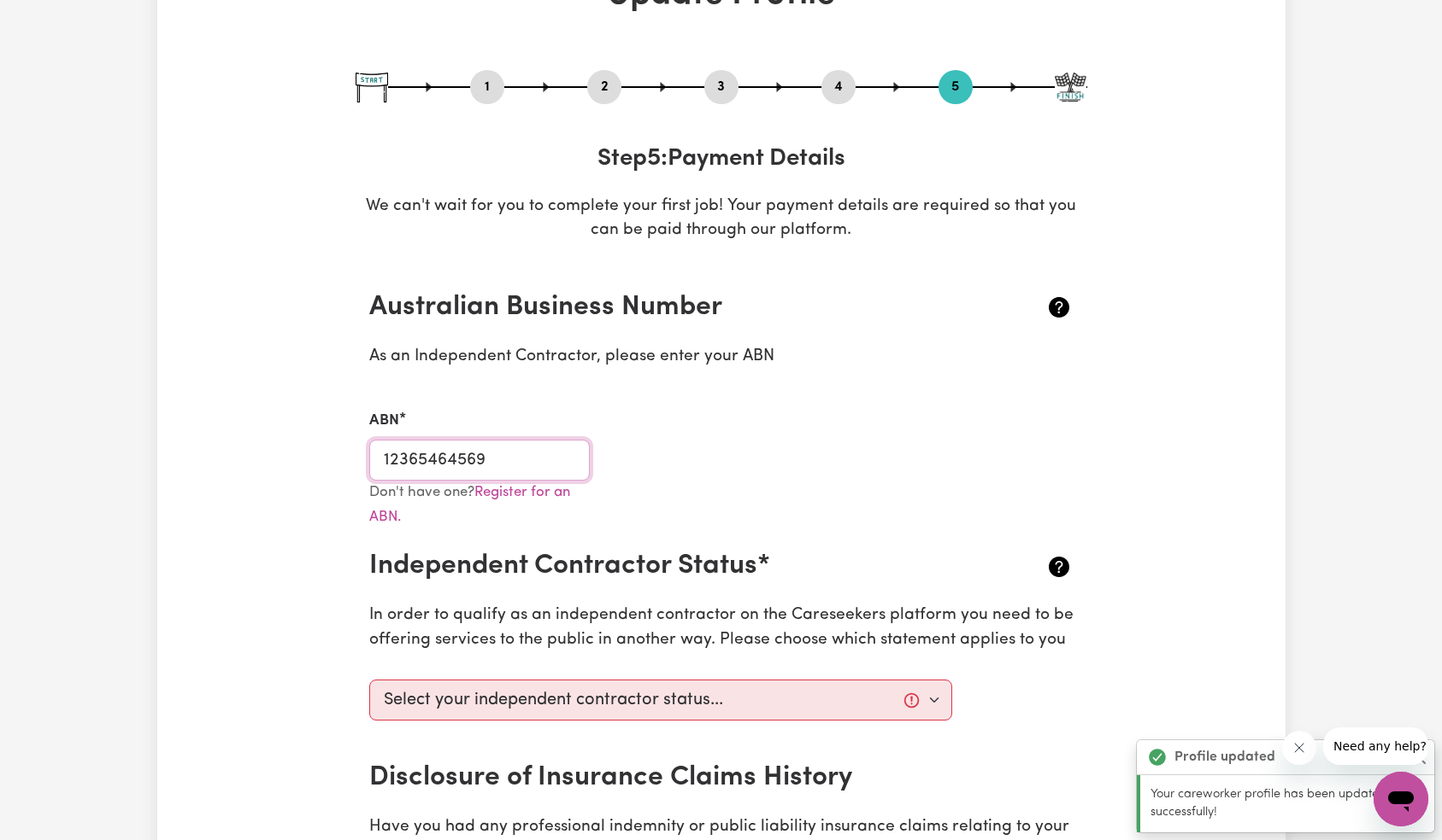
scroll to position [430, 0]
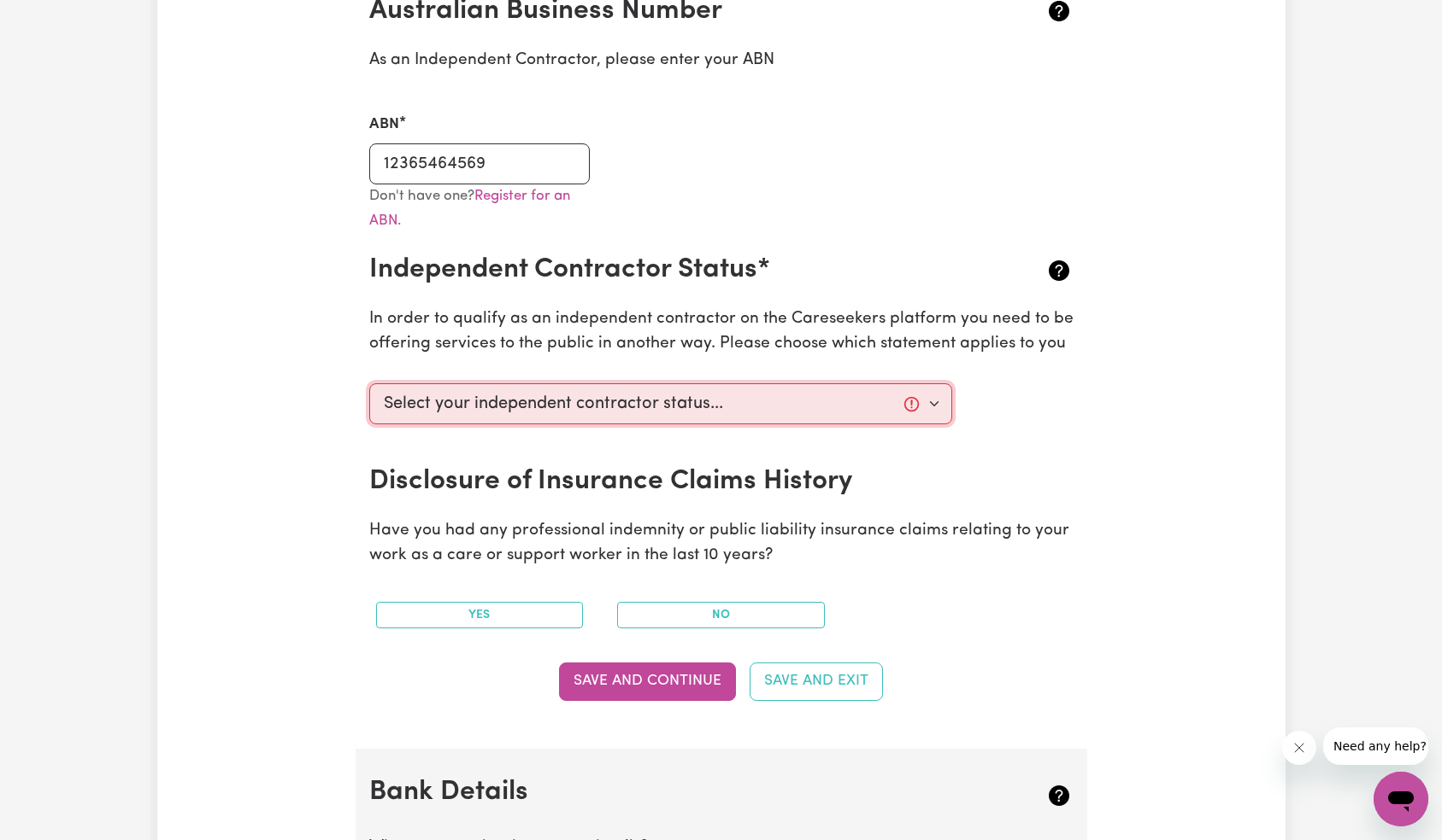
click at [643, 402] on select "Select your independent contractor status... I am providing services through an…" at bounding box center [661, 404] width 584 height 41
select select "I am providing services through another platform"
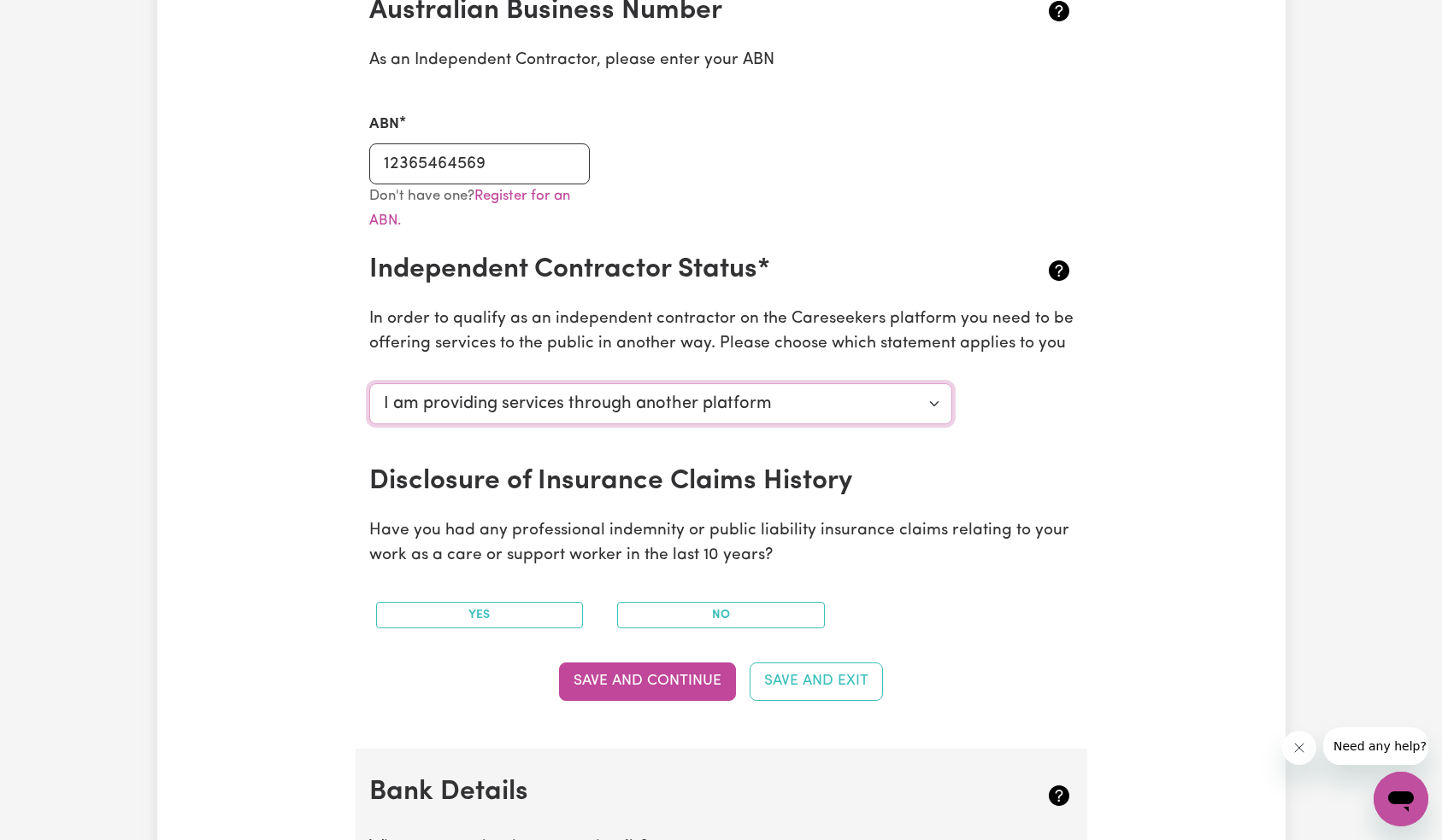
scroll to position [485, 0]
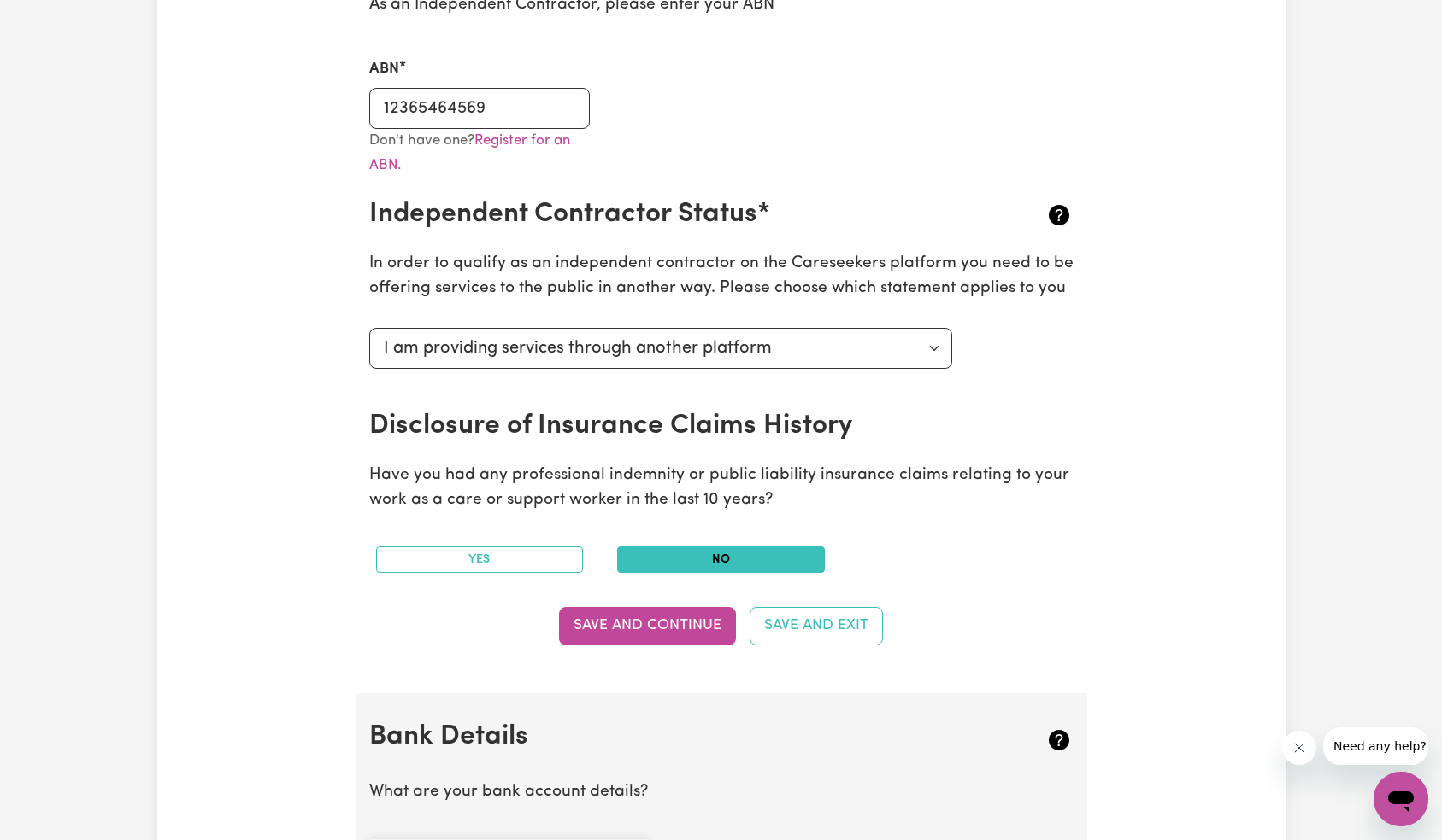
click at [670, 563] on button "No" at bounding box center [721, 559] width 208 height 26
drag, startPoint x: 663, startPoint y: 626, endPoint x: 685, endPoint y: 619, distance: 23.1
click at [663, 626] on button "Save and Continue" at bounding box center [646, 626] width 176 height 38
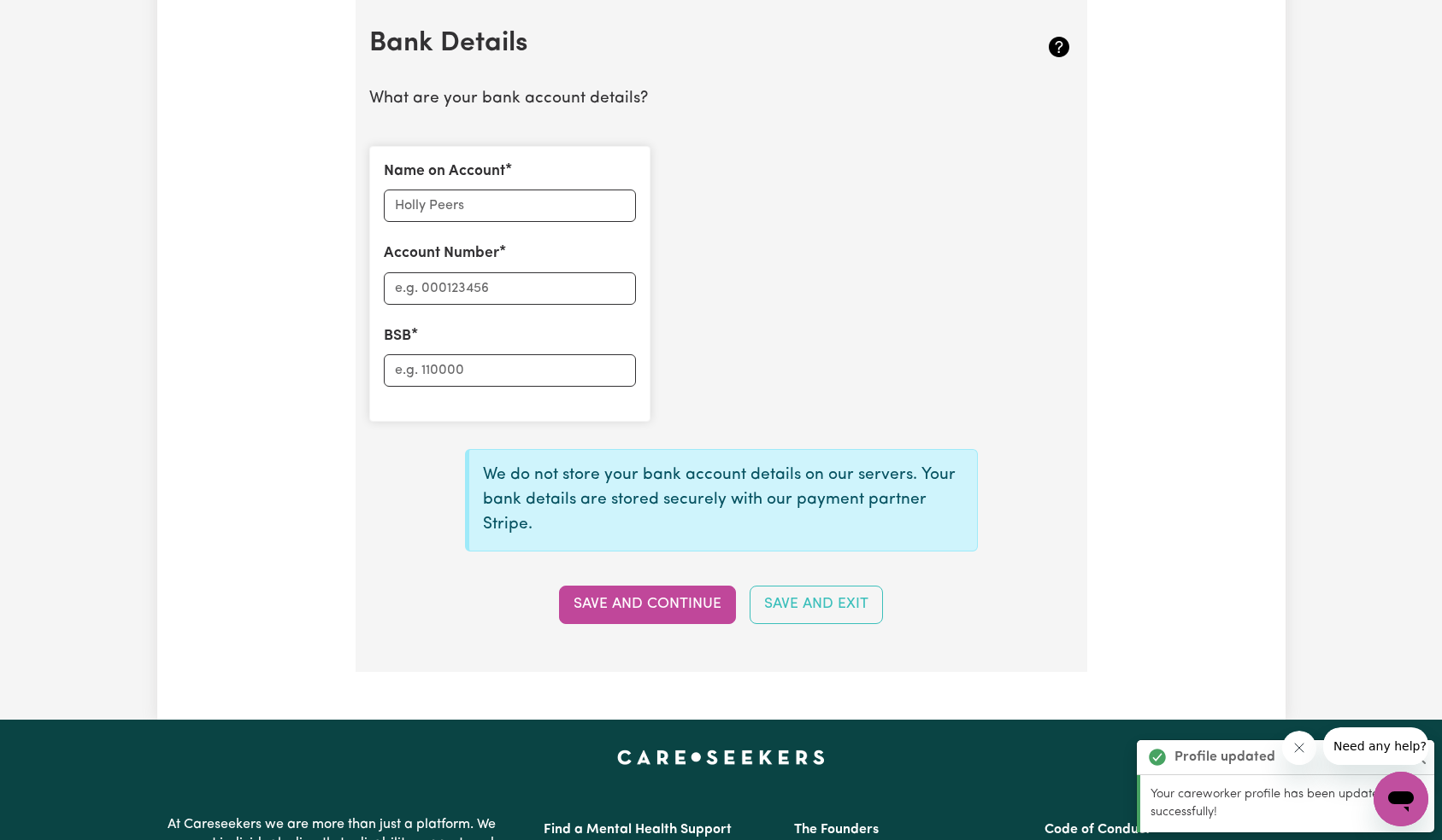
scroll to position [0, 0]
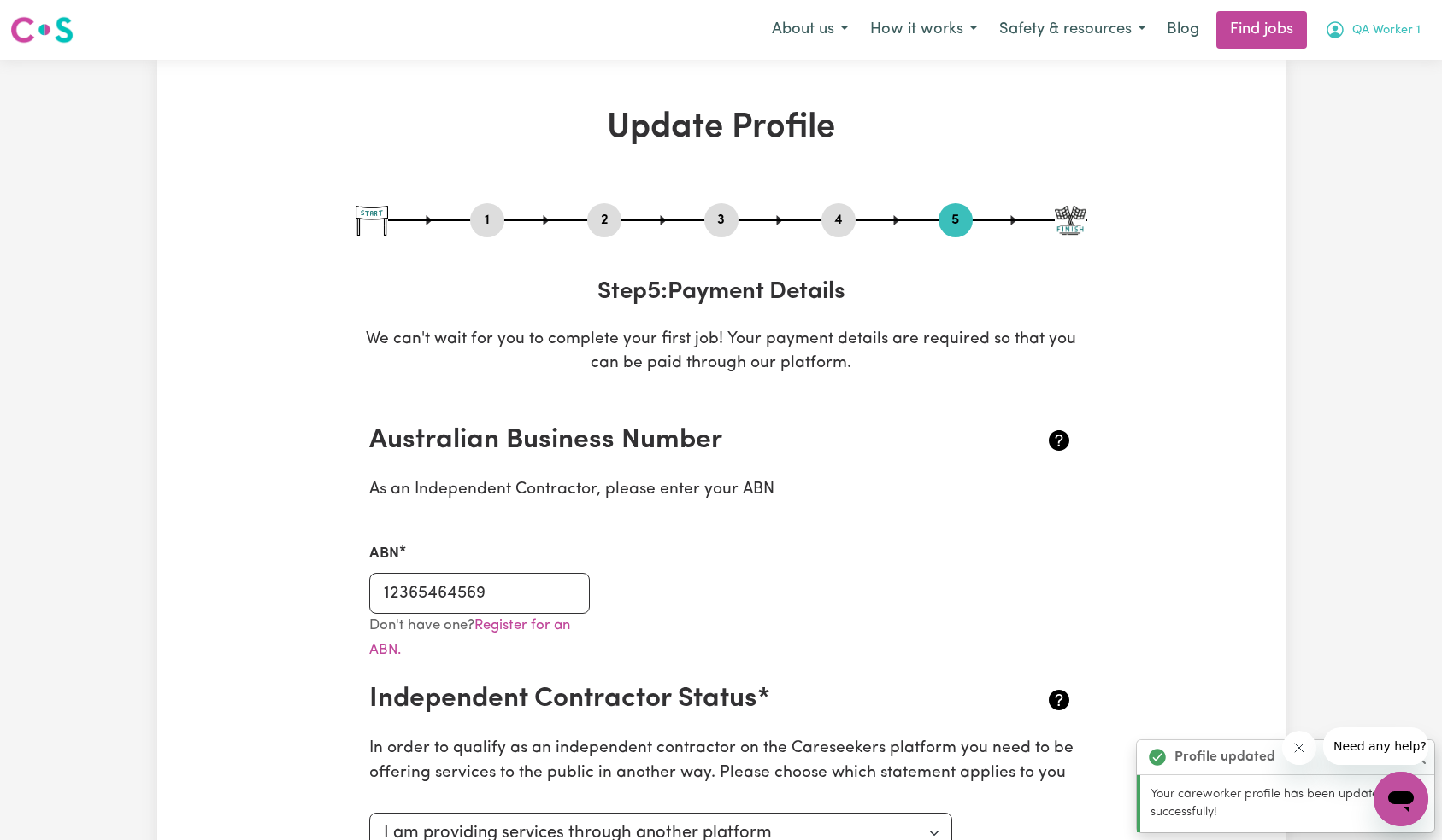
click at [1393, 38] on span "QA Worker 1" at bounding box center [1385, 30] width 68 height 19
click at [1389, 87] on link "My Dashboard" at bounding box center [1363, 97] width 135 height 32
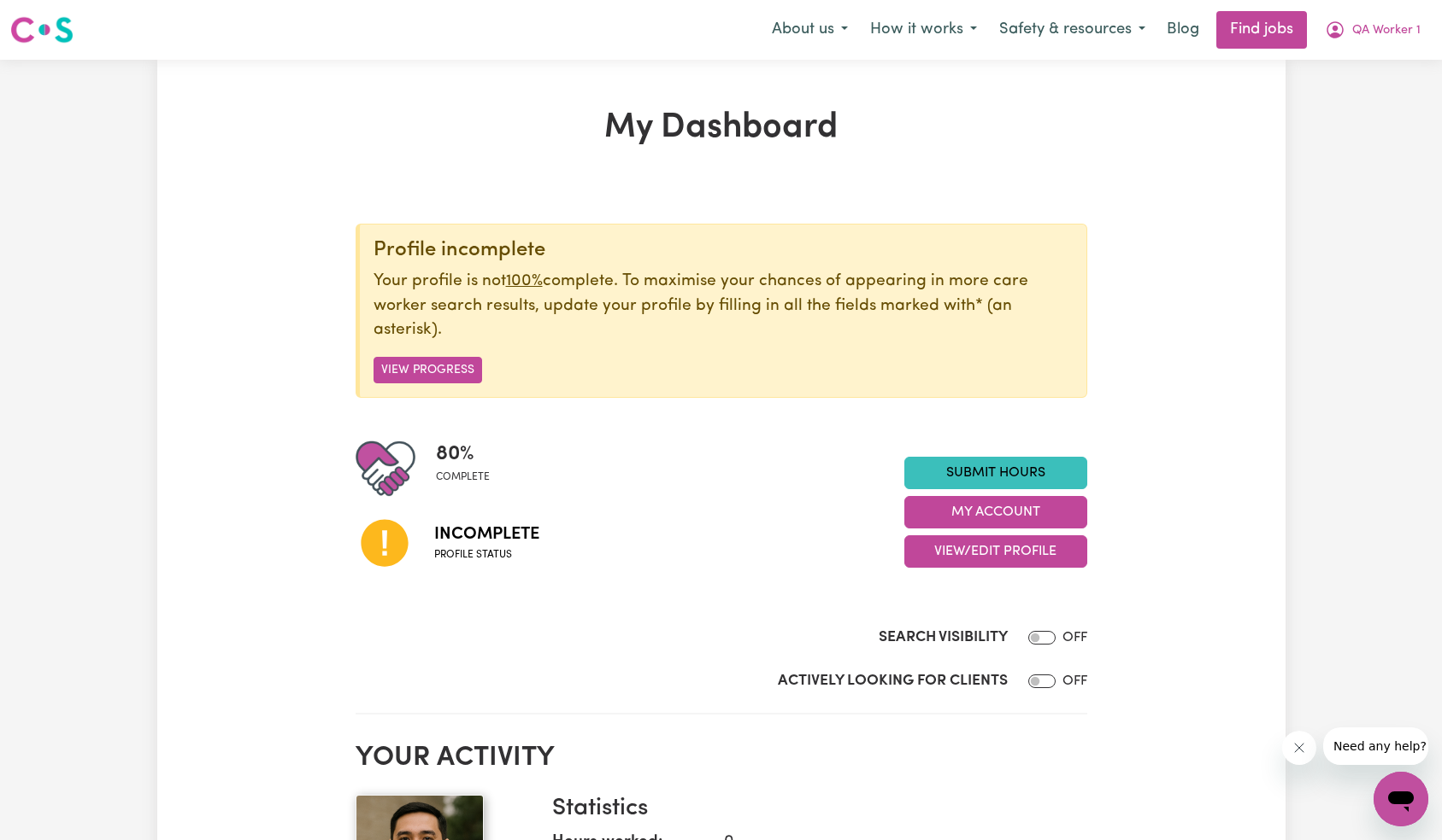
scroll to position [110, 0]
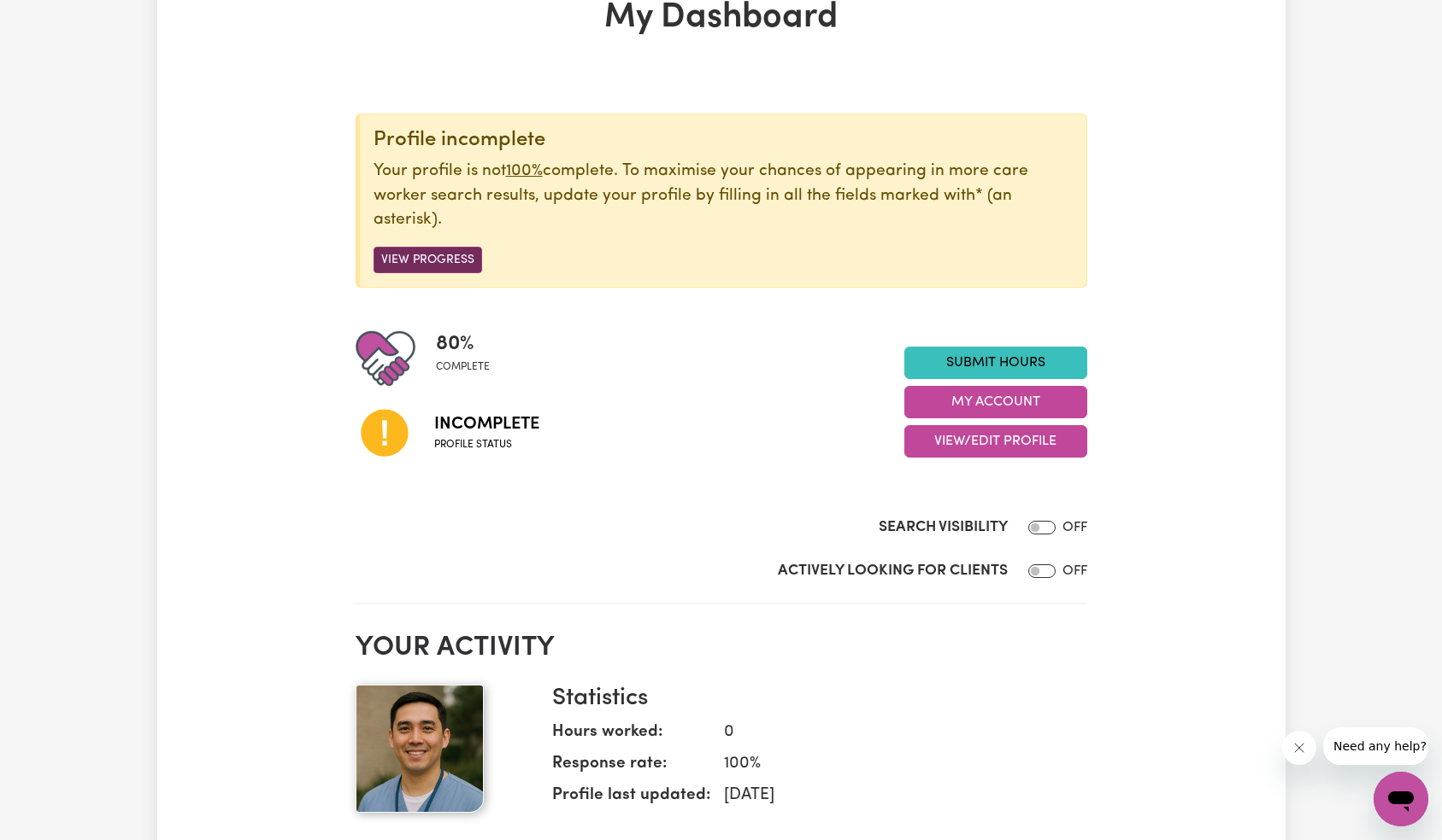
click at [425, 256] on button "View Progress" at bounding box center [427, 259] width 108 height 26
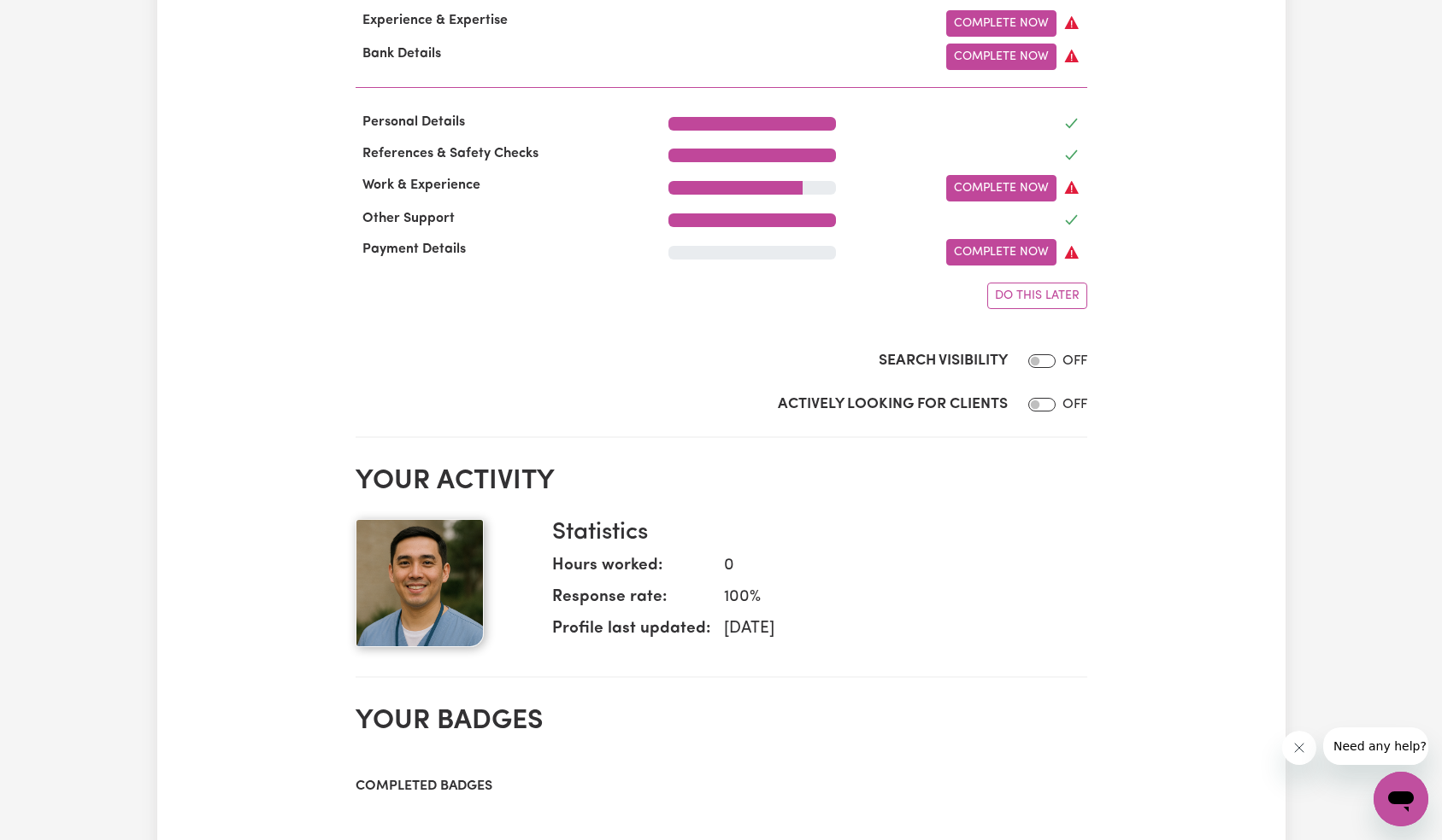
scroll to position [536, 0]
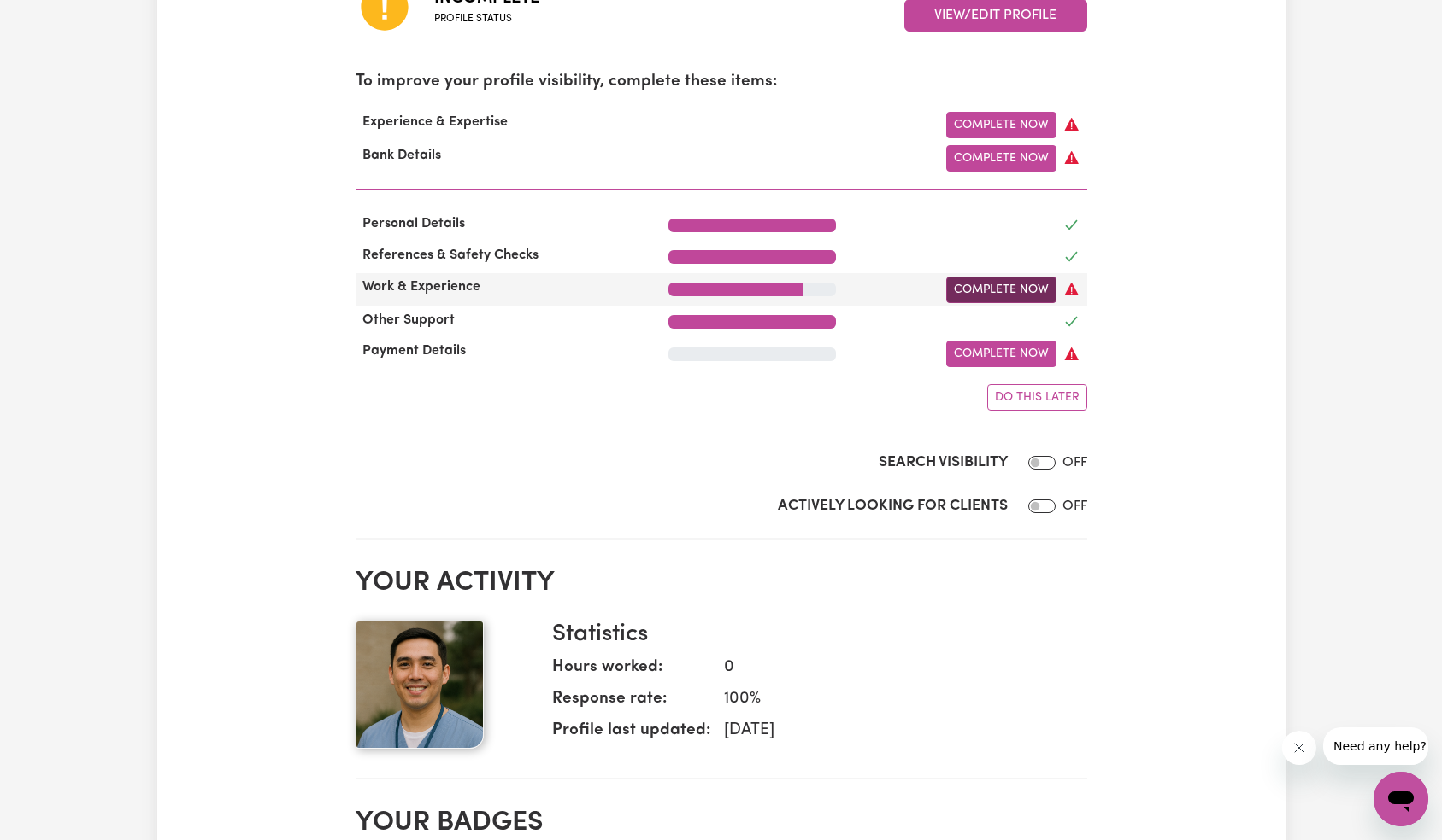
click at [993, 286] on link "Complete Now" at bounding box center [1000, 289] width 110 height 26
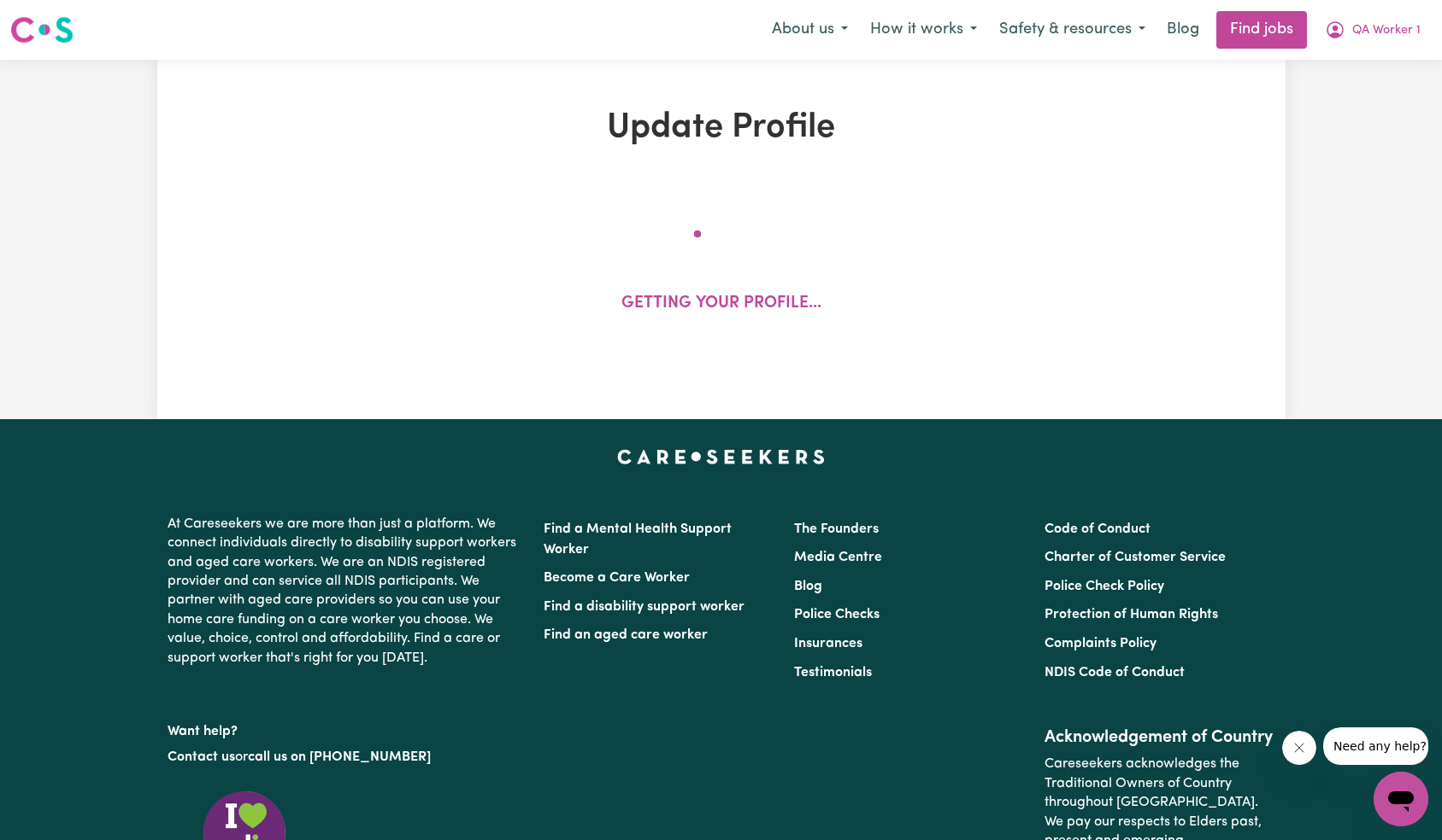
select select "2011"
select select "2019"
select select "Certificate III (Individual Support)"
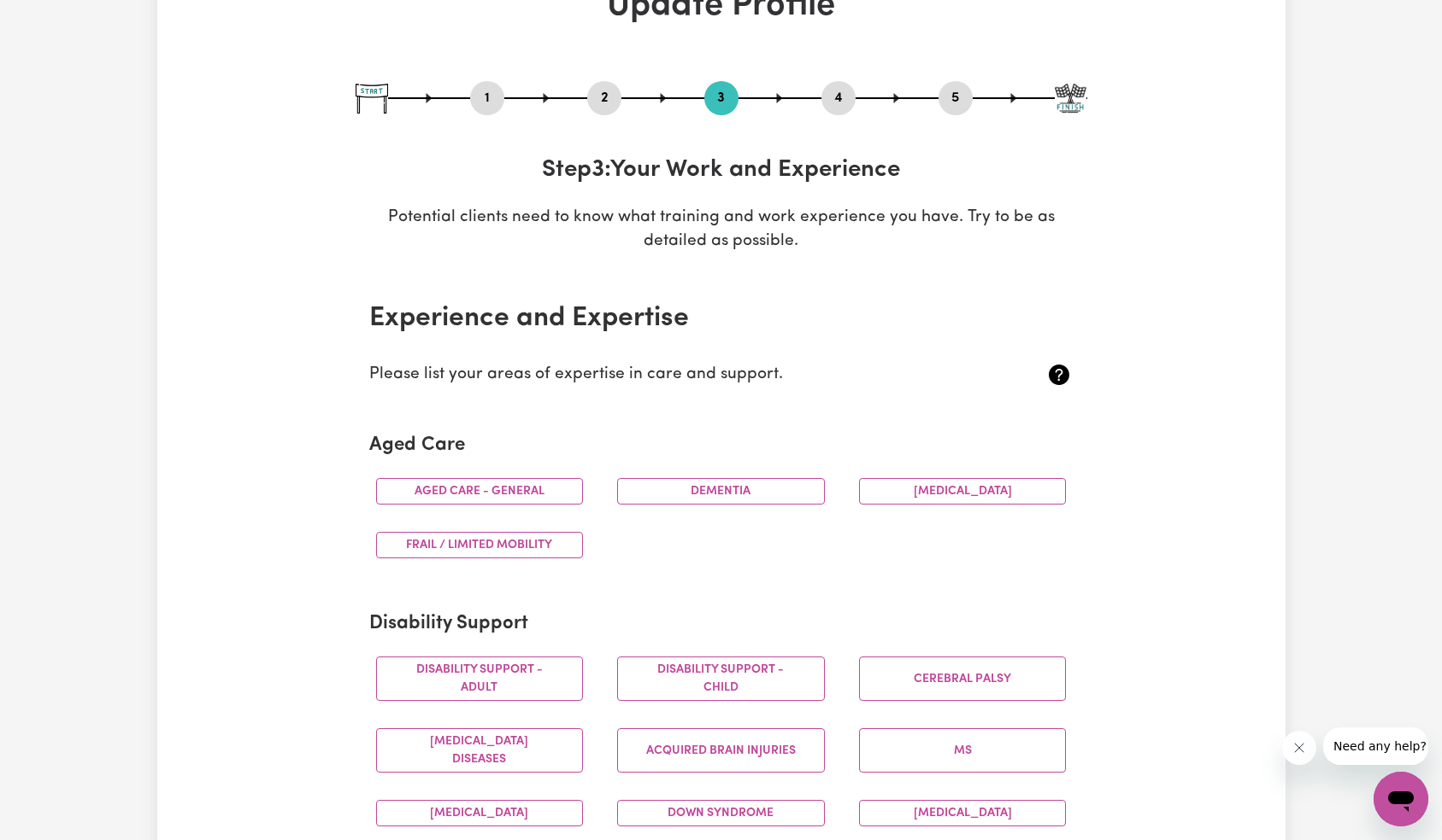
scroll to position [210, 0]
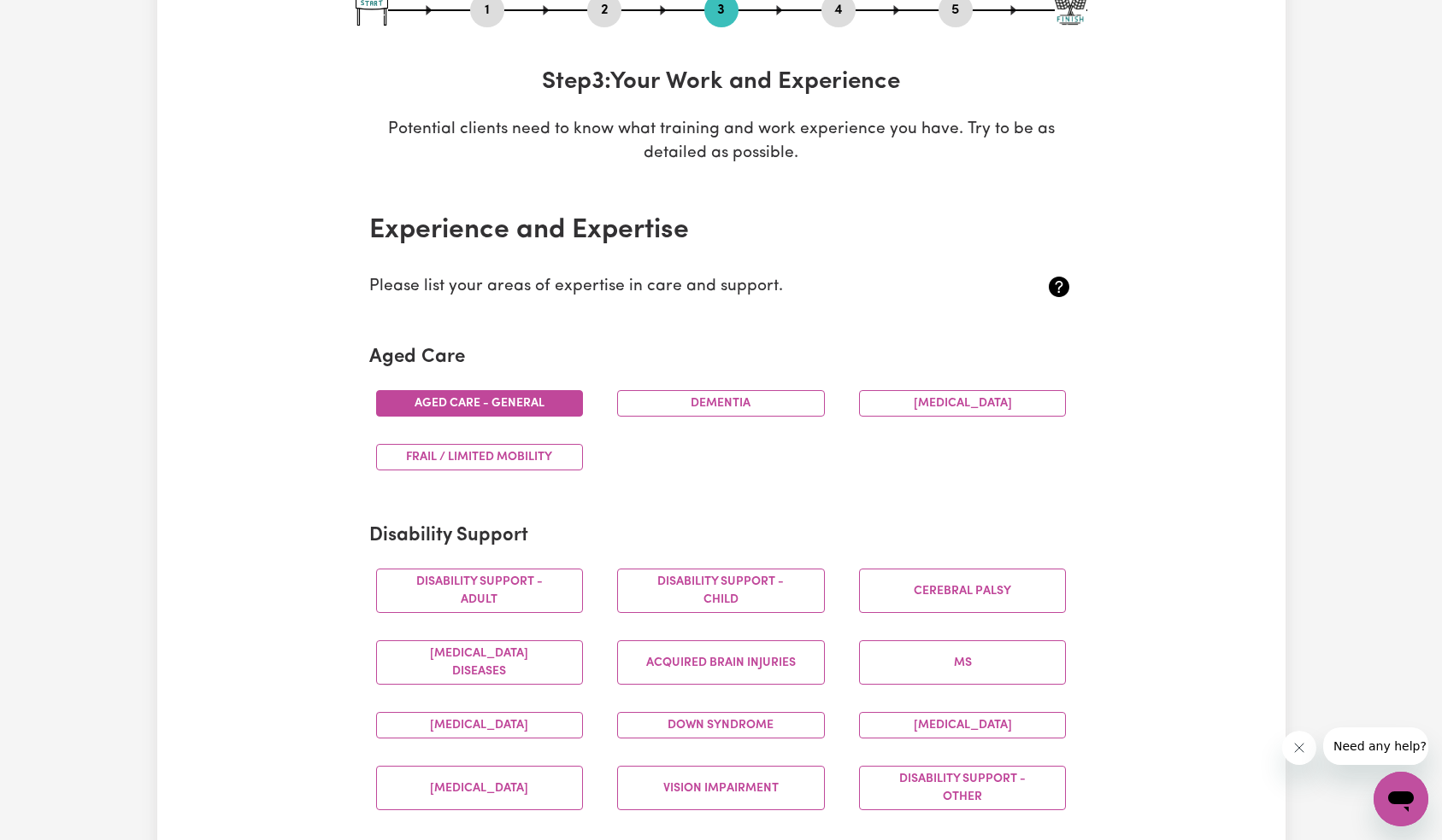
click at [515, 412] on button "Aged care - General" at bounding box center [480, 403] width 208 height 26
click at [498, 569] on button "Disability support - Adult" at bounding box center [480, 592] width 208 height 45
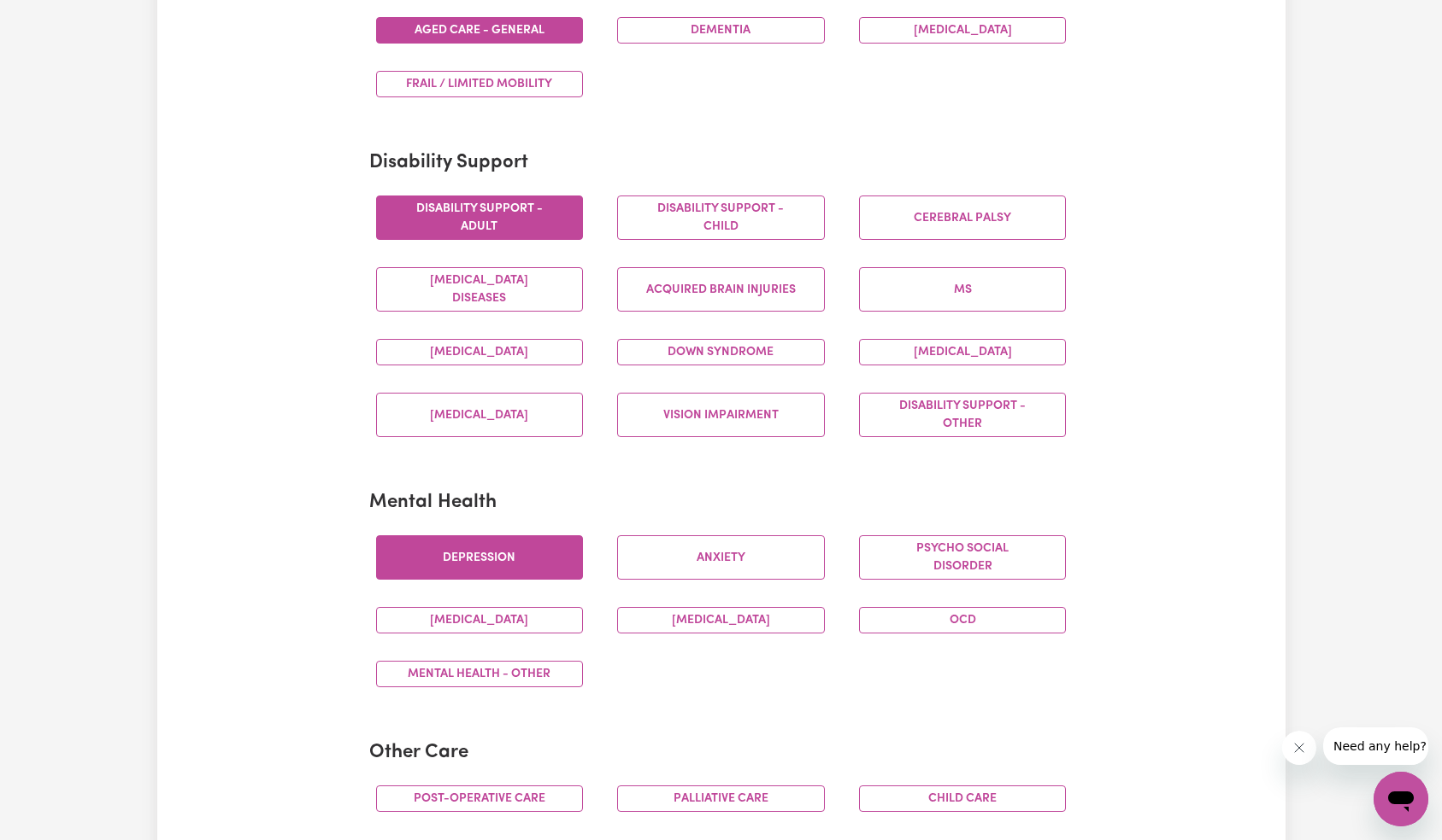
click at [500, 550] on button "Depression" at bounding box center [480, 558] width 208 height 45
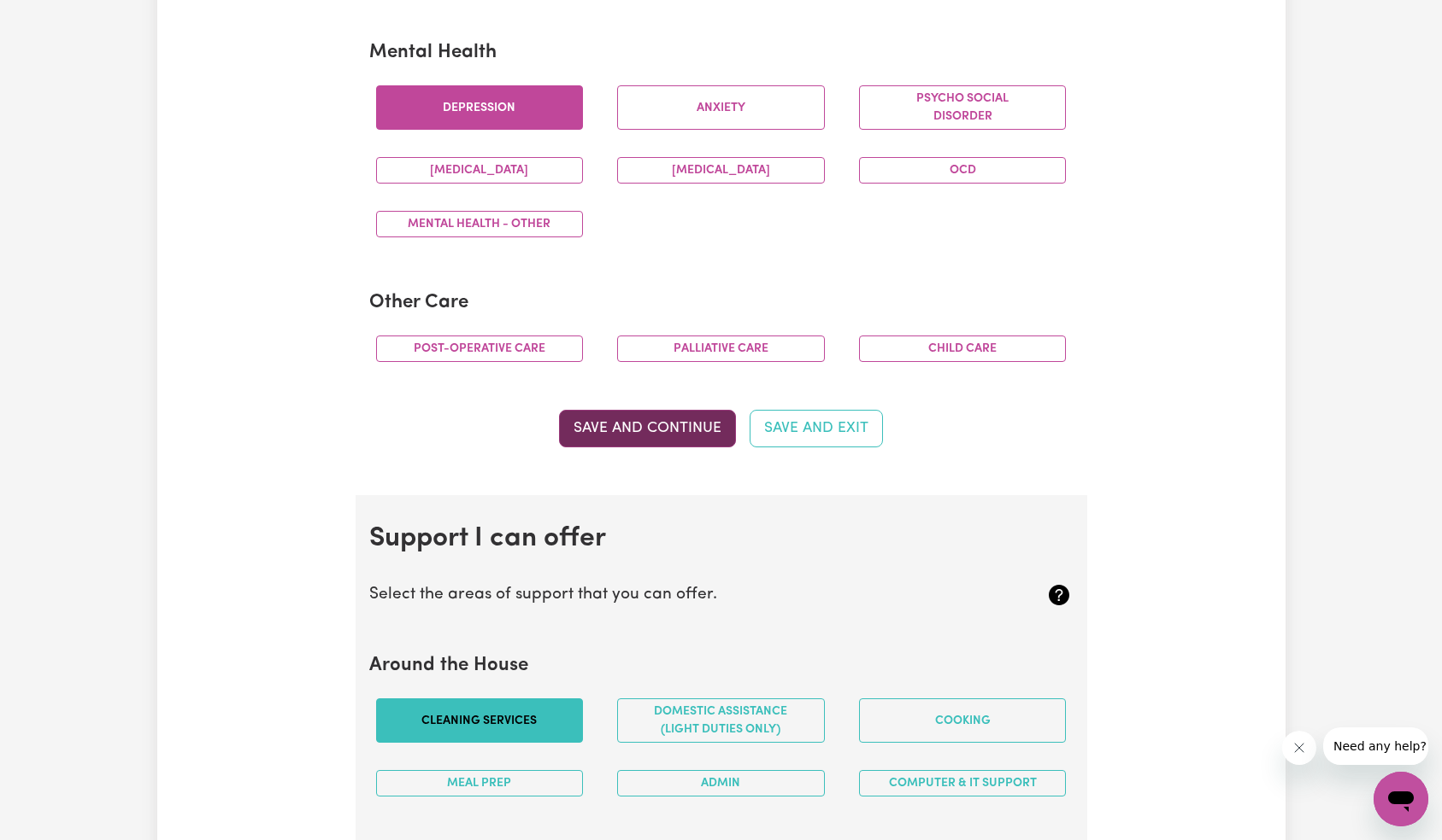
click at [691, 415] on button "Save and Continue" at bounding box center [646, 429] width 176 height 38
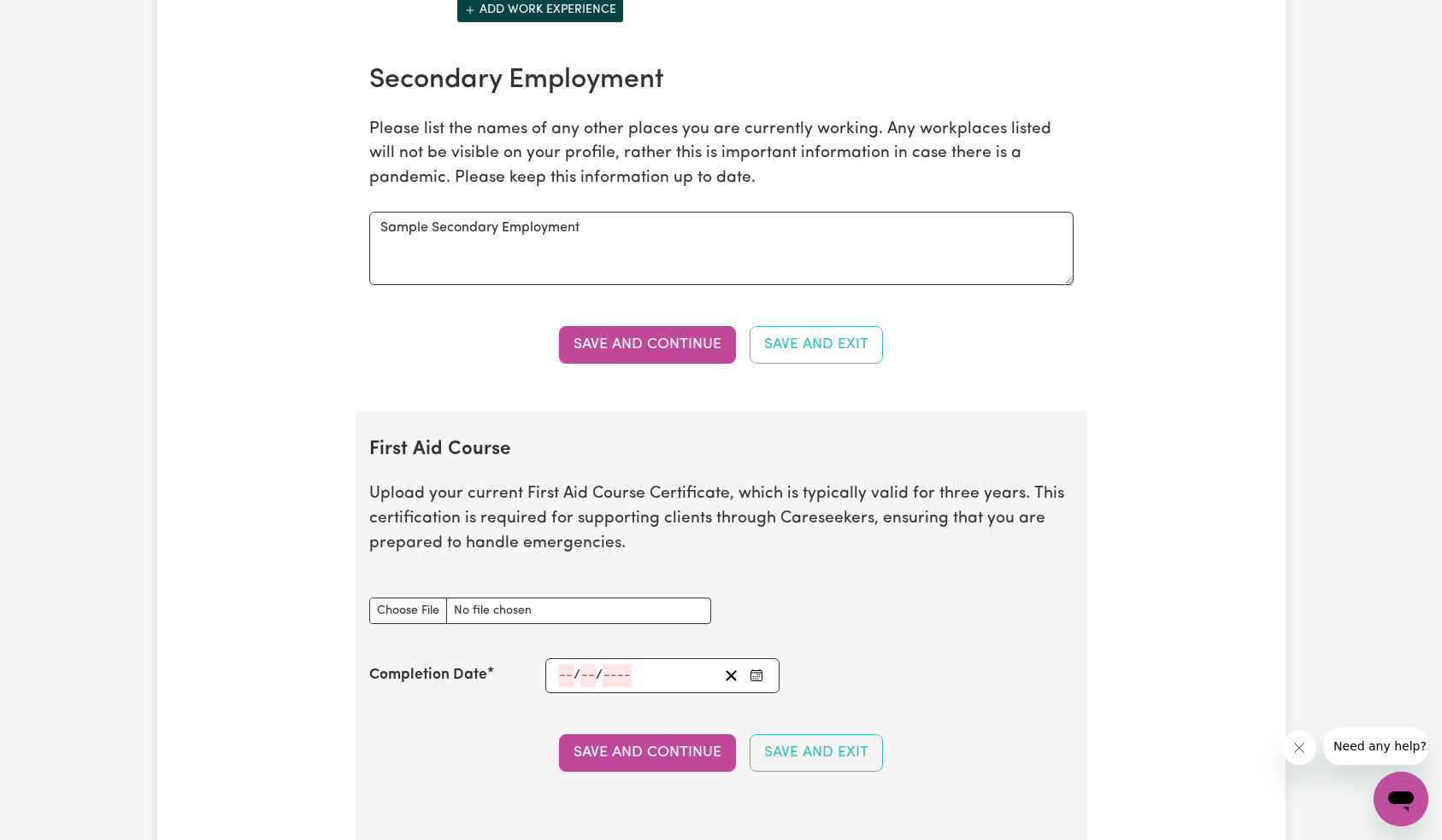
scroll to position [2540, 0]
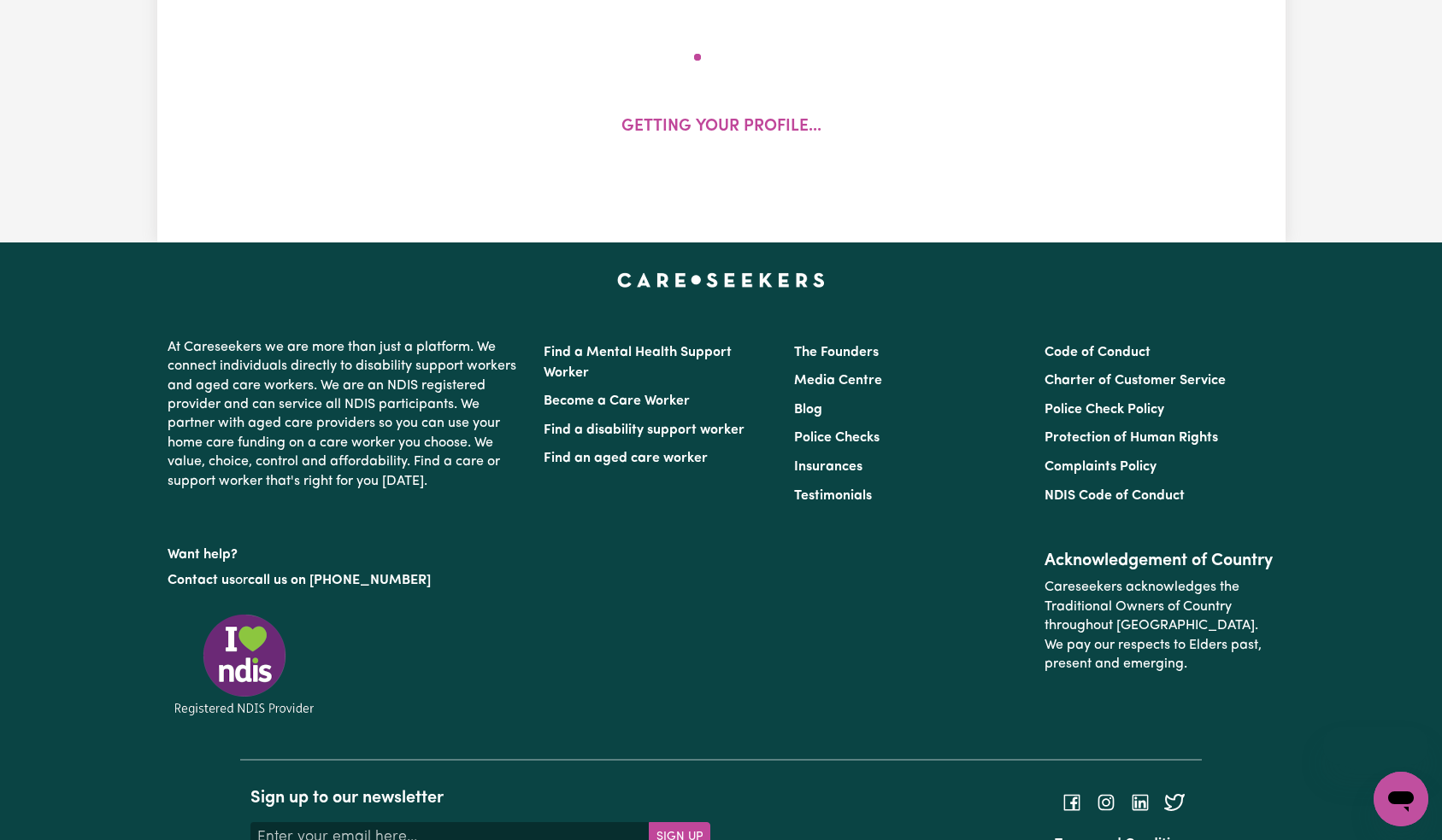
select select "2011"
select select "2019"
select select "Certificate III (Individual Support)"
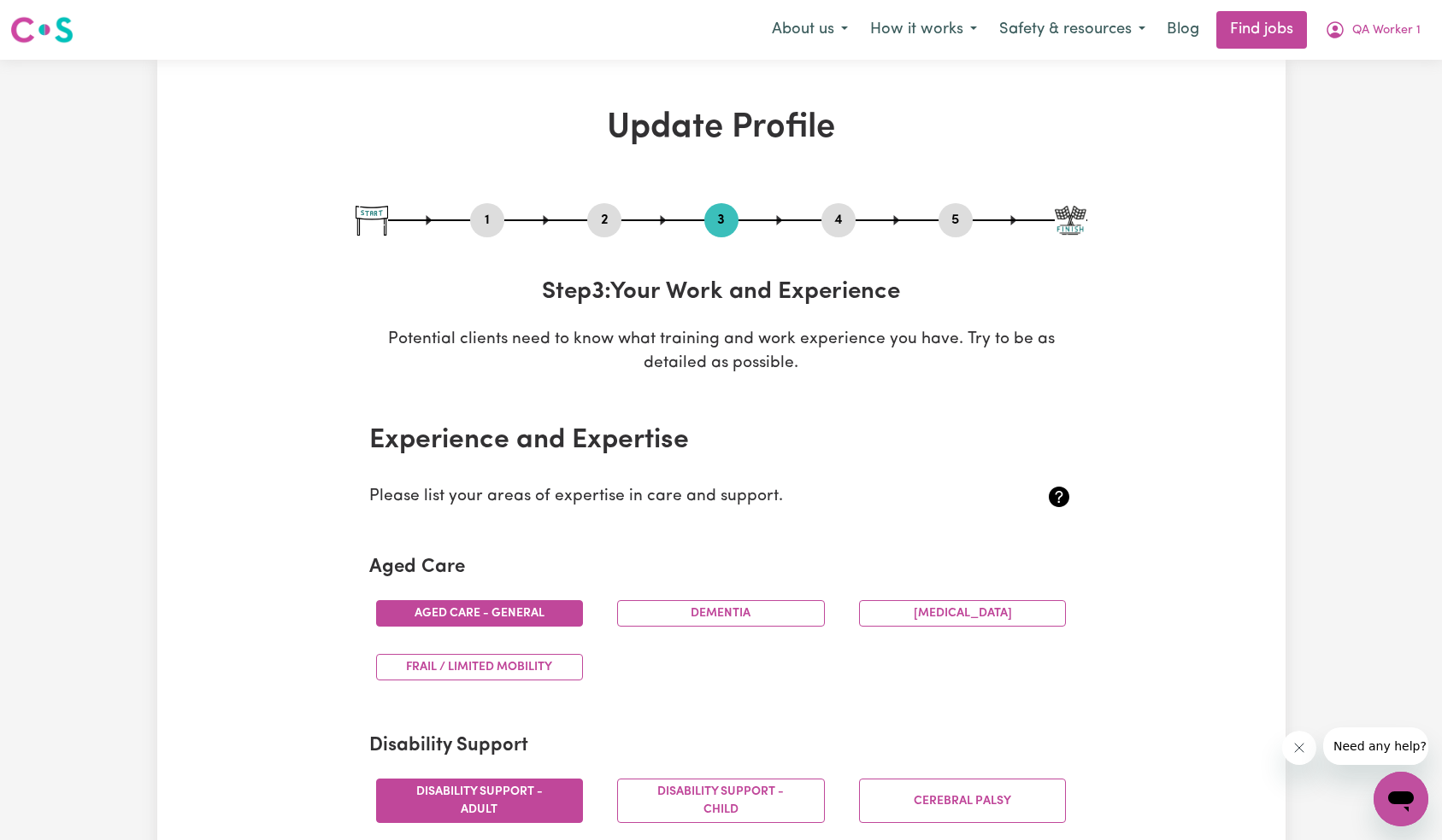
click at [1385, 54] on nav "Menu About us How it works Safety & resources Blog Find jobs QA Worker 1" at bounding box center [721, 29] width 1442 height 59
click at [1393, 36] on span "QA Worker 1" at bounding box center [1385, 30] width 68 height 19
click at [1381, 87] on link "My Dashboard" at bounding box center [1363, 97] width 135 height 32
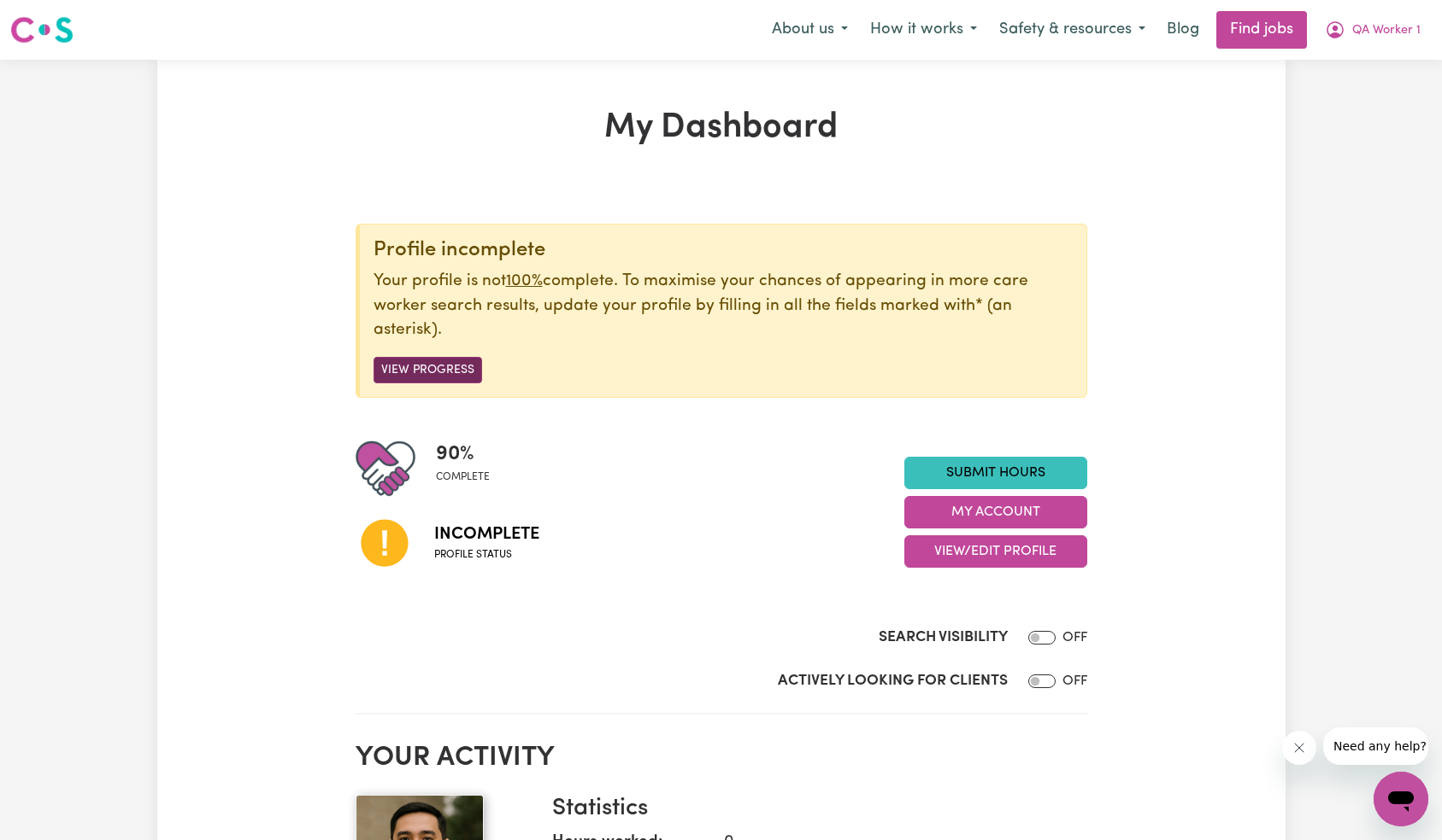
click at [425, 370] on button "View Progress" at bounding box center [427, 369] width 108 height 26
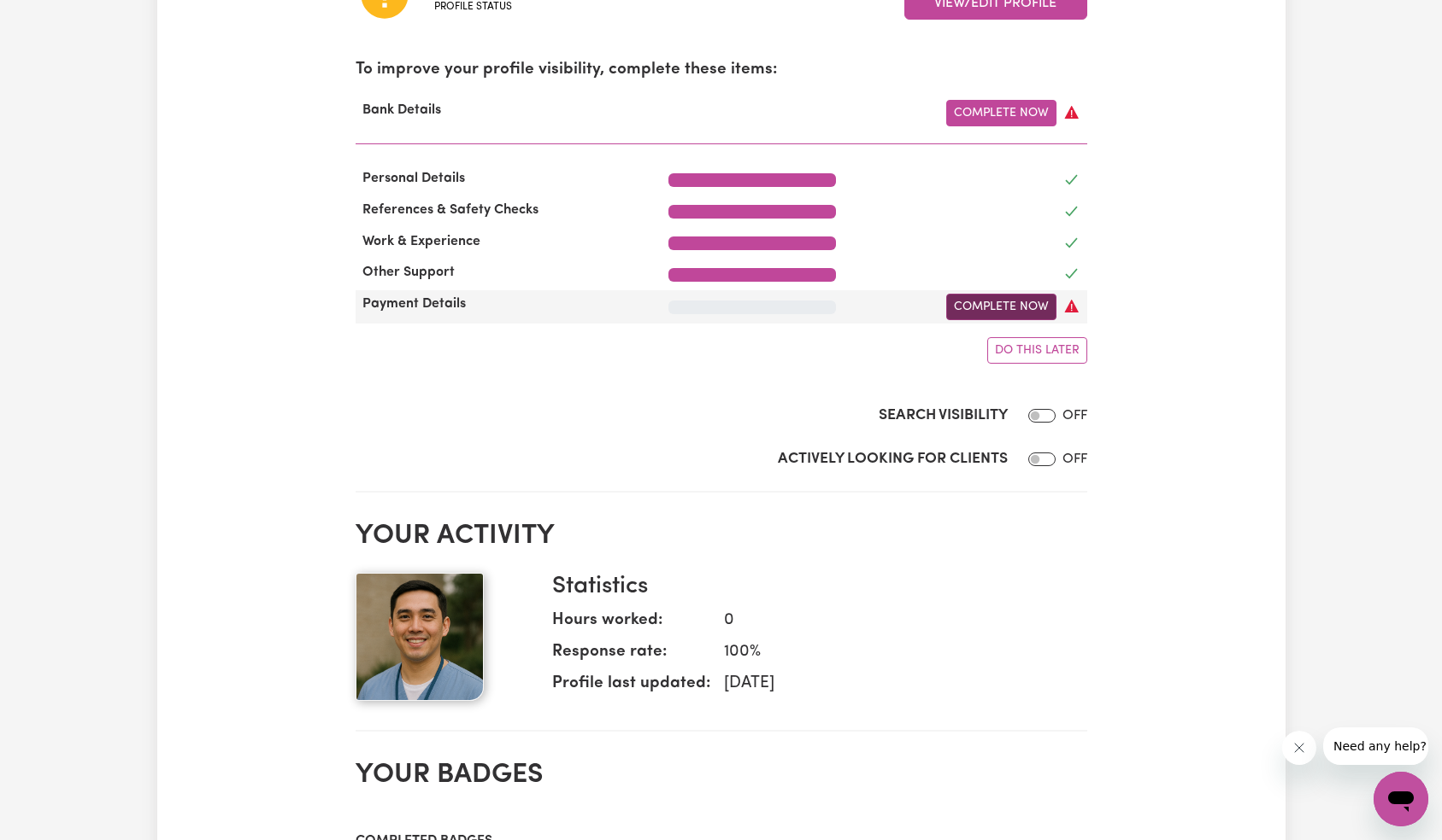
click at [1014, 309] on link "Complete Now" at bounding box center [1000, 306] width 110 height 26
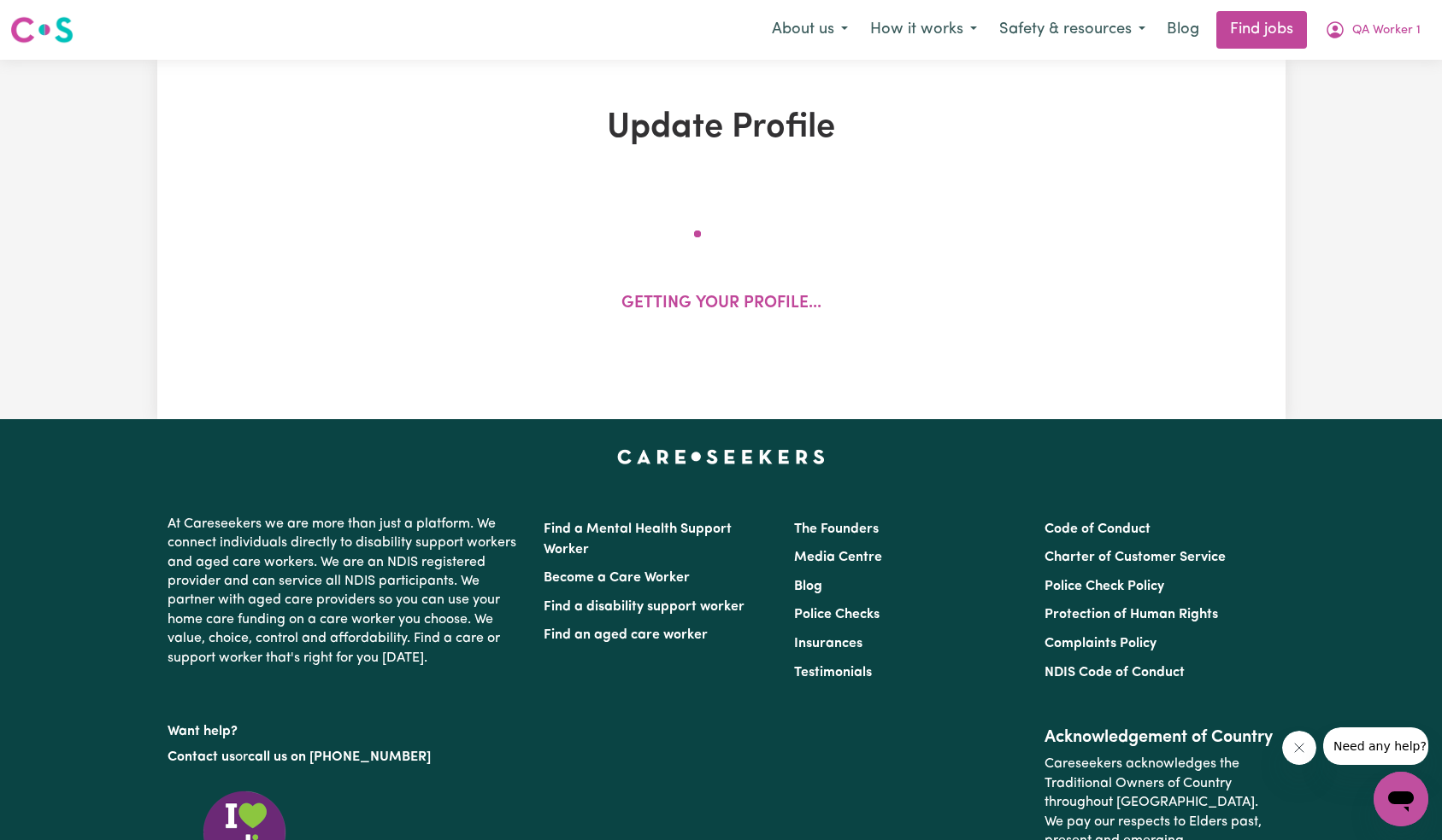
select select "I am providing services through another platform"
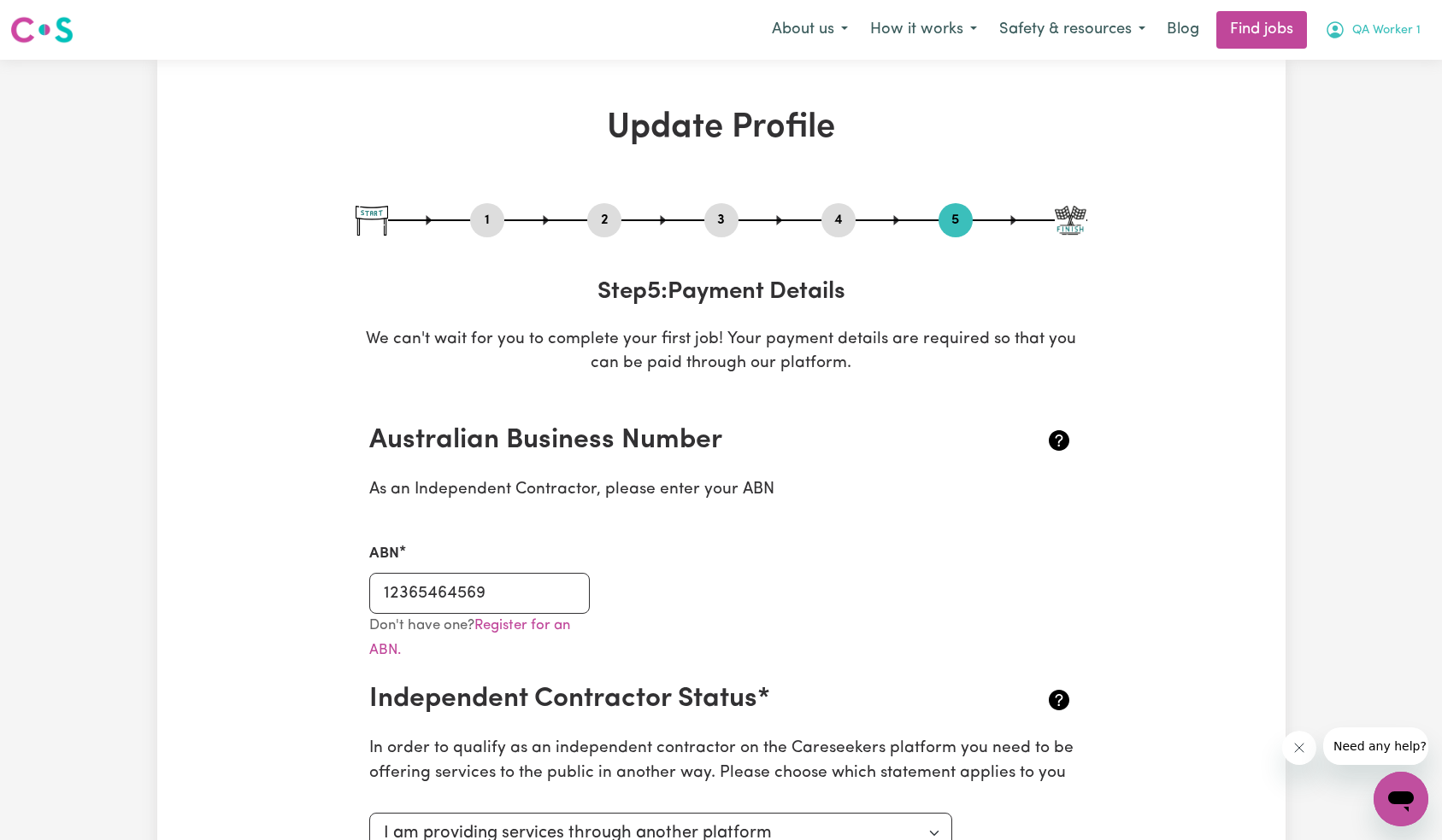
drag, startPoint x: 1429, startPoint y: 28, endPoint x: 1418, endPoint y: 46, distance: 21.1
click at [1429, 28] on button "QA Worker 1" at bounding box center [1372, 29] width 118 height 36
click at [1379, 87] on link "My Dashboard" at bounding box center [1363, 97] width 135 height 32
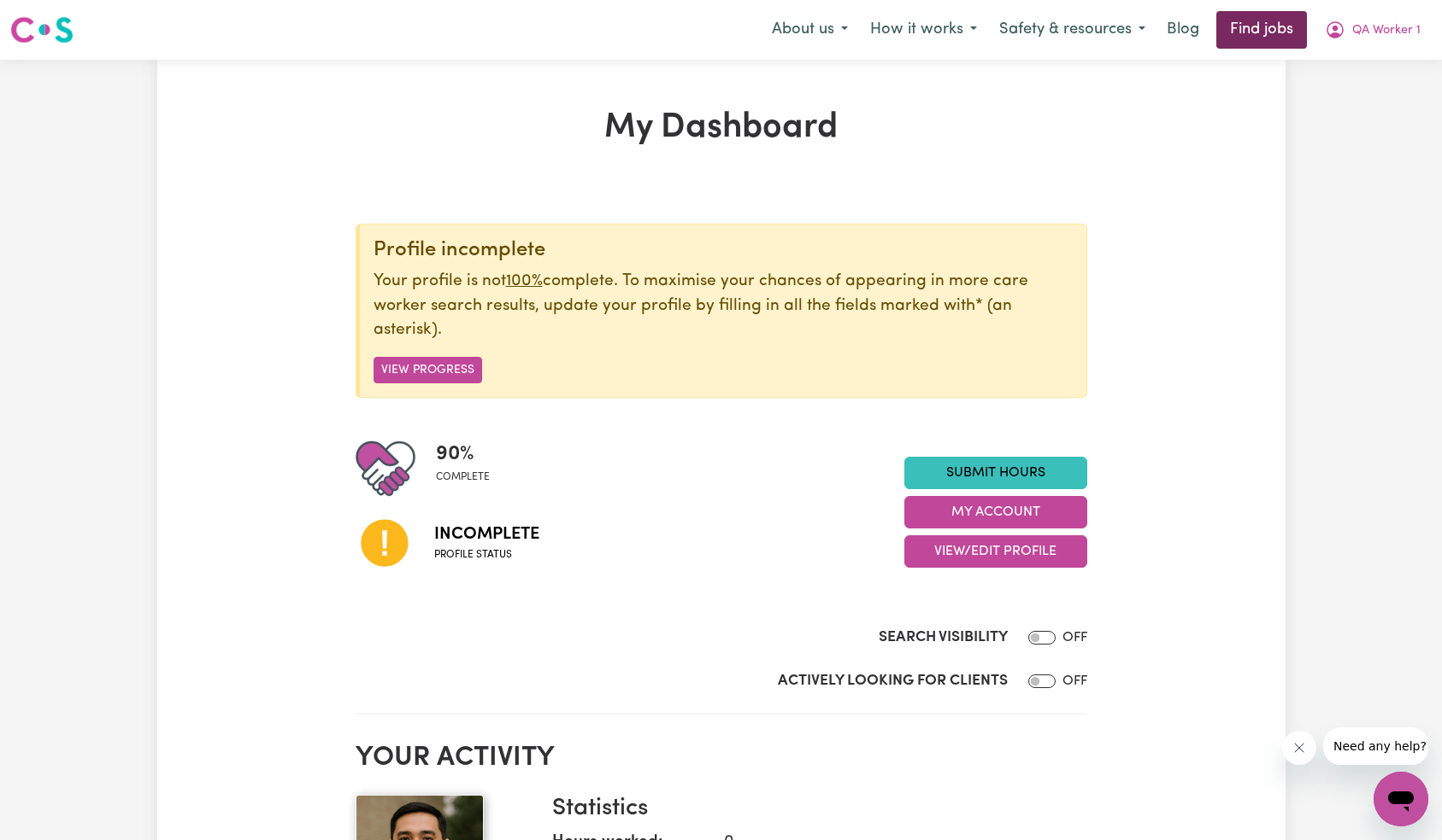
click at [1263, 36] on link "Find jobs" at bounding box center [1261, 29] width 91 height 38
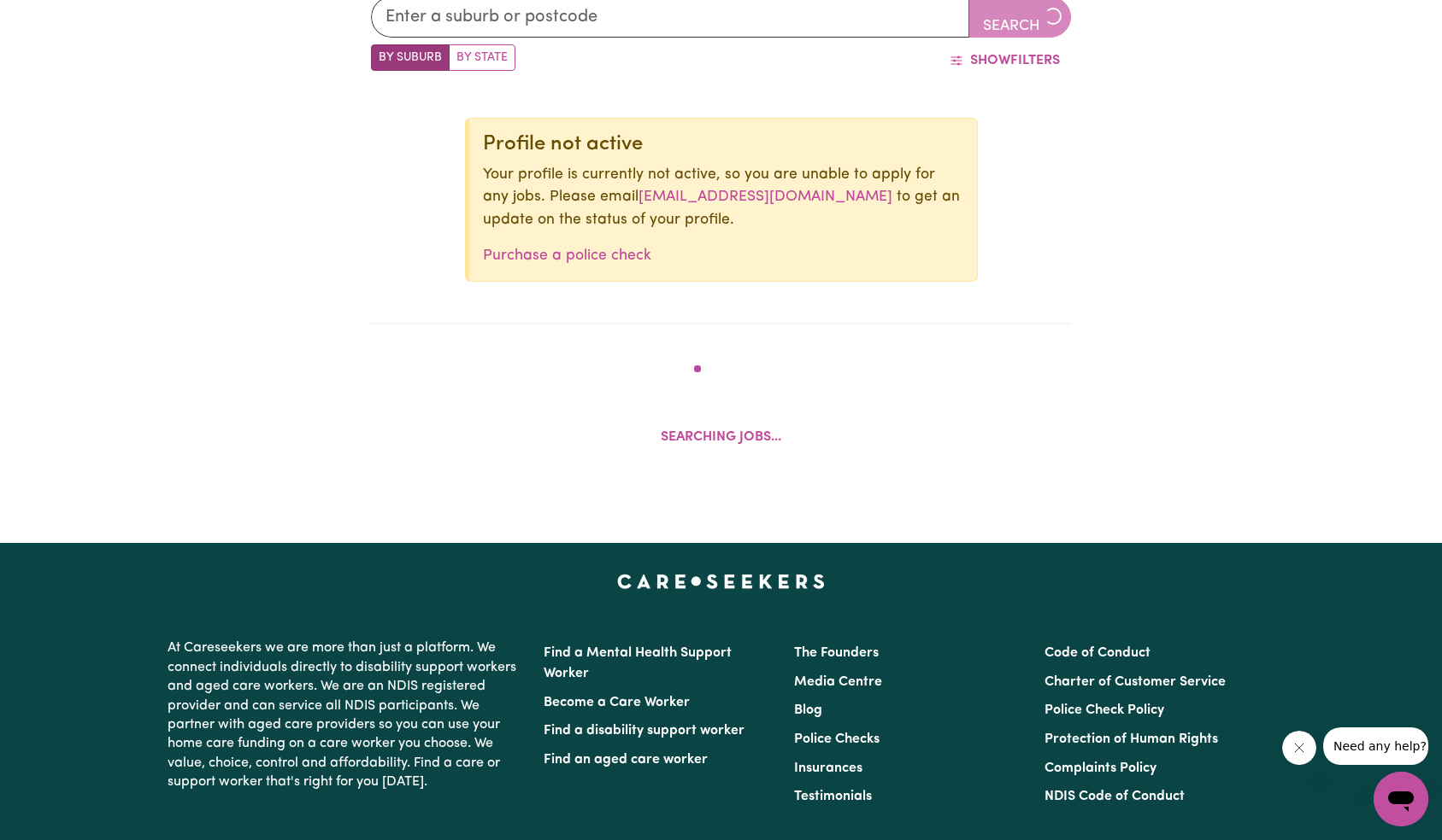
scroll to position [644, 0]
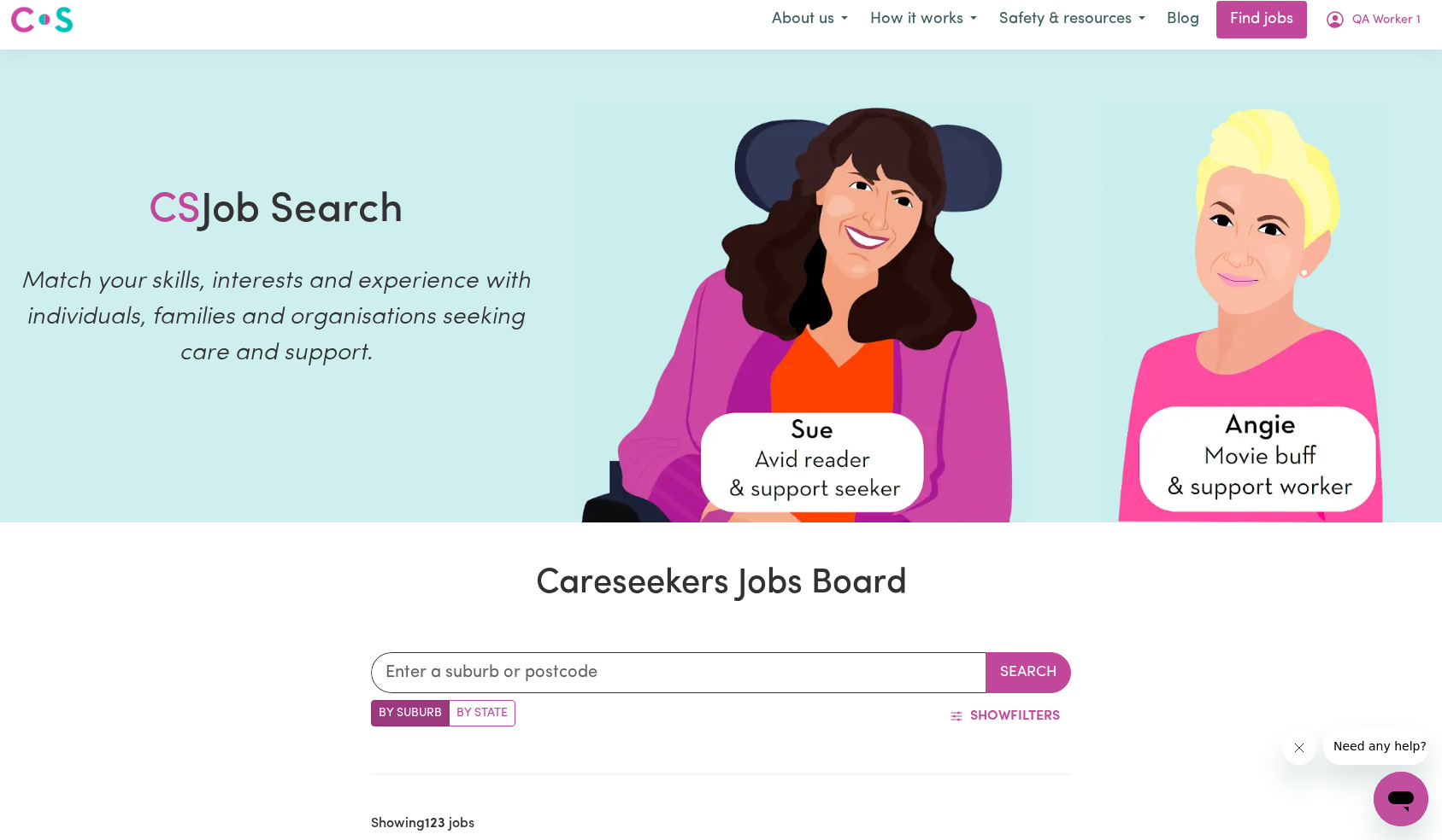
scroll to position [291, 0]
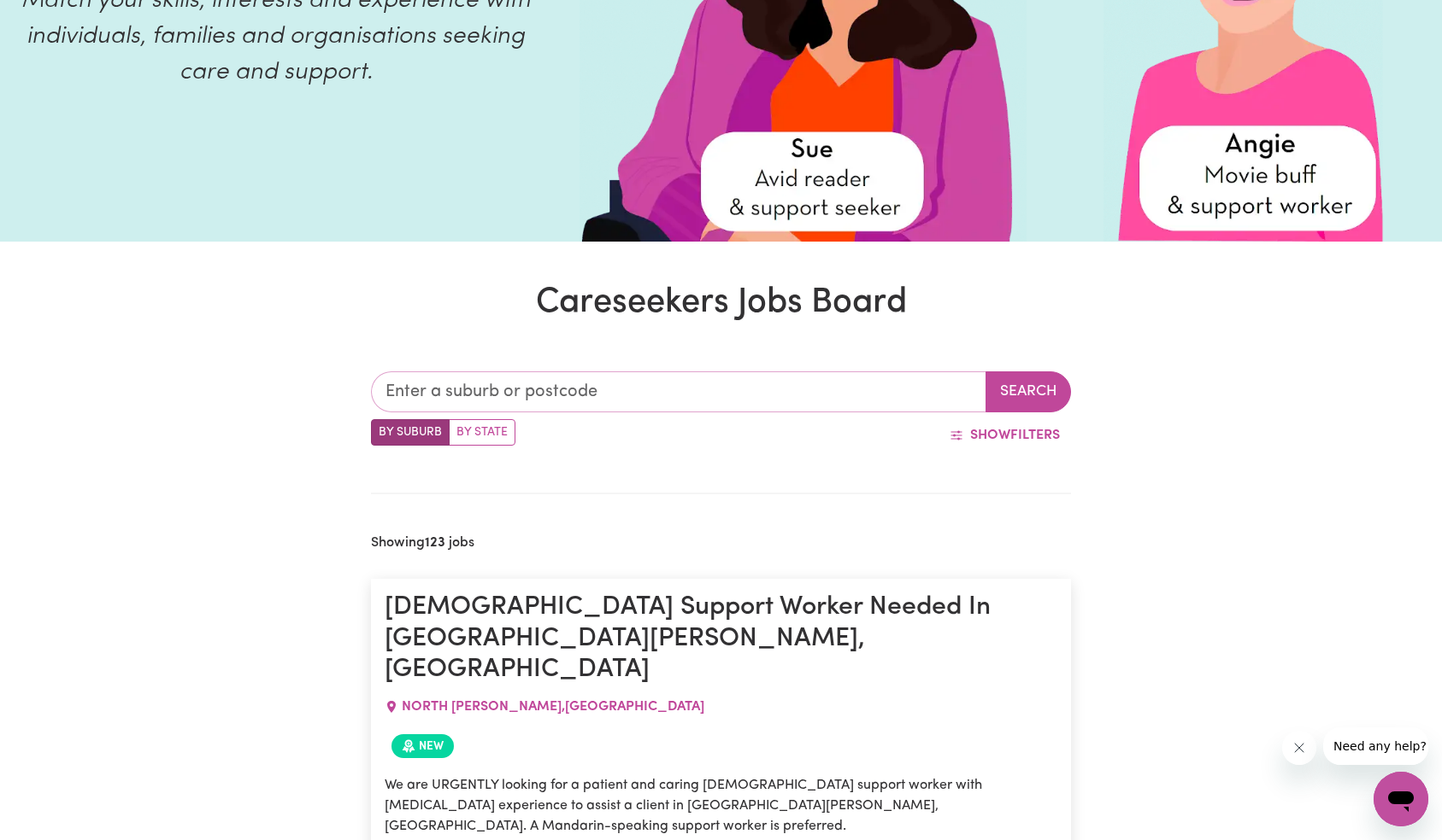
click at [609, 378] on input "text" at bounding box center [679, 392] width 616 height 41
type input "[PERSON_NAME]"
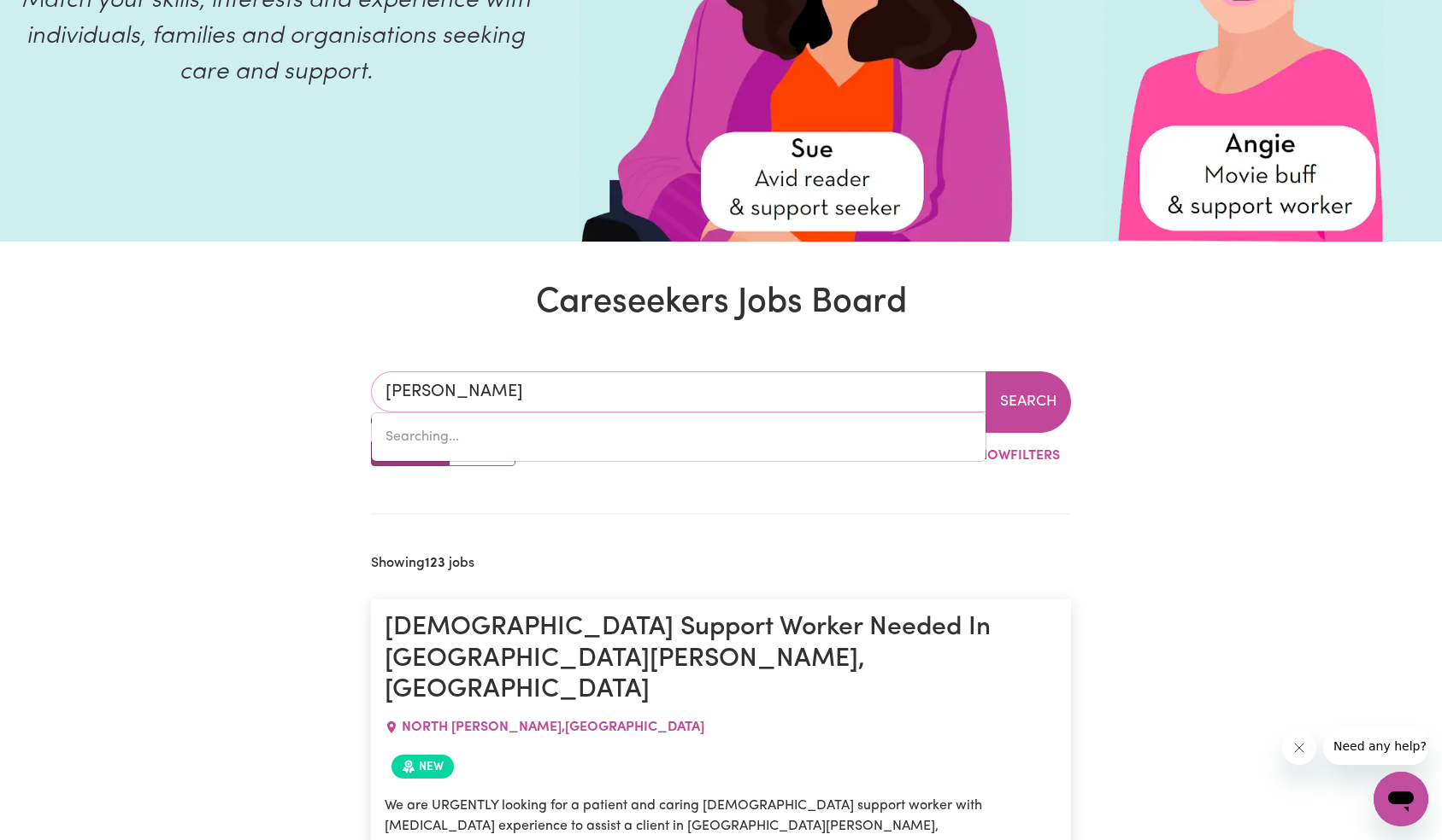
type input "waggA WAGGA, [GEOGRAPHIC_DATA], 2650"
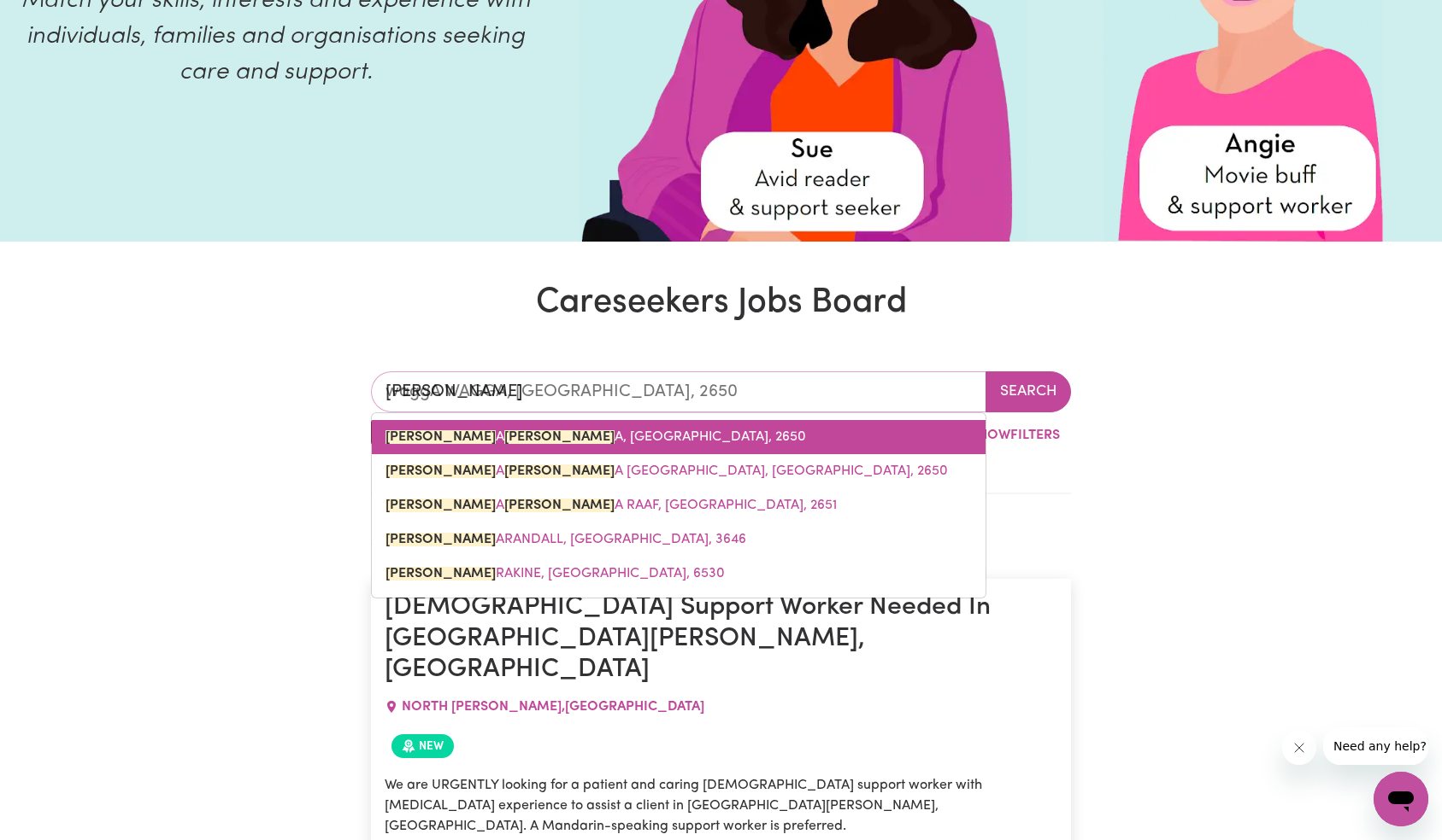
click at [594, 443] on span "[PERSON_NAME] A [PERSON_NAME] A, [GEOGRAPHIC_DATA], 2650" at bounding box center [595, 438] width 420 height 14
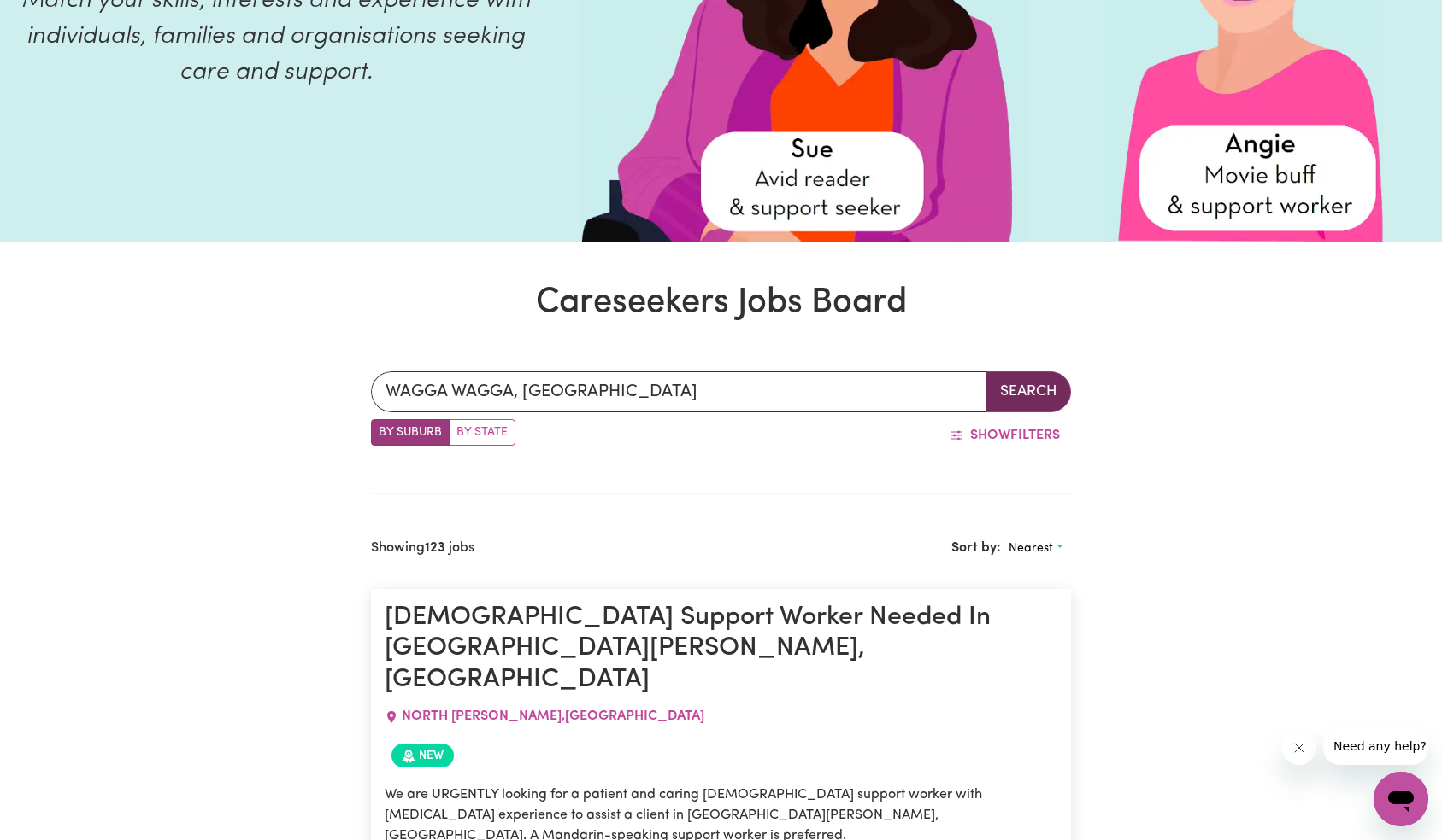
click at [1019, 400] on button "Search" at bounding box center [1029, 392] width 86 height 41
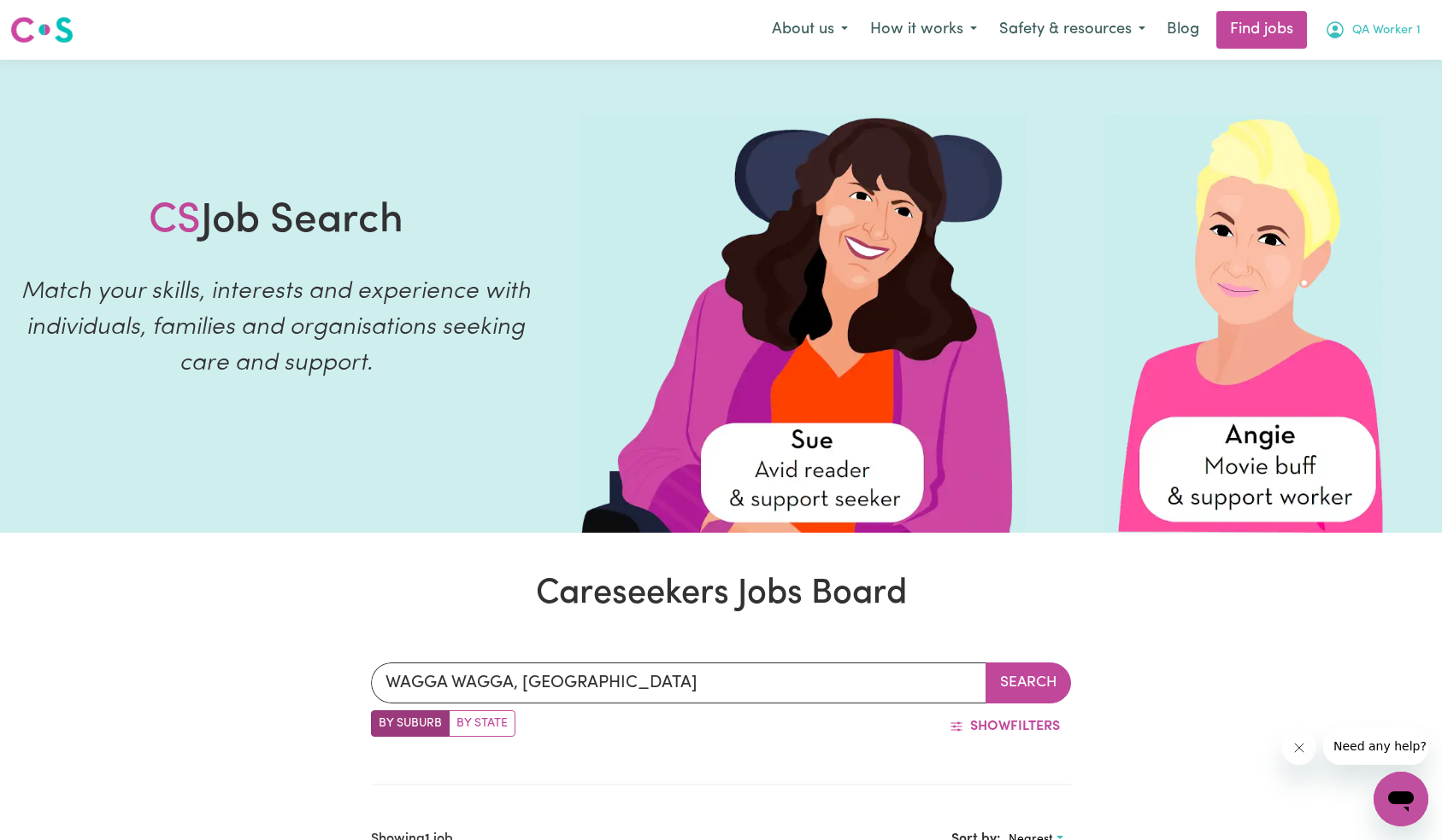
click at [1376, 41] on button "QA Worker 1" at bounding box center [1372, 29] width 118 height 36
click at [1364, 128] on link "Logout" at bounding box center [1363, 130] width 135 height 32
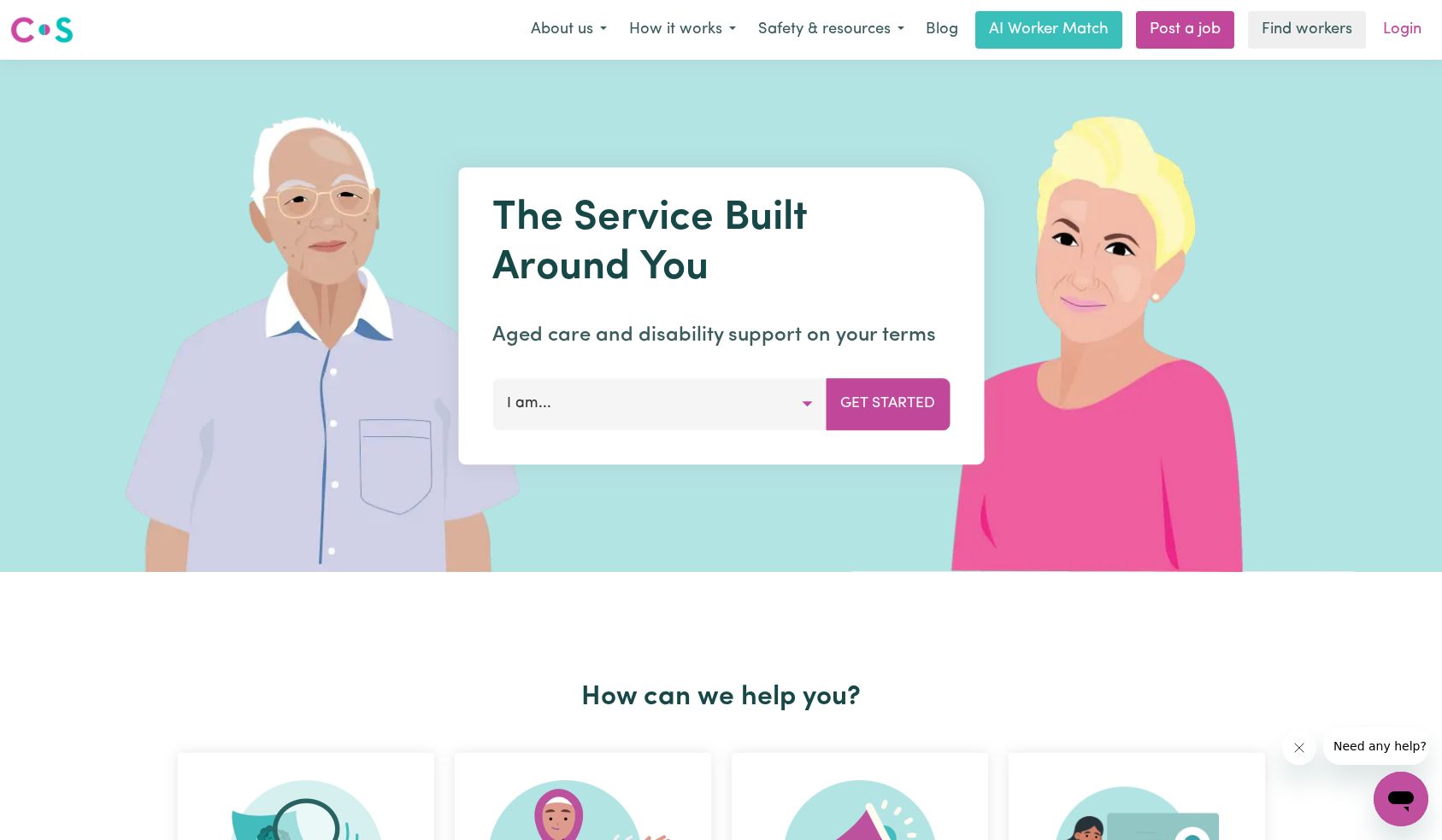
click at [1380, 41] on link "Login" at bounding box center [1402, 29] width 58 height 38
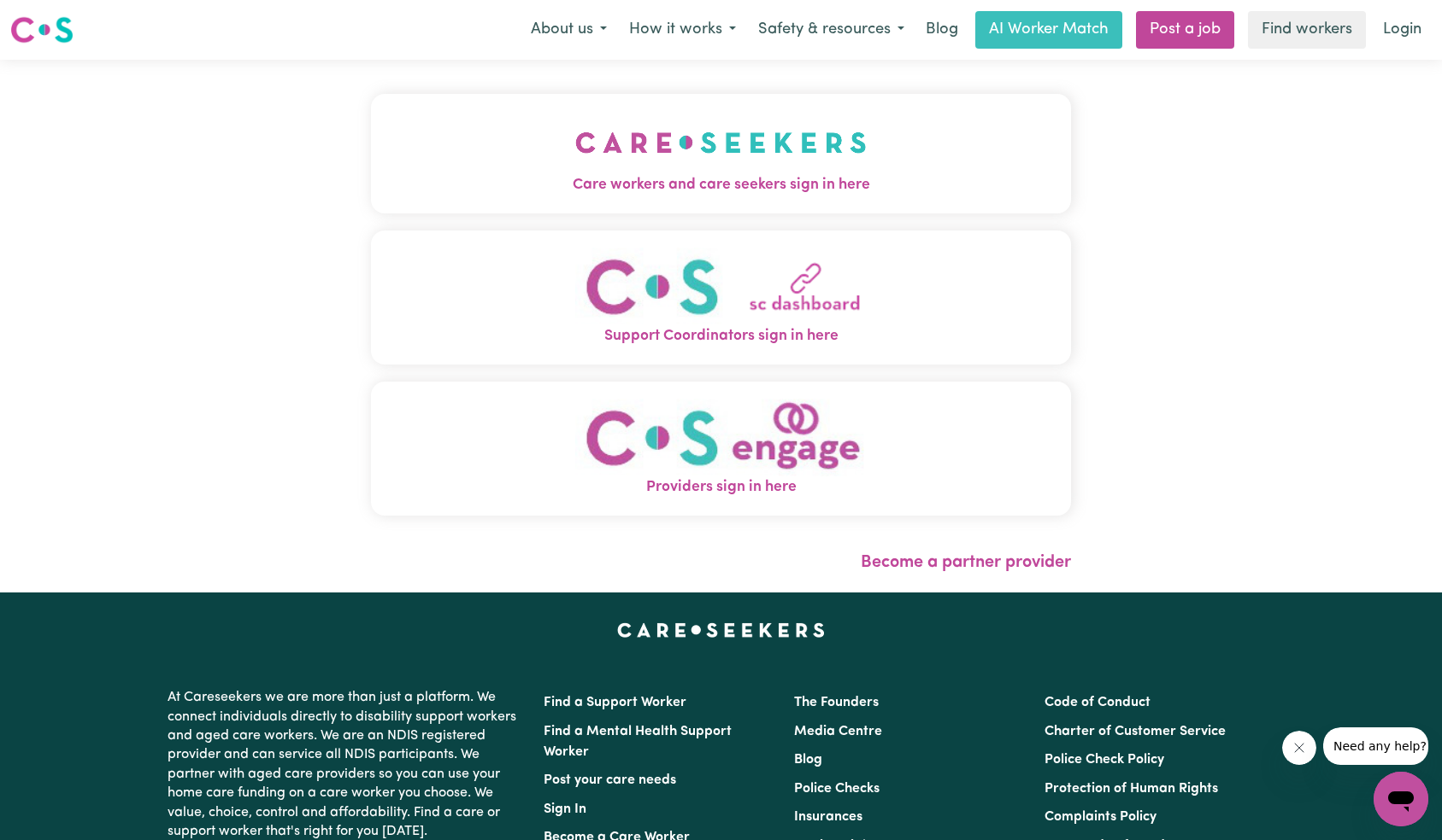
click at [575, 134] on img "Care workers and care seekers sign in here" at bounding box center [721, 142] width 292 height 63
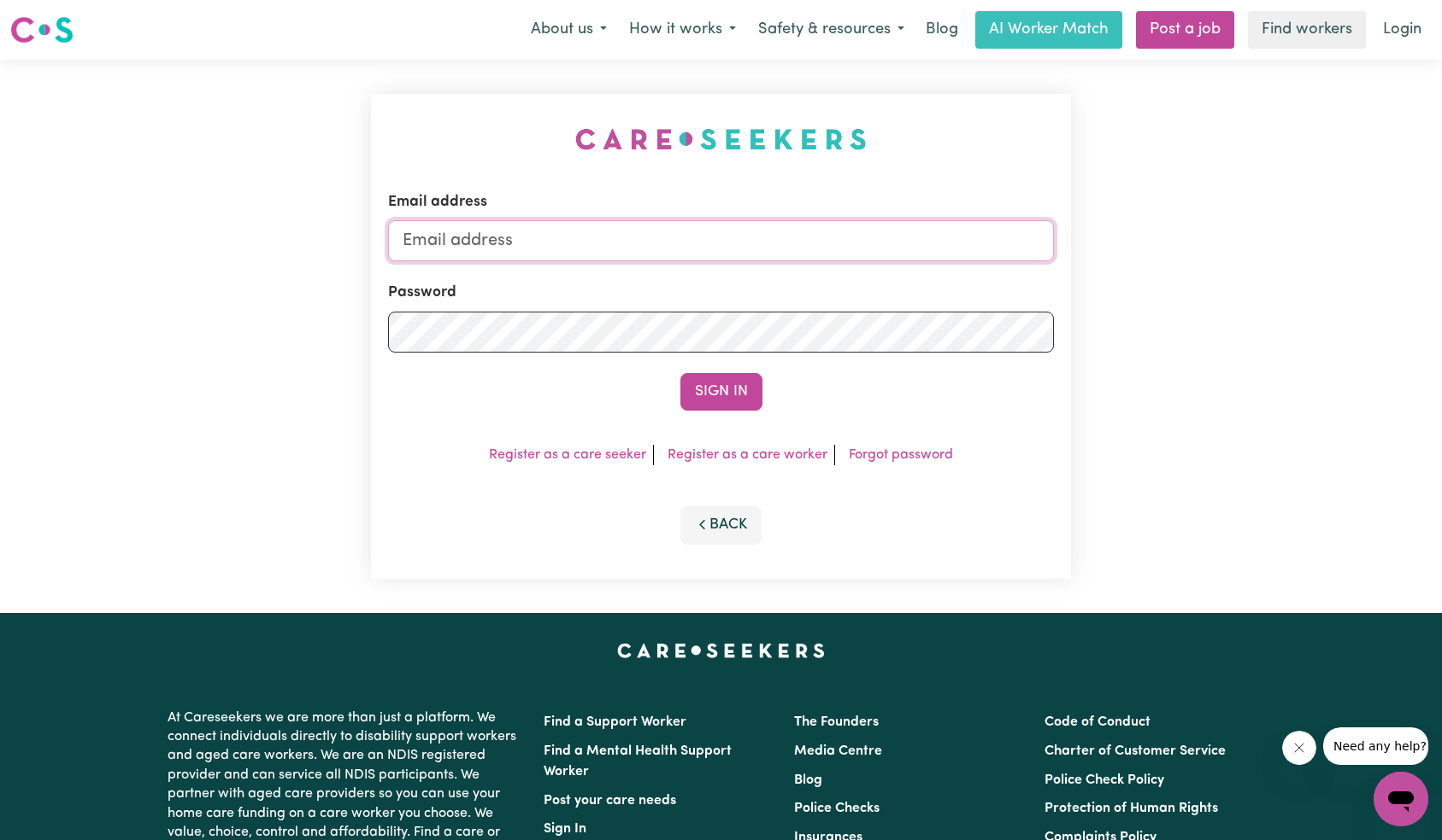
click at [726, 249] on input "Email address" at bounding box center [721, 241] width 667 height 41
type input "techsupport+qaclient1@careseekers.com.au"
click at [728, 392] on button "Sign In" at bounding box center [721, 392] width 82 height 38
